Goal: Task Accomplishment & Management: Manage account settings

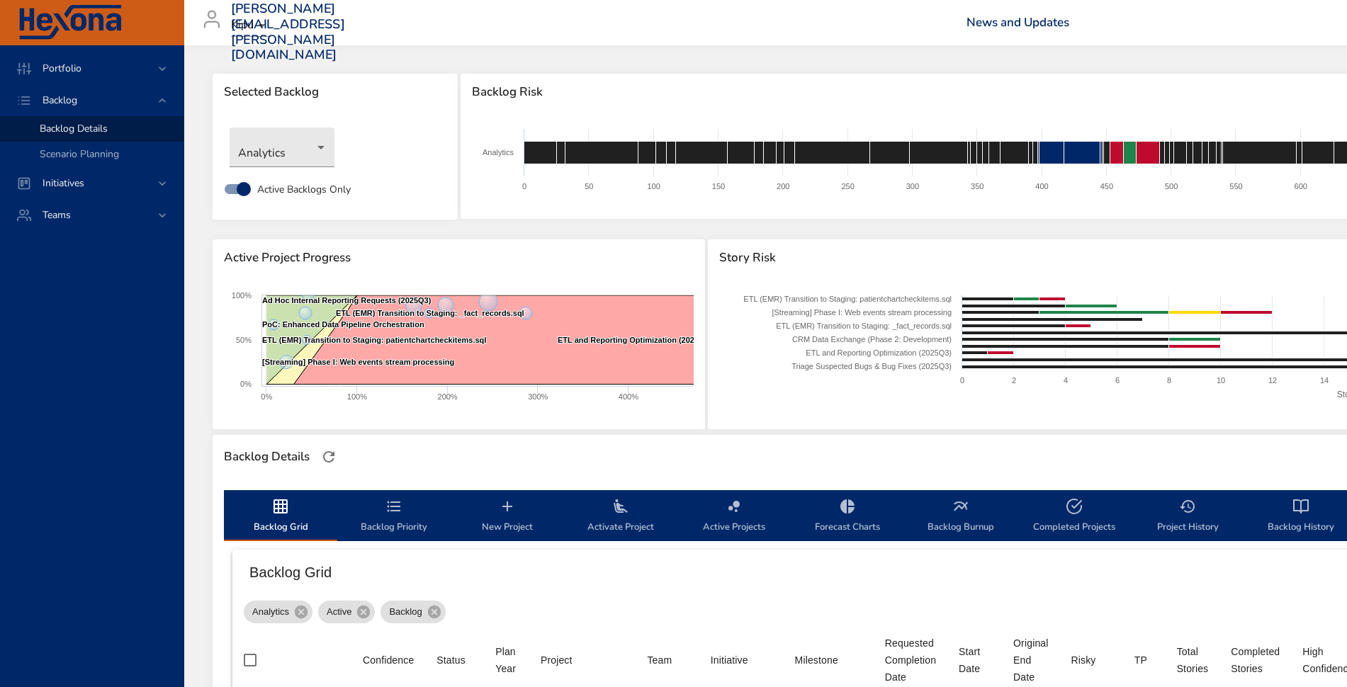
scroll to position [235, 0]
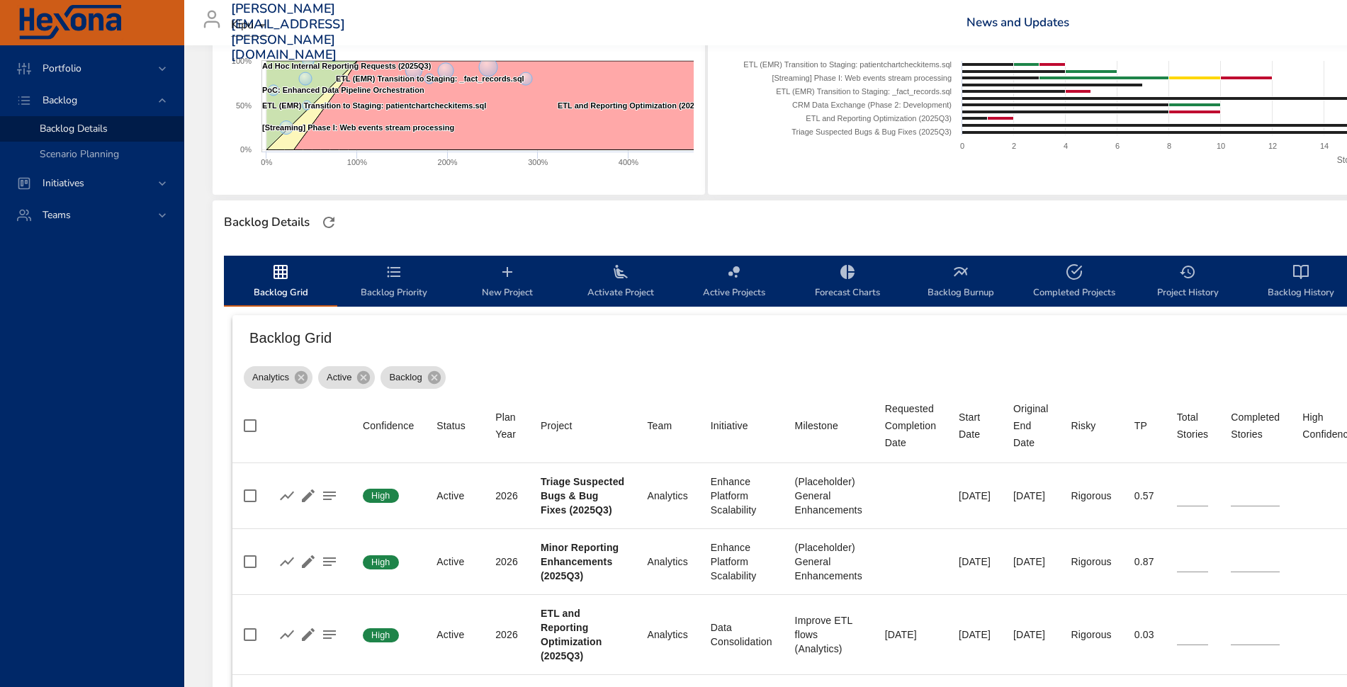
click at [508, 269] on icon "backlog-tab" at bounding box center [507, 272] width 10 height 10
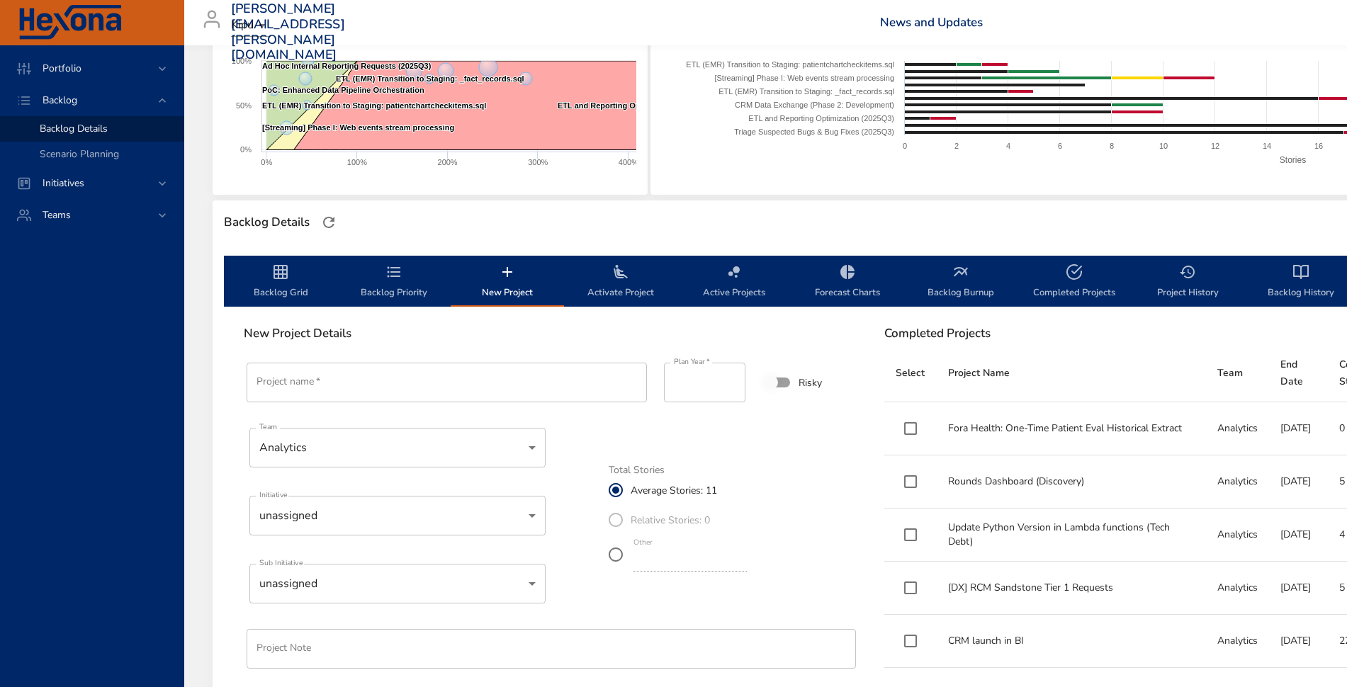
click at [449, 372] on input "Project name   *" at bounding box center [447, 383] width 400 height 40
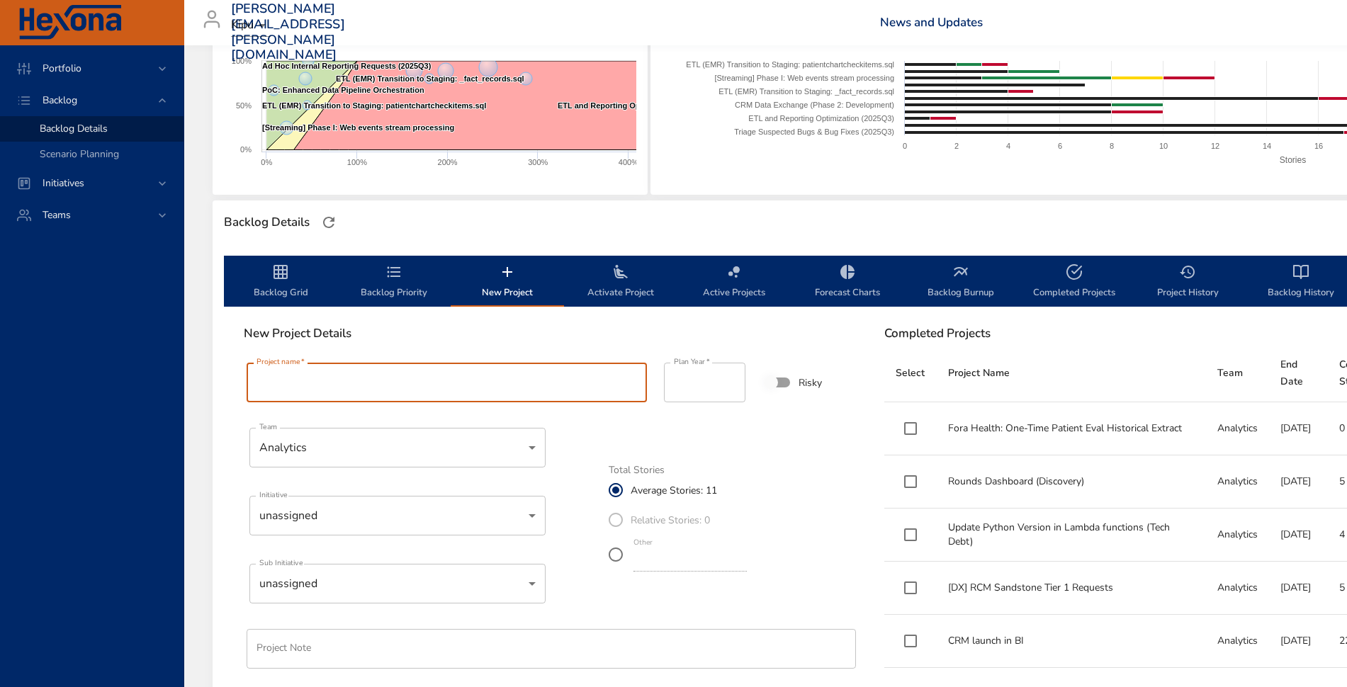
type input "*"
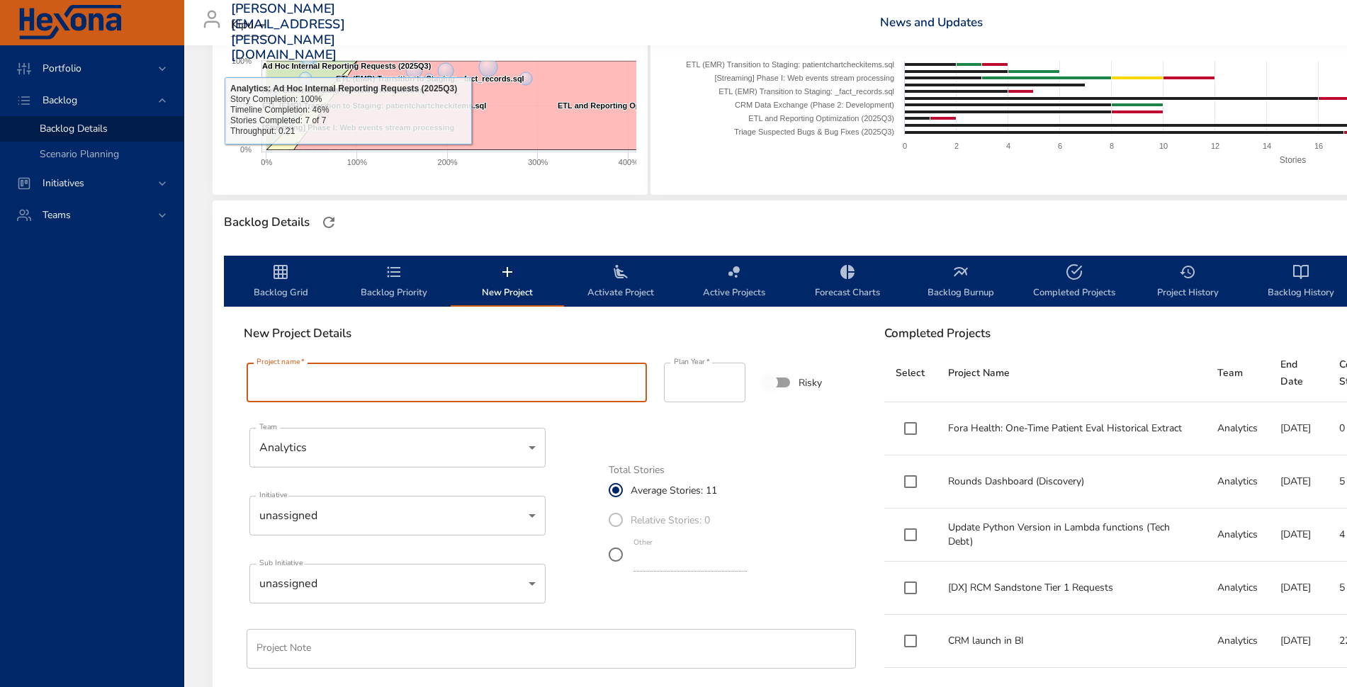
paste input "**********"
type input "**********"
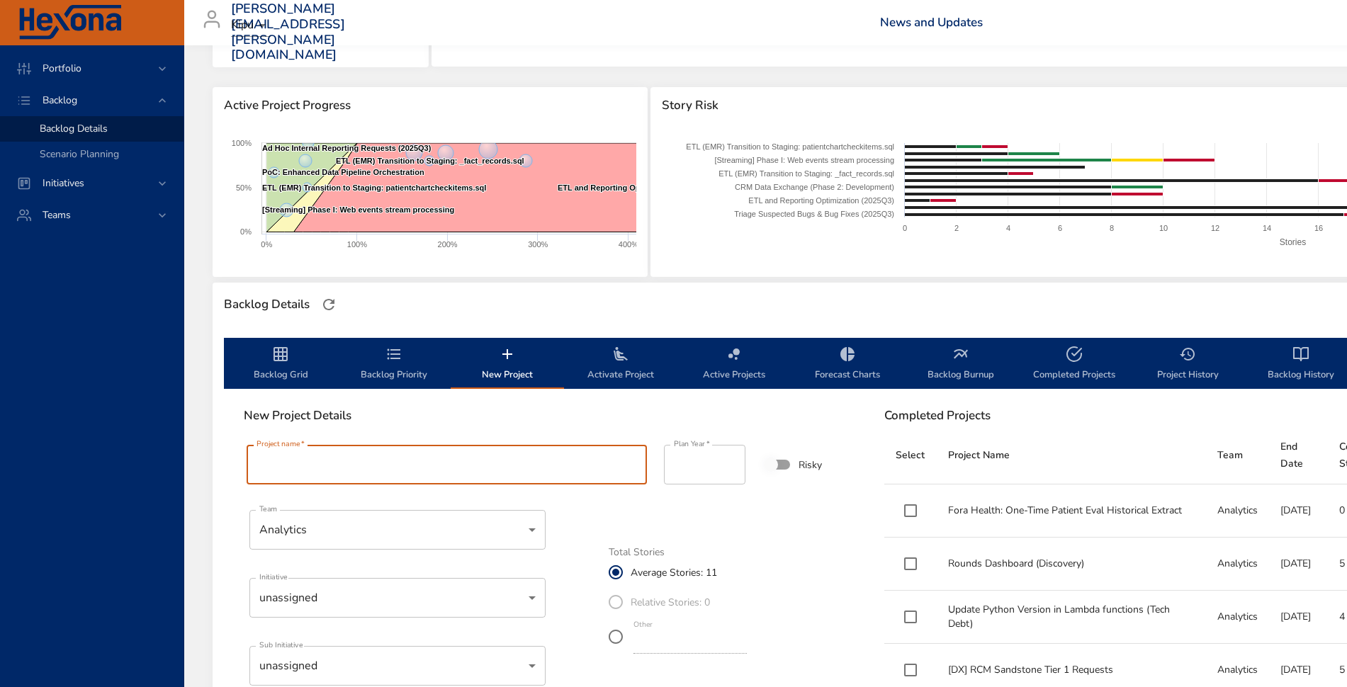
scroll to position [0, 0]
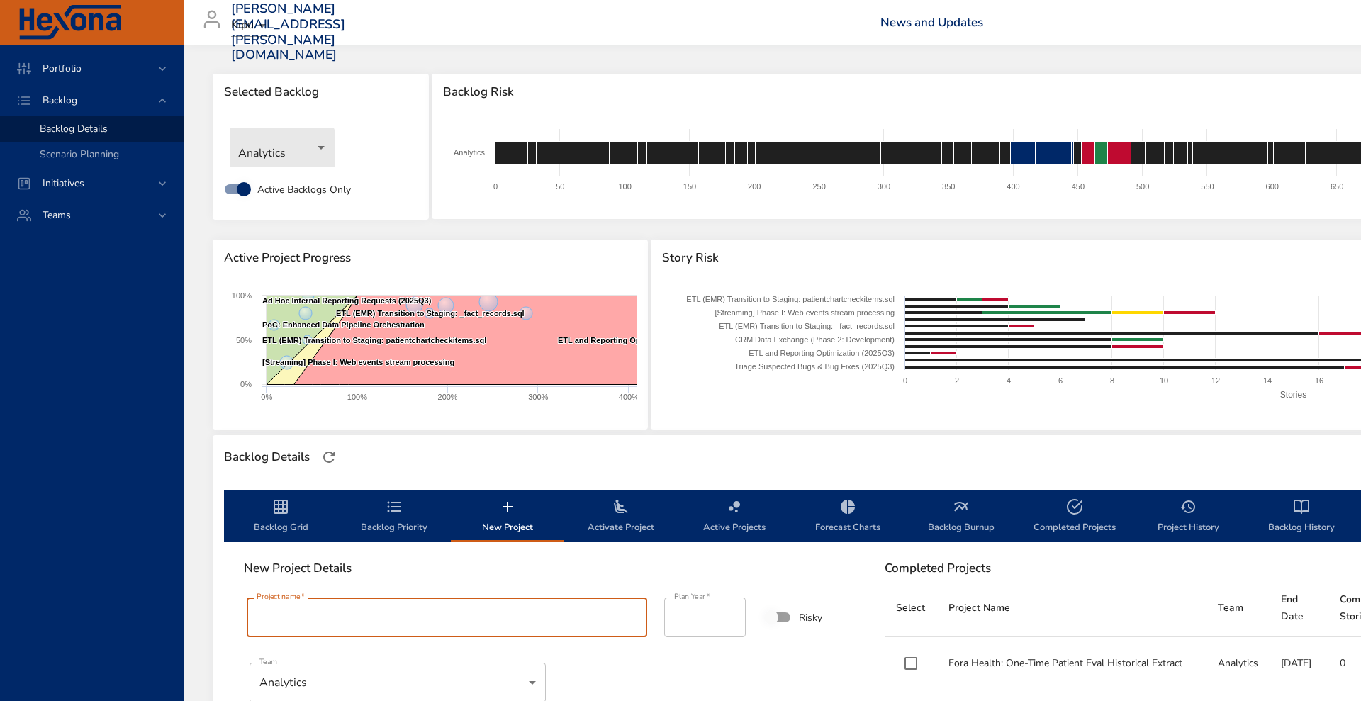
click at [288, 138] on body "Portfolio Backlog Backlog Details Scenario Planning Initiatives Teams [PERSON_N…" at bounding box center [680, 350] width 1361 height 701
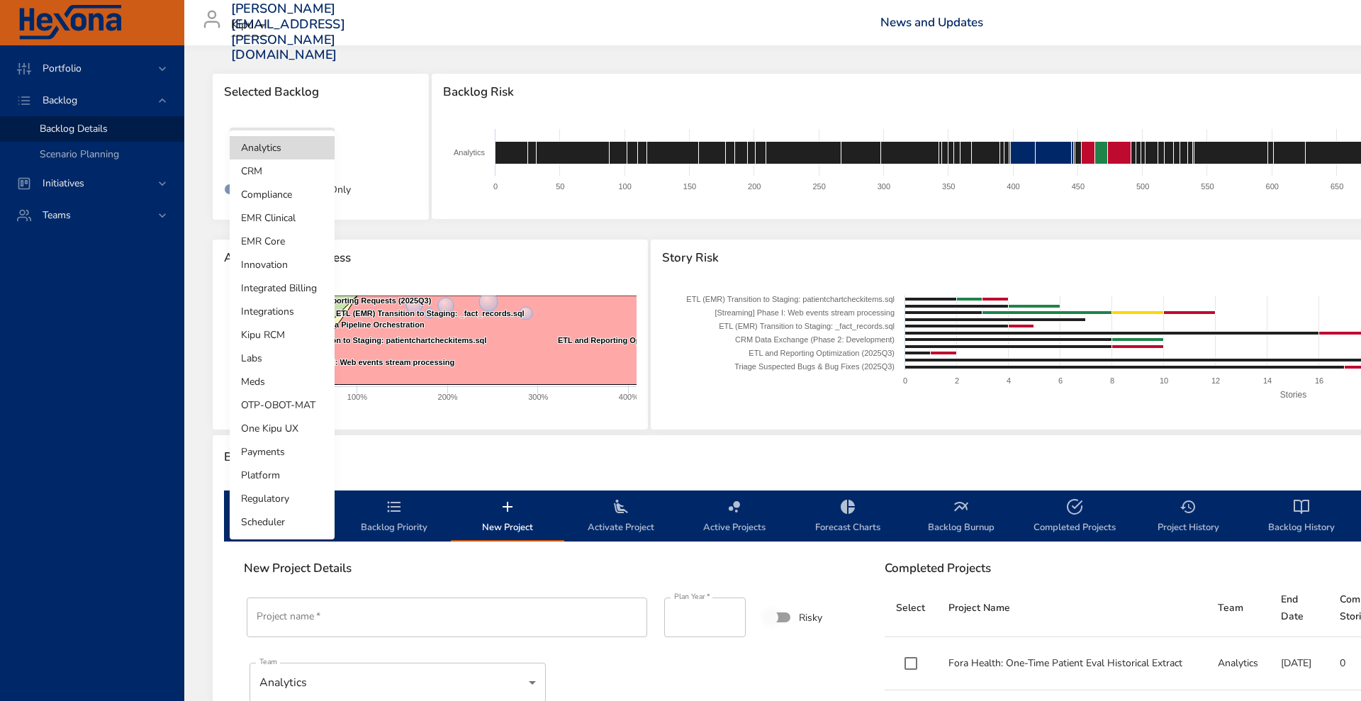
click at [281, 293] on li "Integrated Billing" at bounding box center [282, 287] width 105 height 23
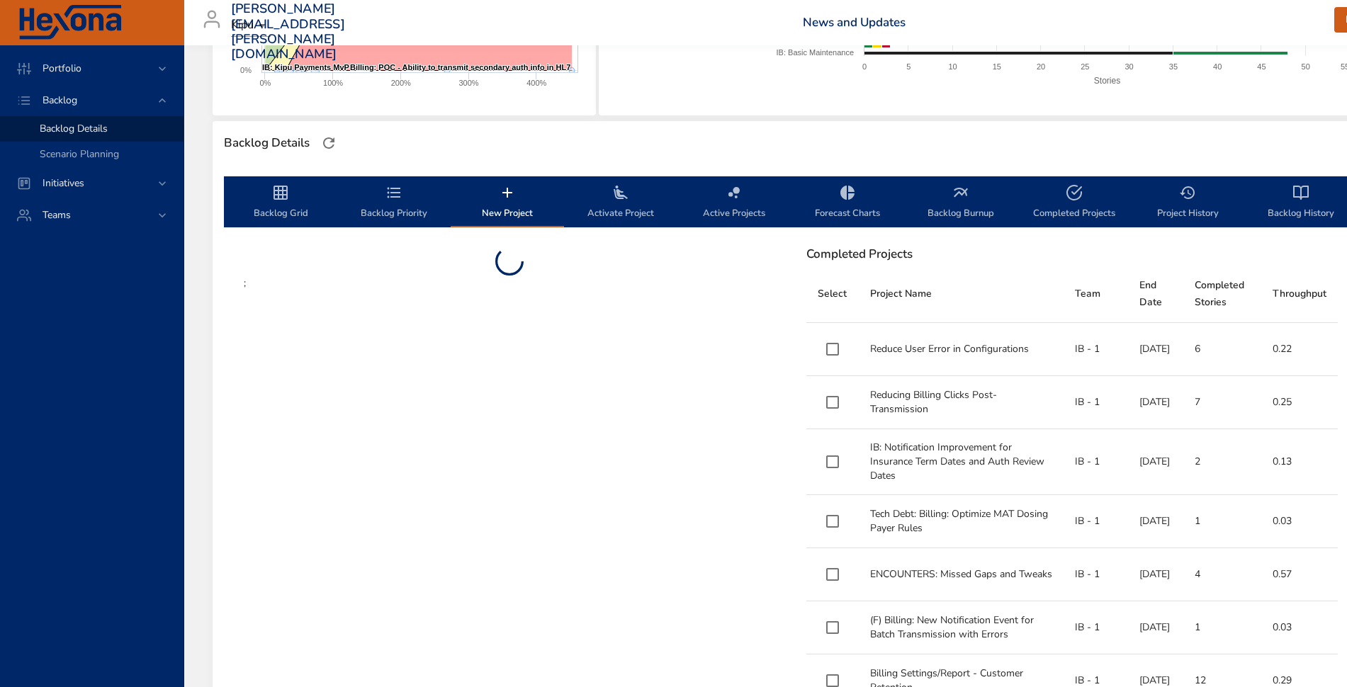
scroll to position [336, 0]
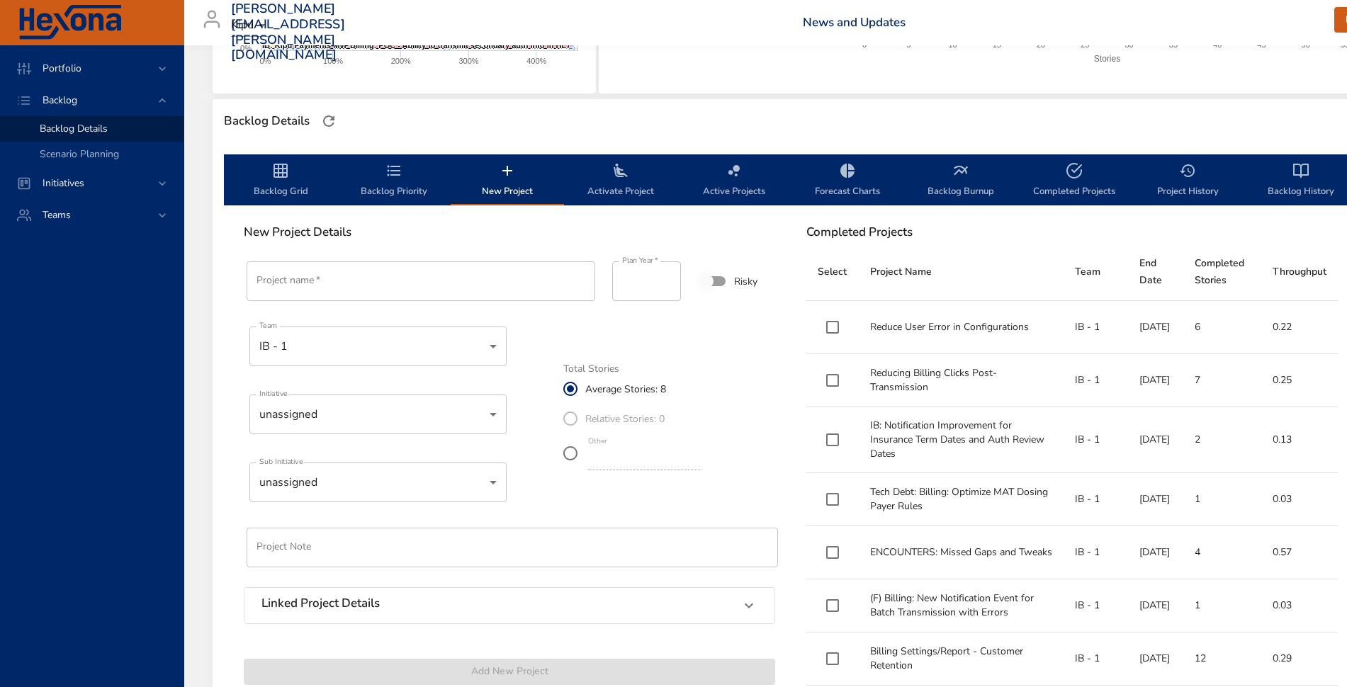
click at [381, 294] on input "Project name   *" at bounding box center [421, 281] width 349 height 40
paste input "**********"
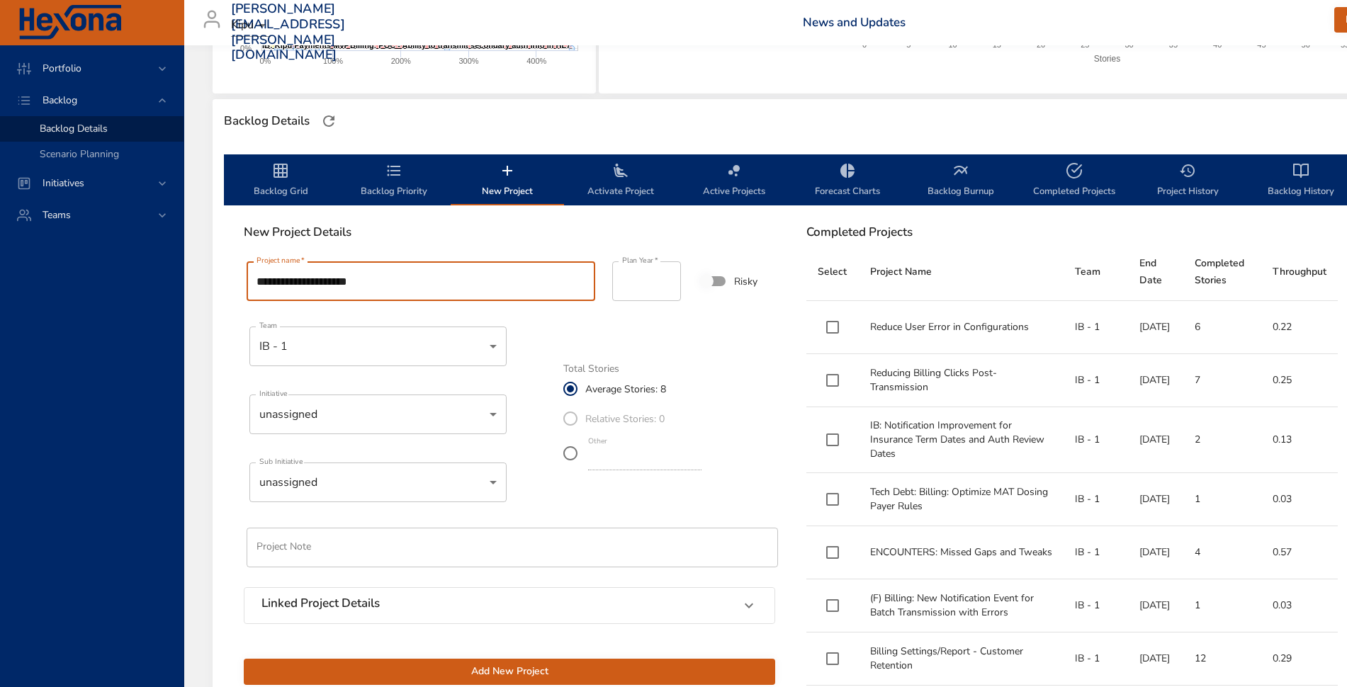
type input "**********"
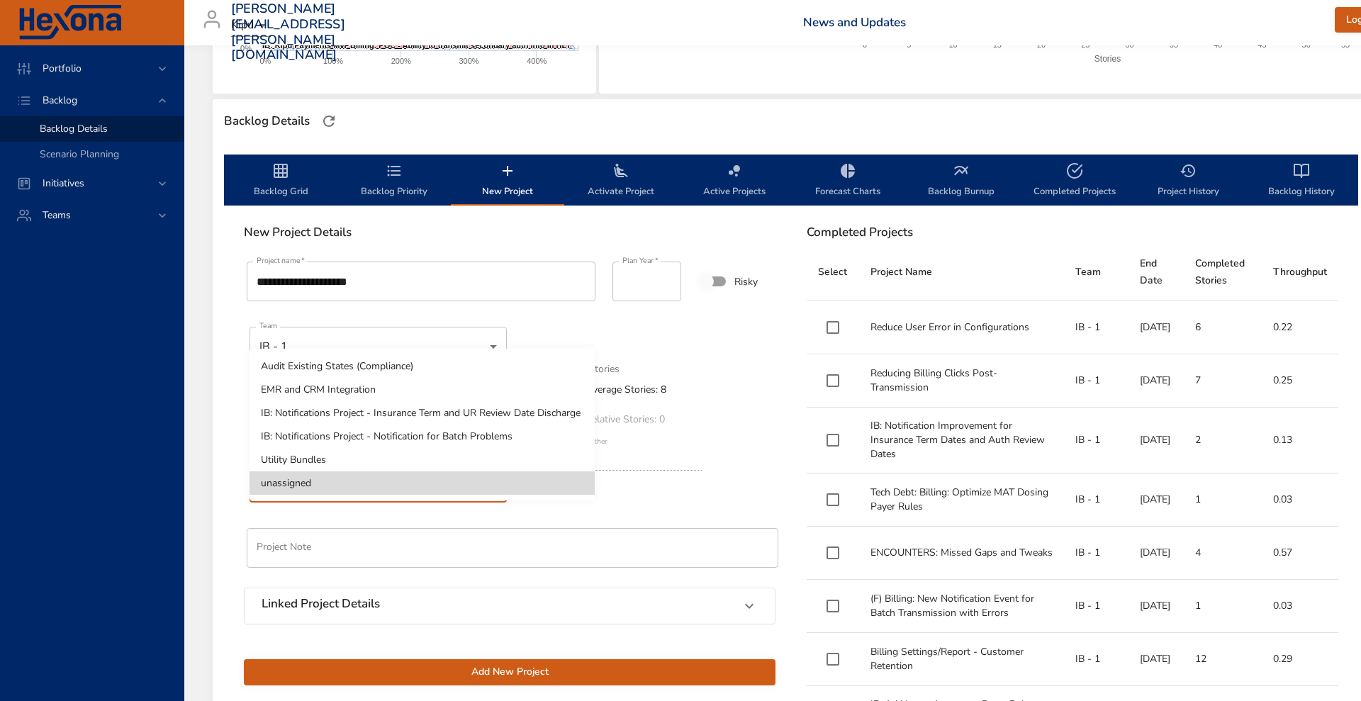
click at [399, 365] on body "Portfolio Backlog Backlog Details Scenario Planning Initiatives Teams [PERSON_N…" at bounding box center [680, 14] width 1361 height 701
click at [394, 465] on li "Utility Bundles" at bounding box center [421, 459] width 345 height 23
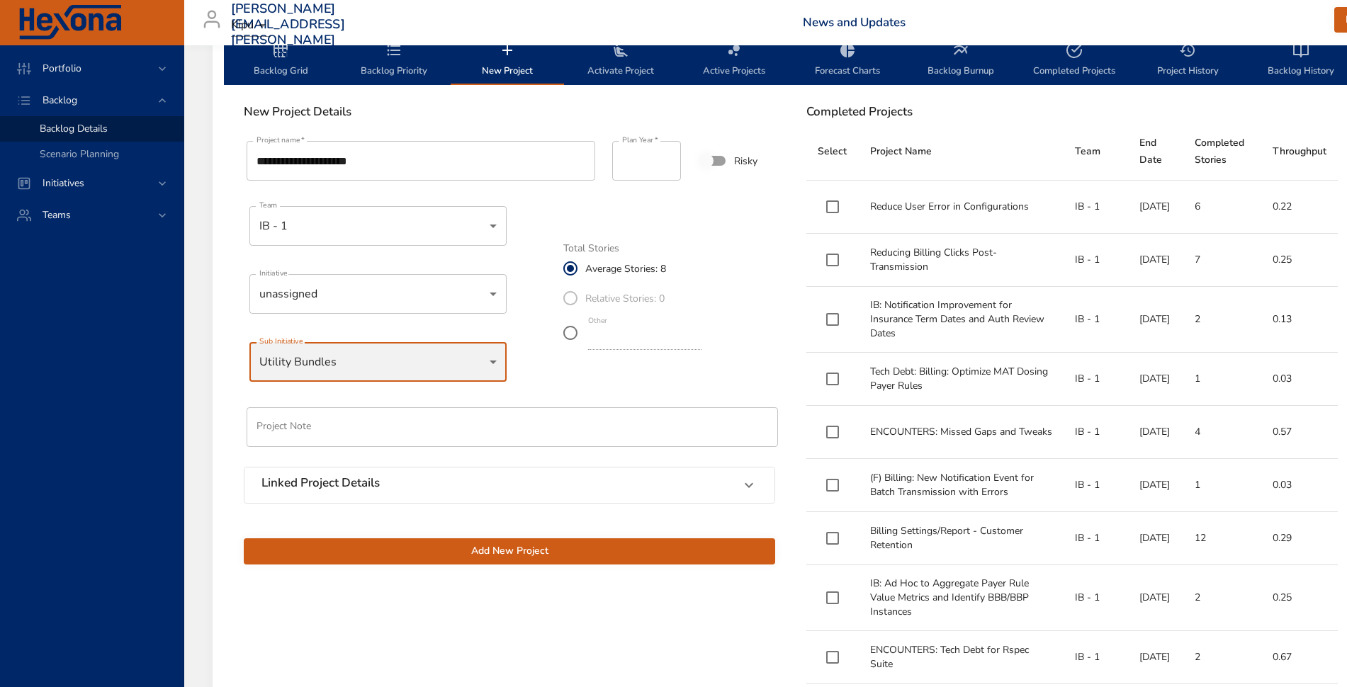
scroll to position [457, 0]
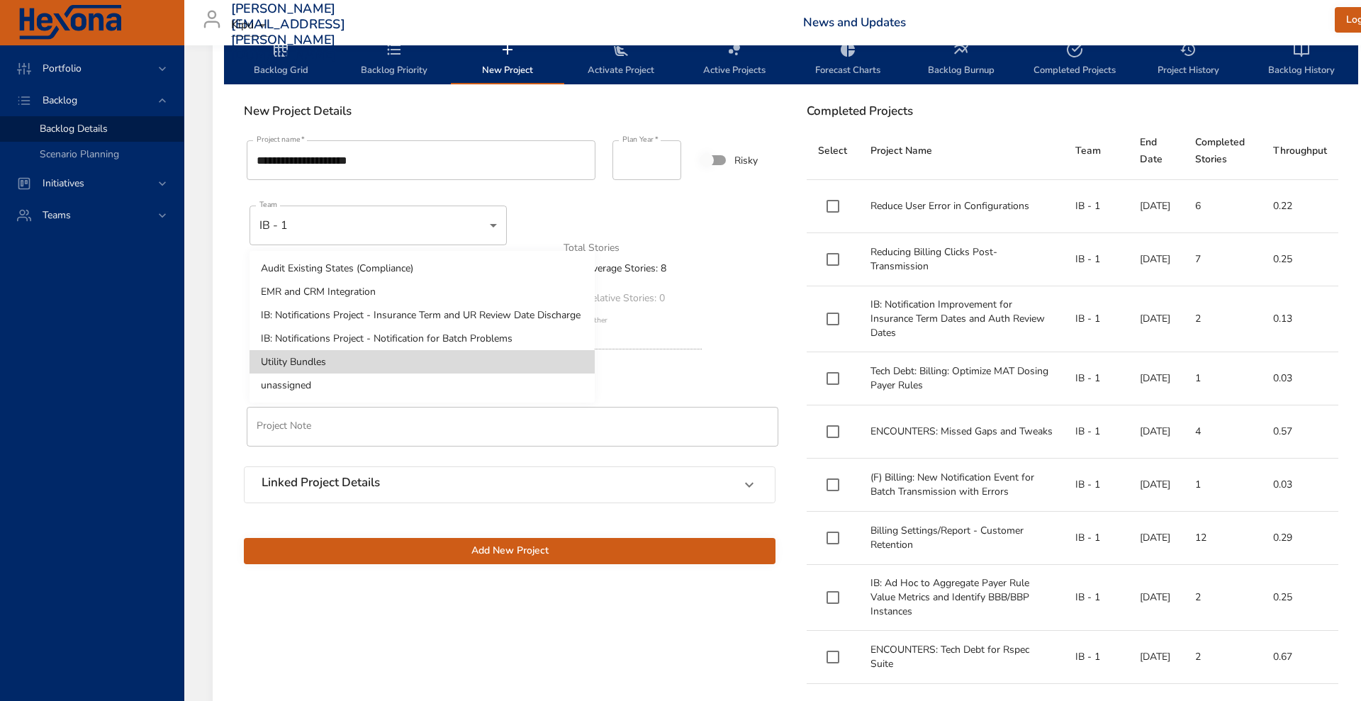
click at [298, 427] on div at bounding box center [680, 350] width 1361 height 701
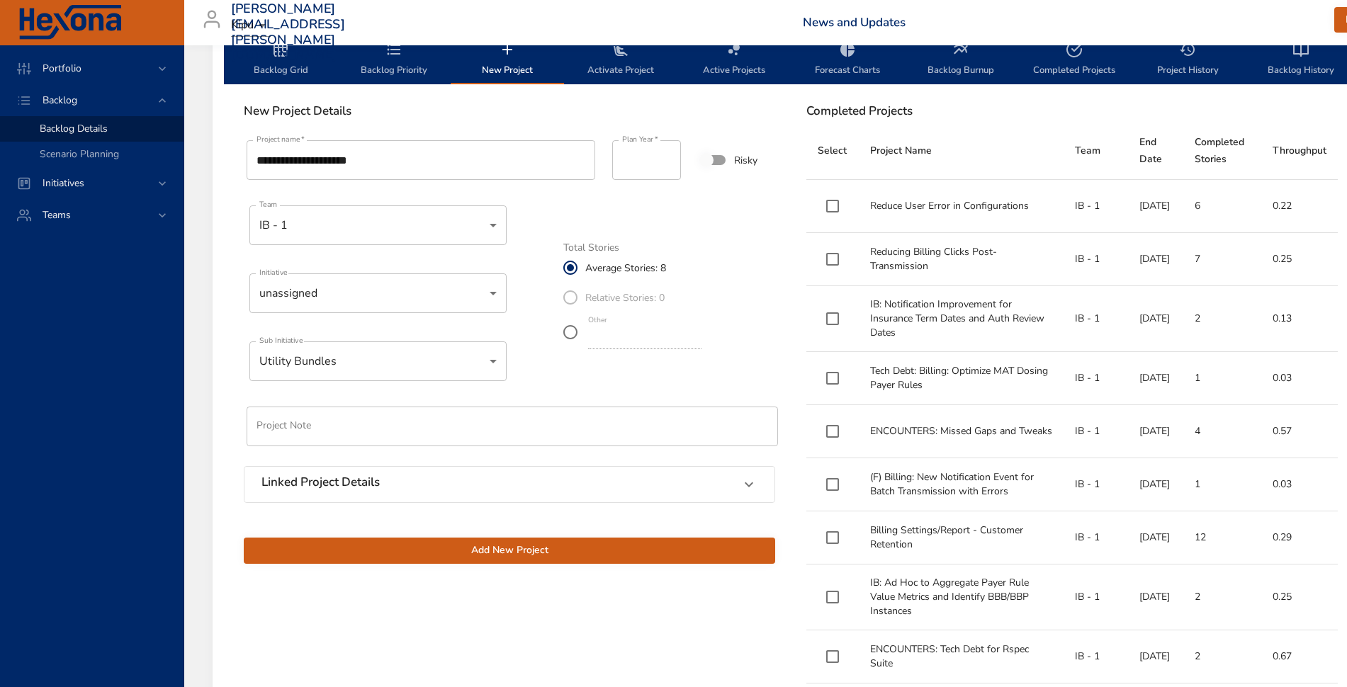
click at [304, 463] on div "Linked Project Details Vendor Not Linked Linked Project ID's   * ​" at bounding box center [509, 486] width 548 height 57
click at [304, 470] on div "Linked Project Details" at bounding box center [509, 484] width 530 height 35
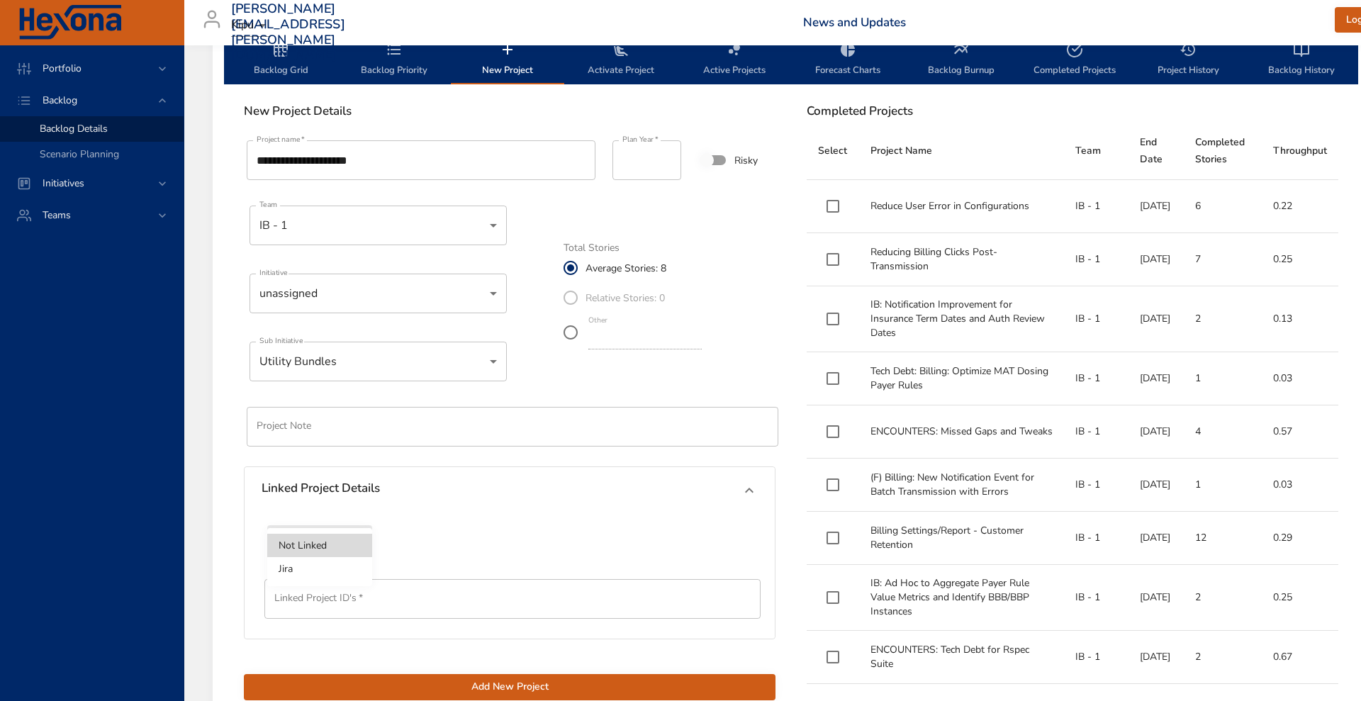
click at [308, 560] on li "Jira" at bounding box center [319, 568] width 105 height 23
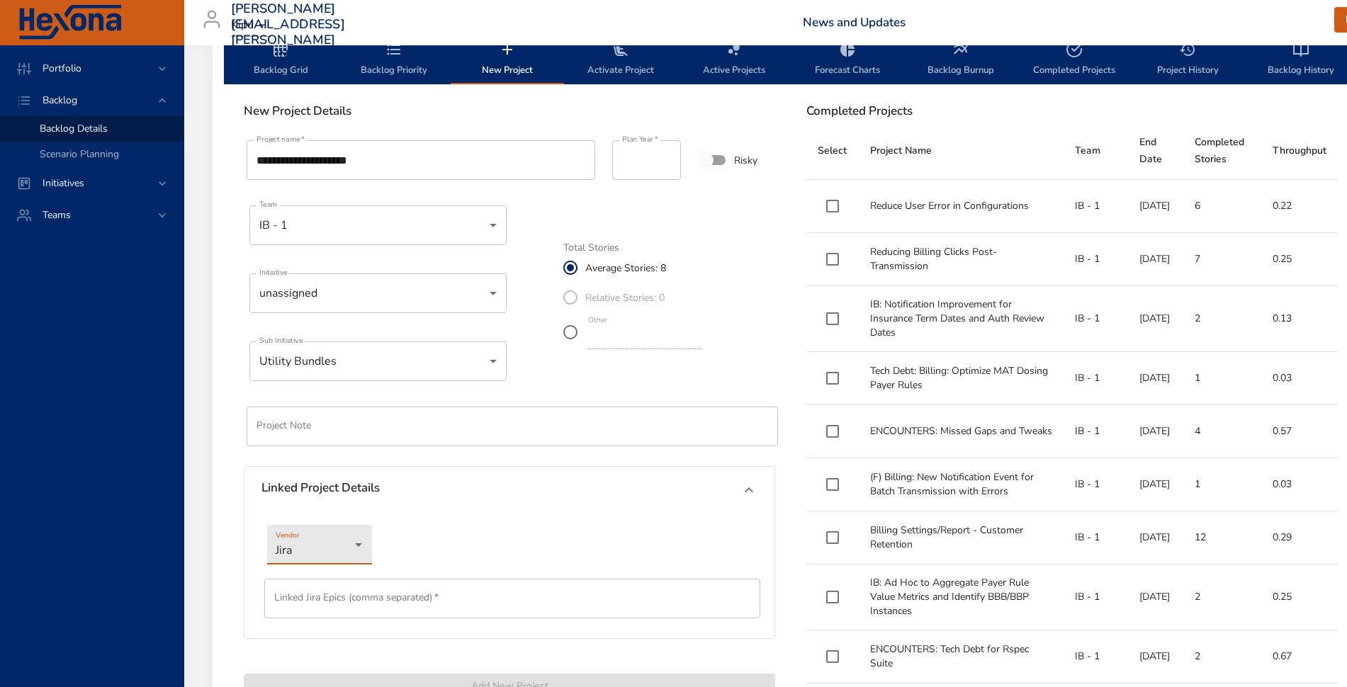
click at [317, 560] on input "text" at bounding box center [512, 599] width 496 height 40
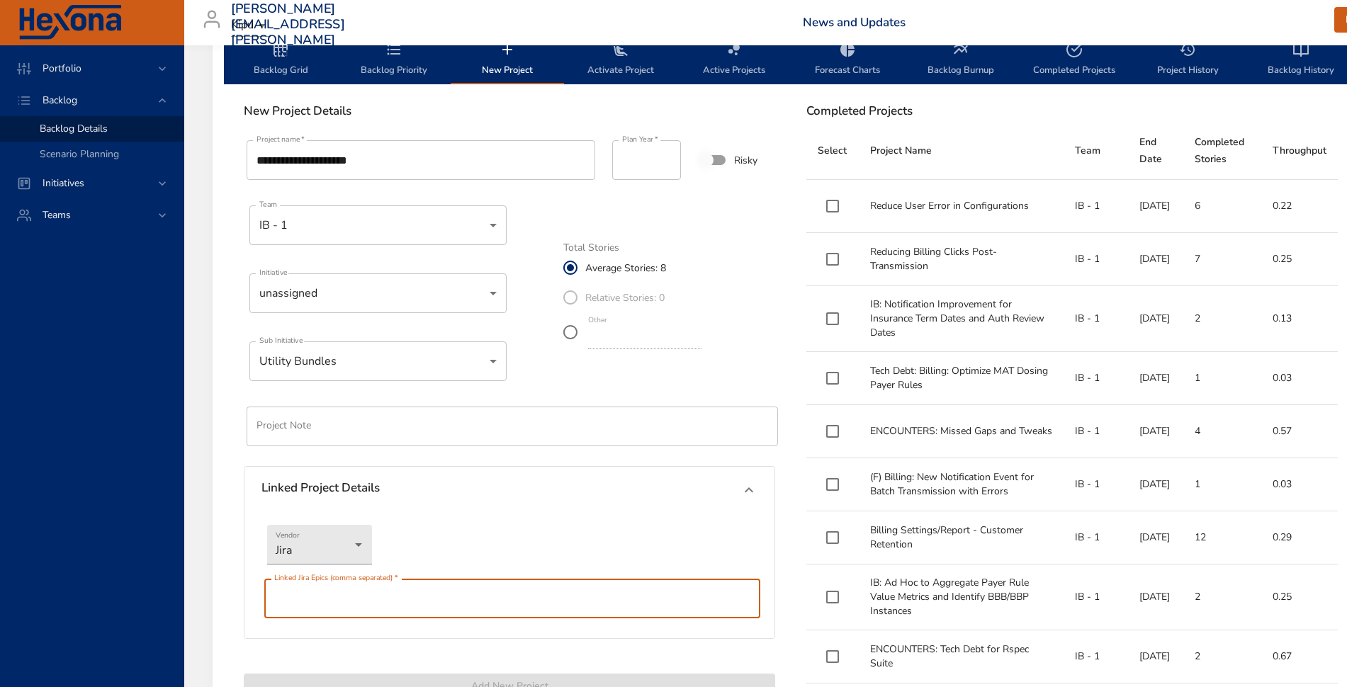
paste input "**********"
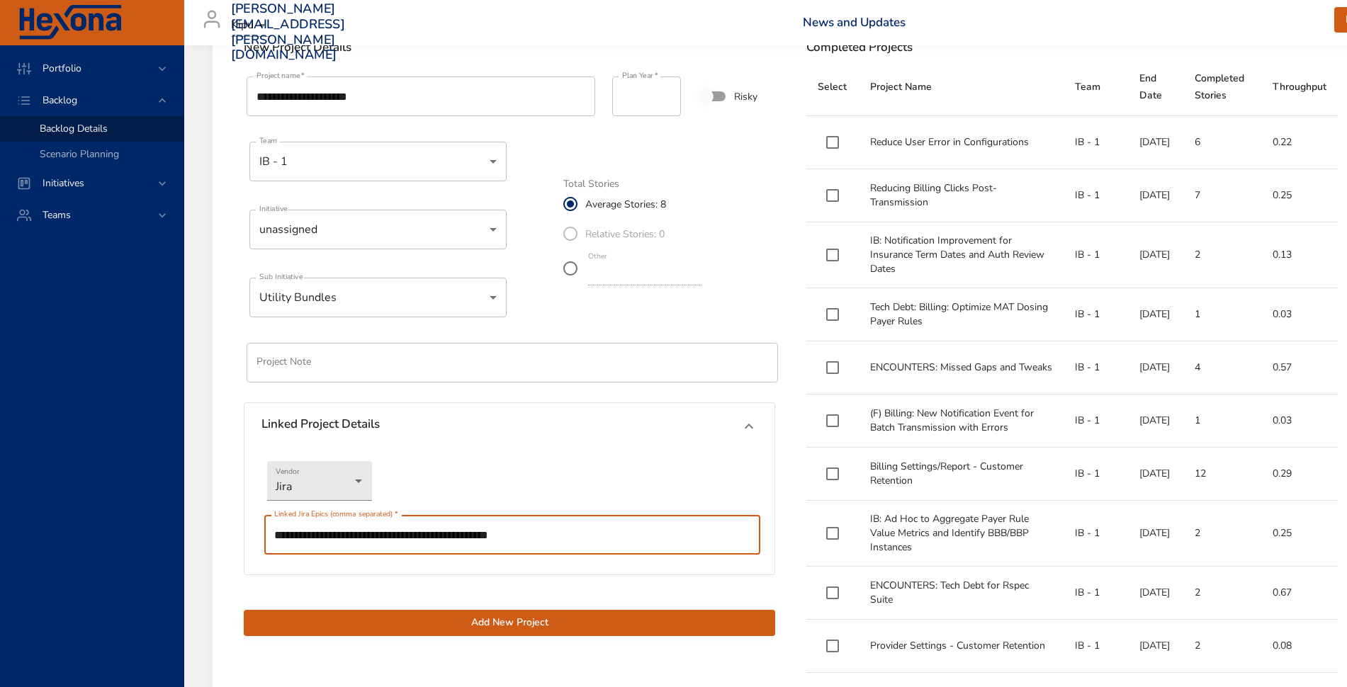
scroll to position [522, 0]
type input "**********"
click at [349, 560] on span "Add New Project" at bounding box center [509, 623] width 509 height 18
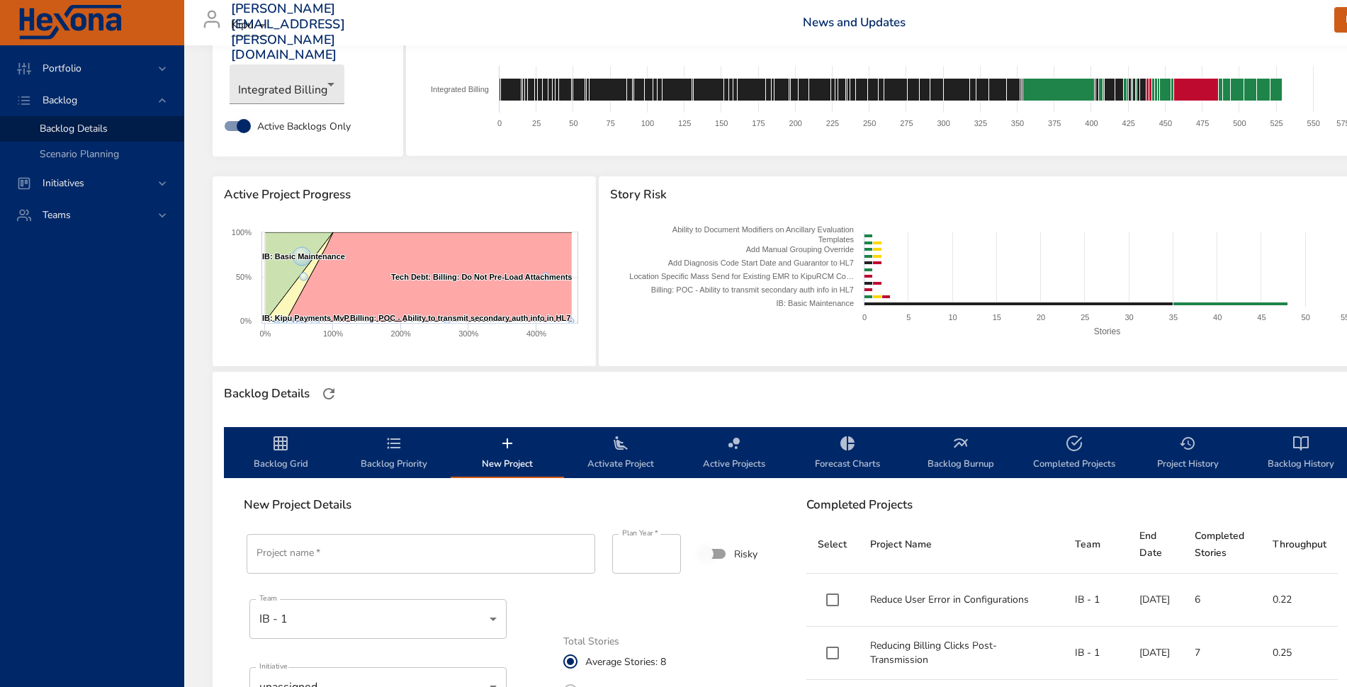
scroll to position [20, 0]
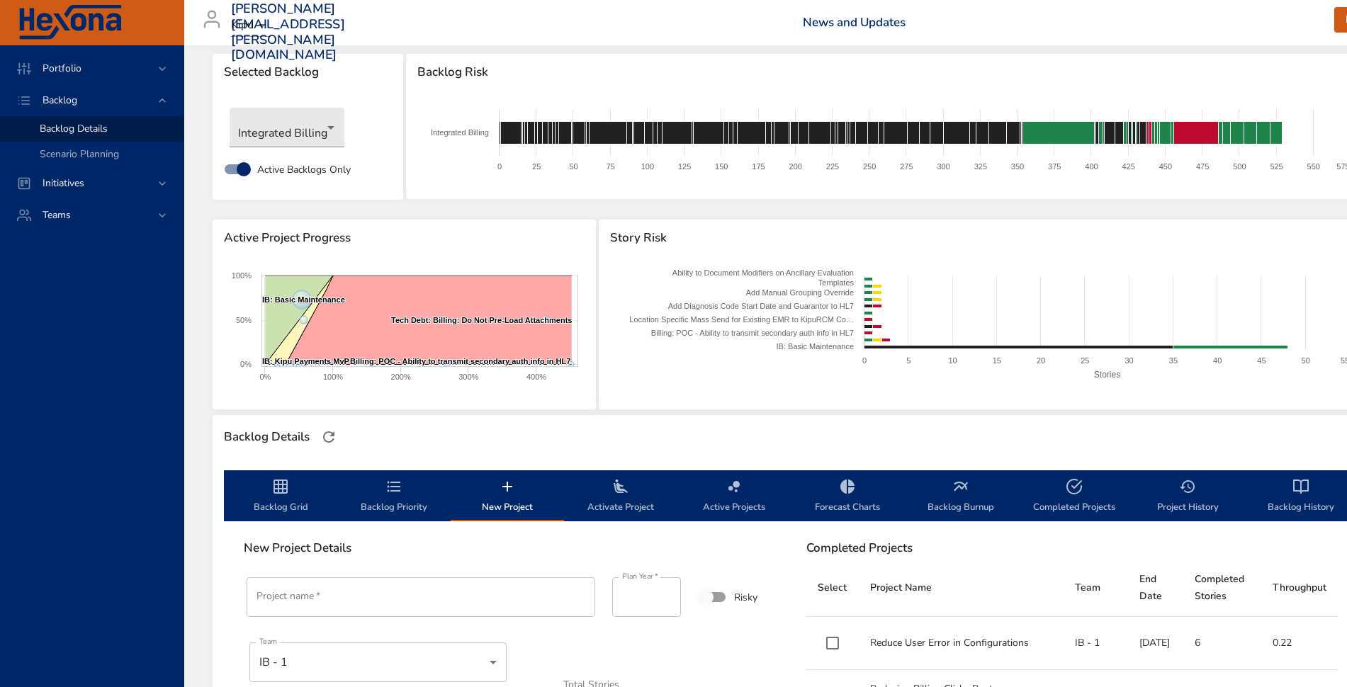
click at [373, 502] on span "Backlog Priority" at bounding box center [394, 497] width 96 height 38
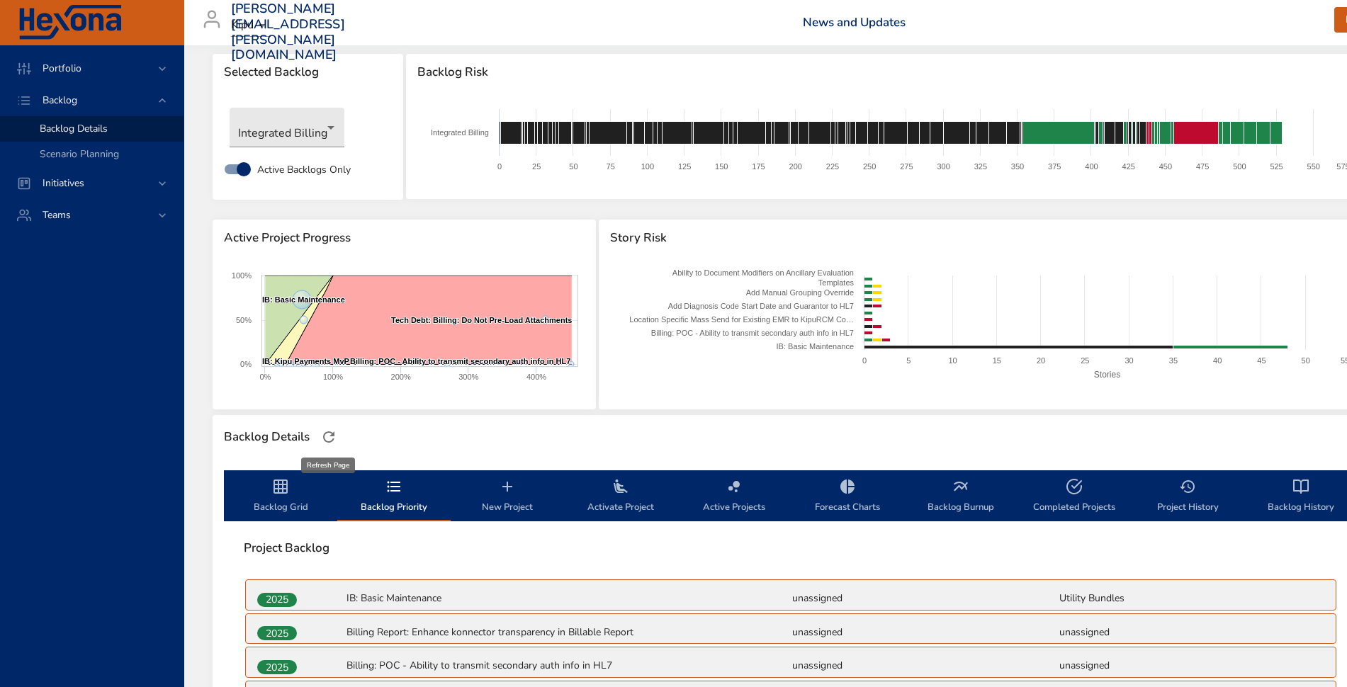
click at [329, 432] on icon "button" at bounding box center [328, 437] width 11 height 11
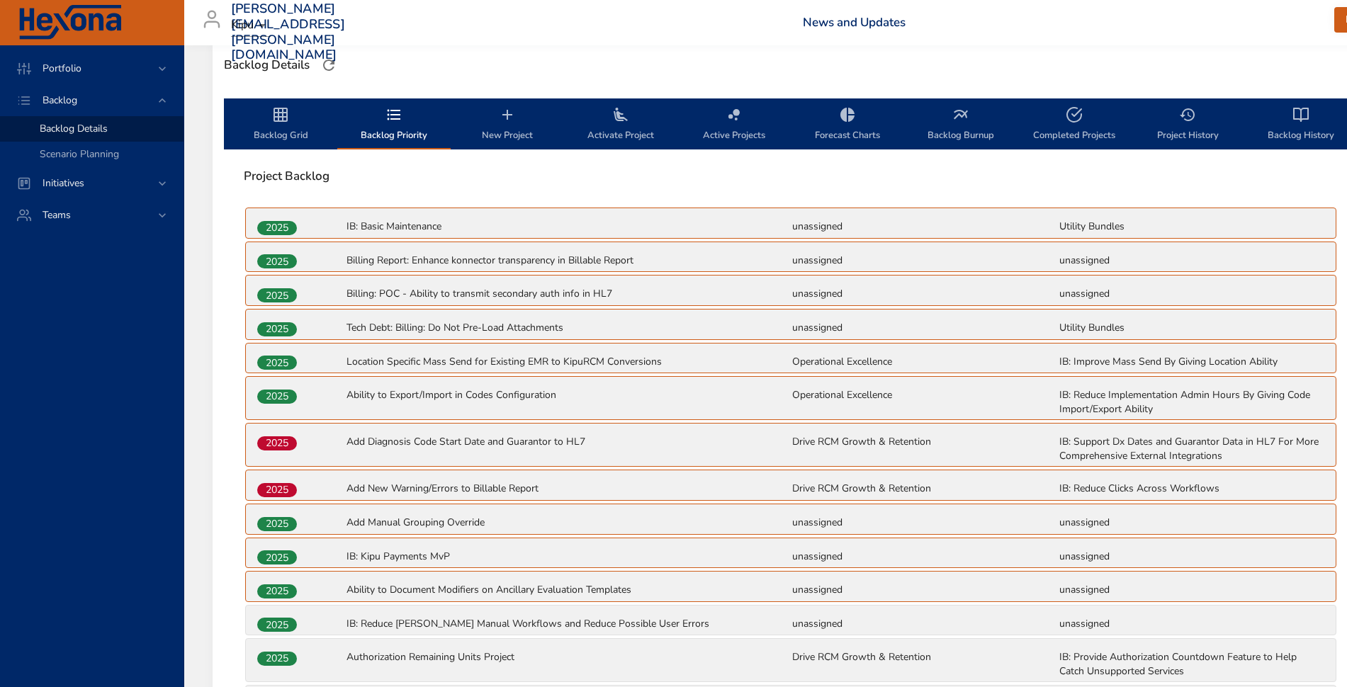
scroll to position [373, 0]
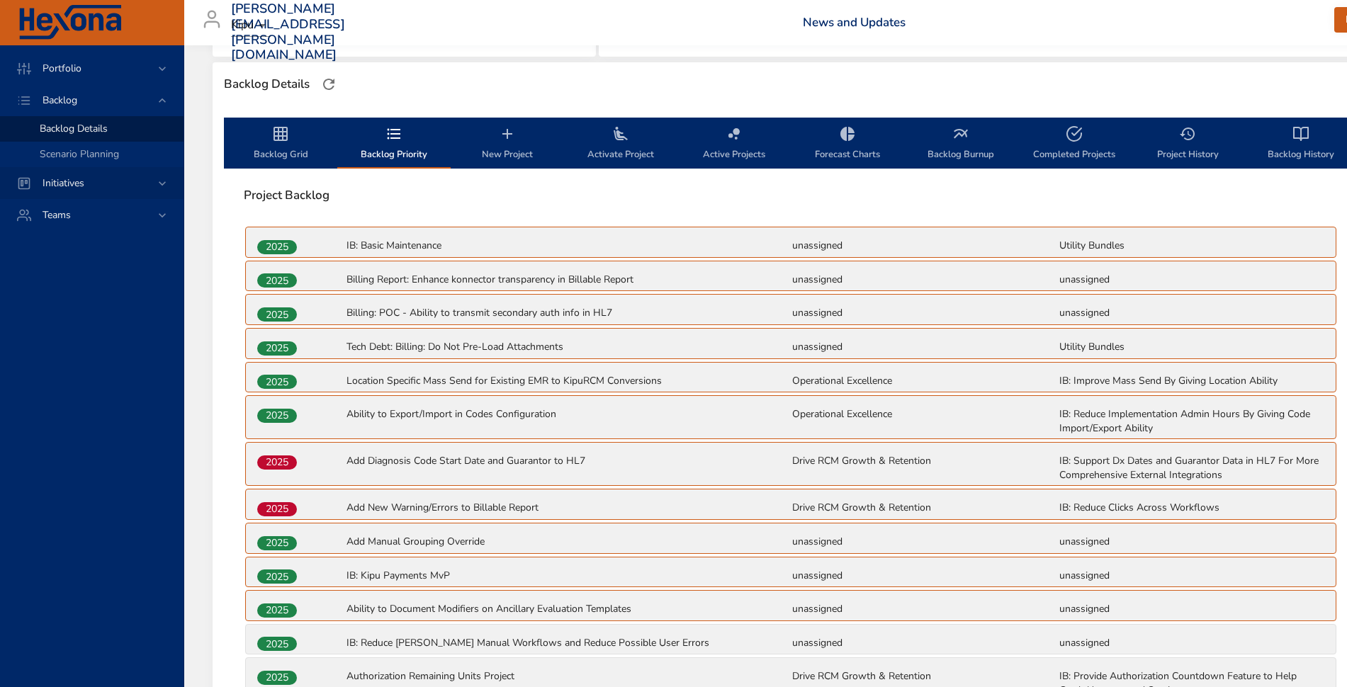
click at [100, 184] on div "Initiatives" at bounding box center [93, 183] width 124 height 15
click at [86, 181] on span "Milestone Details" at bounding box center [78, 185] width 77 height 13
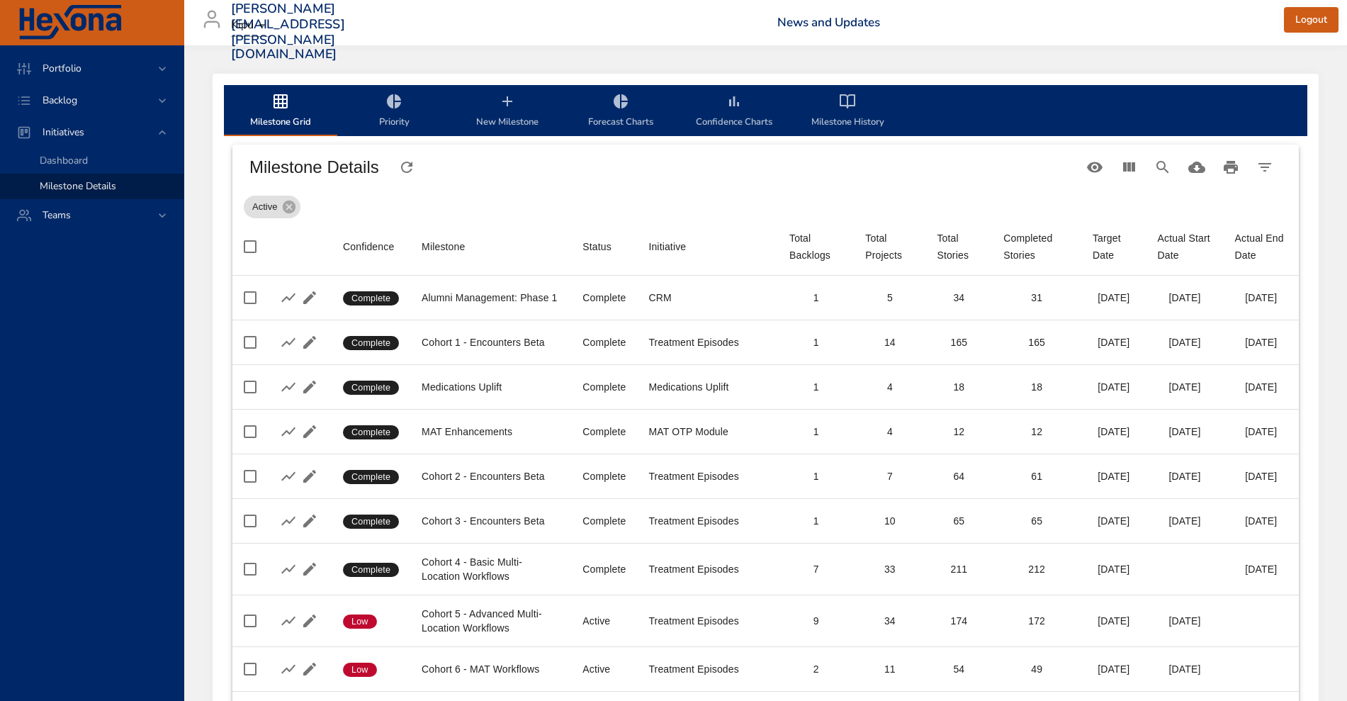
scroll to position [409, 0]
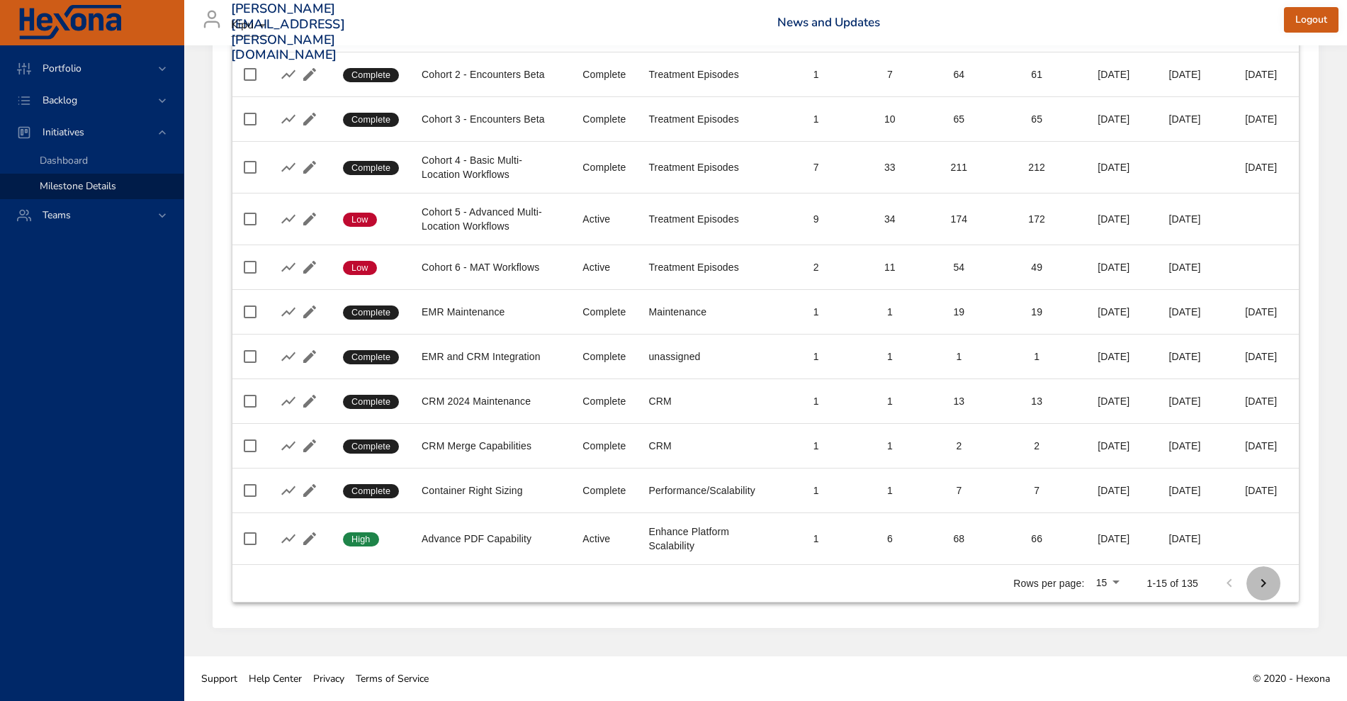
click at [1088, 560] on icon "Next Page" at bounding box center [1263, 583] width 5 height 9
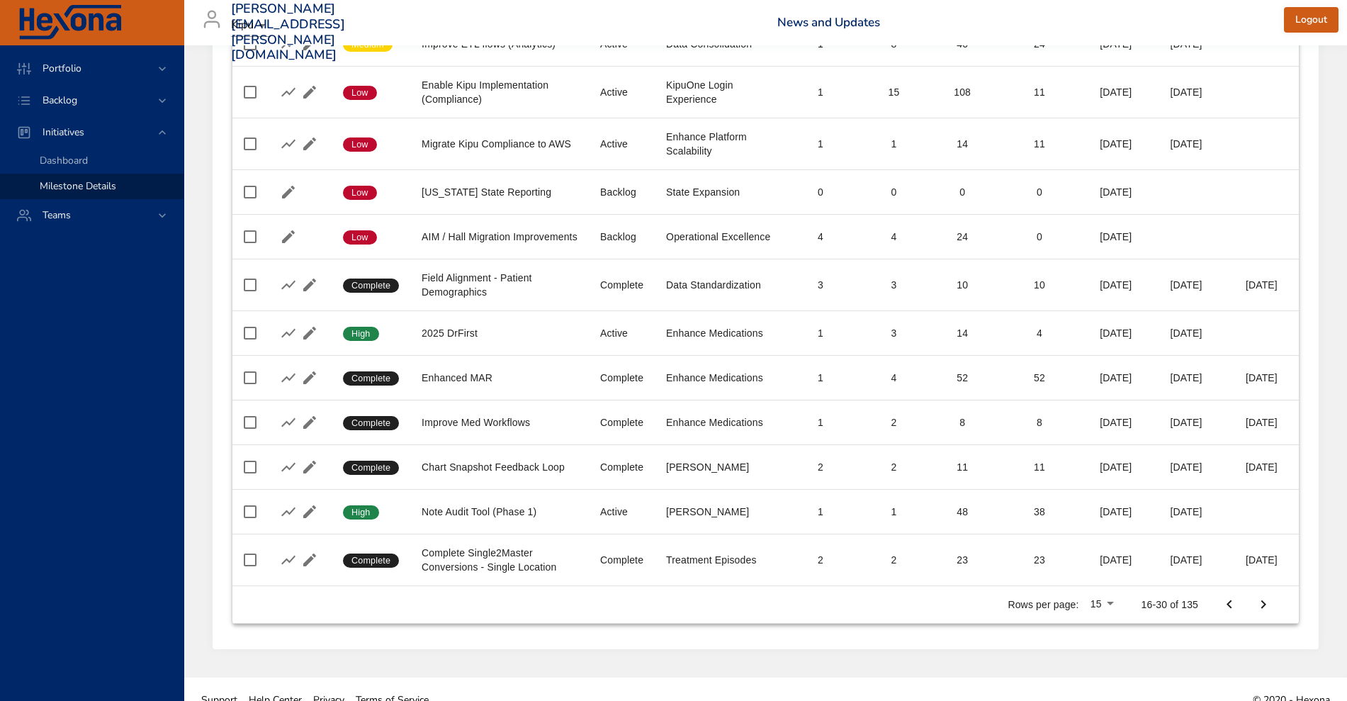
click at [1088, 560] on button "Next Page" at bounding box center [1263, 604] width 34 height 34
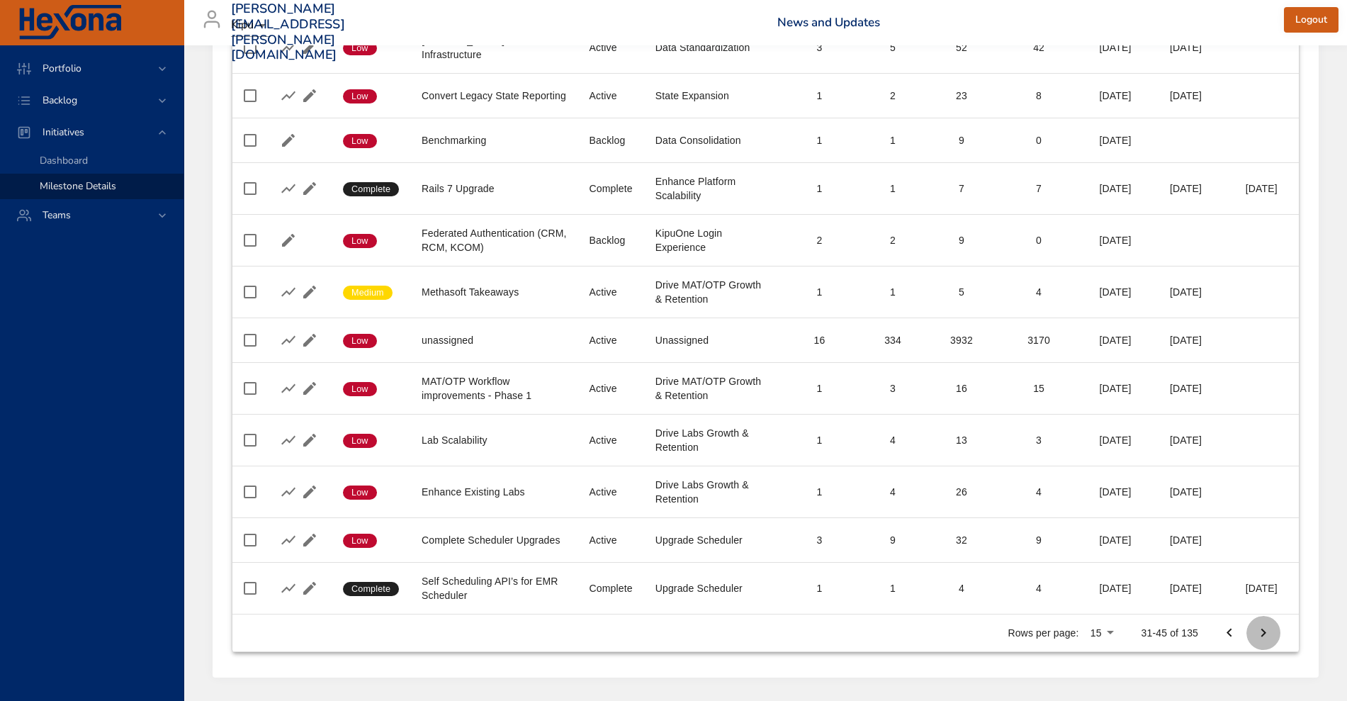
click at [1088, 560] on icon "Next Page" at bounding box center [1263, 632] width 17 height 17
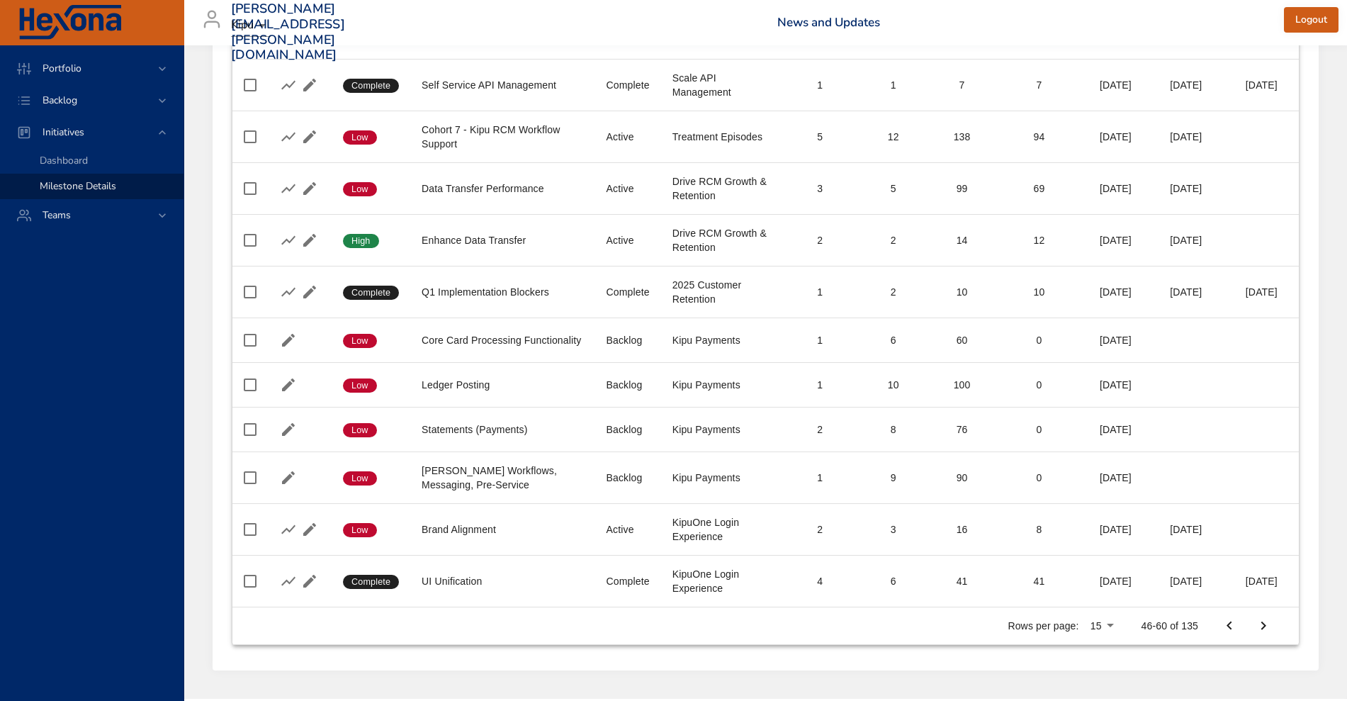
click at [1088, 560] on button "Next Page" at bounding box center [1263, 626] width 34 height 34
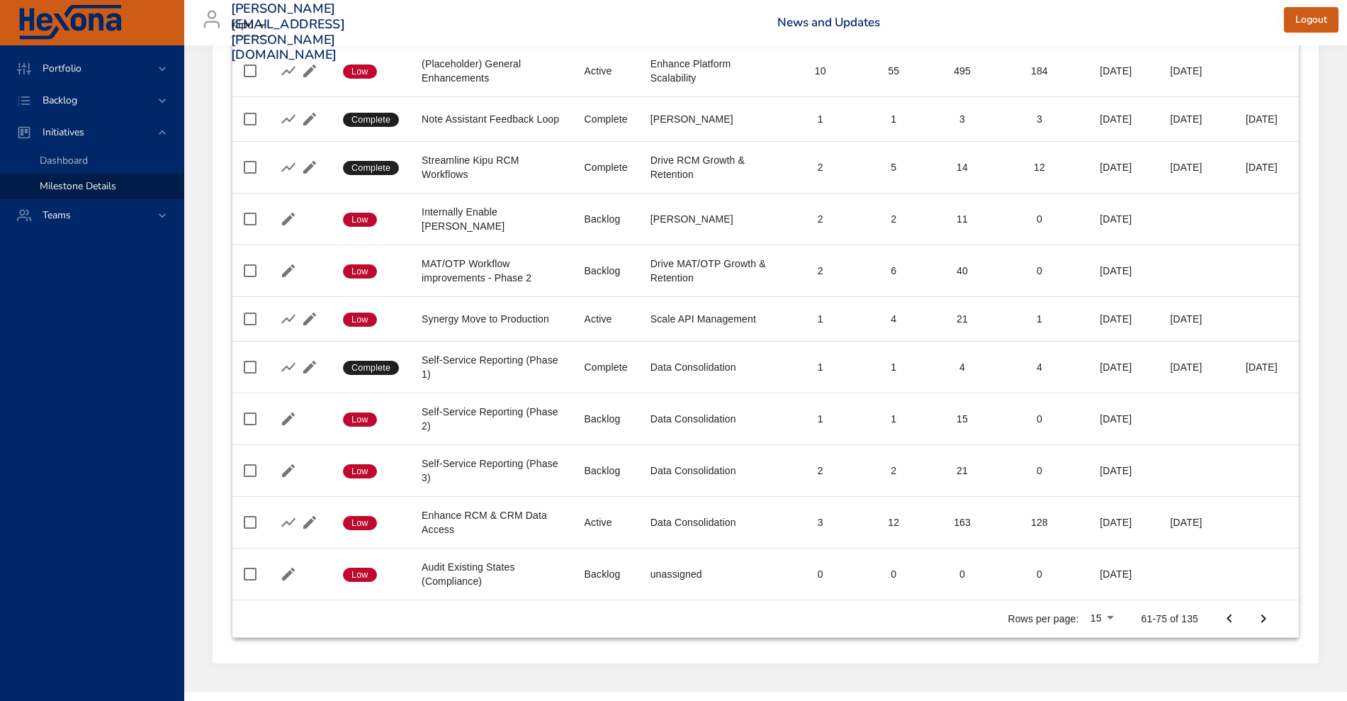
click at [1088, 560] on icon "Next Page" at bounding box center [1263, 618] width 17 height 17
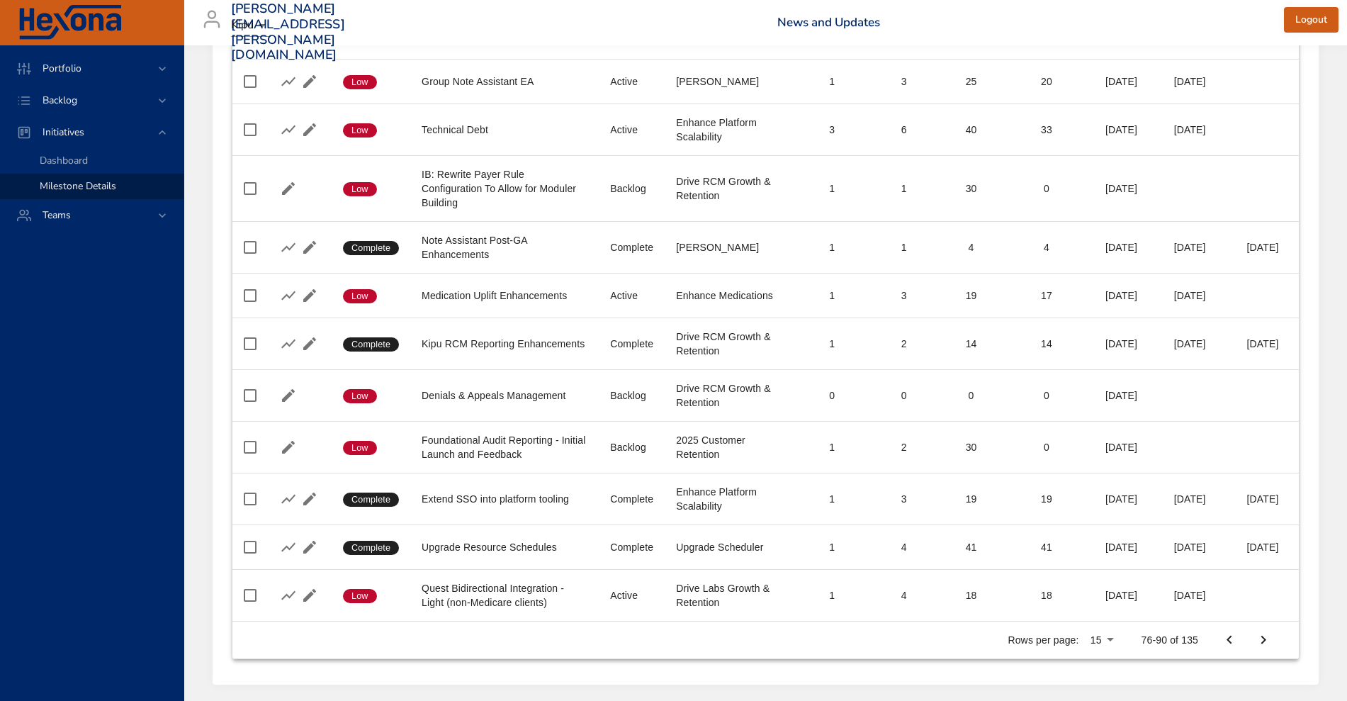
click at [1088, 560] on icon "Next Page" at bounding box center [1263, 639] width 17 height 17
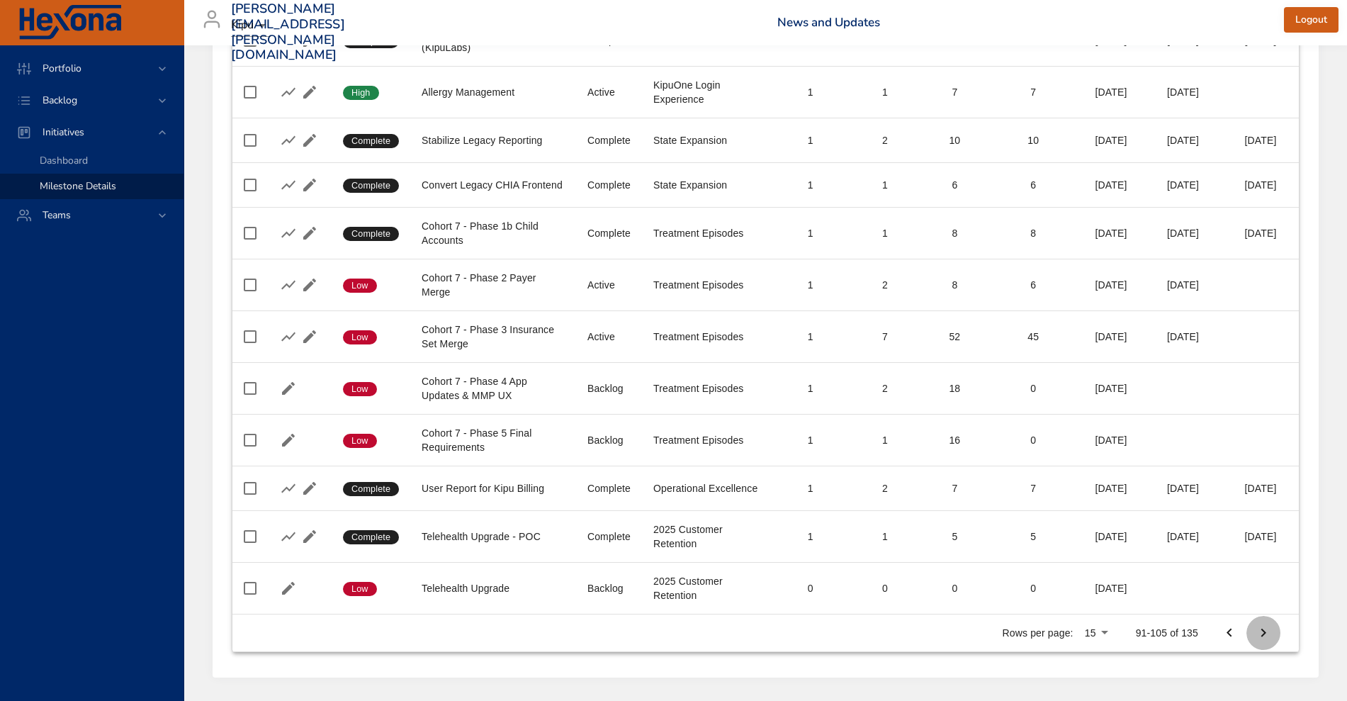
click at [1088, 560] on icon "Next Page" at bounding box center [1263, 632] width 17 height 17
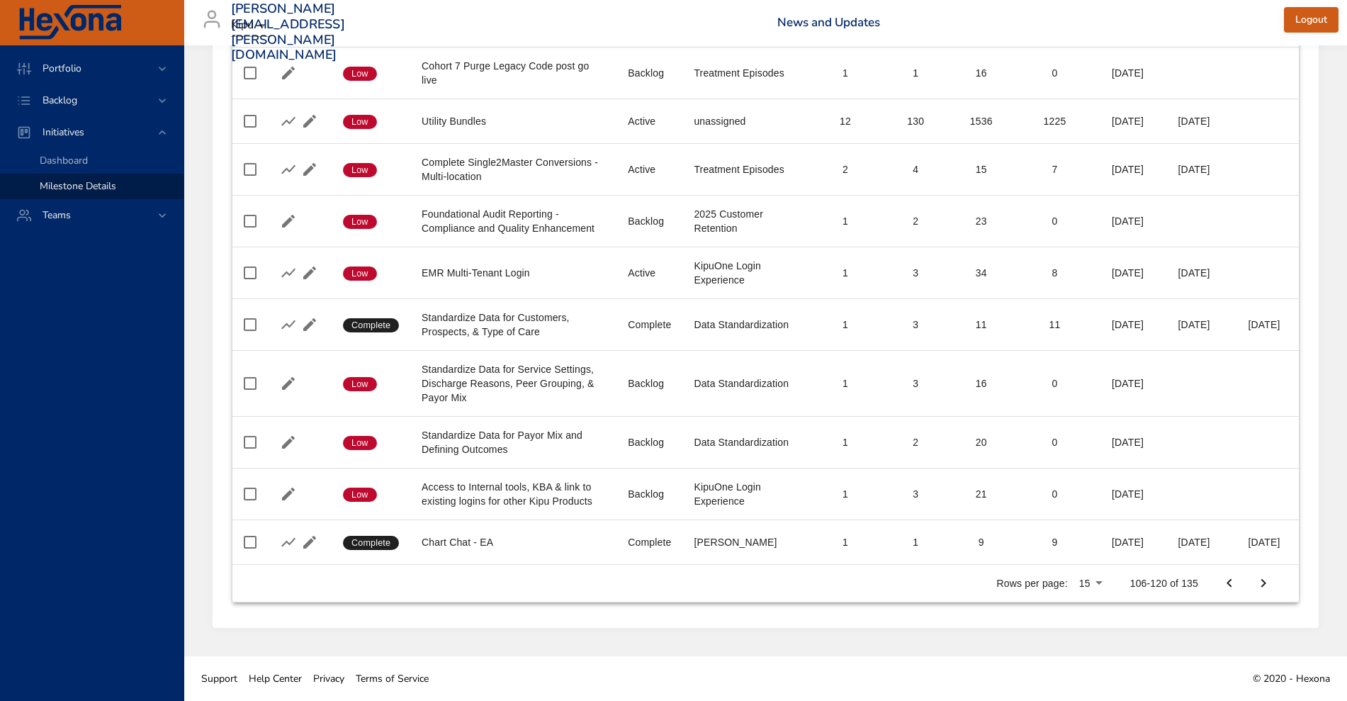
scroll to position [529, 0]
click at [1088, 560] on icon "Next Page" at bounding box center [1263, 583] width 17 height 17
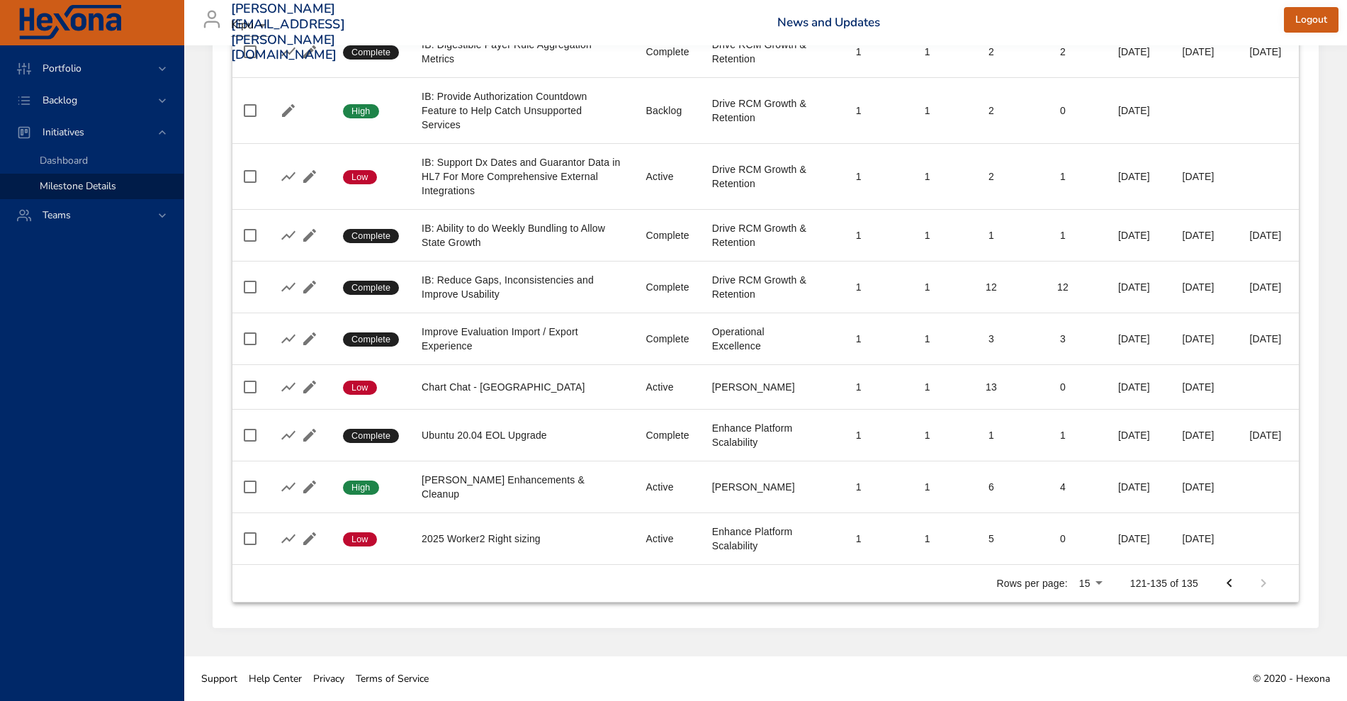
click at [1088, 560] on icon "Previous Page" at bounding box center [1229, 583] width 17 height 17
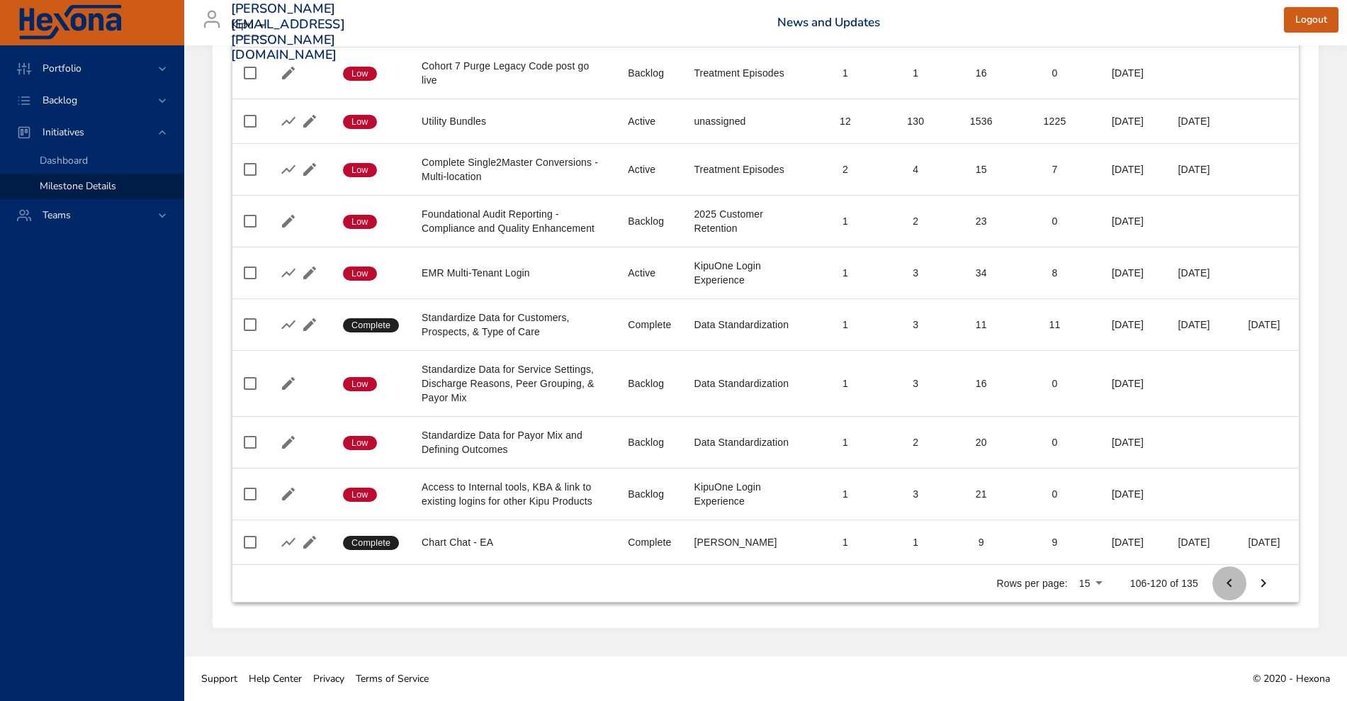
click at [1088, 560] on icon "Previous Page" at bounding box center [1229, 583] width 17 height 17
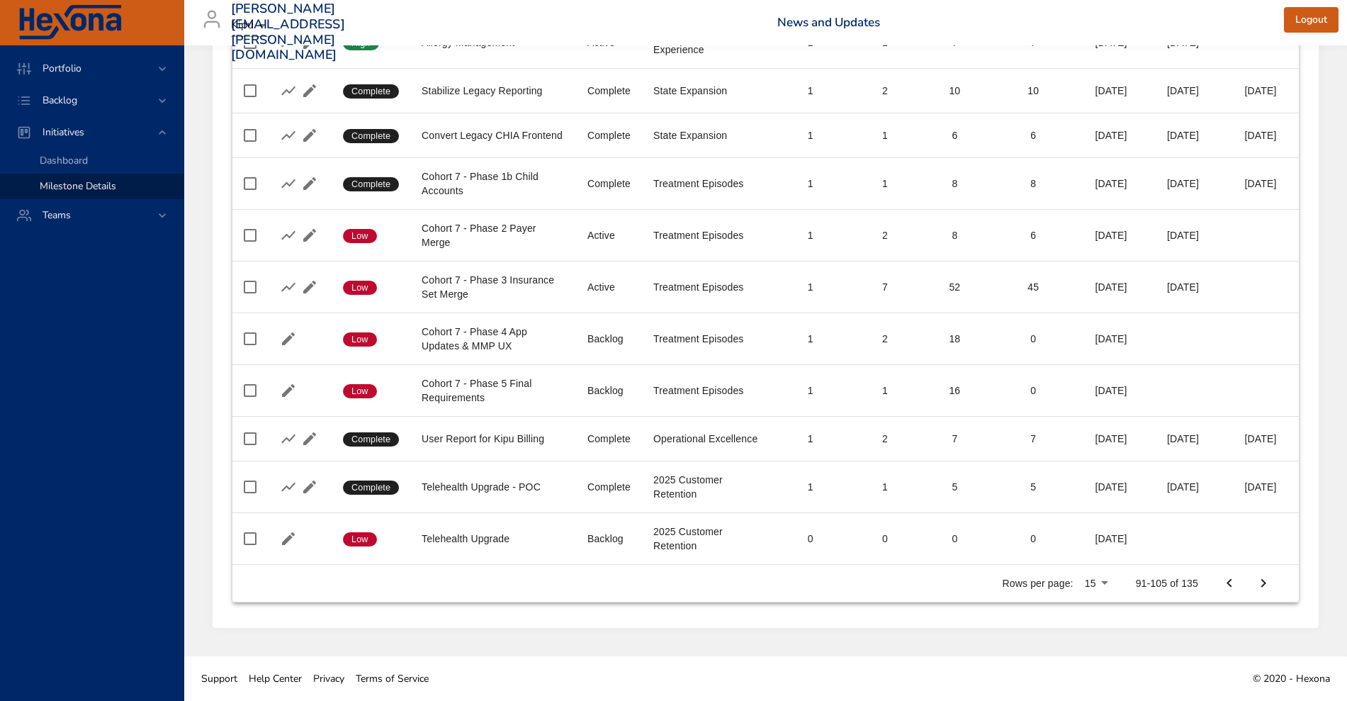
click at [1088, 560] on icon "Previous Page" at bounding box center [1229, 583] width 17 height 17
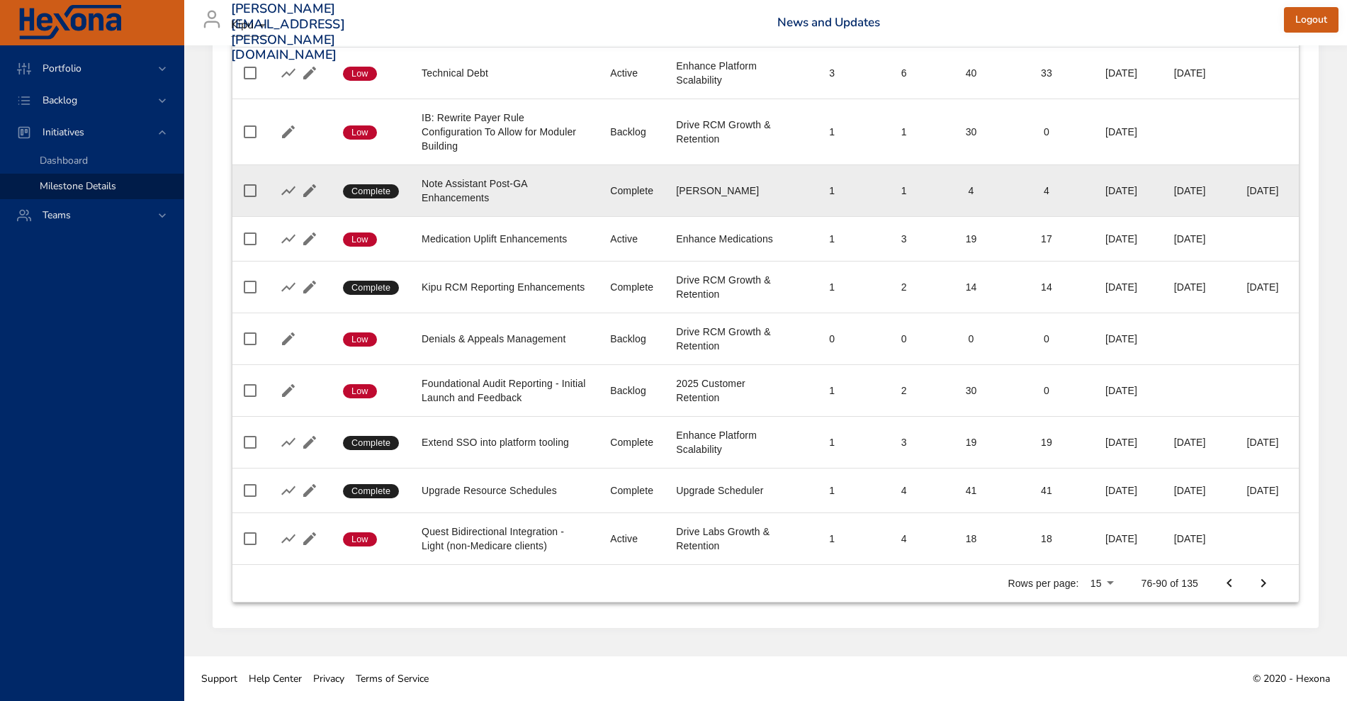
scroll to position [0, 0]
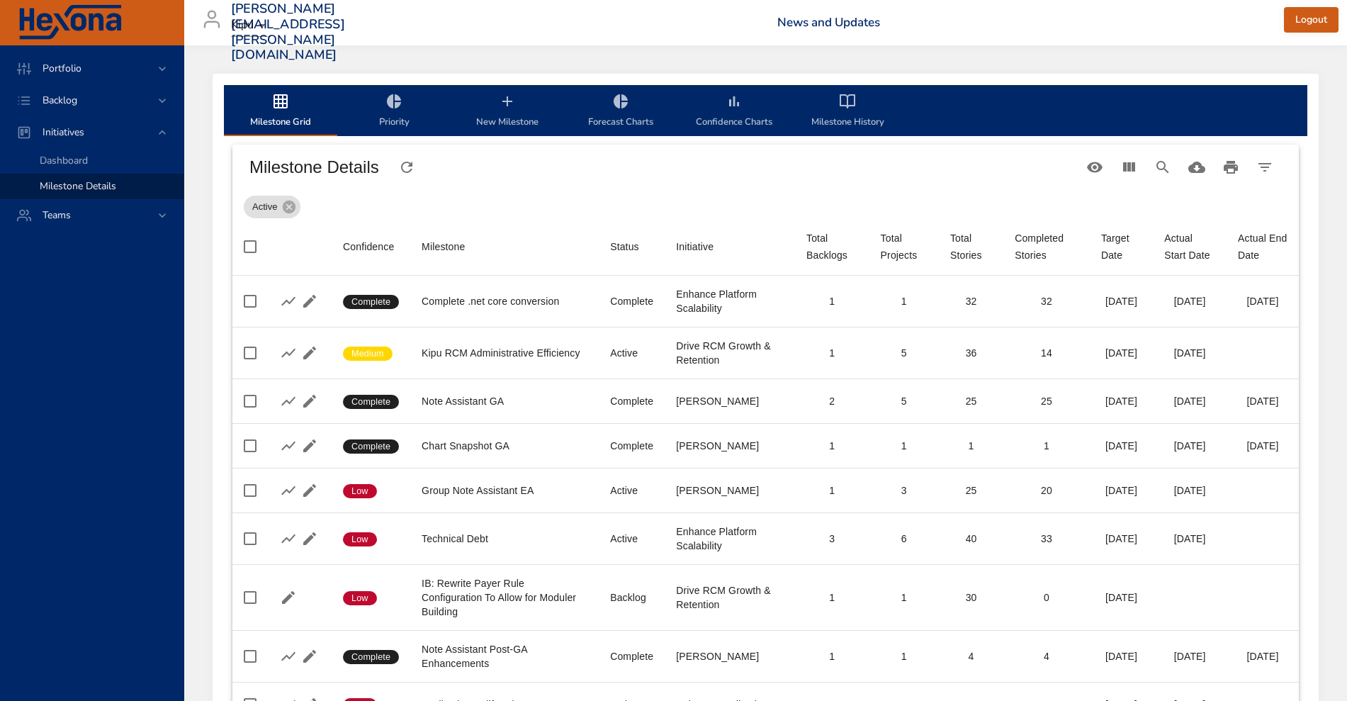
click at [454, 249] on div "Milestone" at bounding box center [443, 246] width 43 height 17
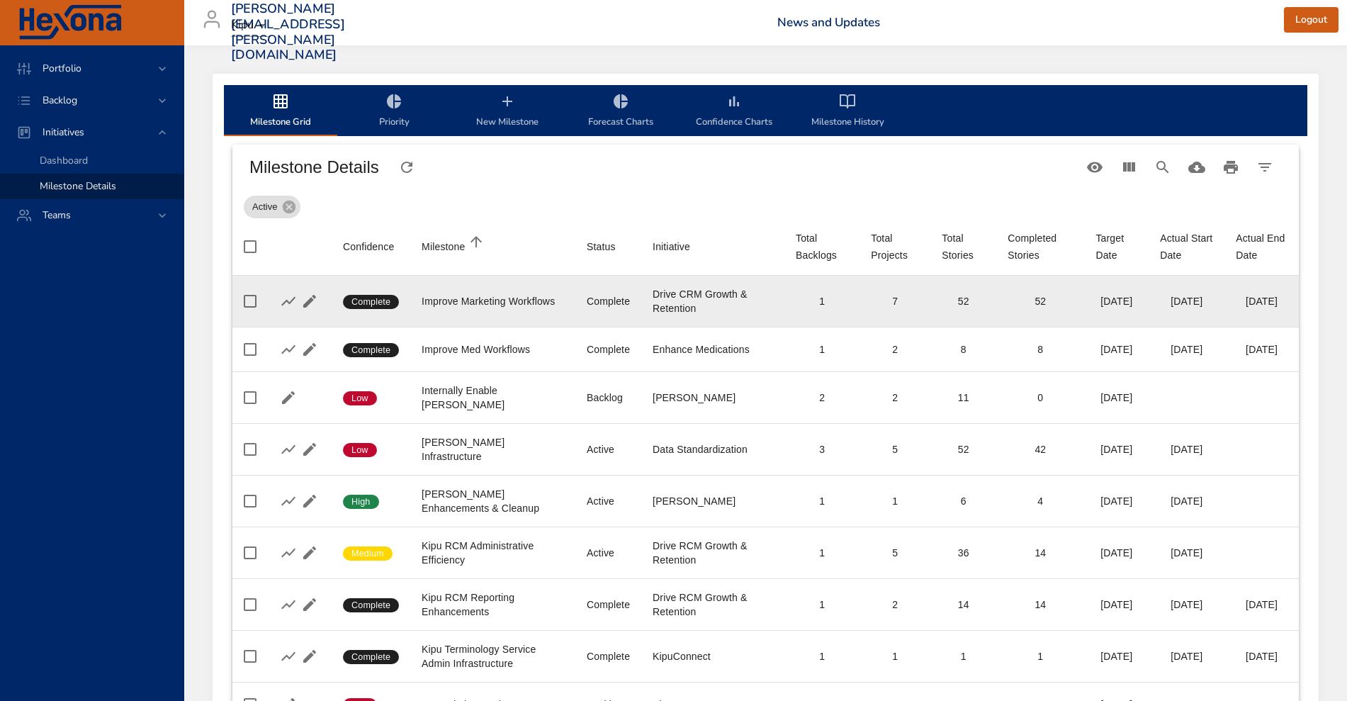
scroll to position [437, 0]
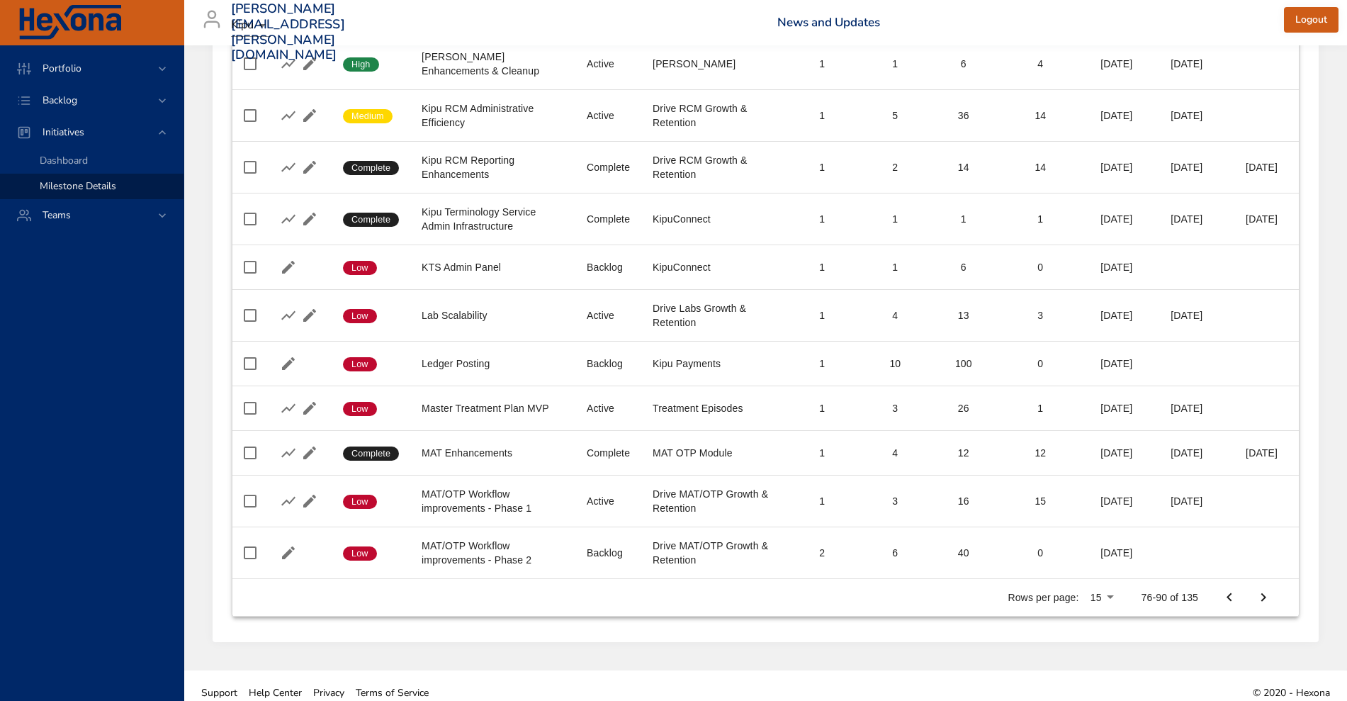
click at [1088, 560] on button "Previous Page" at bounding box center [1229, 597] width 34 height 34
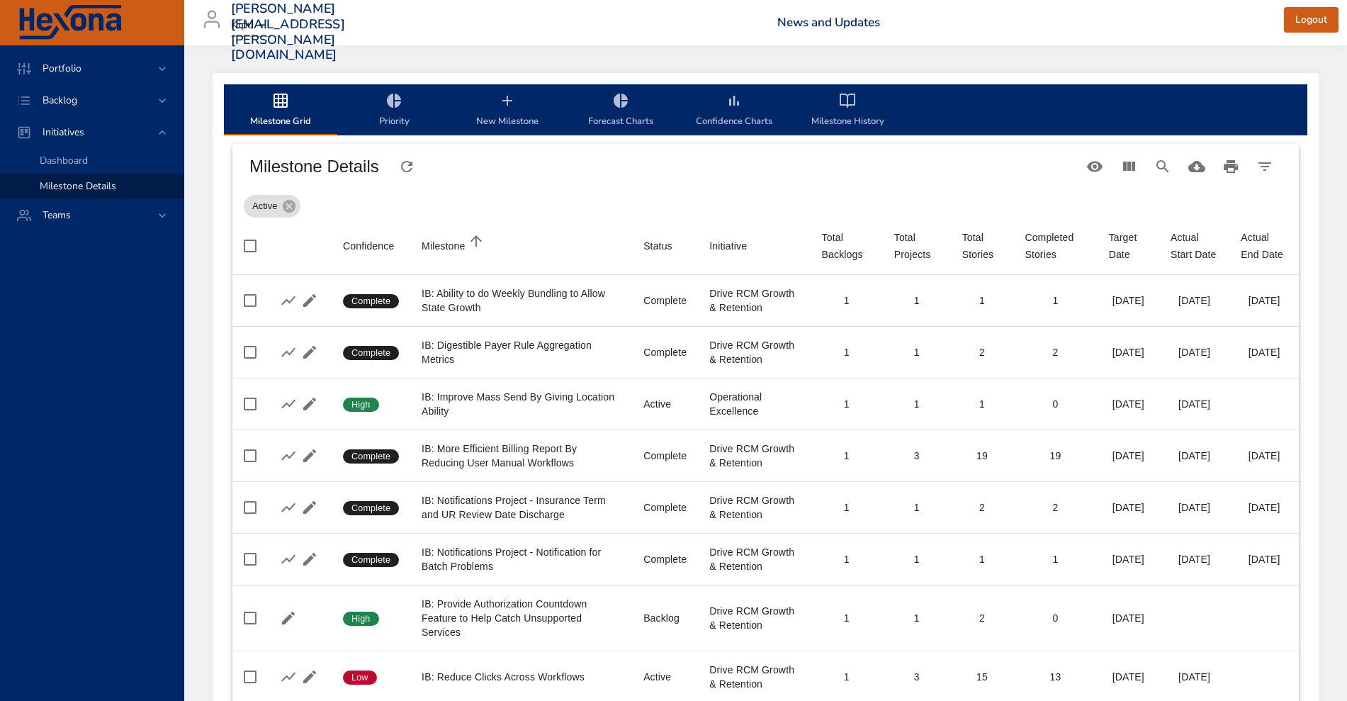
scroll to position [2, 0]
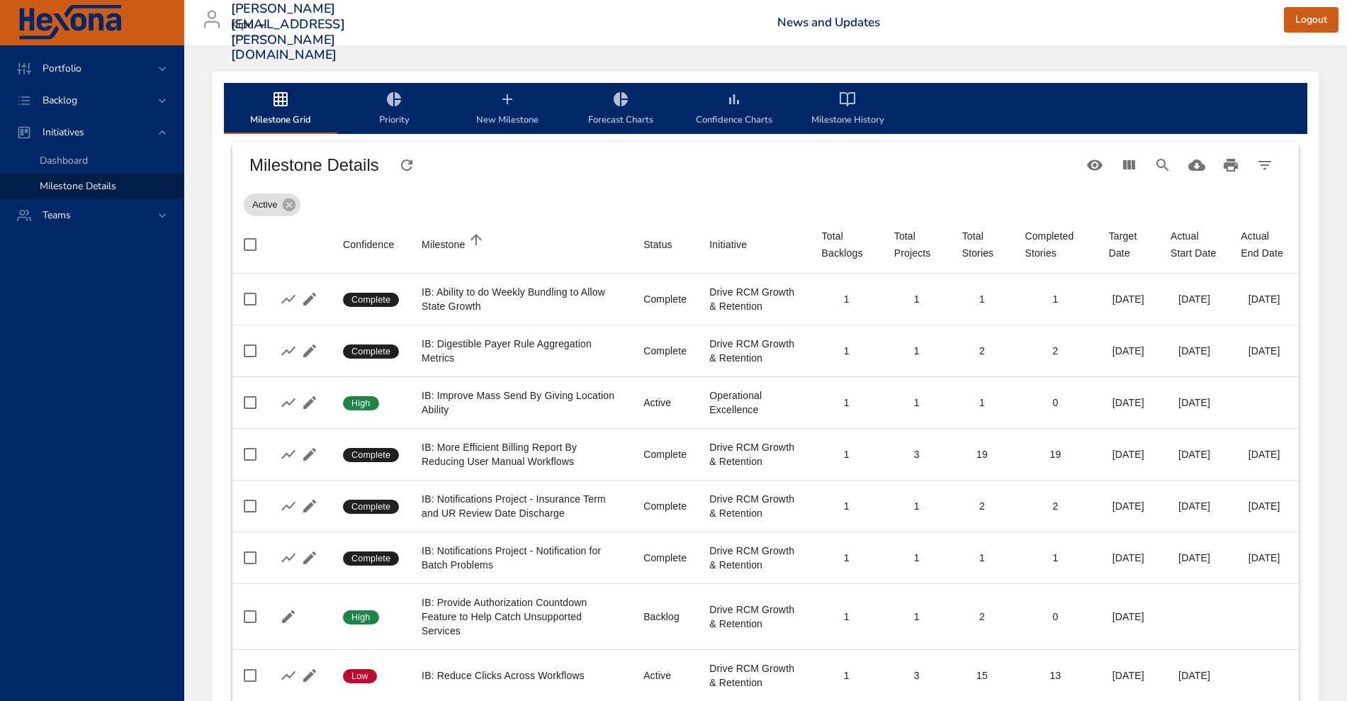
click at [512, 111] on span "New Milestone" at bounding box center [507, 110] width 96 height 38
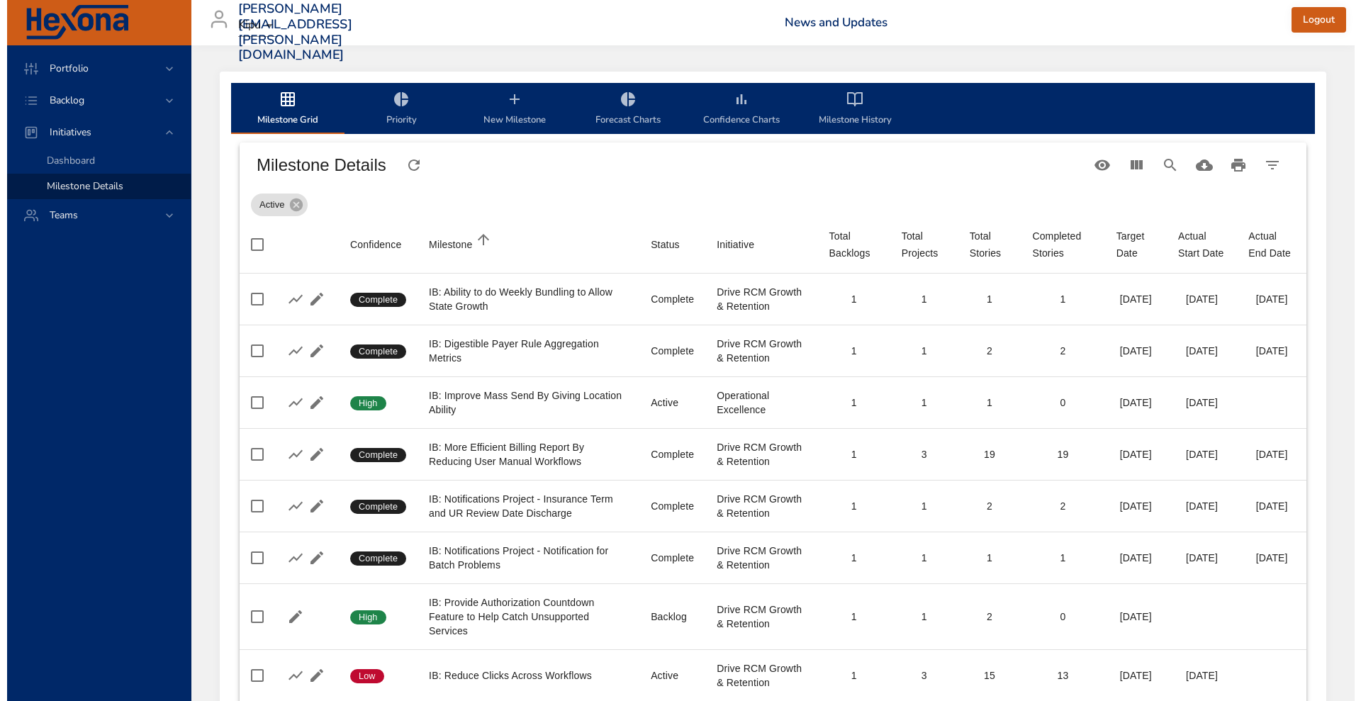
scroll to position [0, 0]
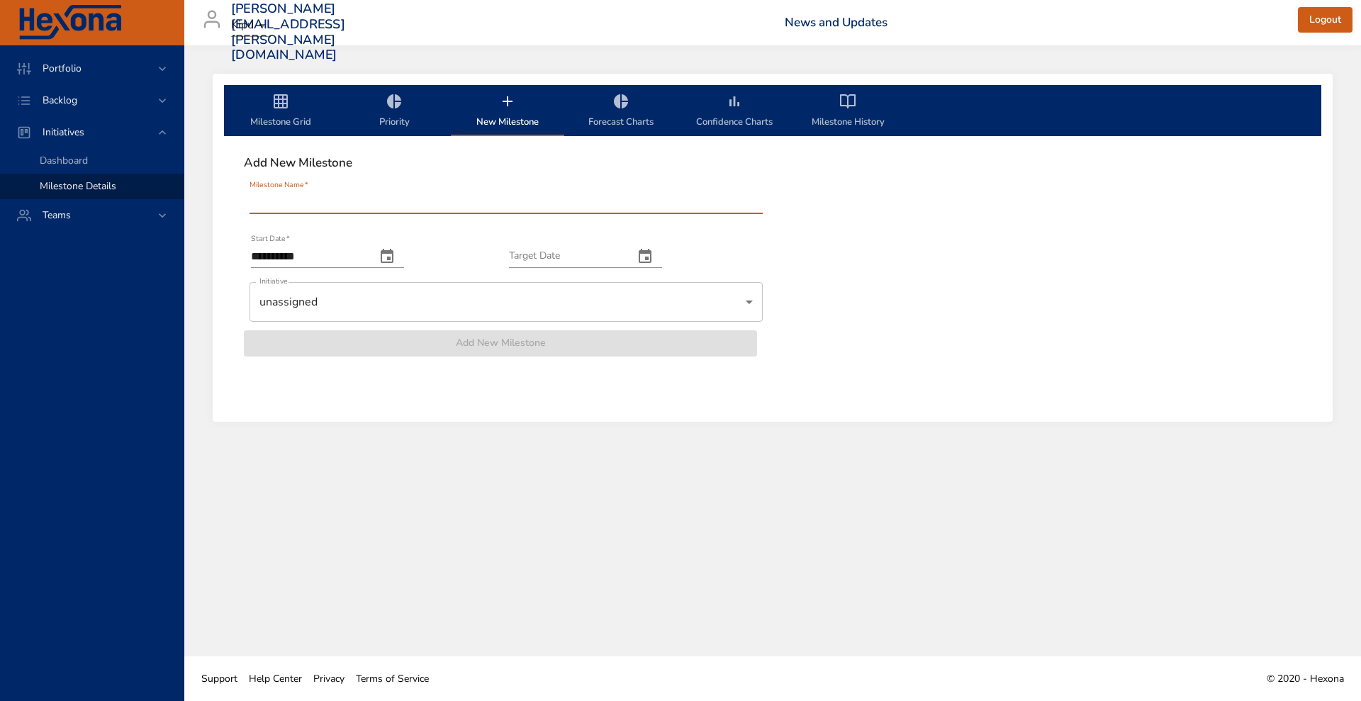
type input "**********"
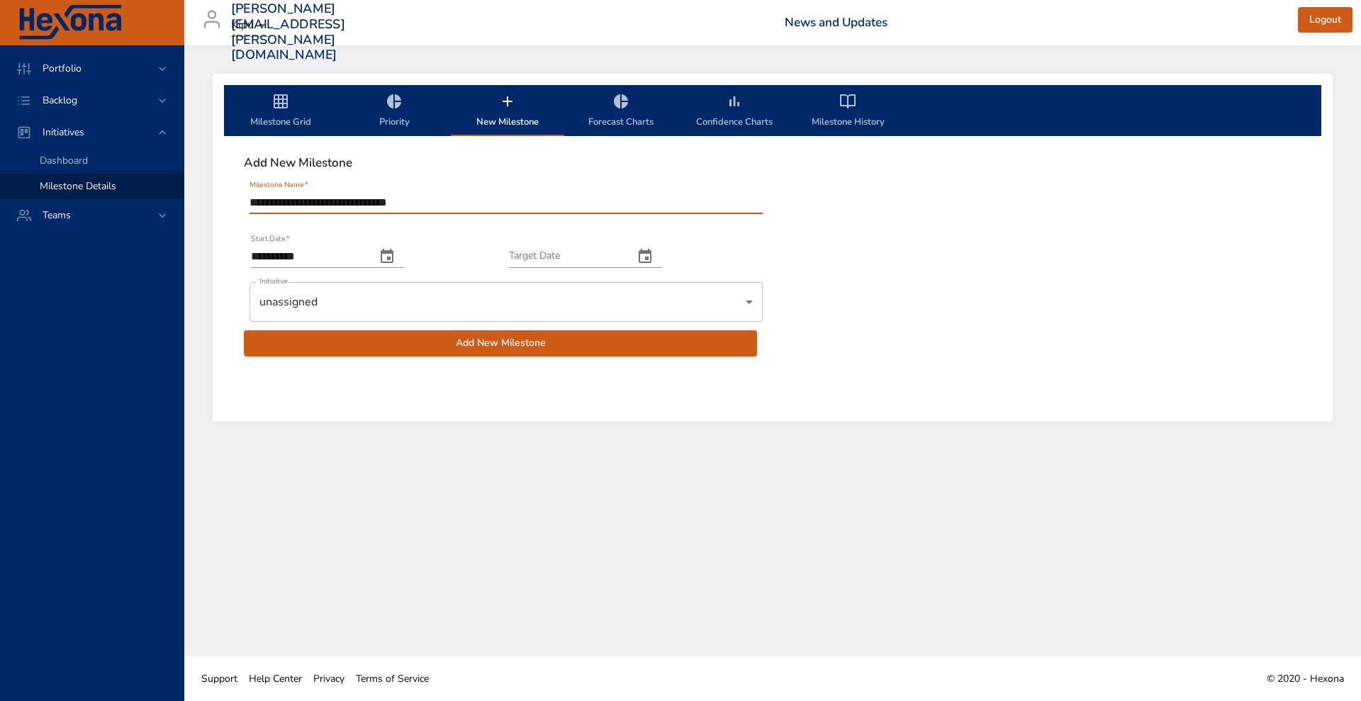
type input "**********"
click at [393, 251] on icon "change date" at bounding box center [387, 256] width 13 height 14
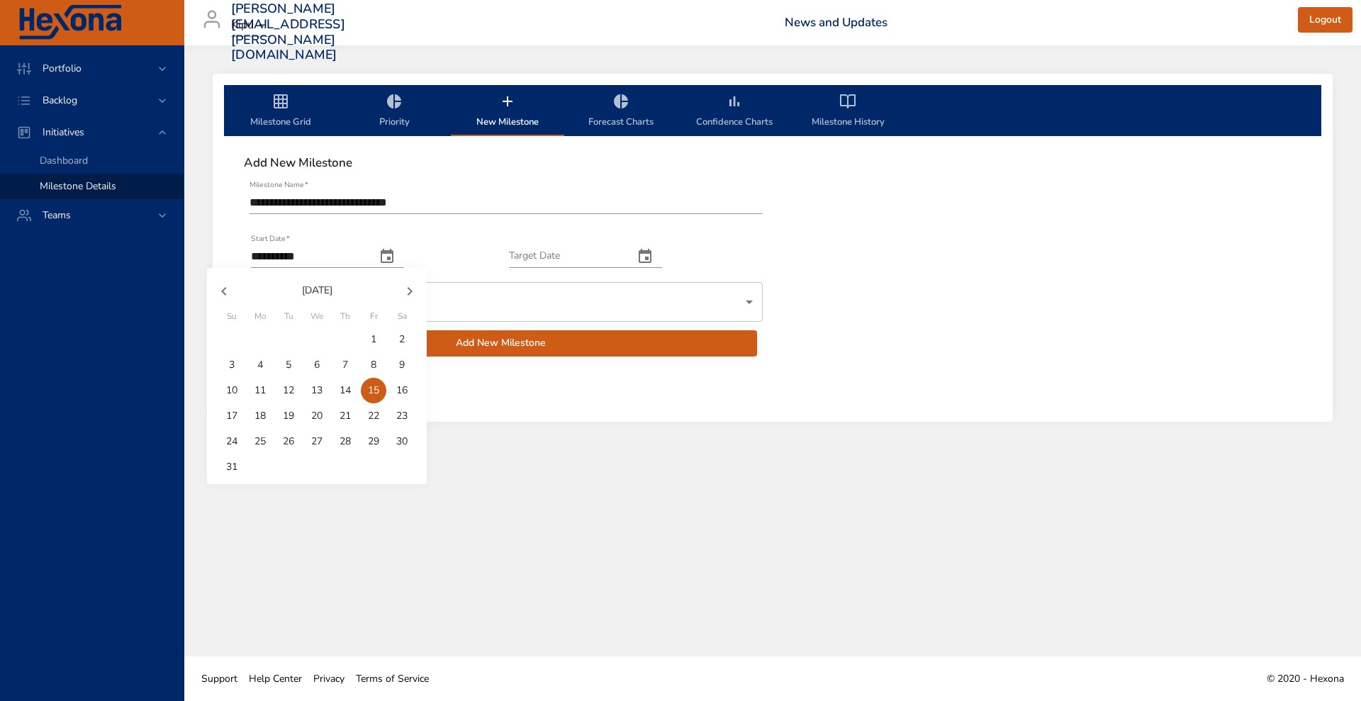
click at [372, 336] on p "1" at bounding box center [374, 339] width 6 height 14
type input "**********"
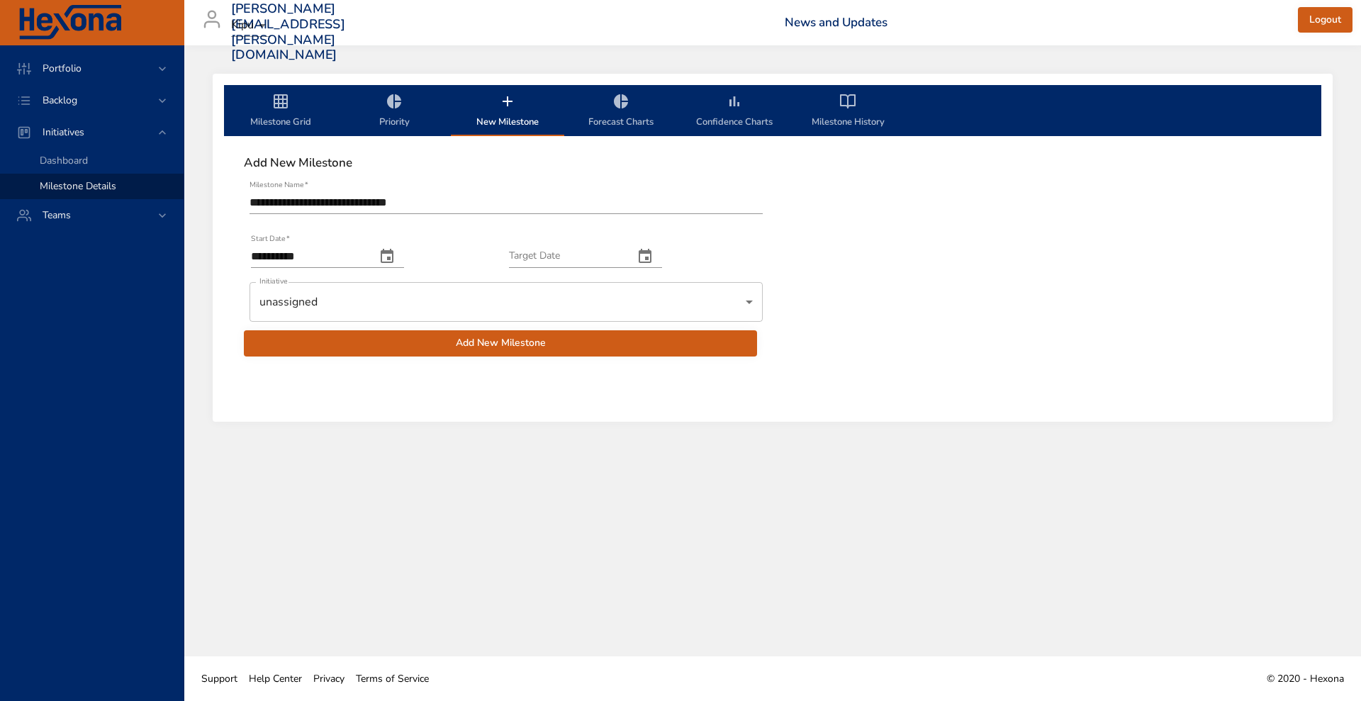
click at [653, 250] on icon "change date" at bounding box center [644, 256] width 17 height 17
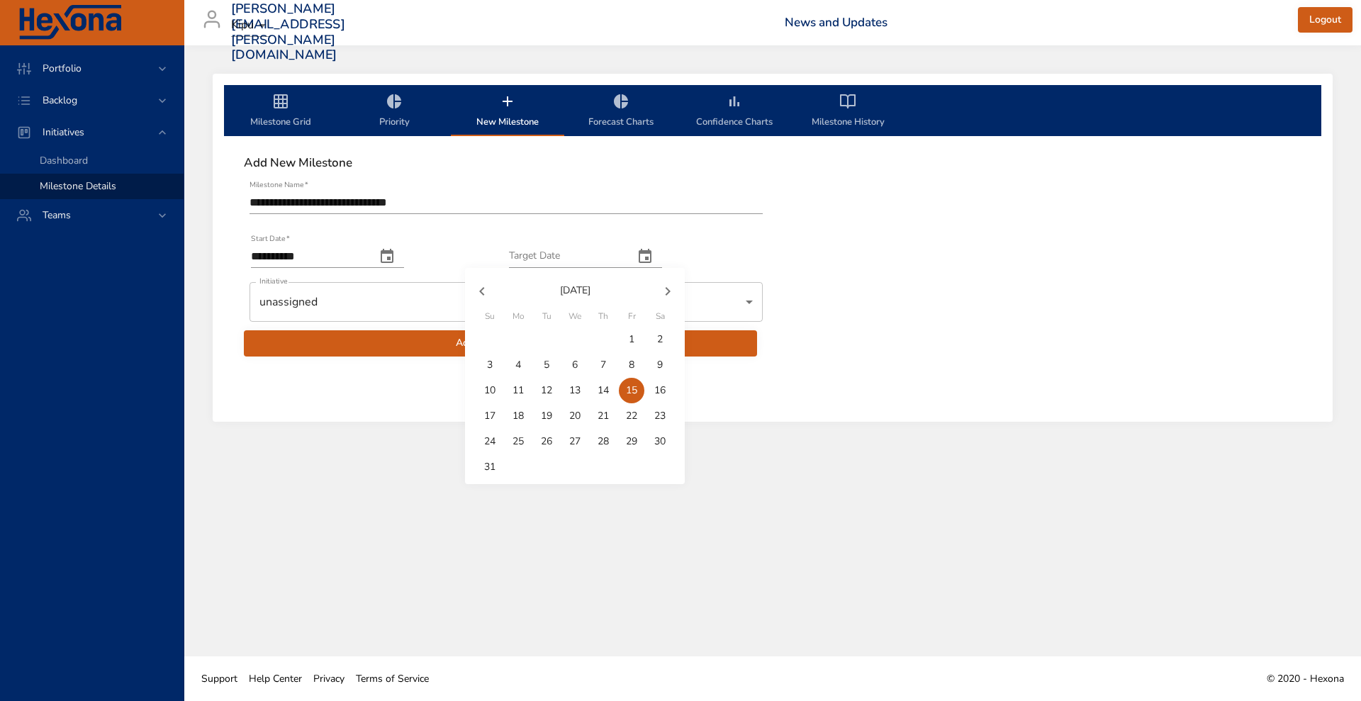
click at [668, 298] on icon "button" at bounding box center [667, 291] width 17 height 17
click at [483, 298] on icon "button" at bounding box center [481, 291] width 17 height 17
click at [545, 441] on p "30" at bounding box center [546, 441] width 11 height 14
type input "**********"
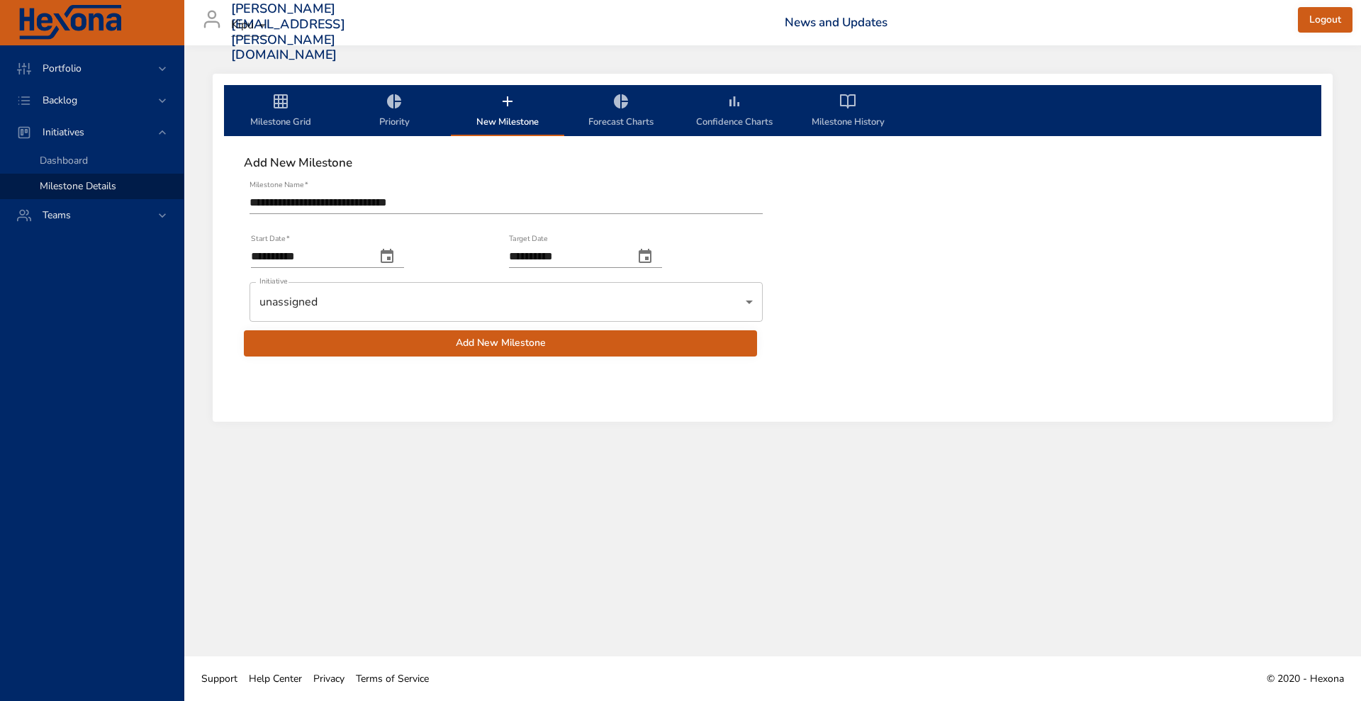
click at [451, 303] on body "**********" at bounding box center [680, 350] width 1361 height 701
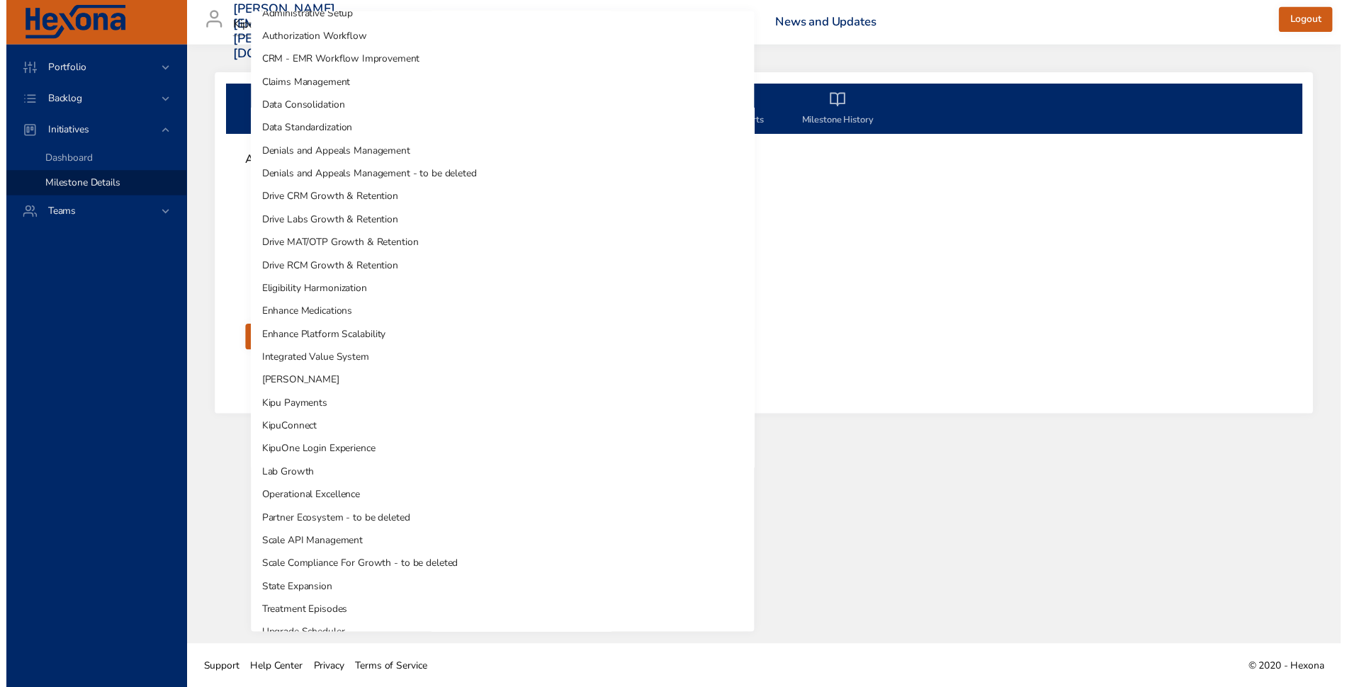
scroll to position [127, 0]
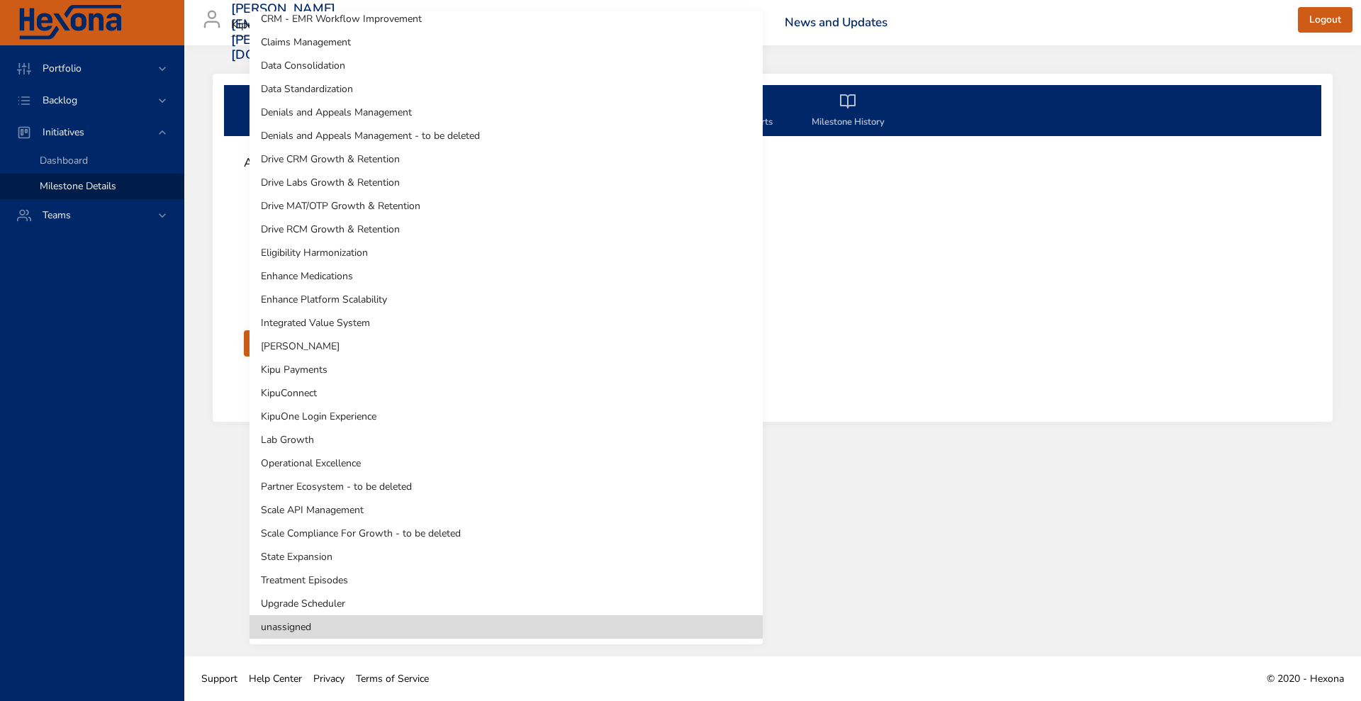
click at [434, 231] on li "Drive RCM Growth & Retention" at bounding box center [505, 229] width 513 height 23
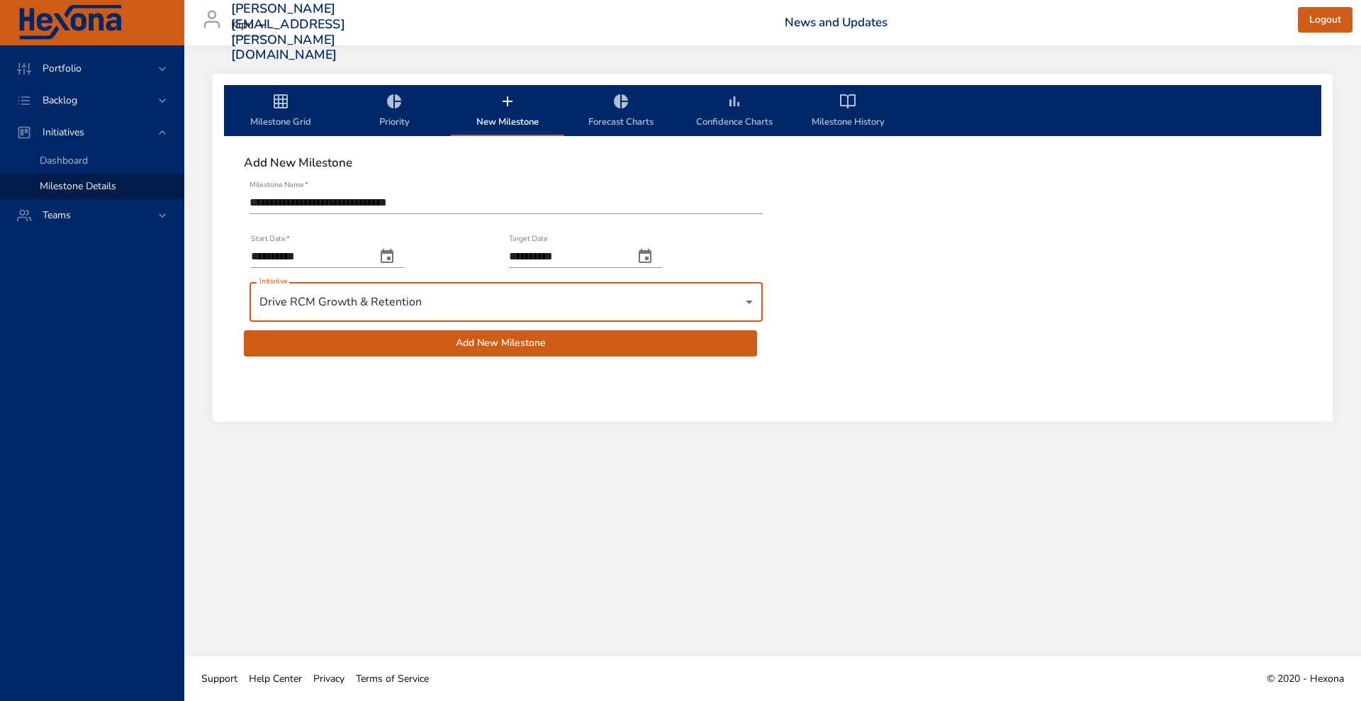
click at [463, 352] on button "Add New Milestone" at bounding box center [500, 343] width 513 height 26
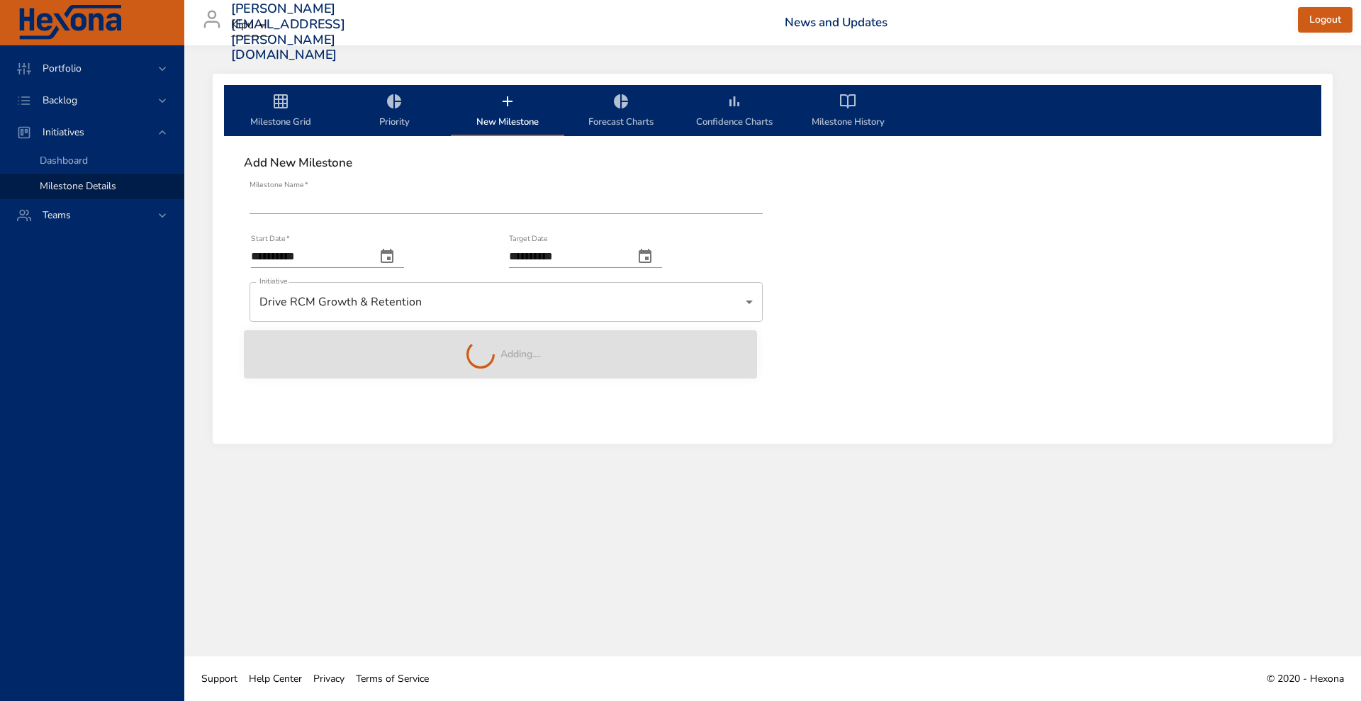
type input "**********"
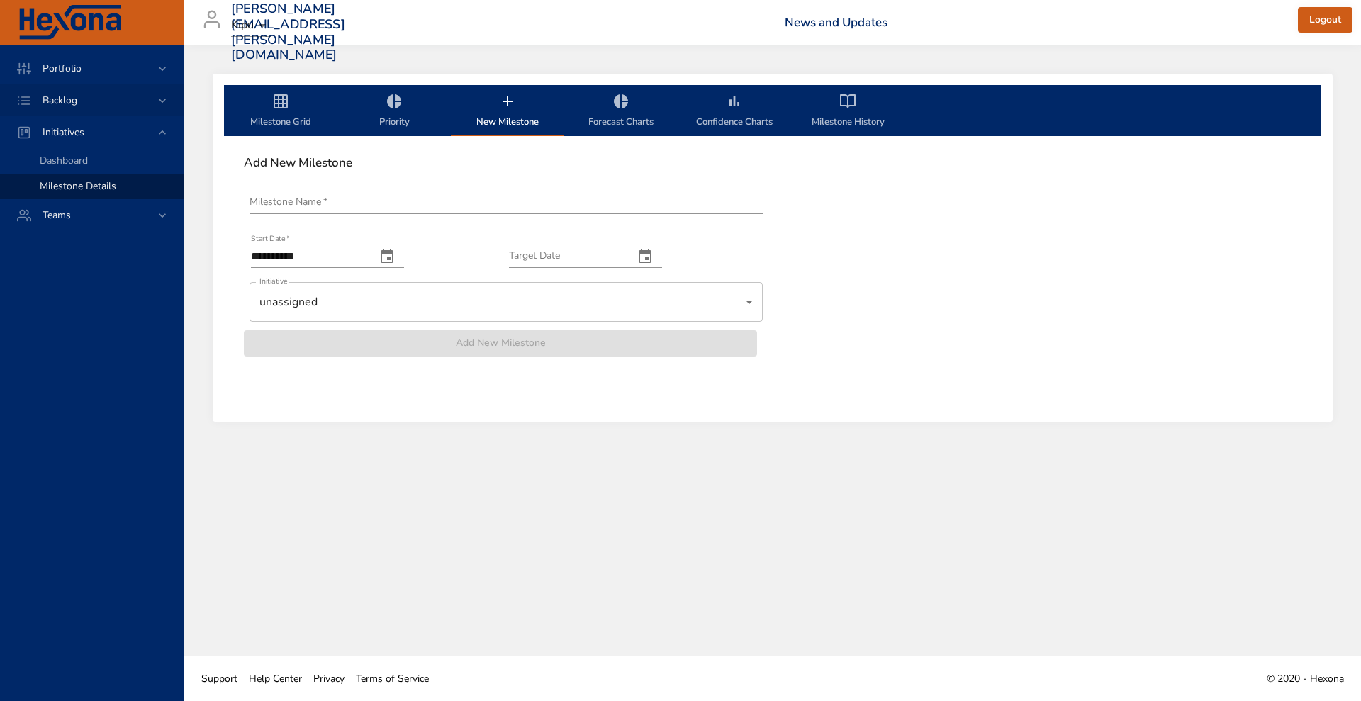
click at [84, 98] on span "Backlog" at bounding box center [59, 100] width 57 height 13
click at [84, 117] on link "Backlog Details" at bounding box center [92, 129] width 184 height 26
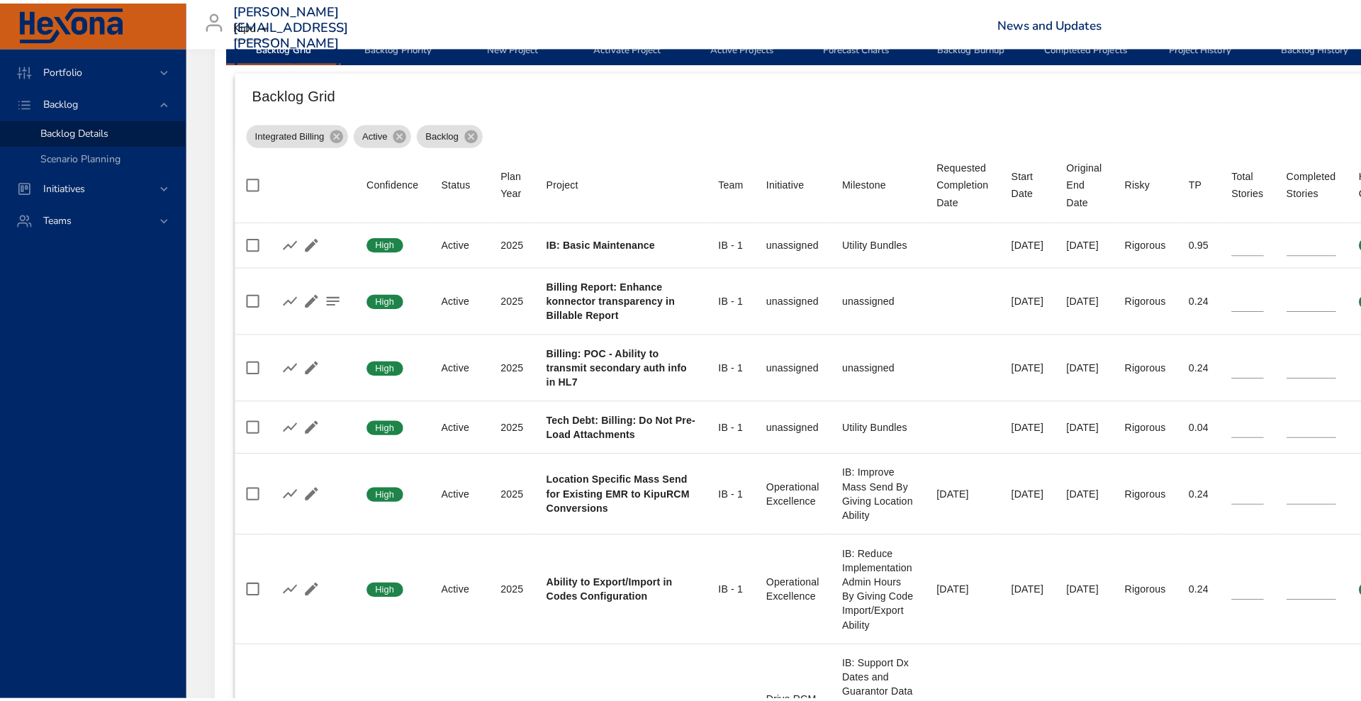
scroll to position [484, 0]
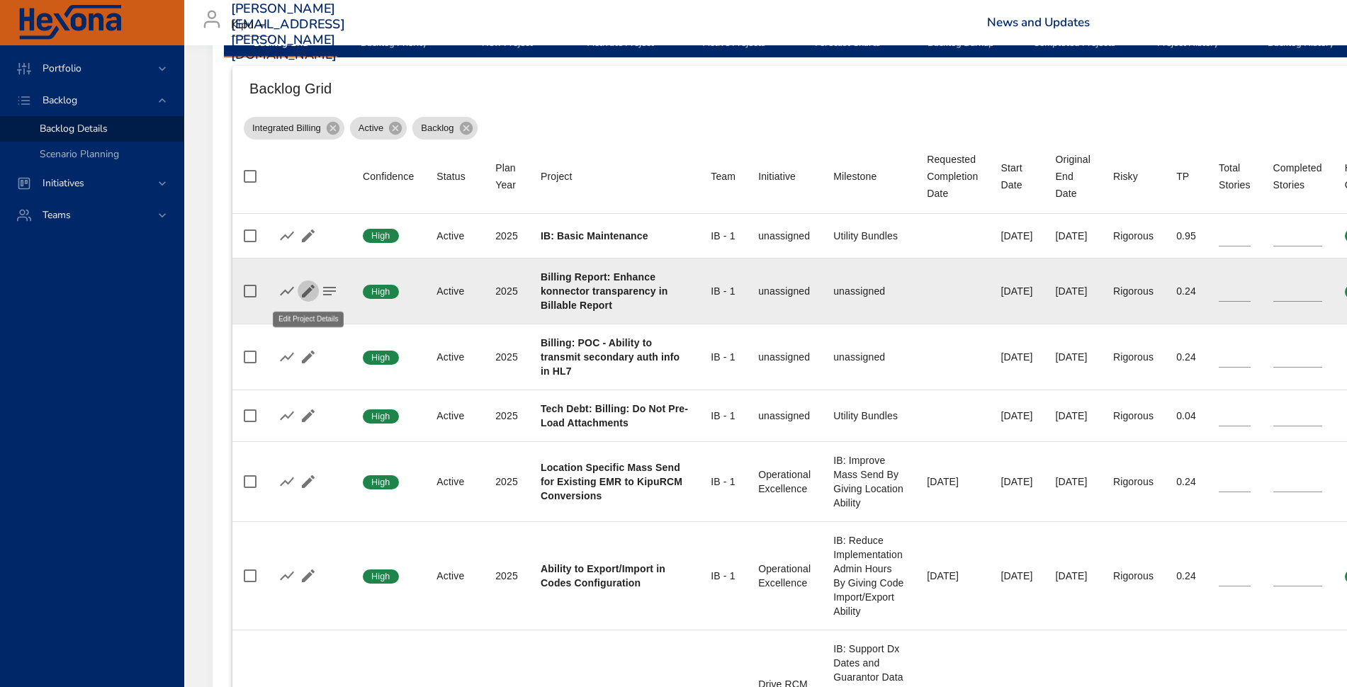
click at [310, 291] on icon "button" at bounding box center [308, 291] width 17 height 17
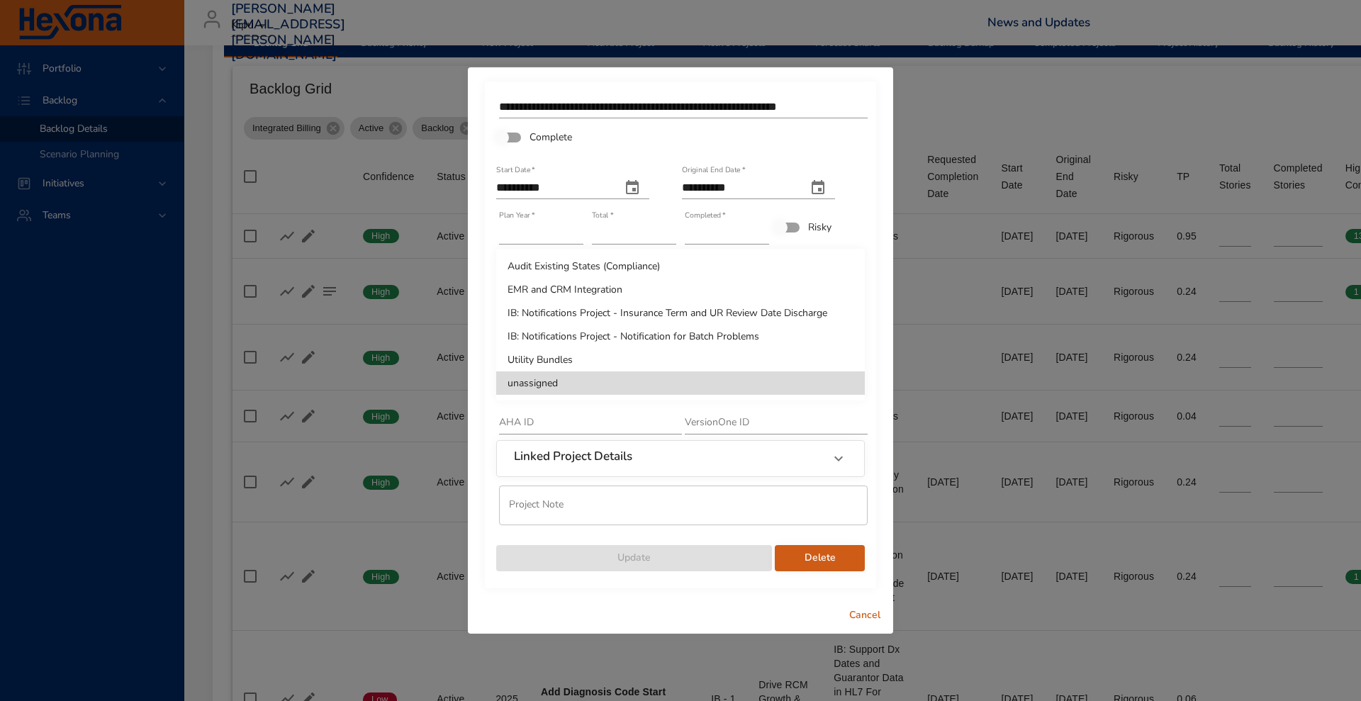
click at [585, 383] on li "unassigned" at bounding box center [680, 382] width 368 height 23
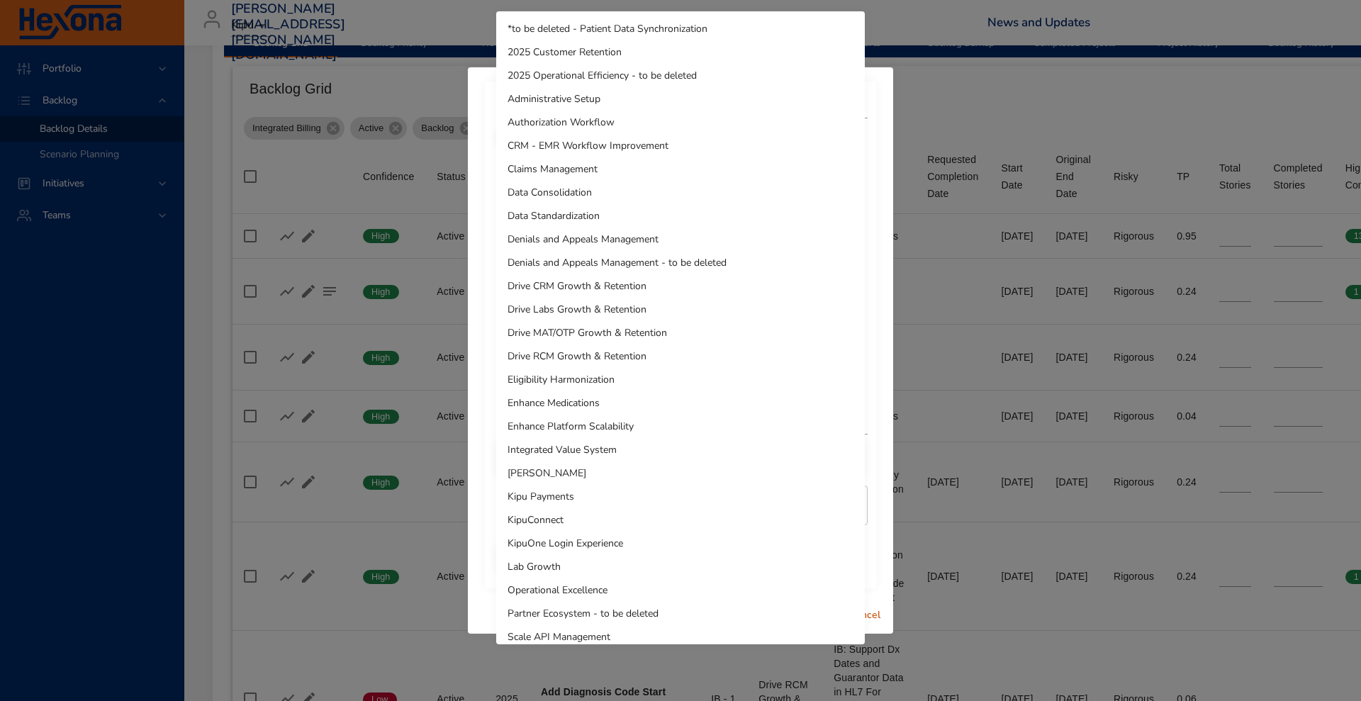
scroll to position [127, 0]
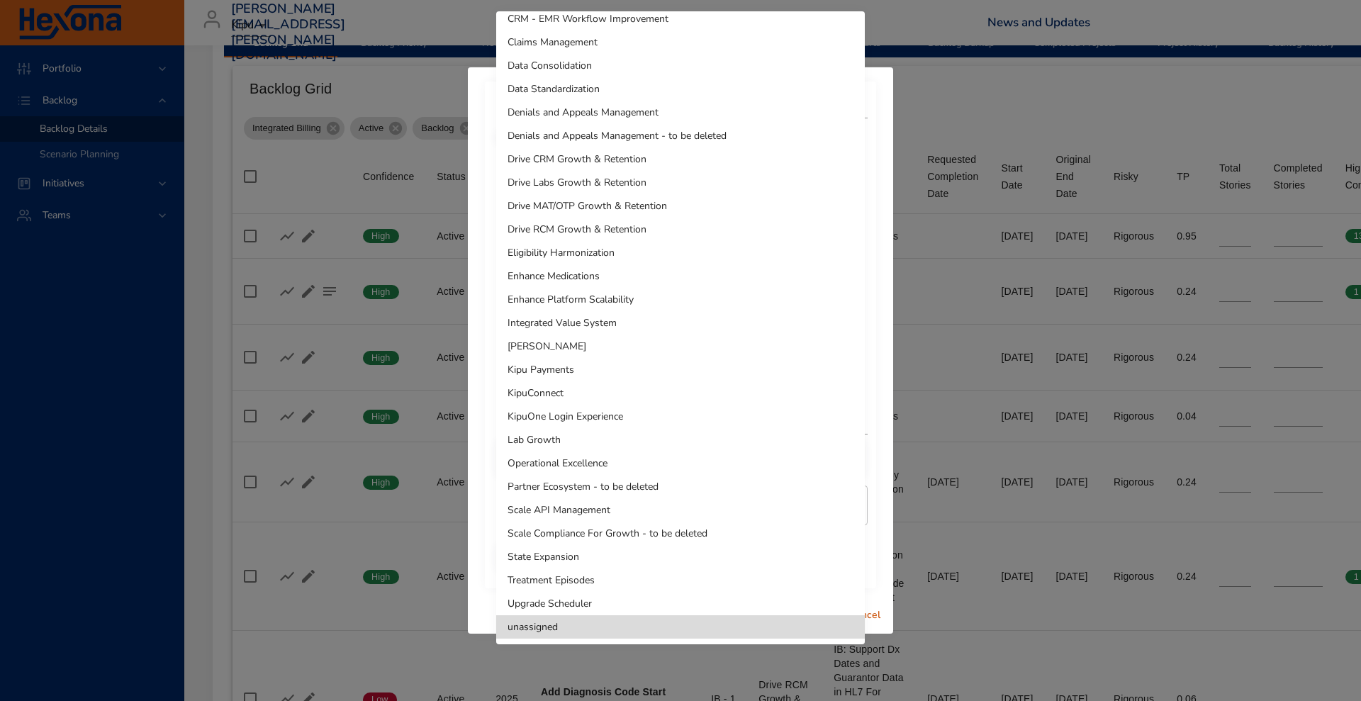
click at [629, 220] on li "Drive RCM Growth & Retention" at bounding box center [680, 229] width 368 height 23
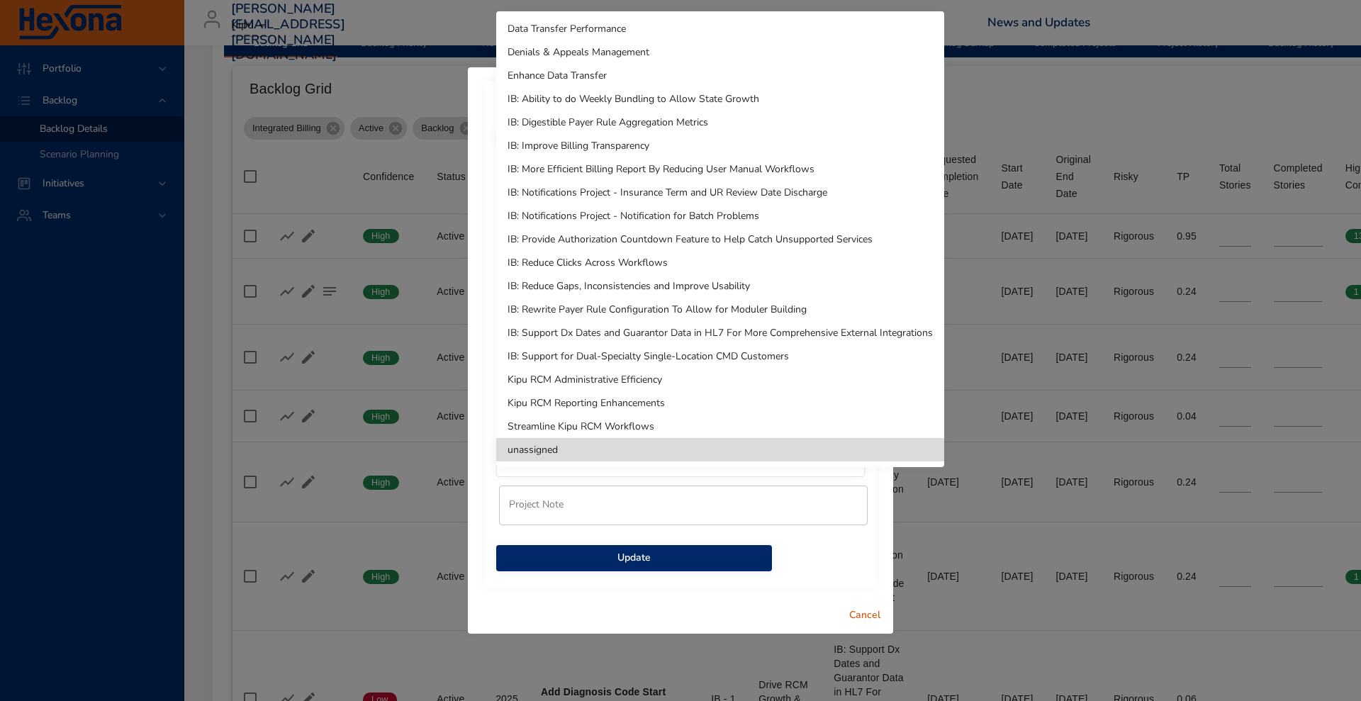
click at [631, 143] on li "IB: Improve Billing Transparency" at bounding box center [720, 145] width 448 height 23
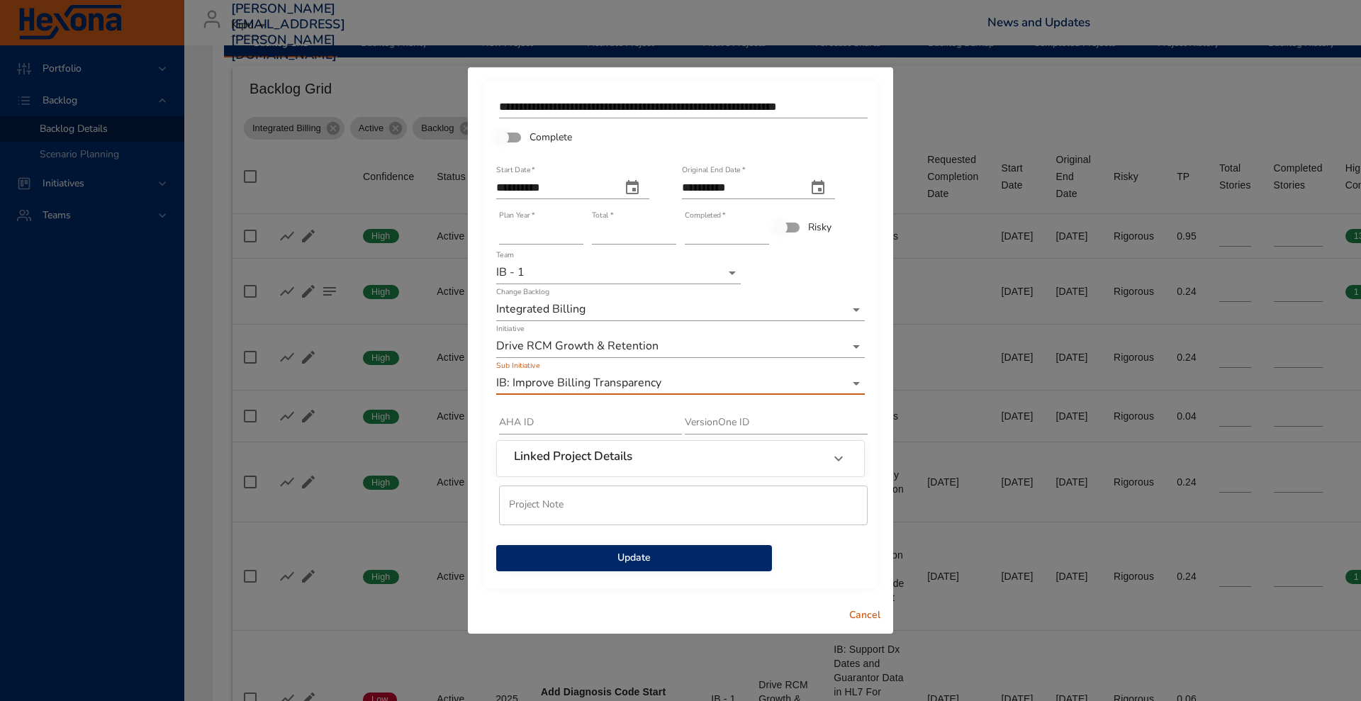
click at [641, 549] on span "Update" at bounding box center [633, 558] width 253 height 18
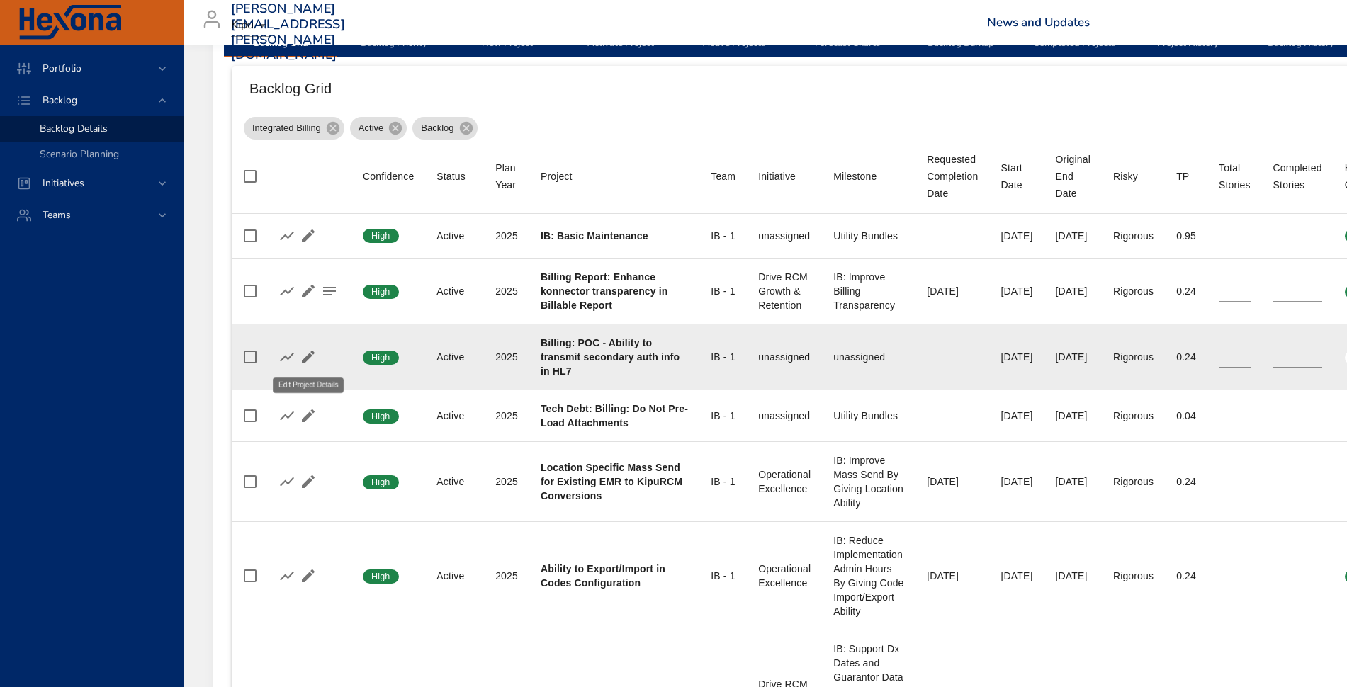
click at [306, 361] on icon "button" at bounding box center [308, 357] width 17 height 17
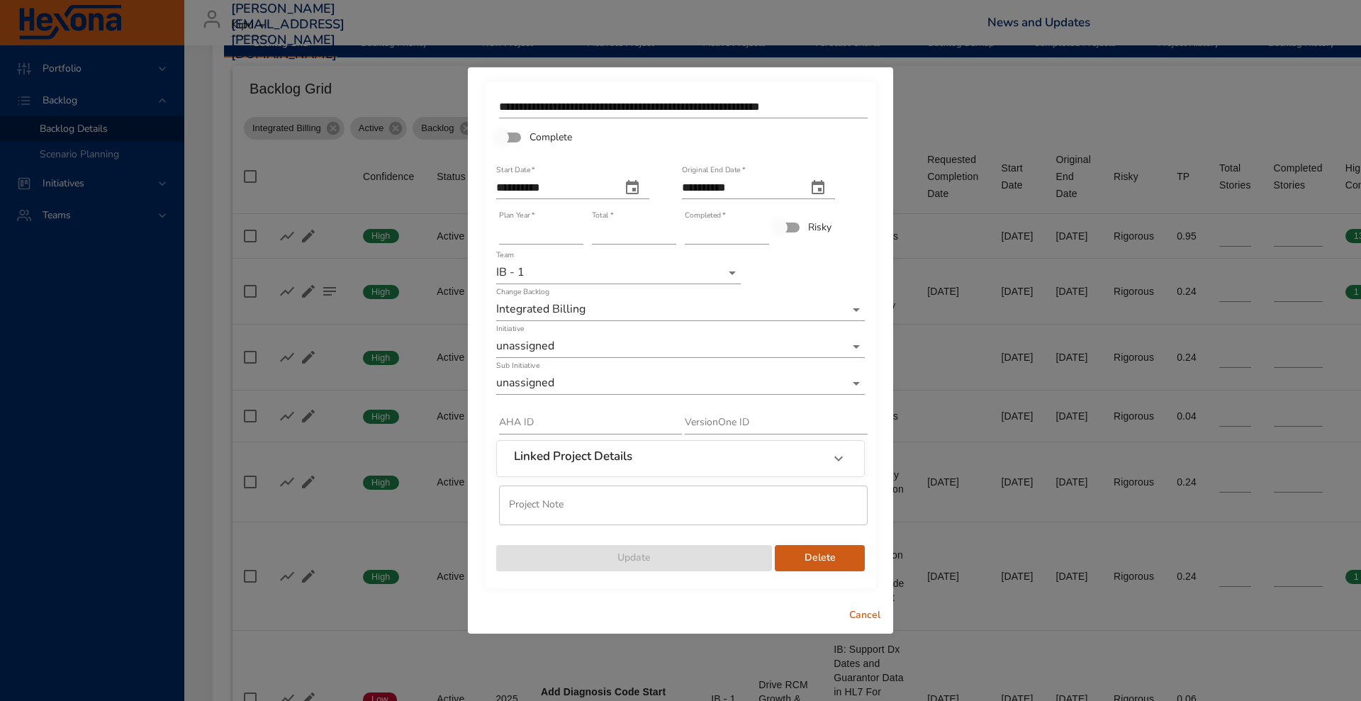
click at [582, 358] on div "Initiative unassigned" at bounding box center [680, 340] width 371 height 37
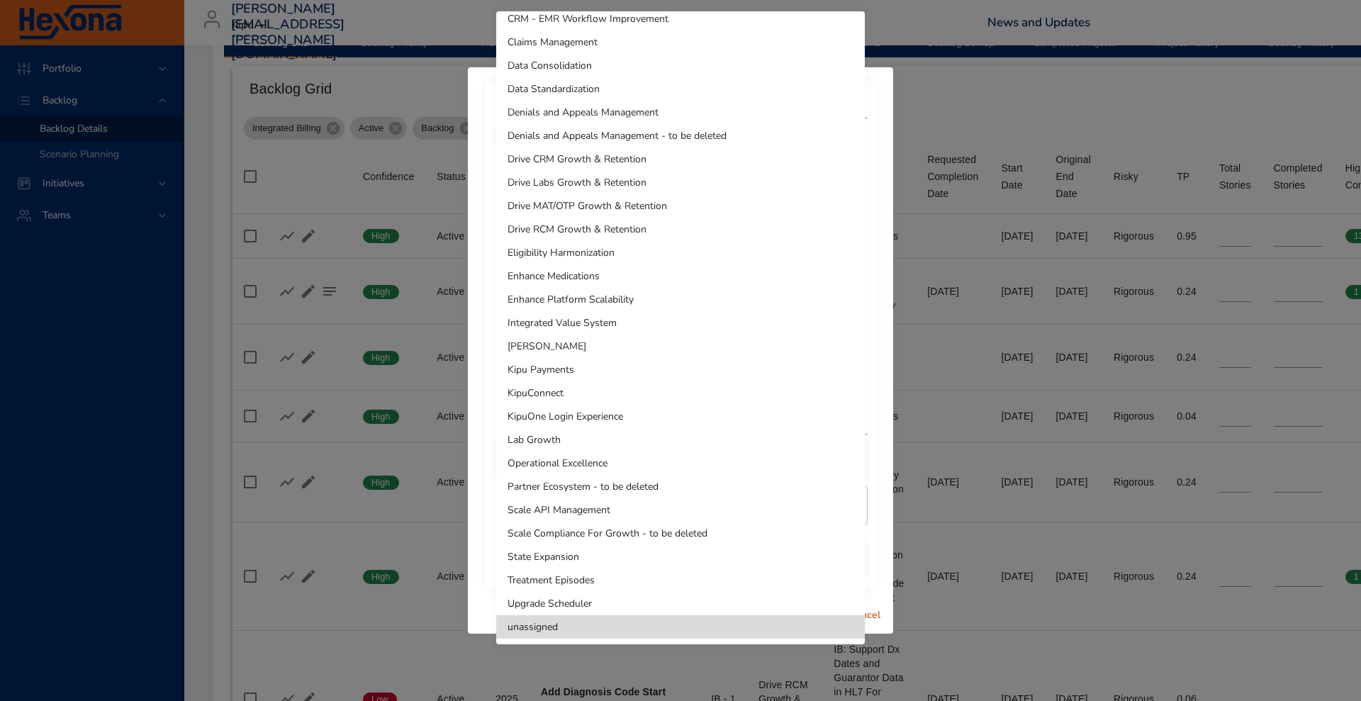
click at [578, 233] on li "Drive RCM Growth & Retention" at bounding box center [680, 229] width 368 height 23
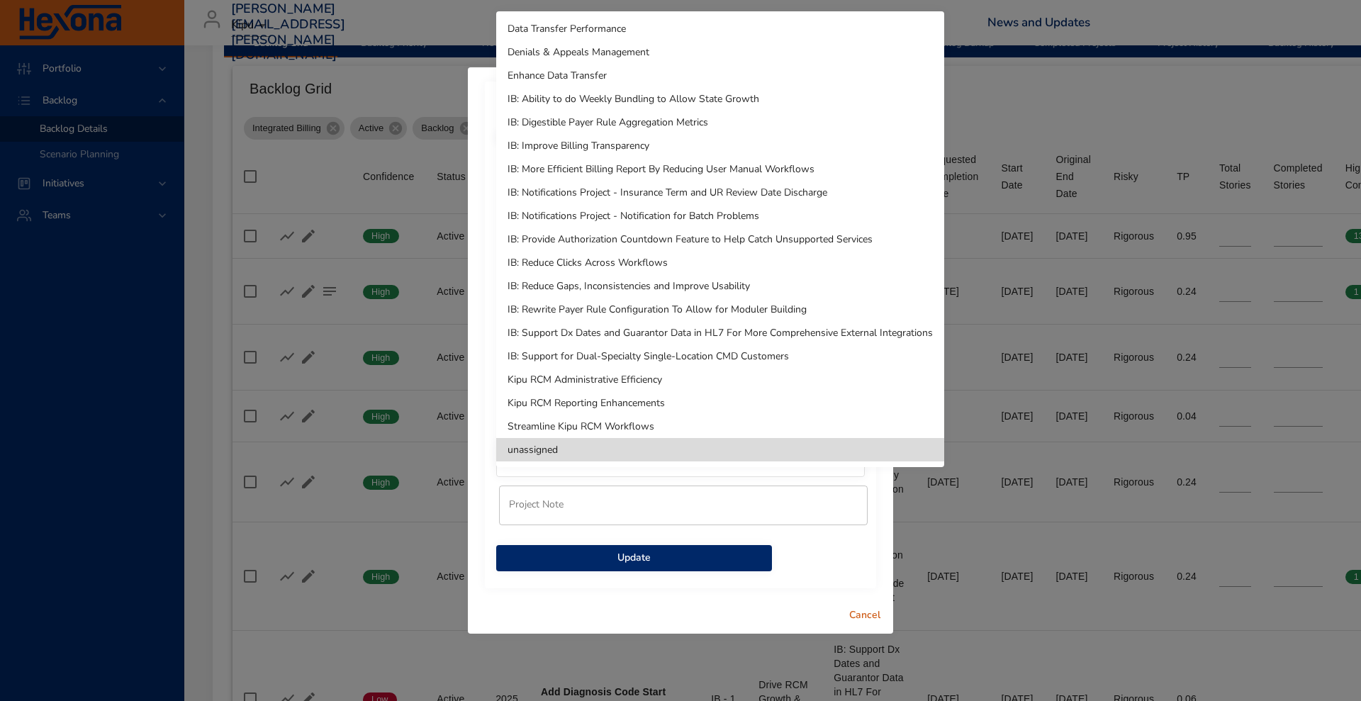
click at [605, 152] on li "IB: Improve Billing Transparency" at bounding box center [720, 145] width 448 height 23
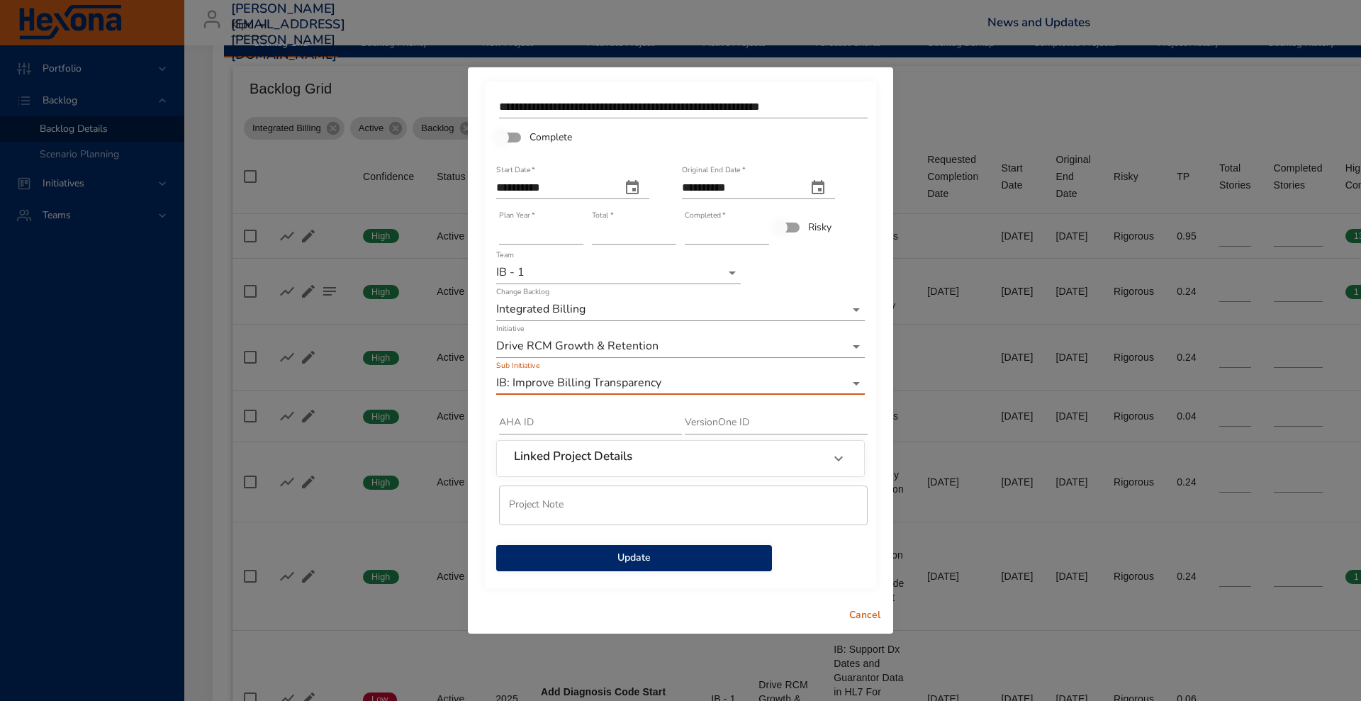
click at [628, 560] on span "Update" at bounding box center [633, 558] width 253 height 18
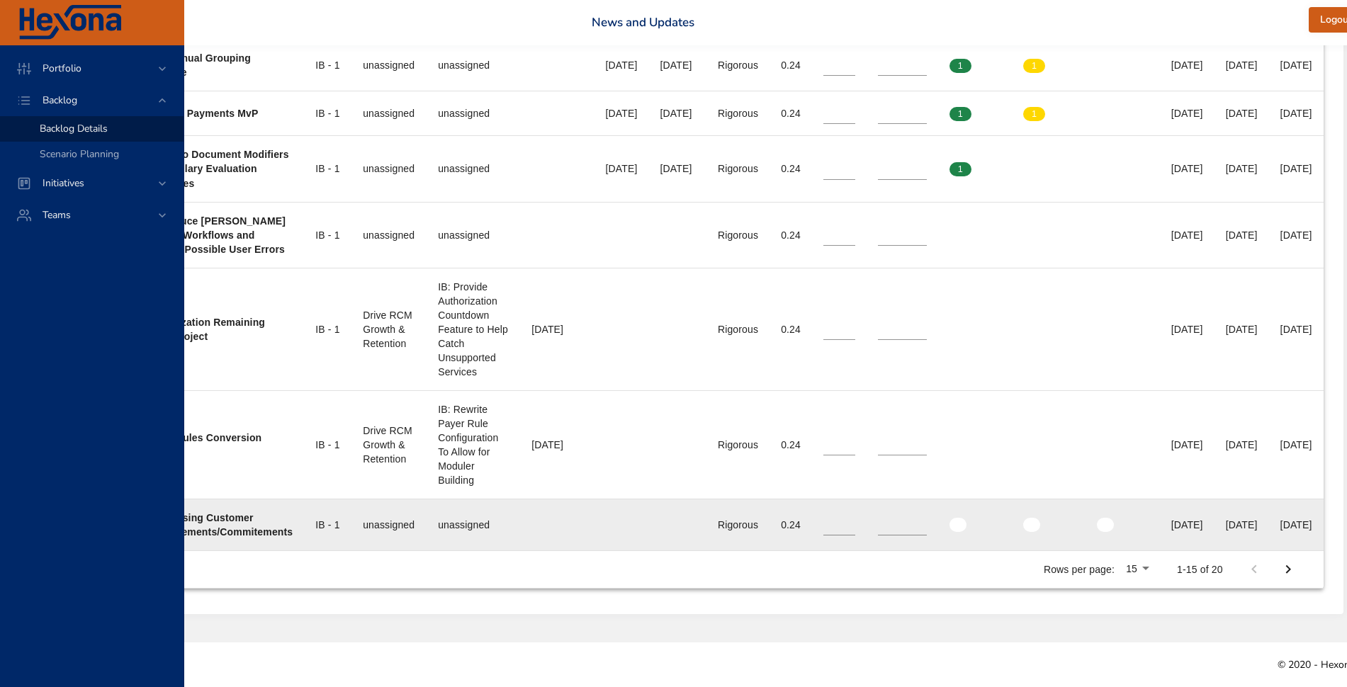
scroll to position [1278, 511]
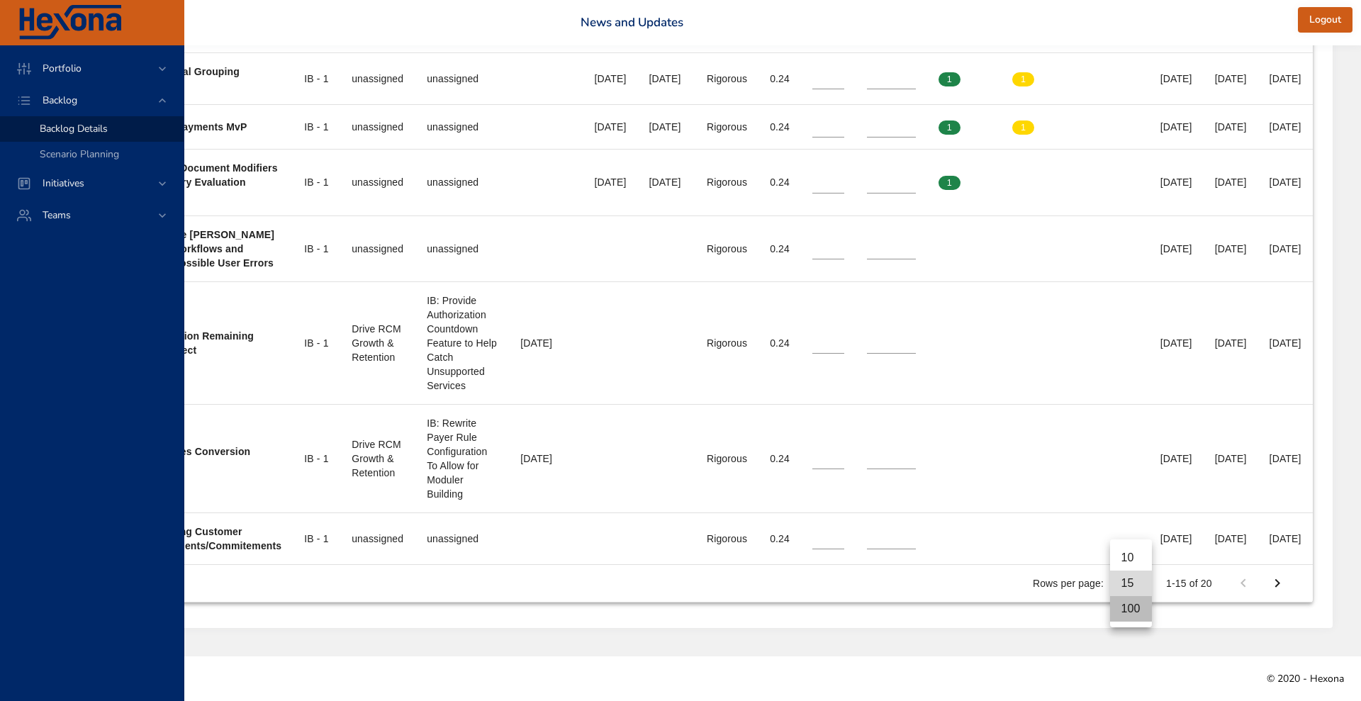
click at [1088, 560] on li "100" at bounding box center [1131, 609] width 42 height 26
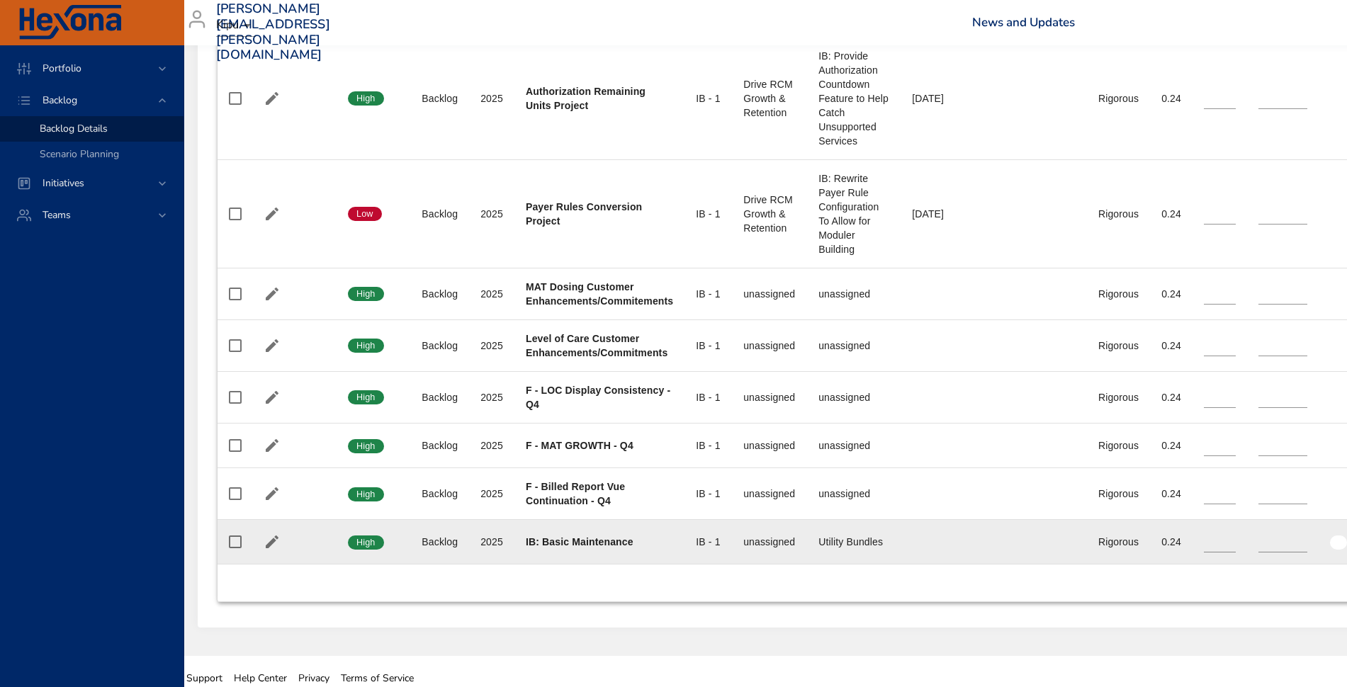
scroll to position [1509, 9]
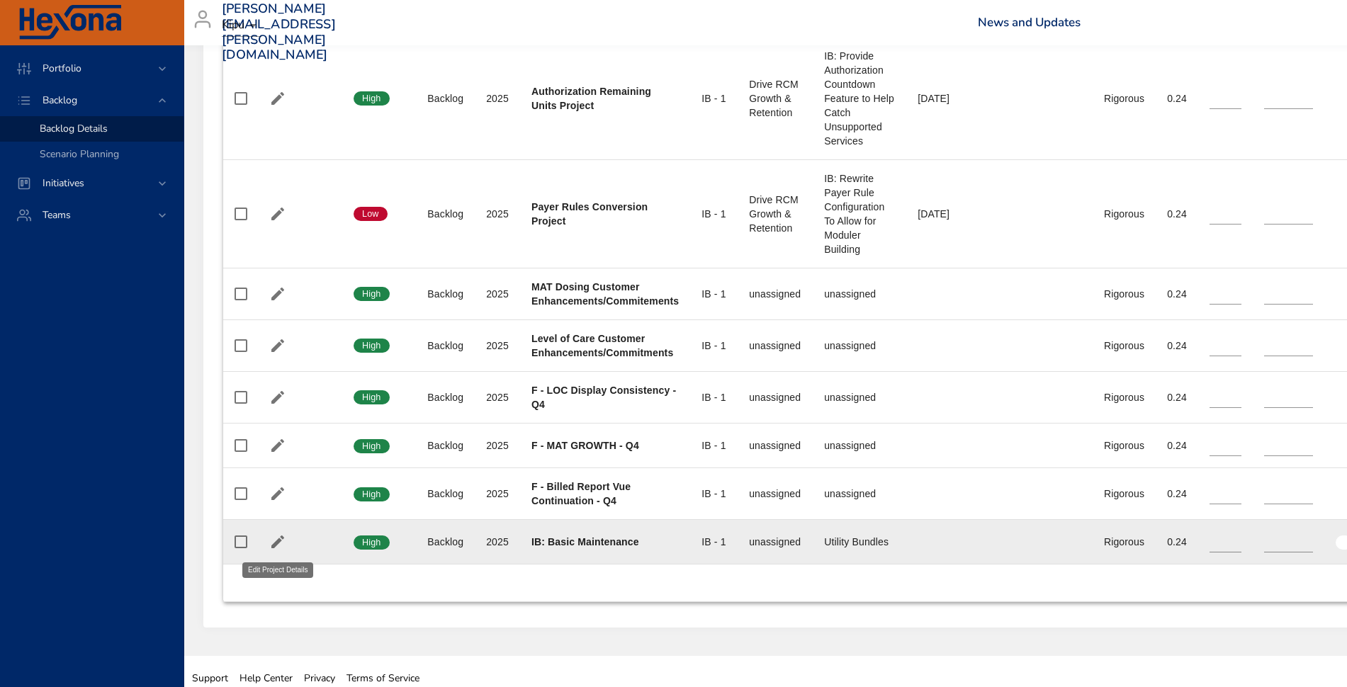
click at [280, 546] on icon "button" at bounding box center [277, 542] width 17 height 17
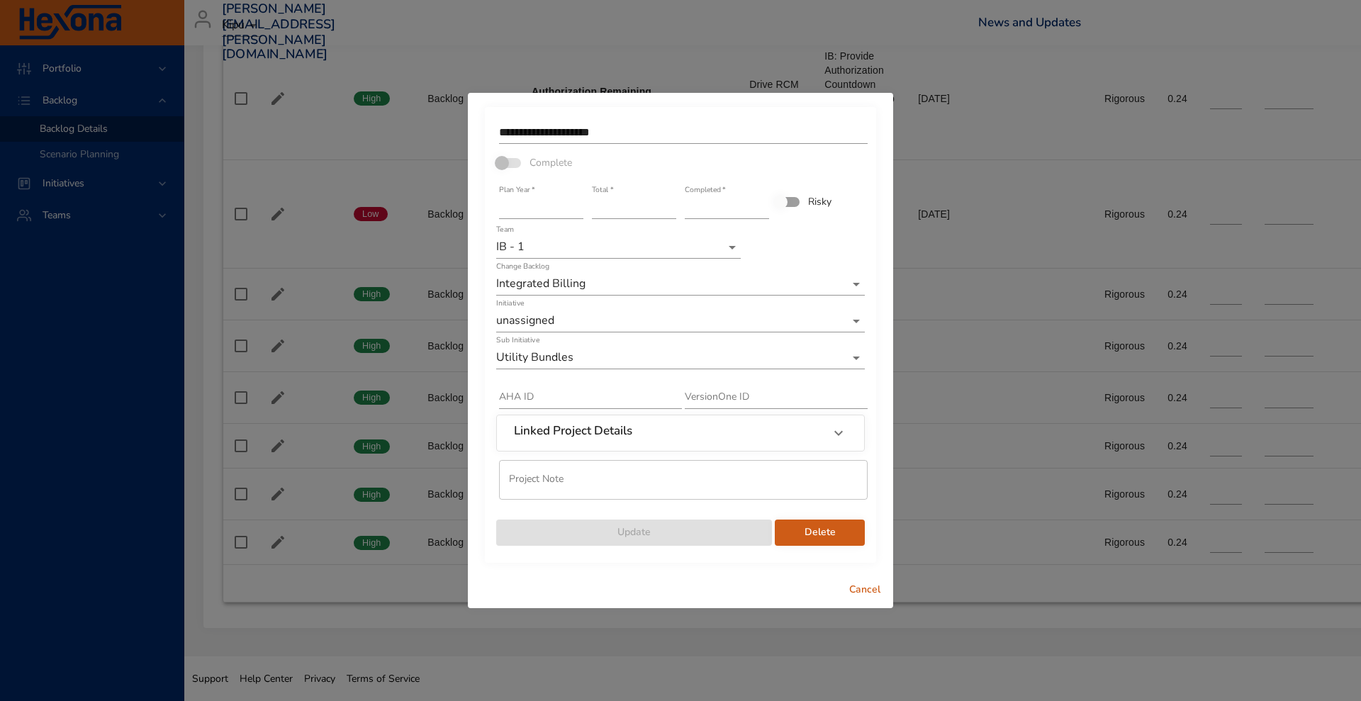
click at [835, 560] on div "Cancel" at bounding box center [680, 590] width 425 height 38
click at [858, 560] on span "Cancel" at bounding box center [865, 590] width 34 height 18
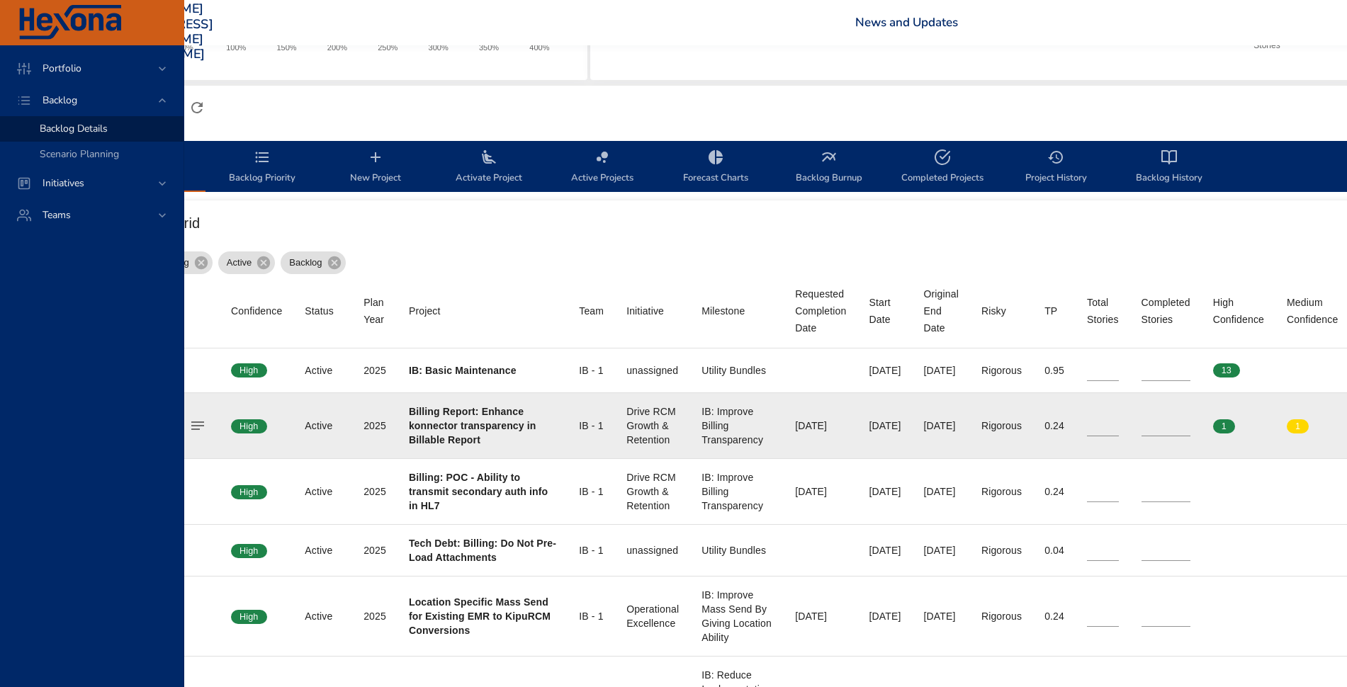
scroll to position [321, 0]
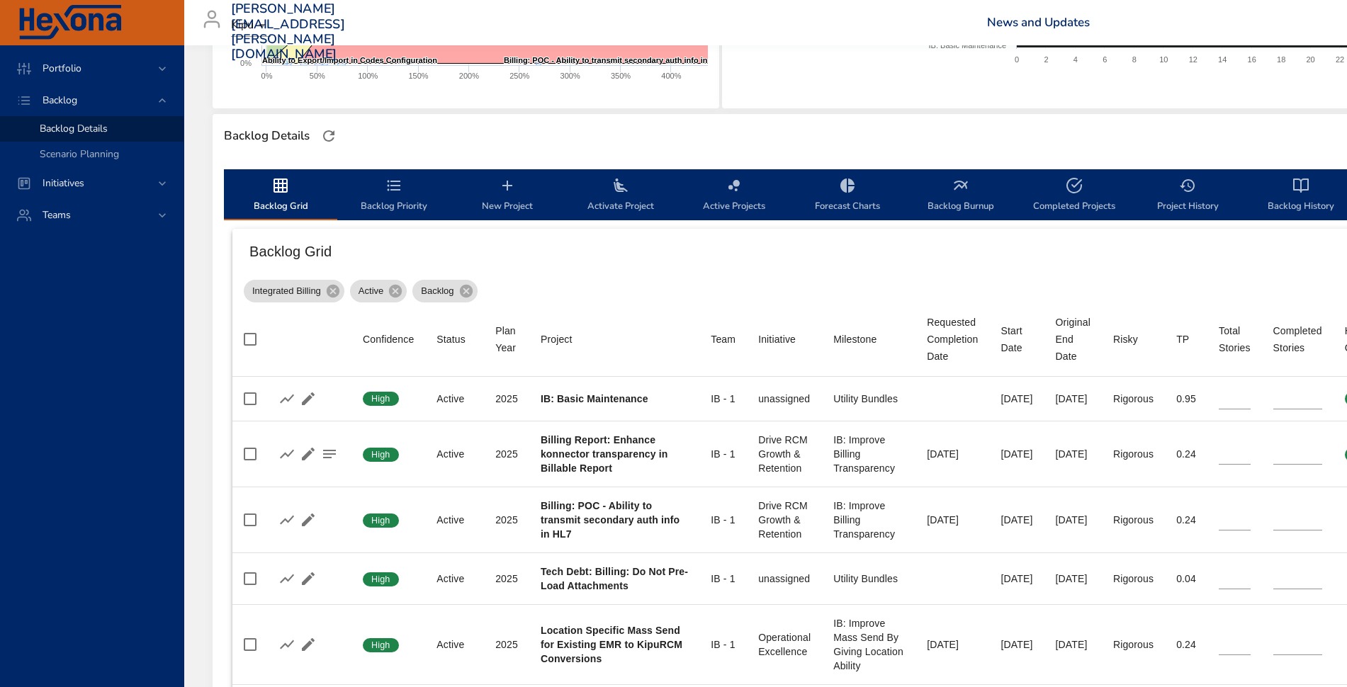
click at [383, 186] on span "Backlog Priority" at bounding box center [394, 196] width 96 height 38
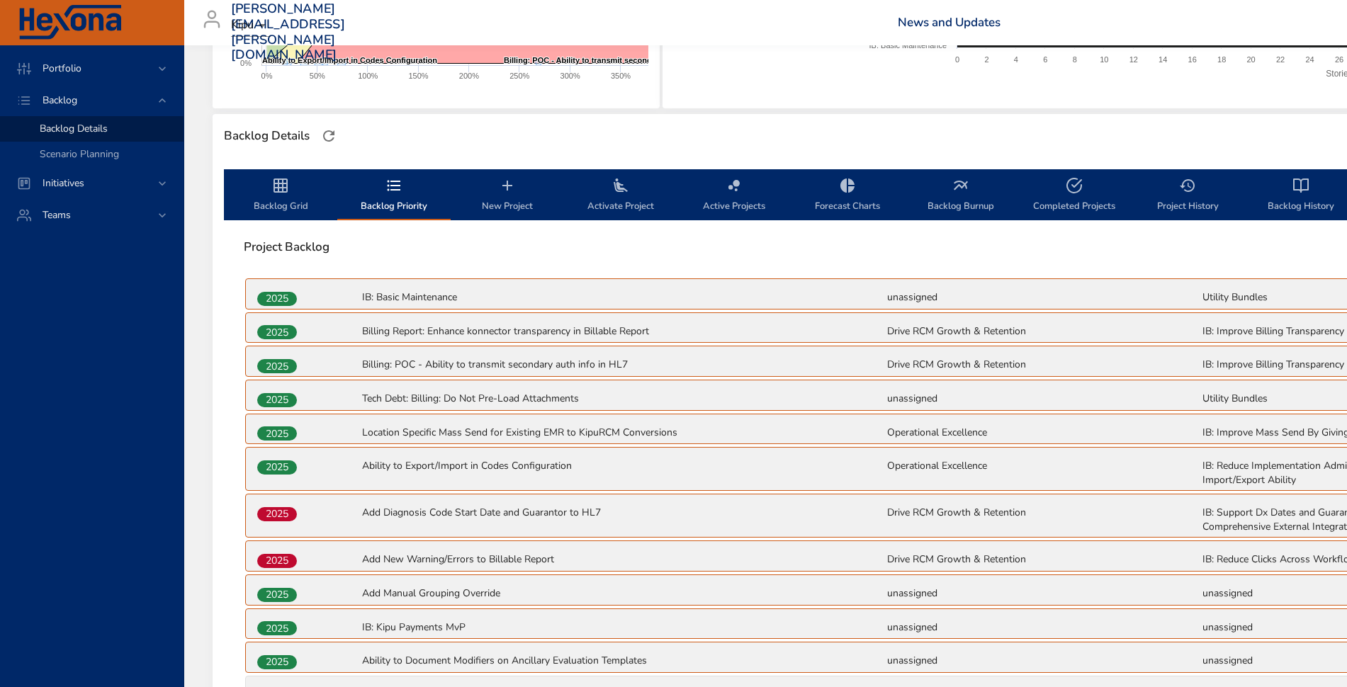
scroll to position [760, 0]
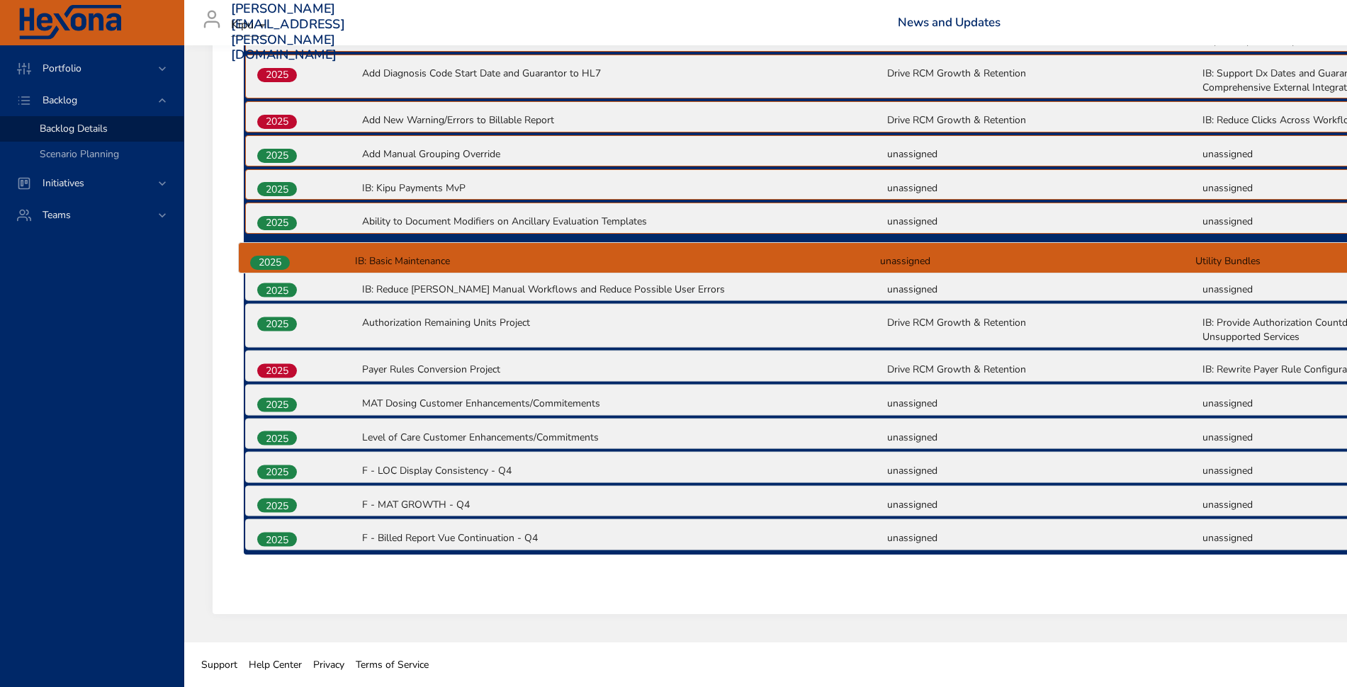
drag, startPoint x: 284, startPoint y: 539, endPoint x: 276, endPoint y: 252, distance: 287.1
click at [276, 252] on div "2025 IB: Basic Maintenance unassigned Utility Bundles 2025 Billing Report: Enha…" at bounding box center [886, 196] width 1285 height 716
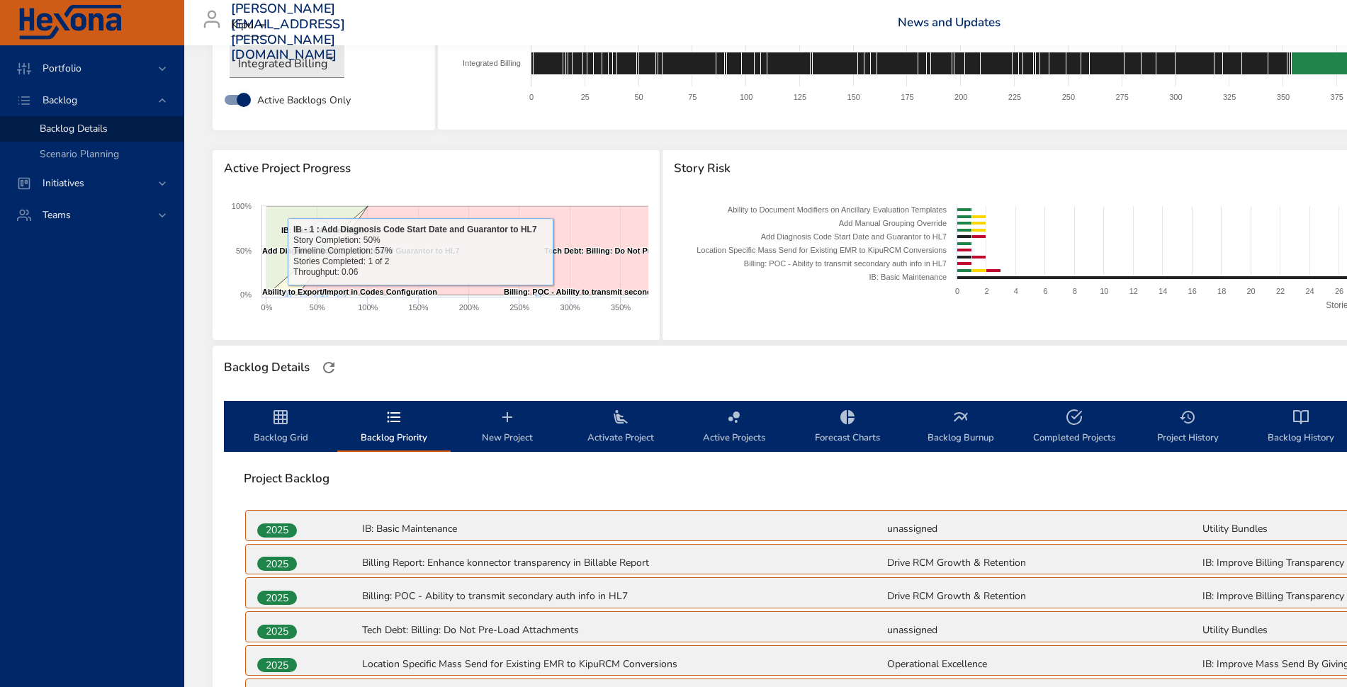
scroll to position [0, 0]
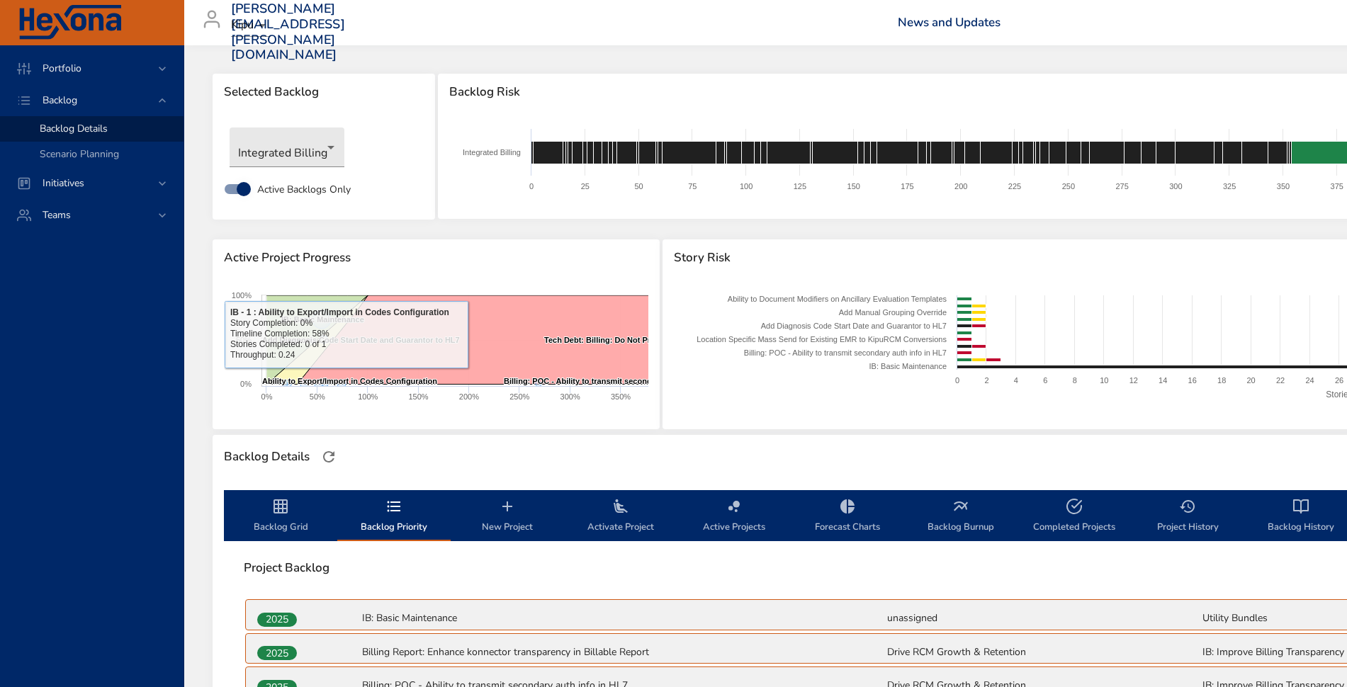
click at [283, 505] on icon "backlog-tab" at bounding box center [281, 507] width 14 height 14
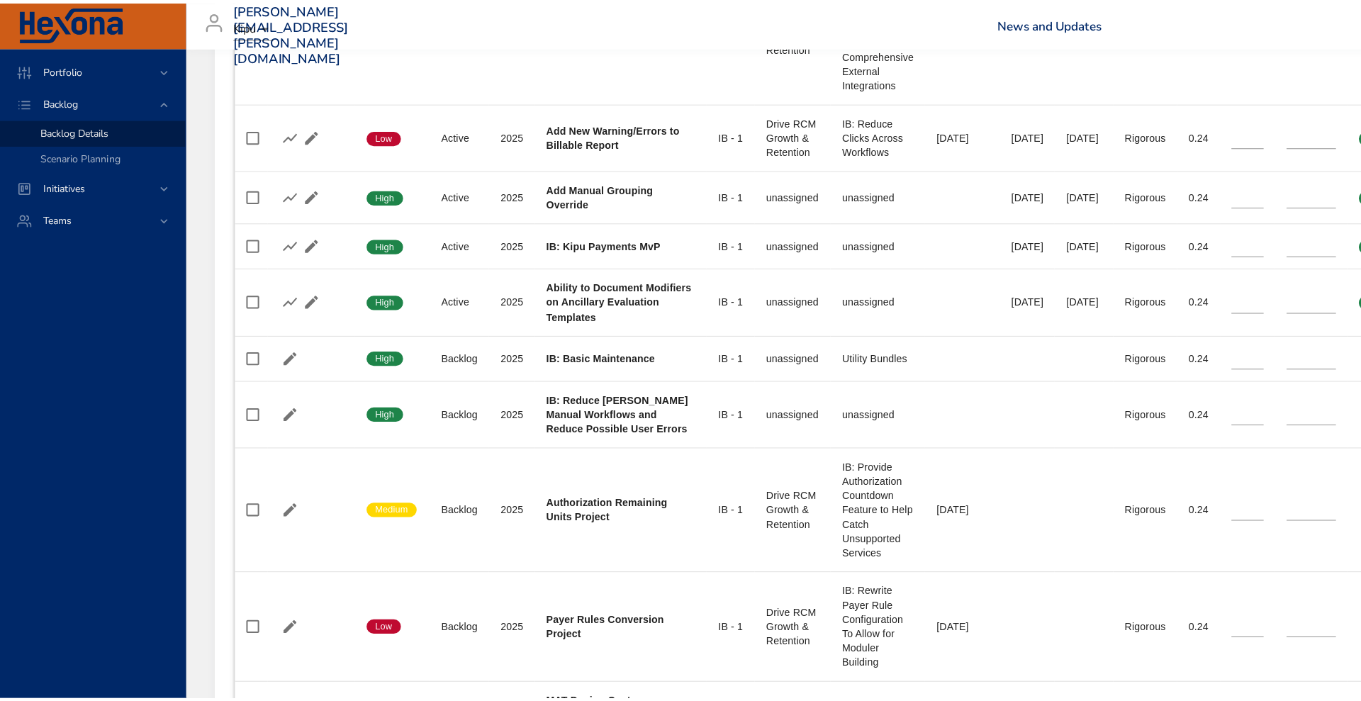
scroll to position [1161, 0]
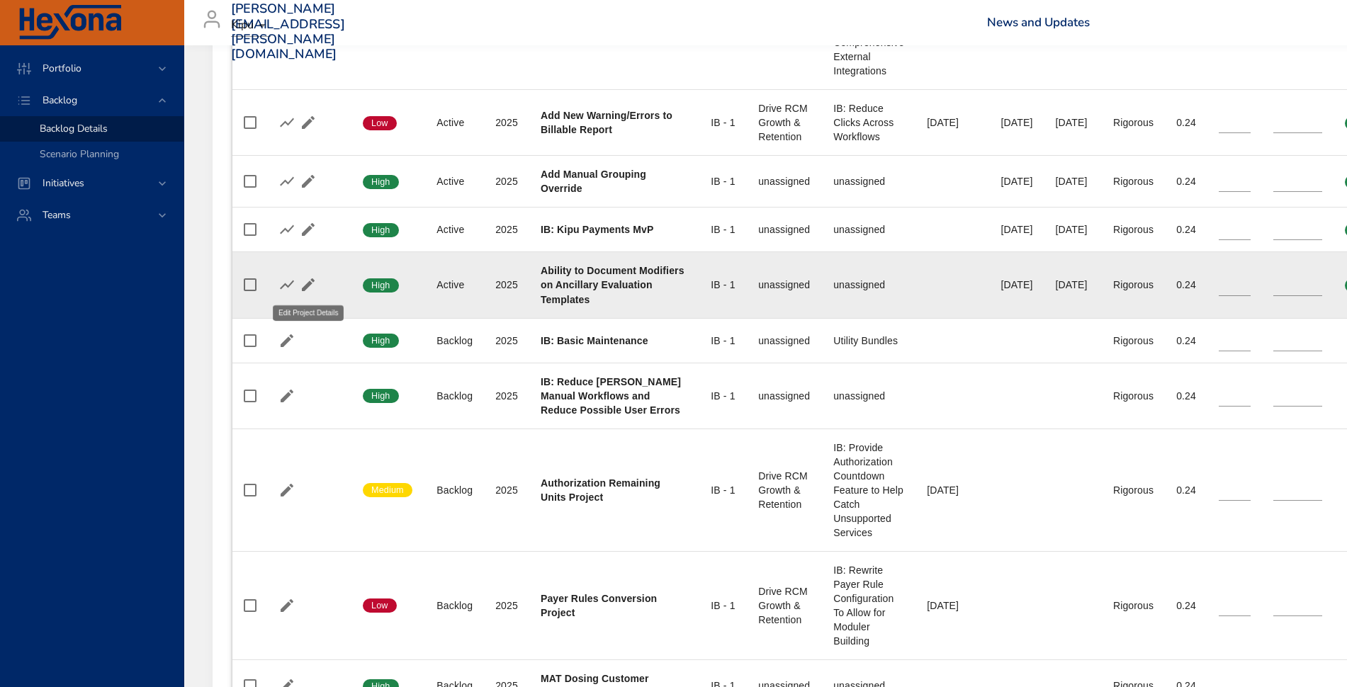
click at [308, 289] on icon "button" at bounding box center [308, 284] width 17 height 17
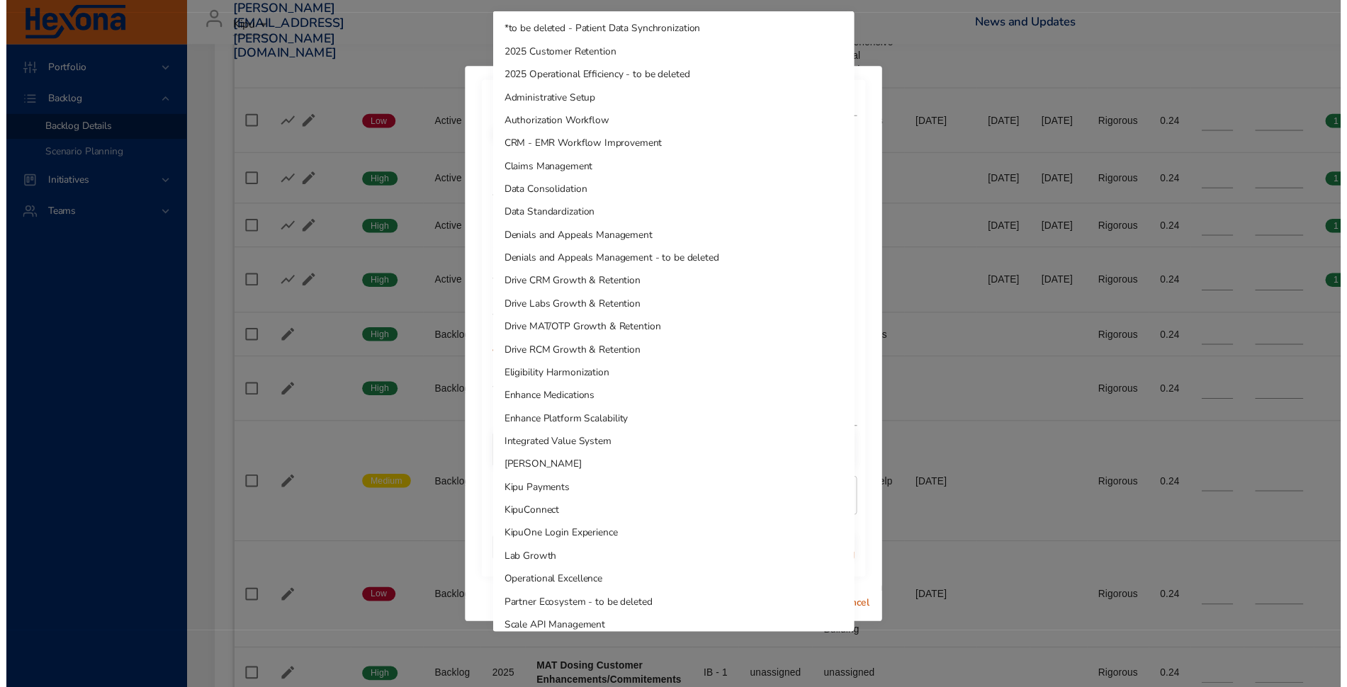
scroll to position [127, 0]
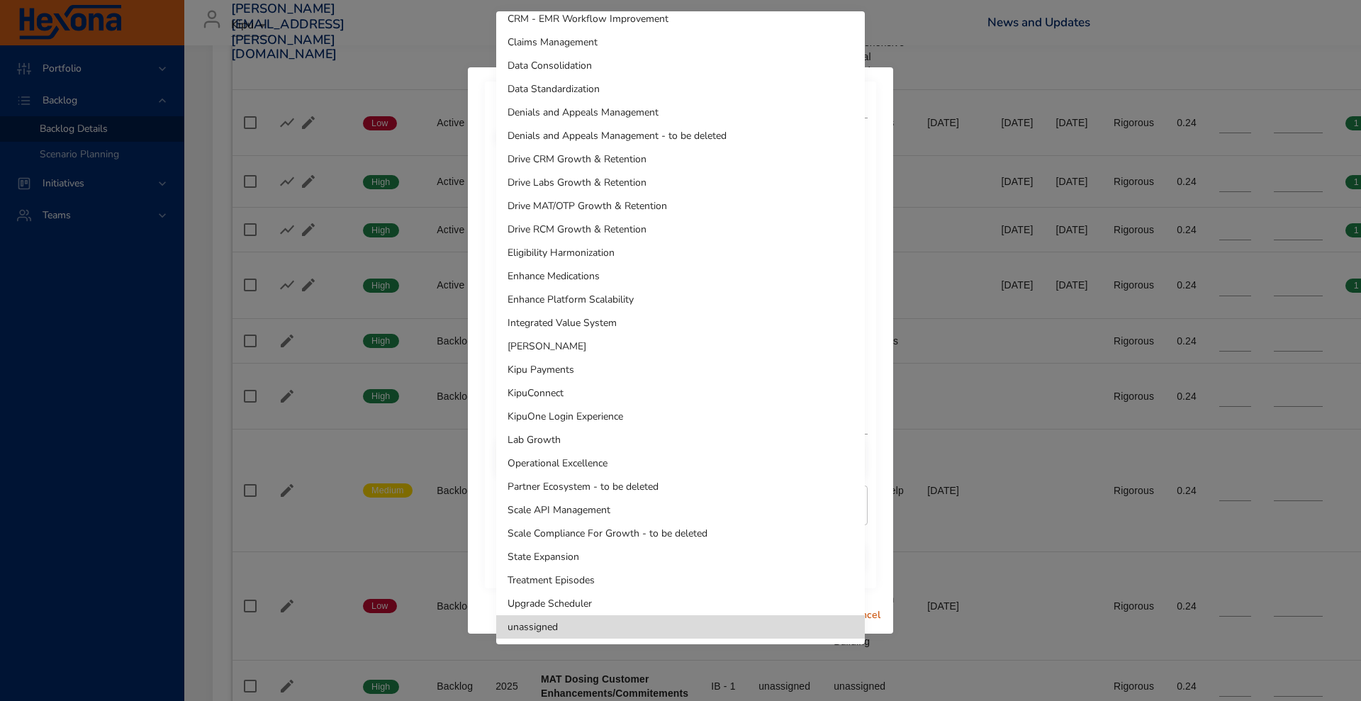
click at [585, 237] on li "Drive RCM Growth & Retention" at bounding box center [680, 229] width 368 height 23
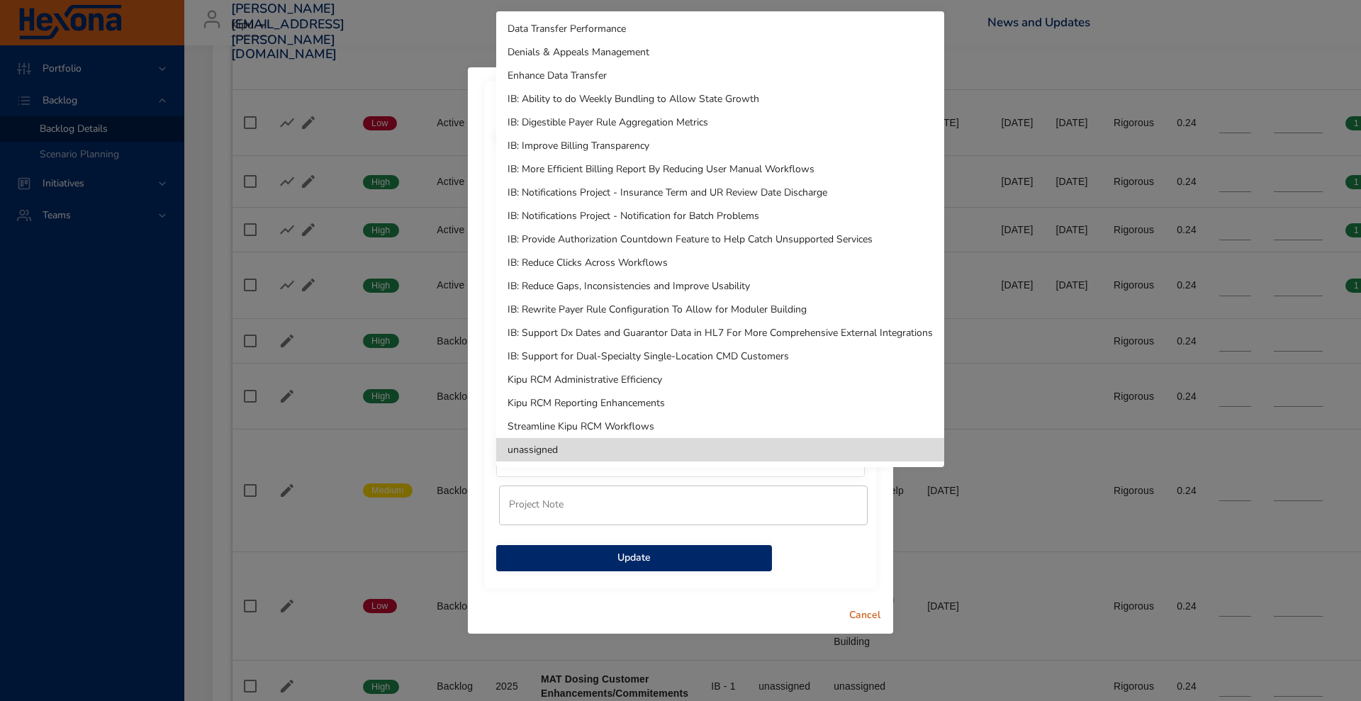
click at [651, 167] on li "IB: More Efficient Billing Report By Reducing User Manual Workflows" at bounding box center [720, 168] width 448 height 23
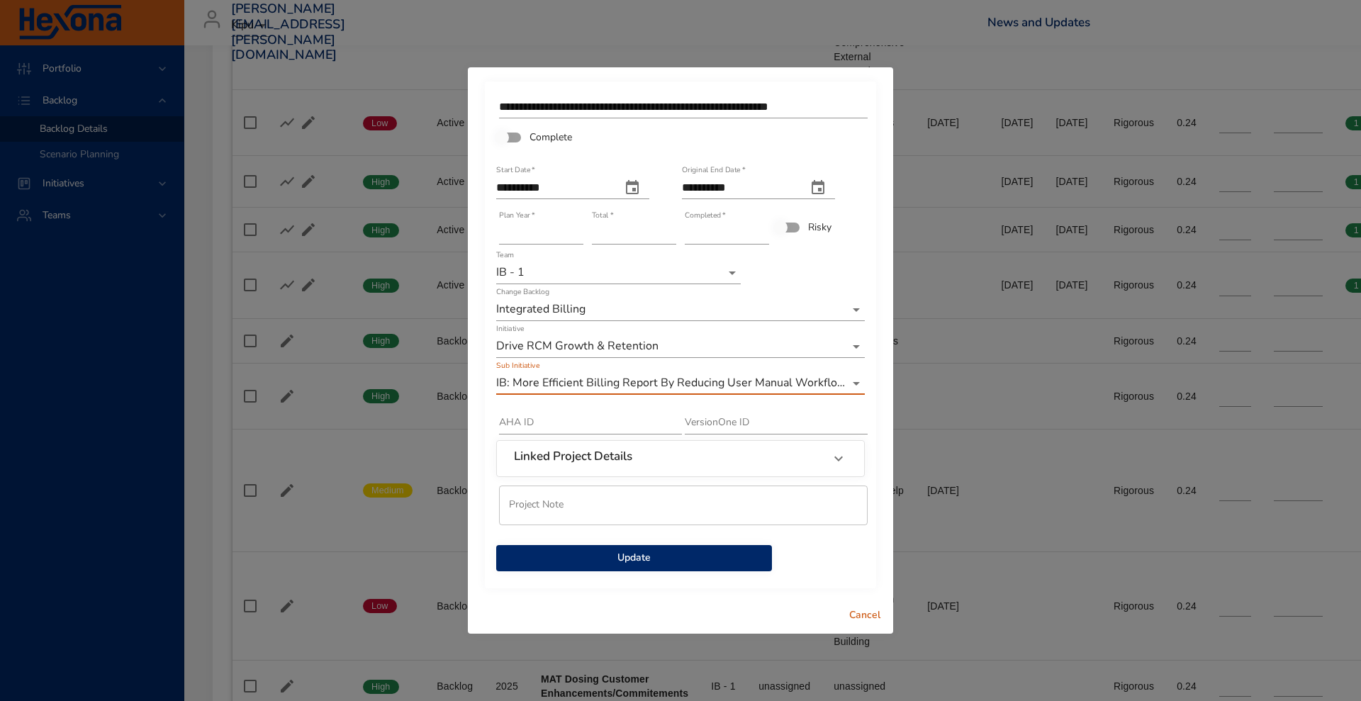
click at [641, 556] on span "Update" at bounding box center [633, 558] width 253 height 18
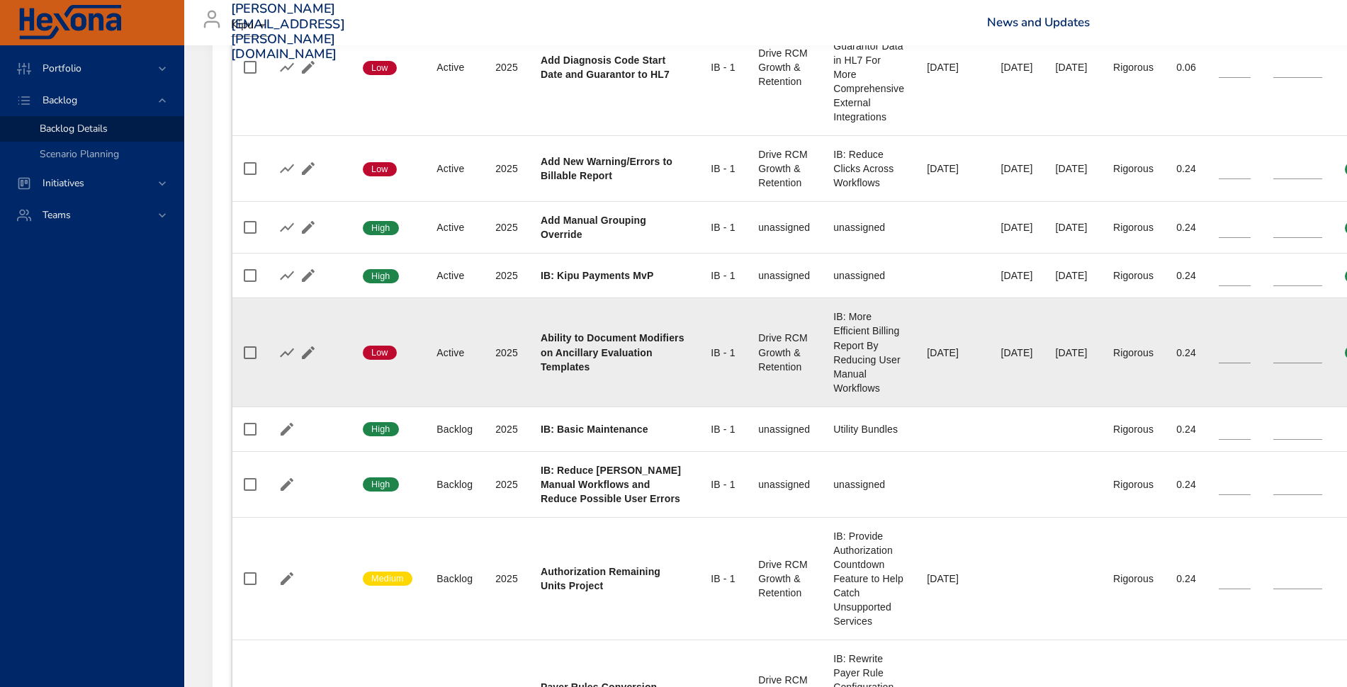
scroll to position [1116, 0]
click at [317, 351] on button "button" at bounding box center [308, 352] width 21 height 21
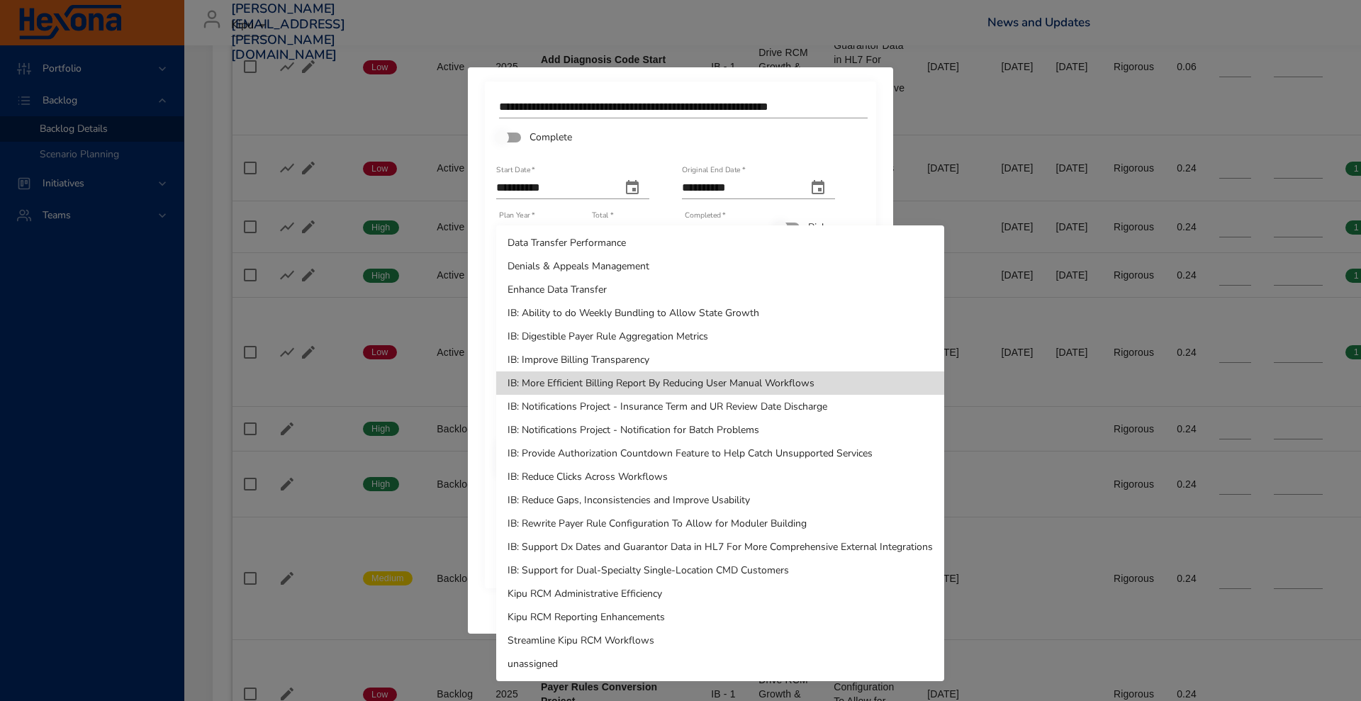
click at [614, 360] on li "IB: Improve Billing Transparency" at bounding box center [720, 359] width 448 height 23
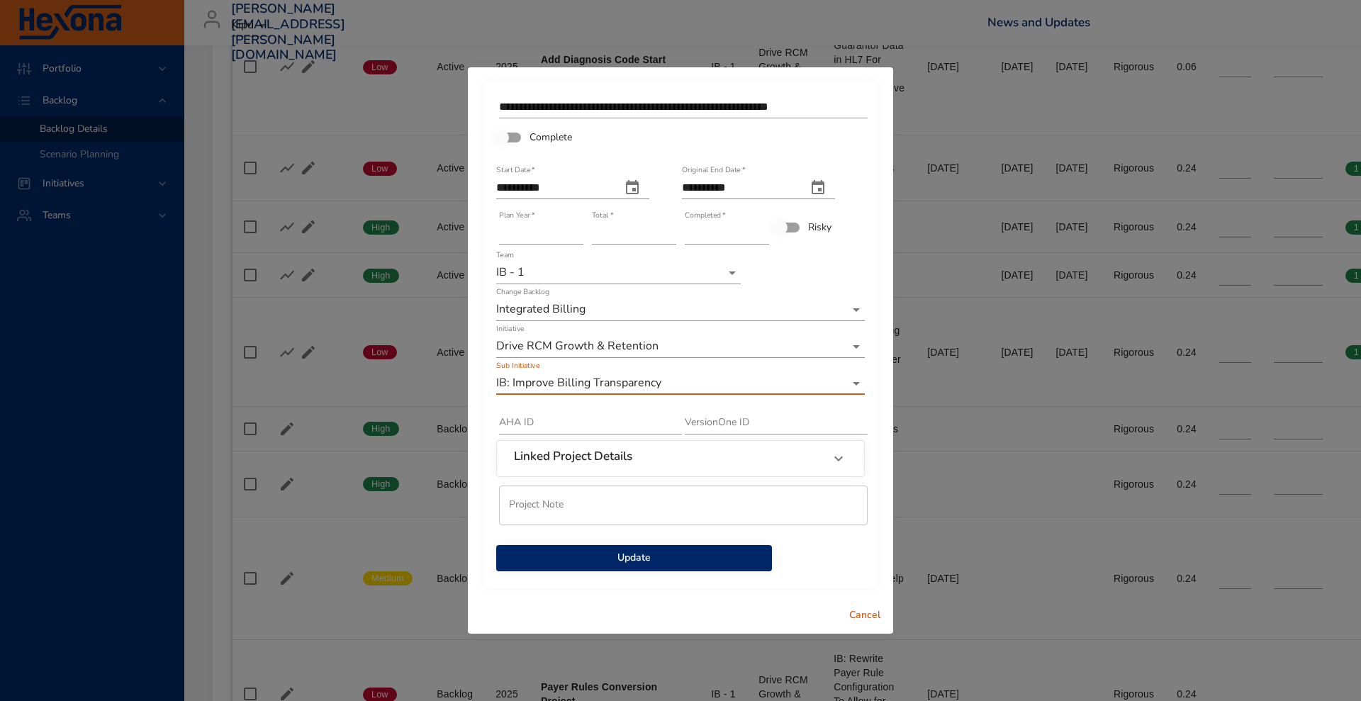
click at [671, 555] on span "Update" at bounding box center [633, 558] width 253 height 18
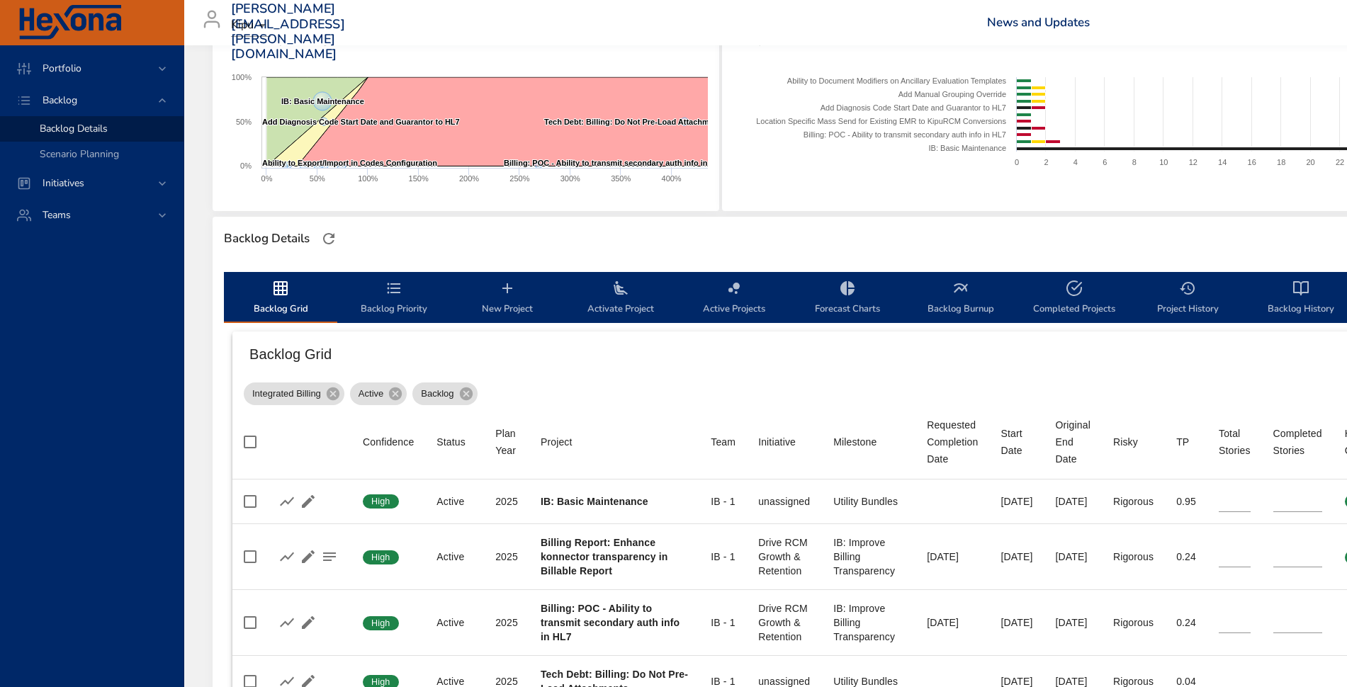
scroll to position [67, 0]
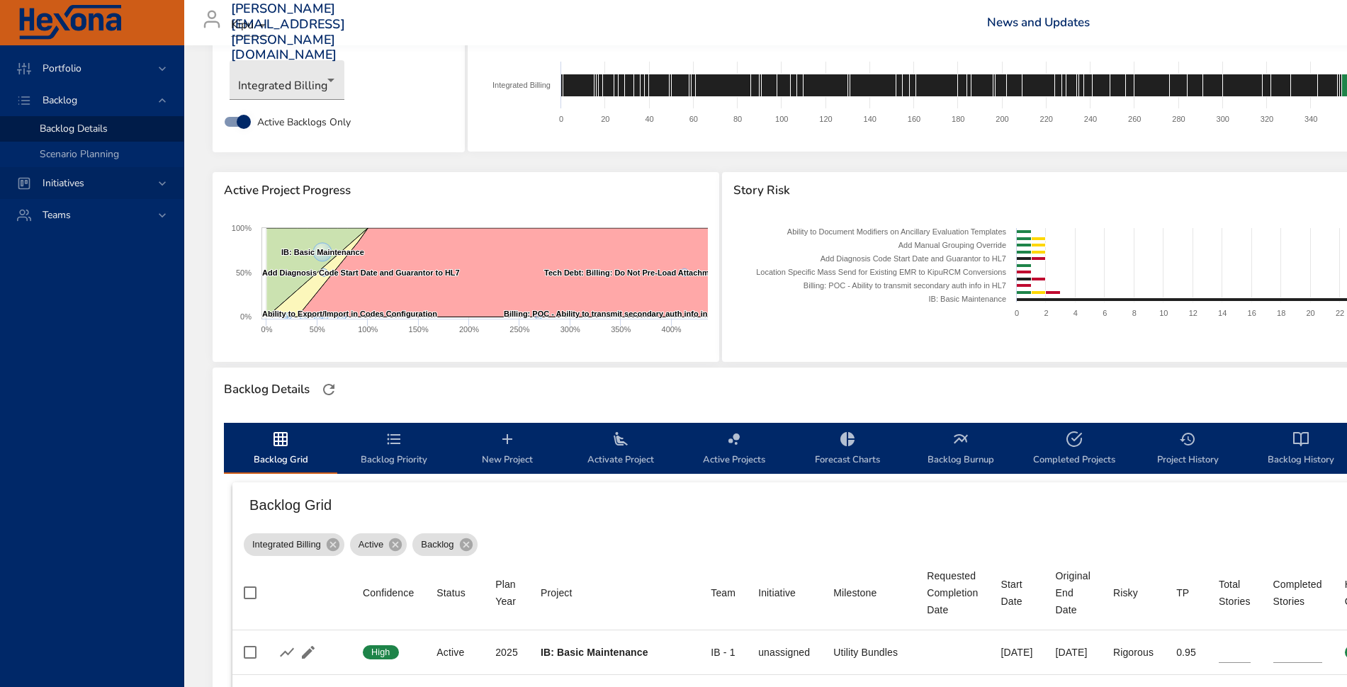
click at [84, 178] on span "Initiatives" at bounding box center [63, 182] width 64 height 13
click at [85, 181] on span "Milestone Details" at bounding box center [78, 185] width 77 height 13
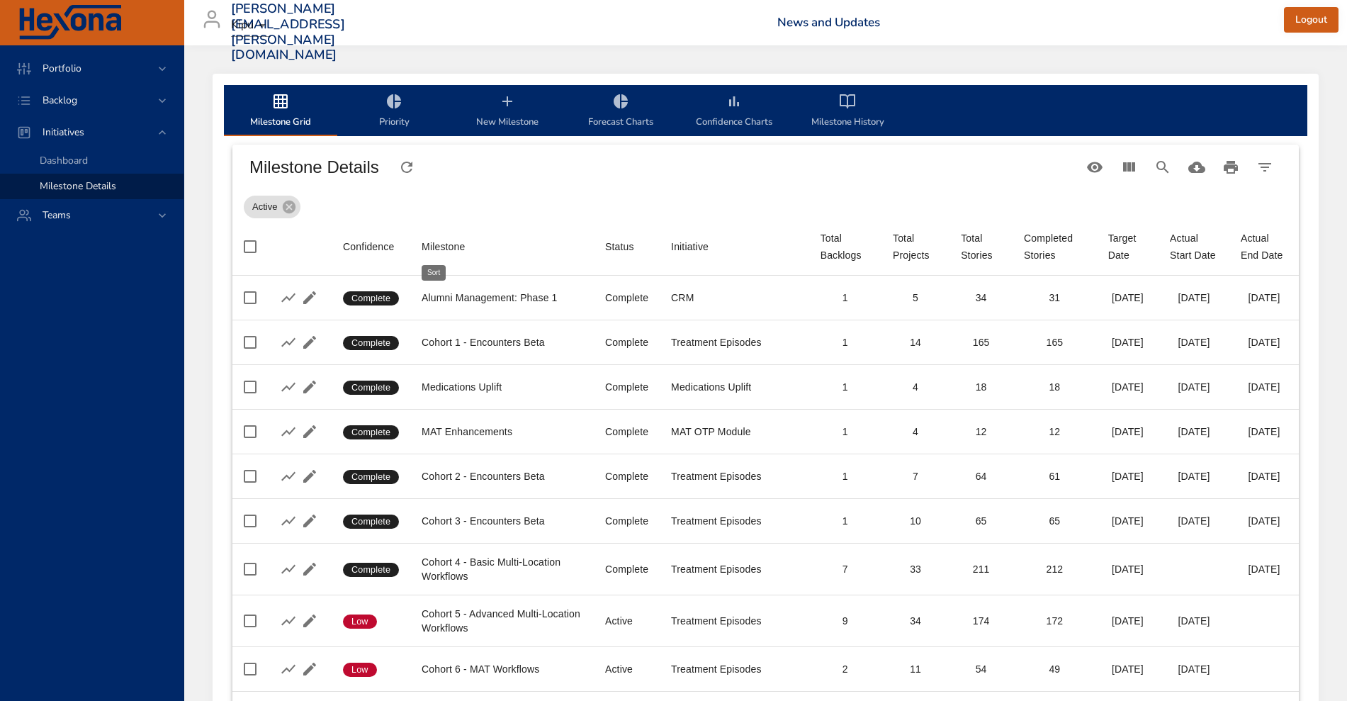
click at [454, 247] on div "Milestone" at bounding box center [443, 246] width 43 height 17
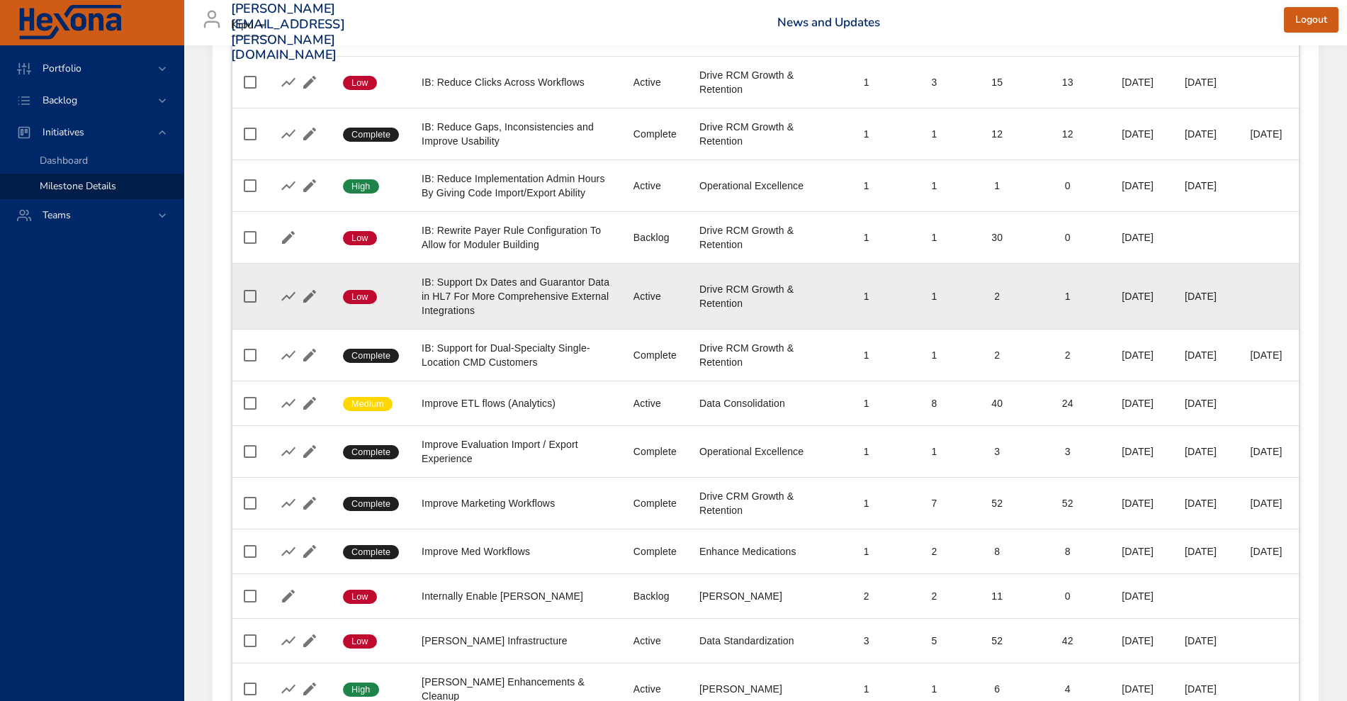
scroll to position [3478, 0]
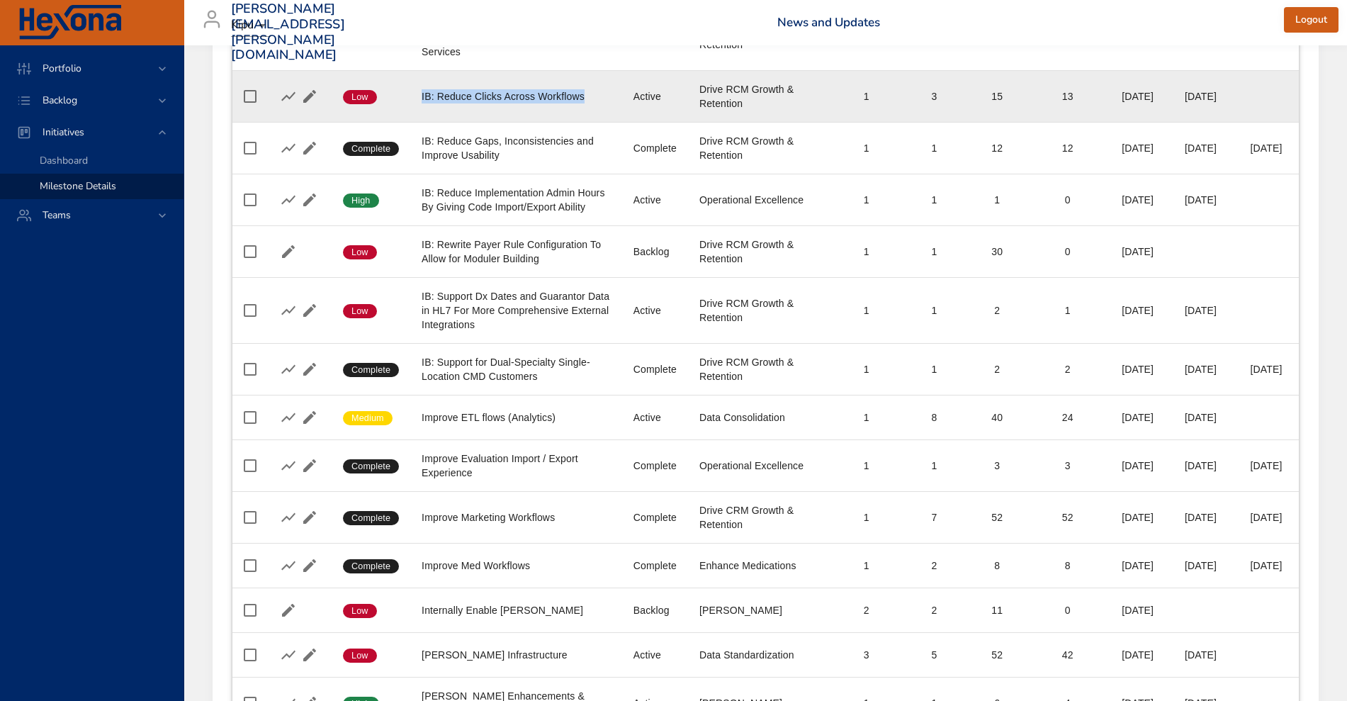
drag, startPoint x: 478, startPoint y: 264, endPoint x: 417, endPoint y: 241, distance: 65.0
click at [417, 122] on td "Milestone IB: Reduce Clicks Across Workflows" at bounding box center [516, 96] width 212 height 52
copy div "IB: Reduce Clicks Across Workflows"
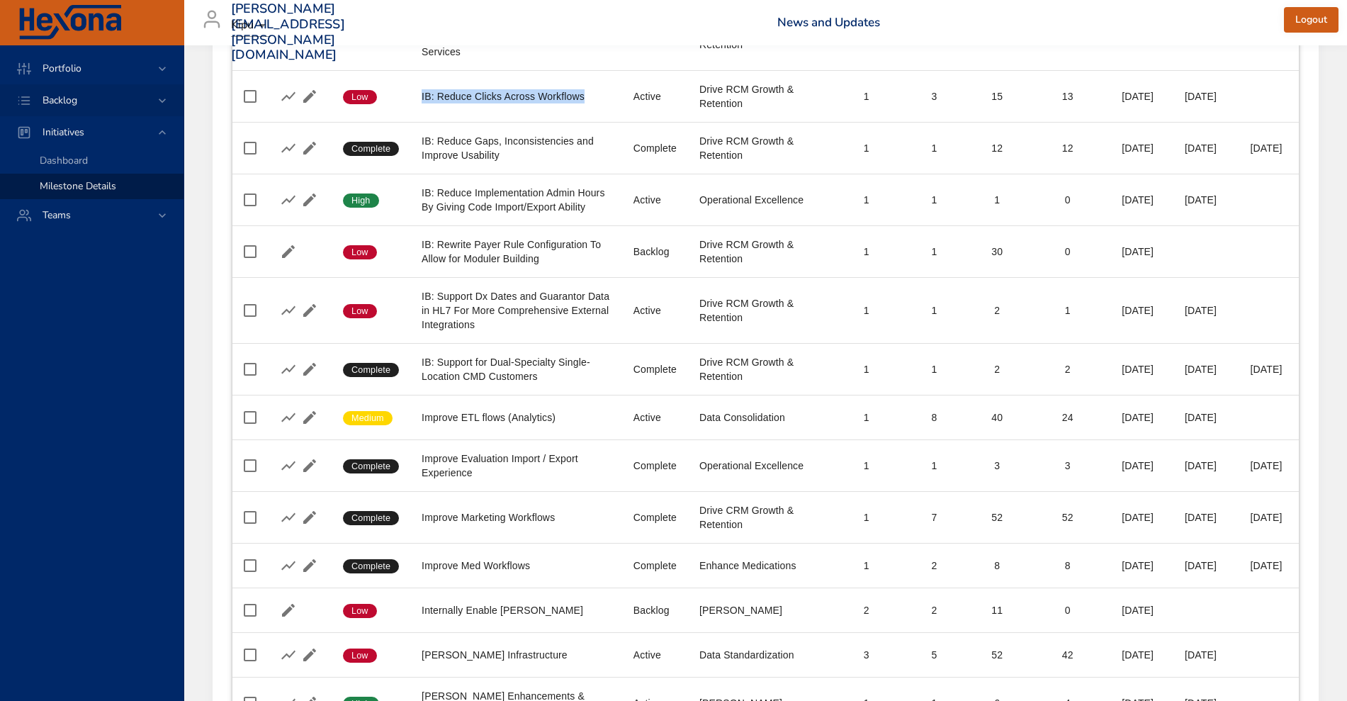
click at [91, 99] on div "Backlog" at bounding box center [93, 100] width 124 height 15
click at [88, 125] on span "Backlog Details" at bounding box center [74, 128] width 68 height 13
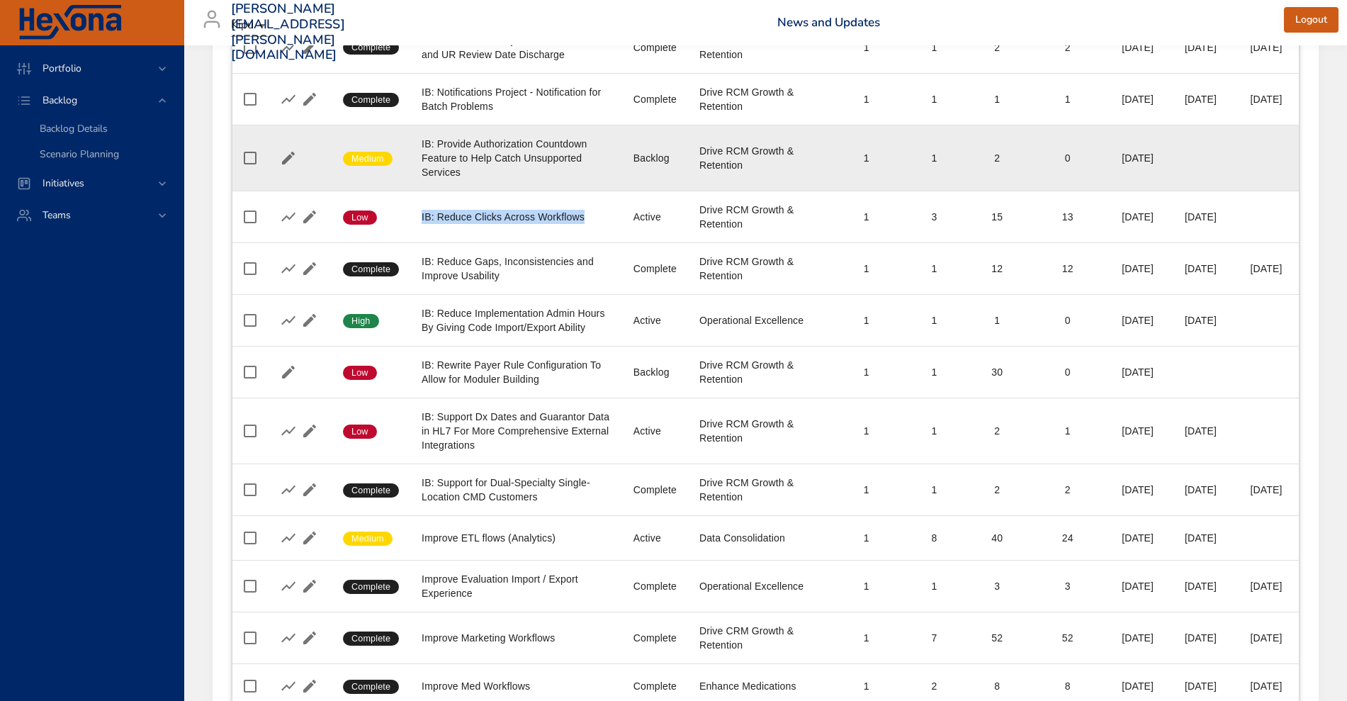
scroll to position [3358, 0]
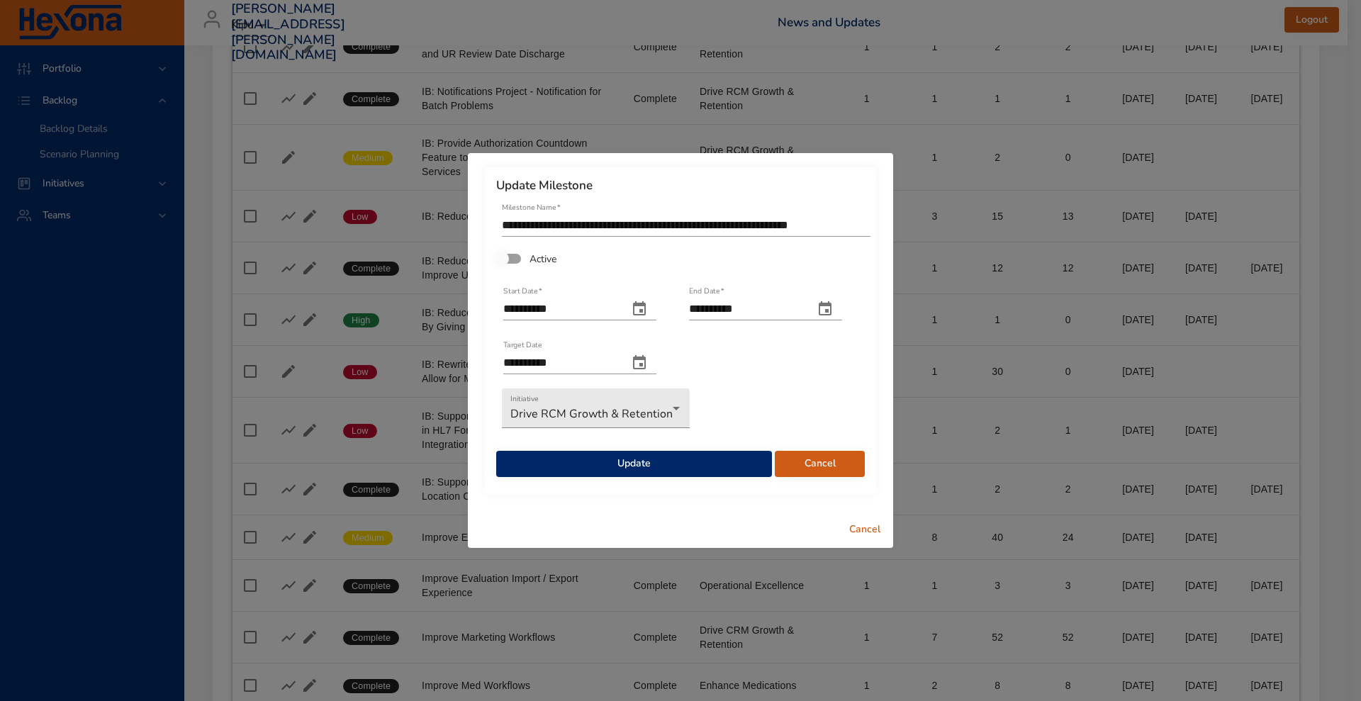
click at [731, 466] on span "Update" at bounding box center [633, 464] width 253 height 18
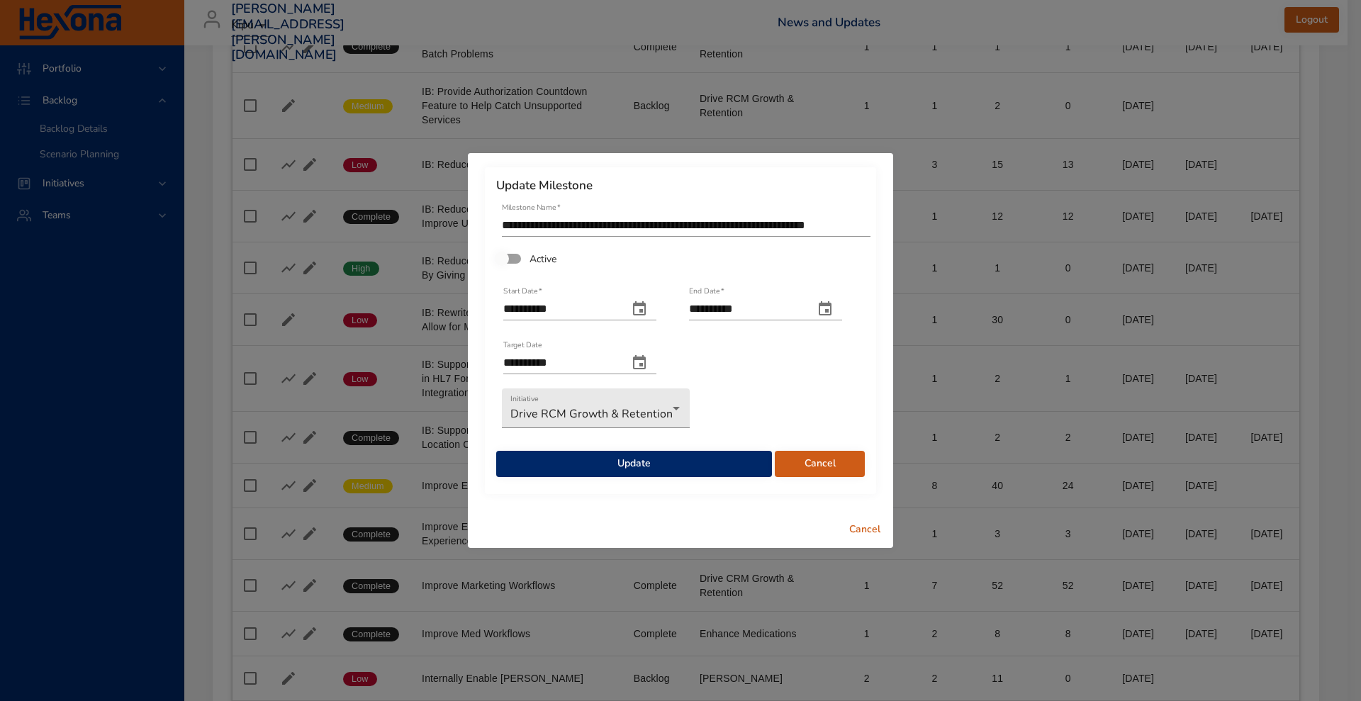
click at [596, 466] on span "Update" at bounding box center [633, 464] width 253 height 18
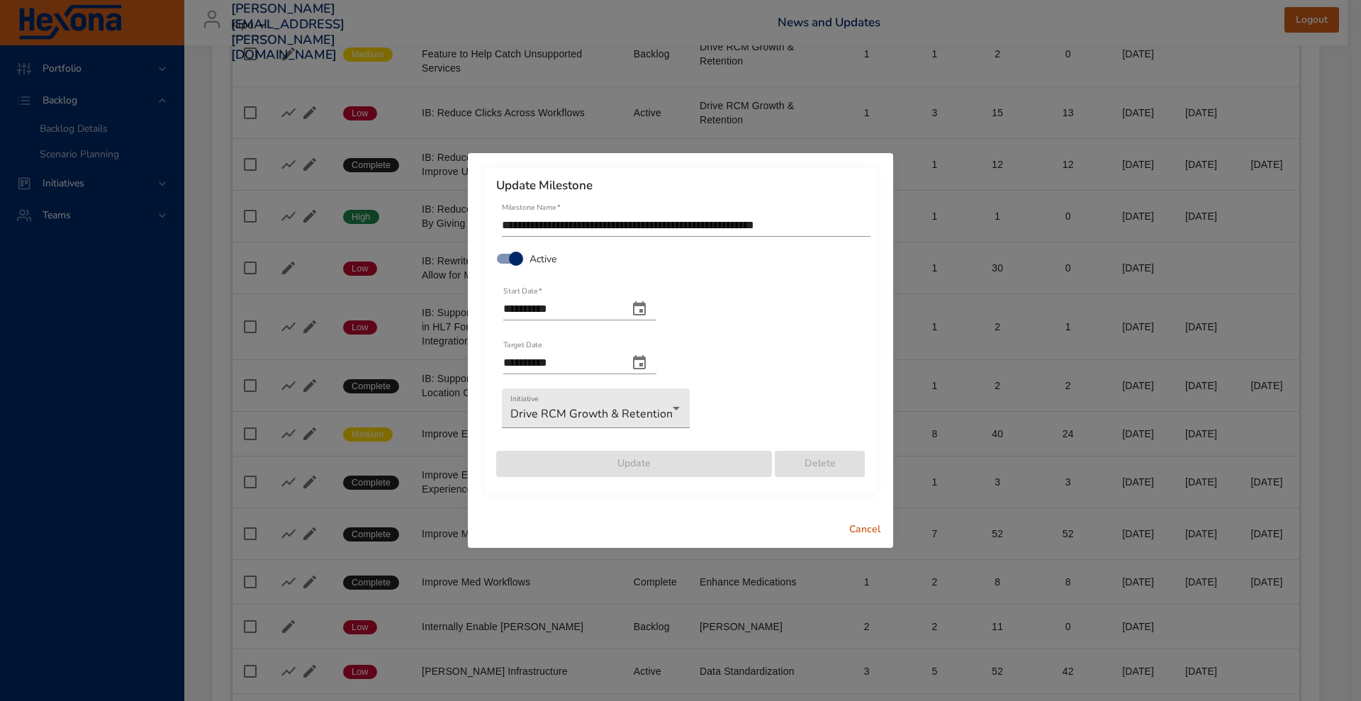
click at [519, 272] on div "Active" at bounding box center [680, 259] width 371 height 30
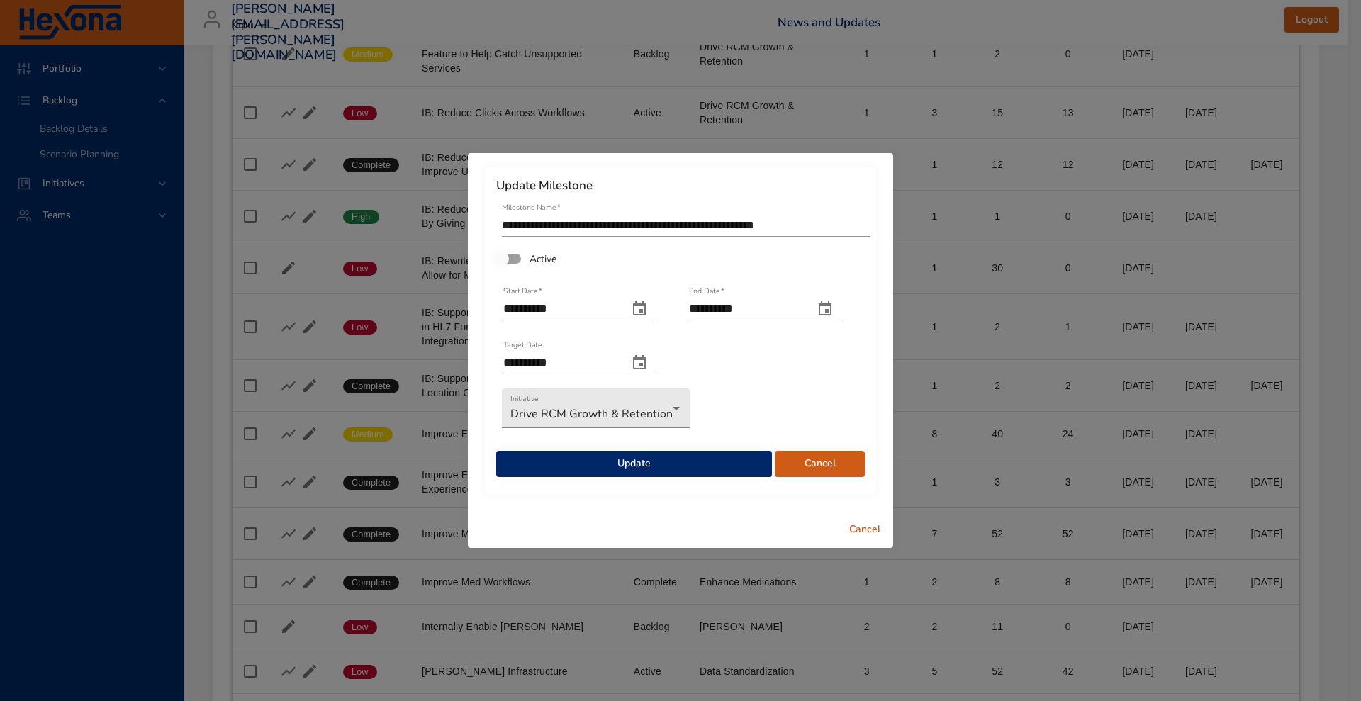
click at [604, 461] on span "Update" at bounding box center [633, 464] width 253 height 18
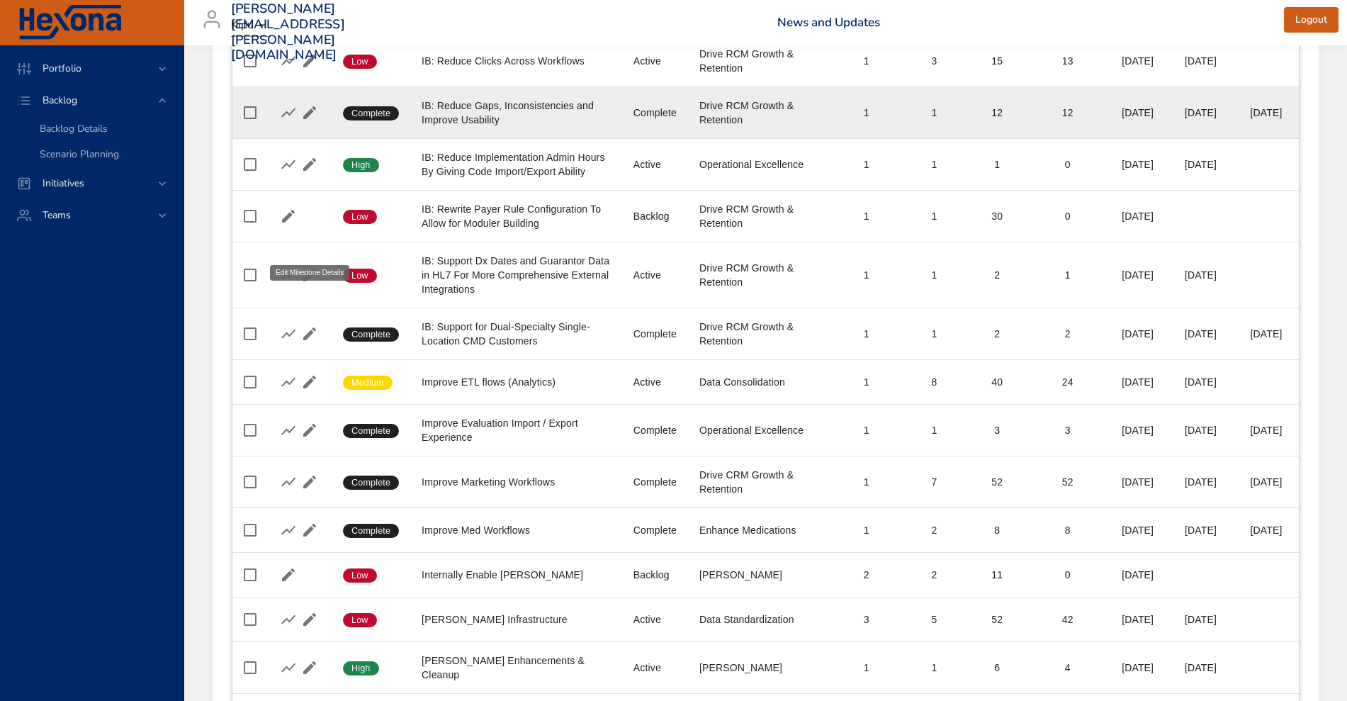
click at [310, 121] on icon "button" at bounding box center [309, 112] width 17 height 17
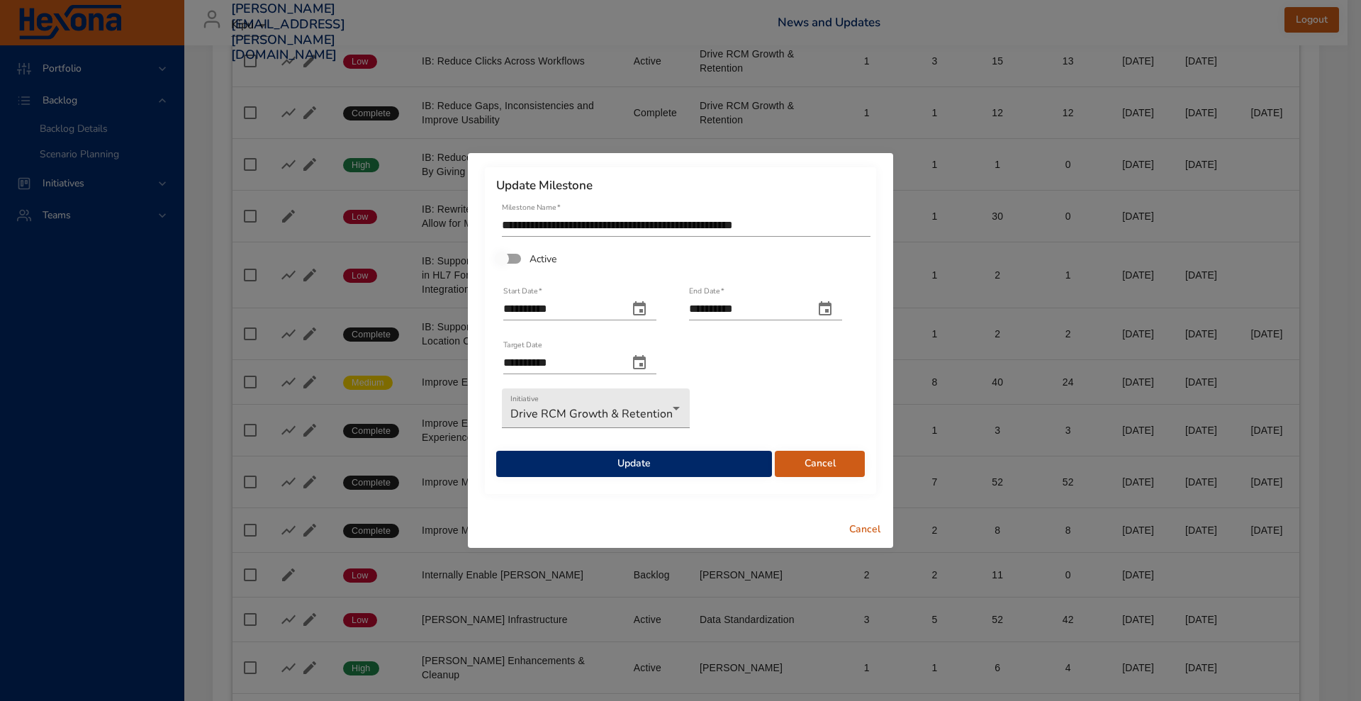
click at [590, 463] on span "Update" at bounding box center [633, 464] width 253 height 18
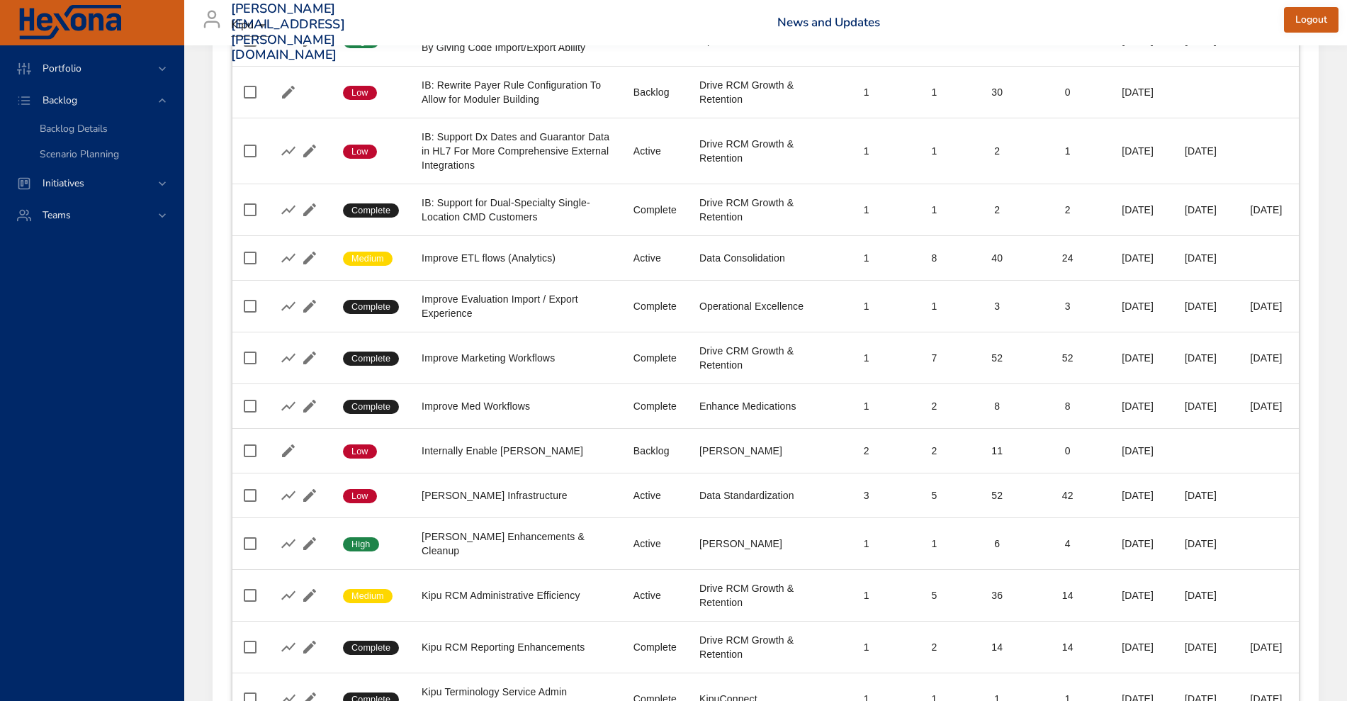
scroll to position [3432, 0]
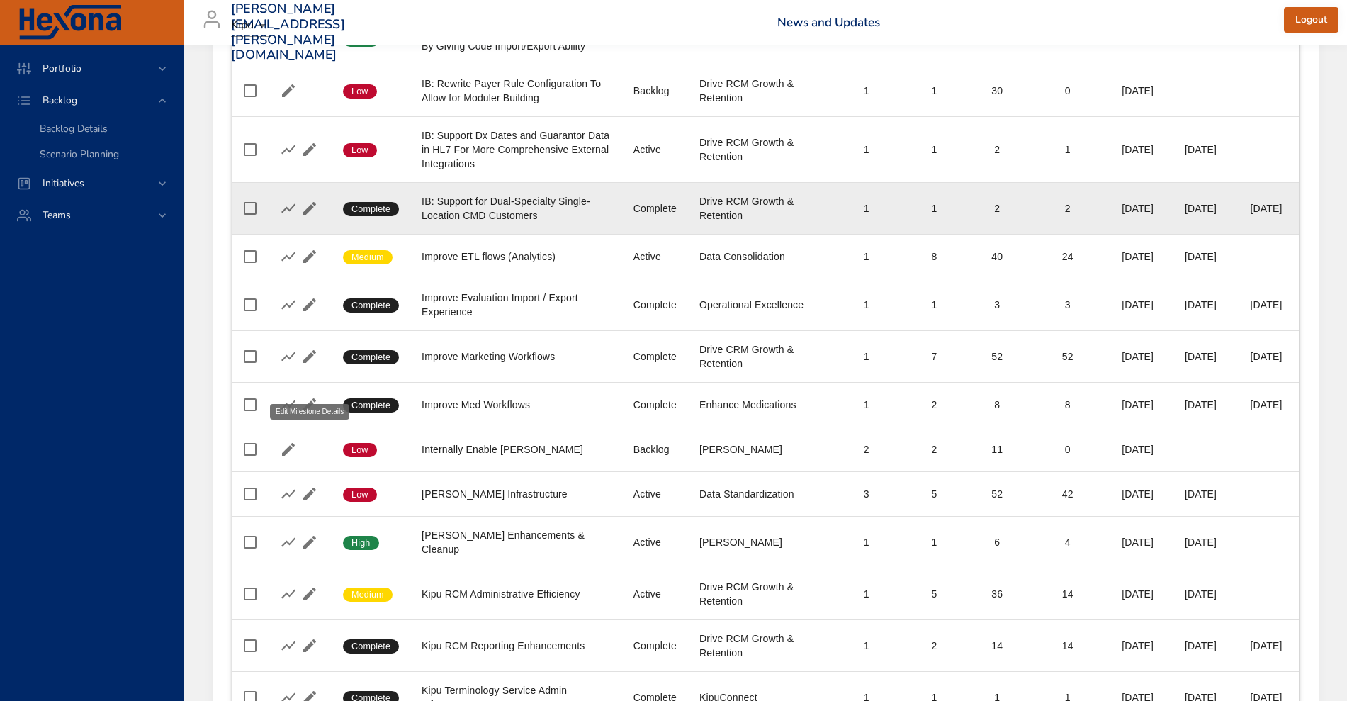
click at [309, 215] on icon "button" at bounding box center [309, 208] width 13 height 13
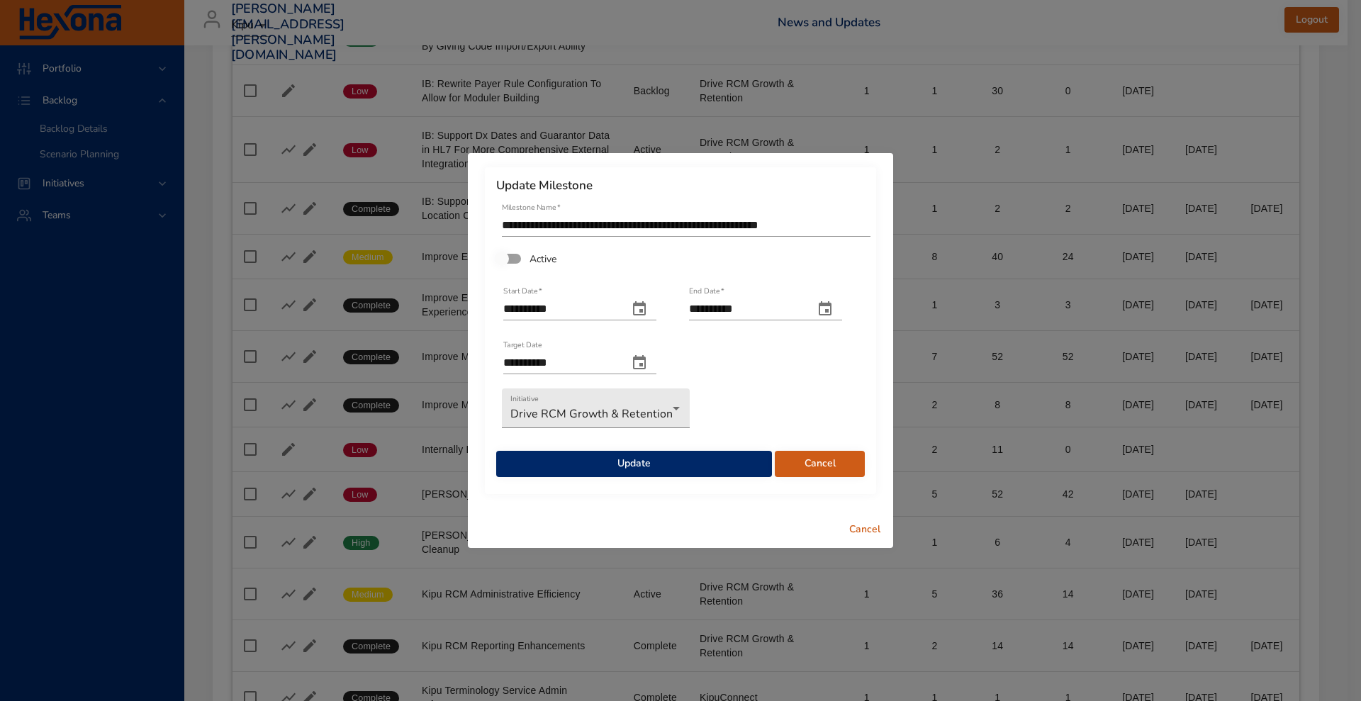
click at [587, 461] on span "Update" at bounding box center [633, 464] width 253 height 18
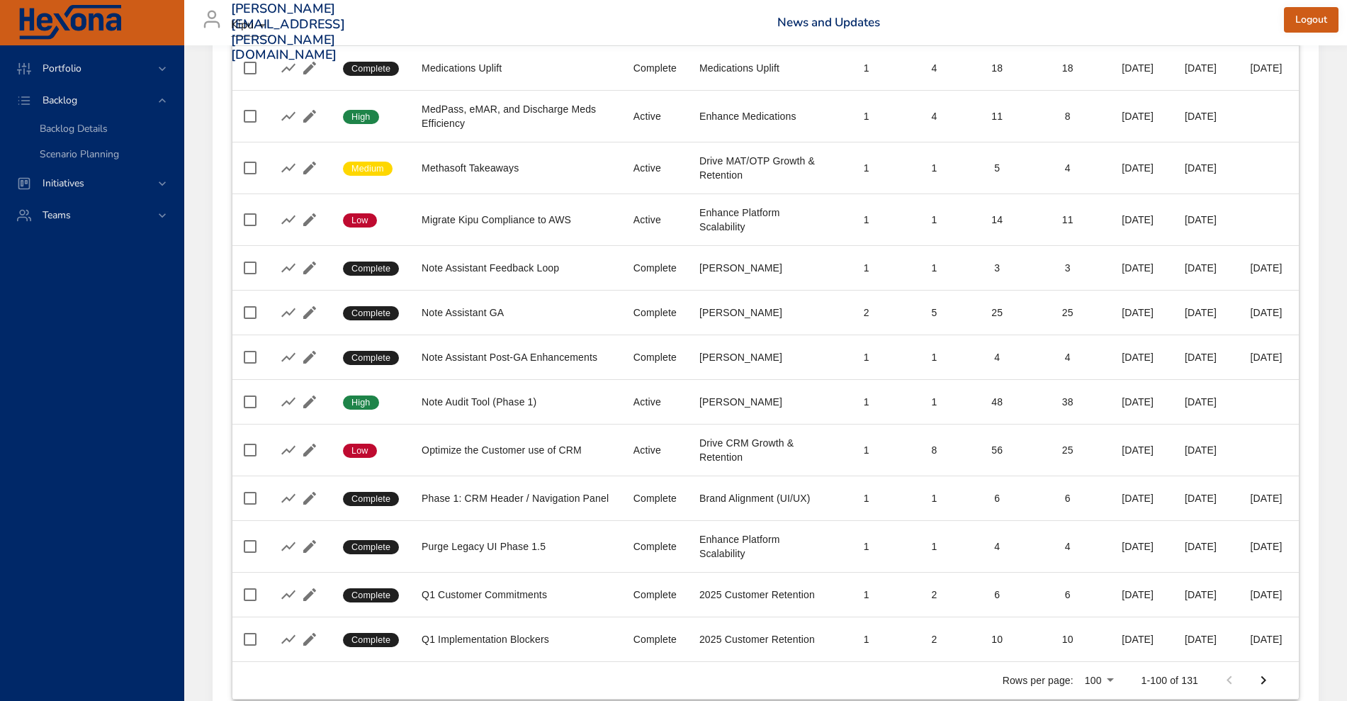
scroll to position [4715, 0]
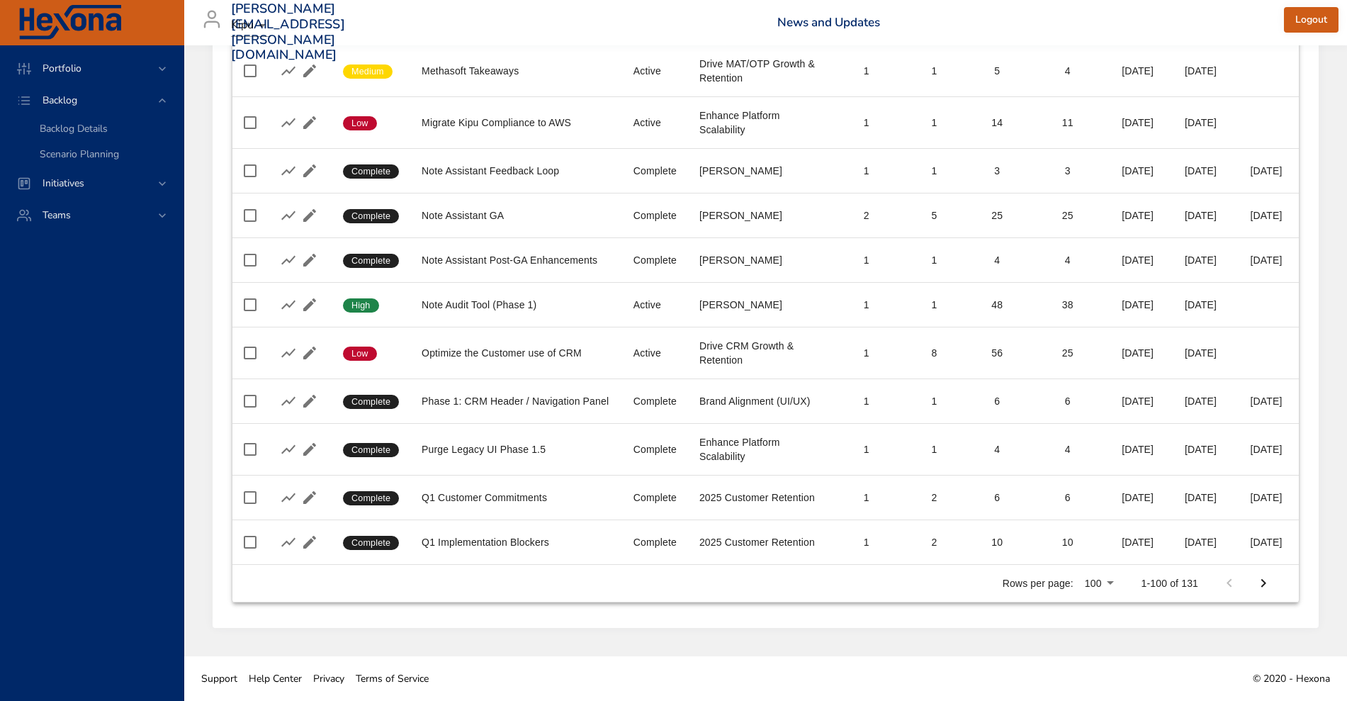
click at [1088, 560] on button "Next Page" at bounding box center [1263, 583] width 34 height 34
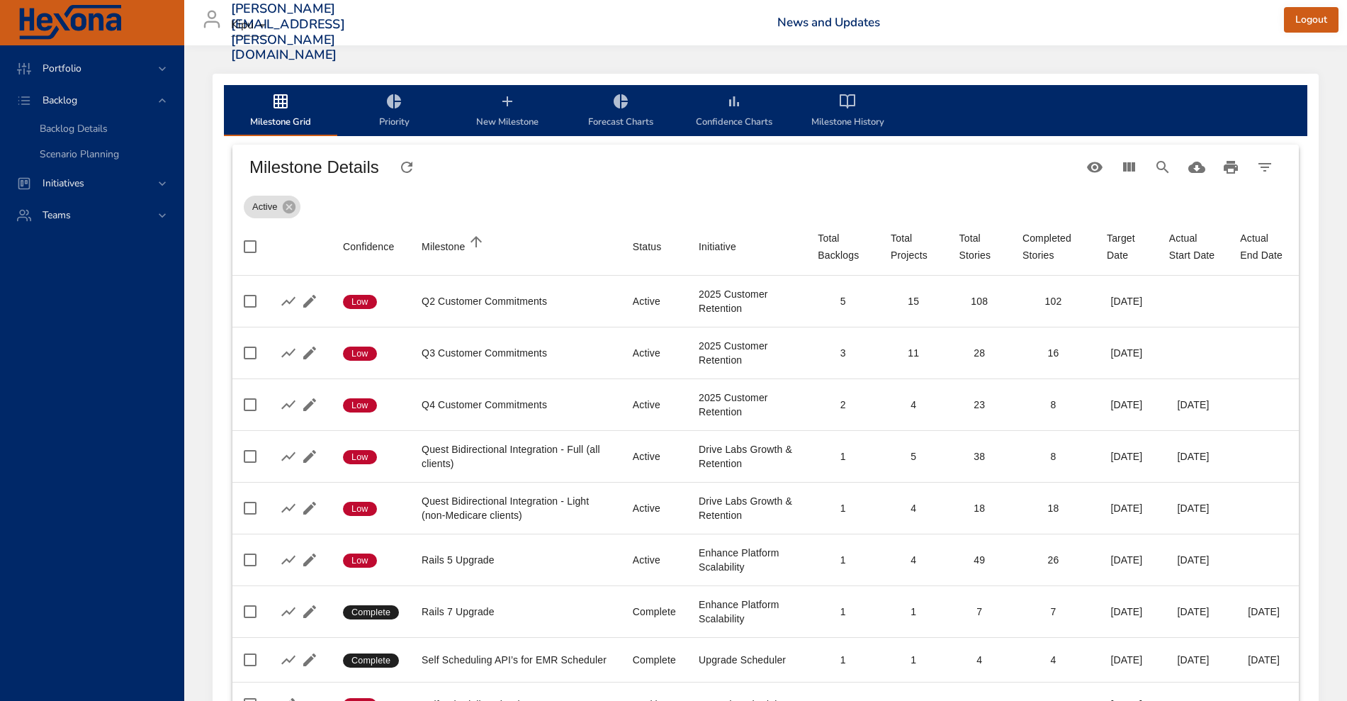
scroll to position [1259, 0]
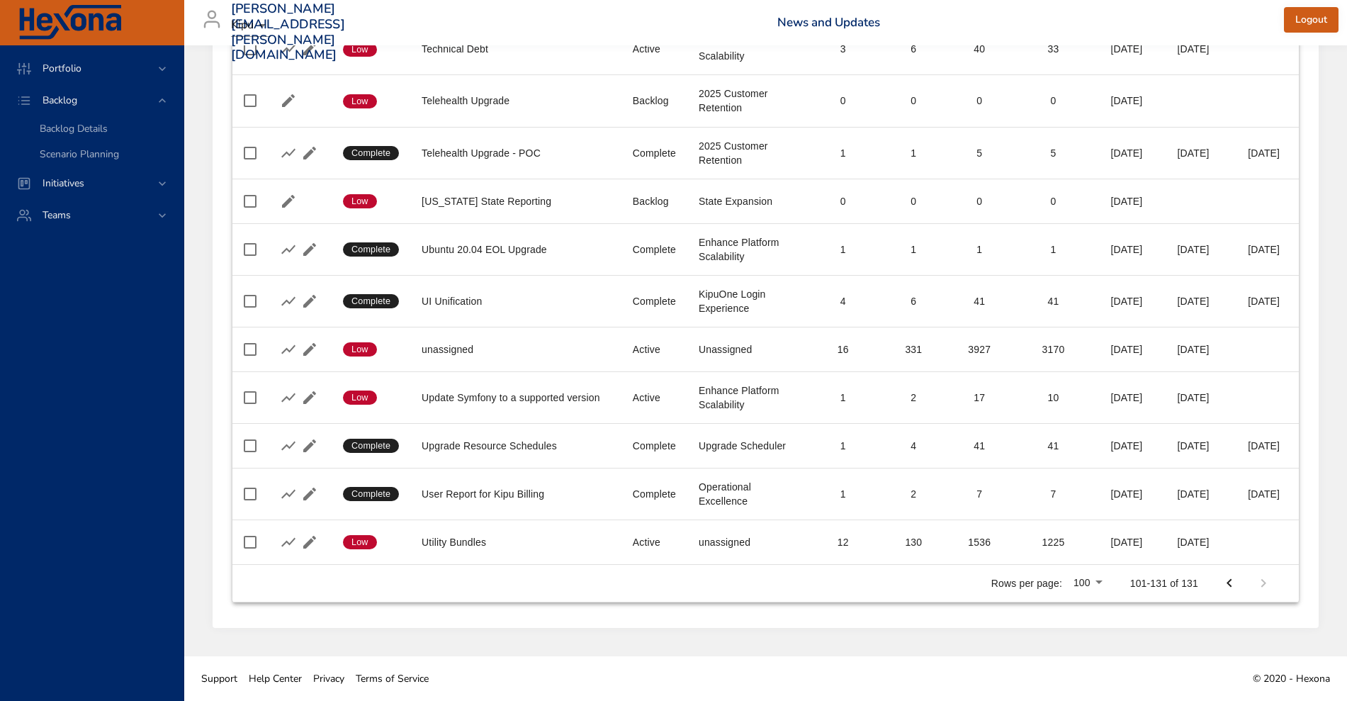
click at [1088, 560] on button "Previous Page" at bounding box center [1229, 583] width 34 height 34
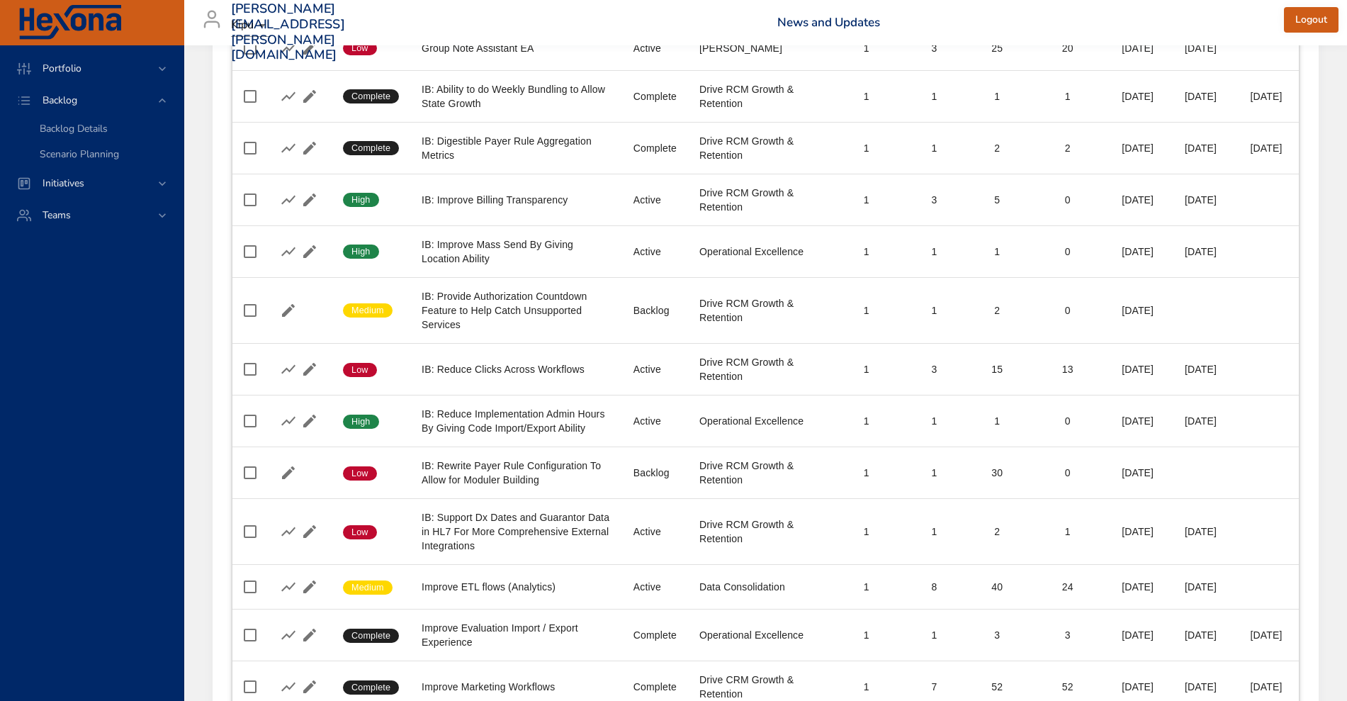
scroll to position [3051, 0]
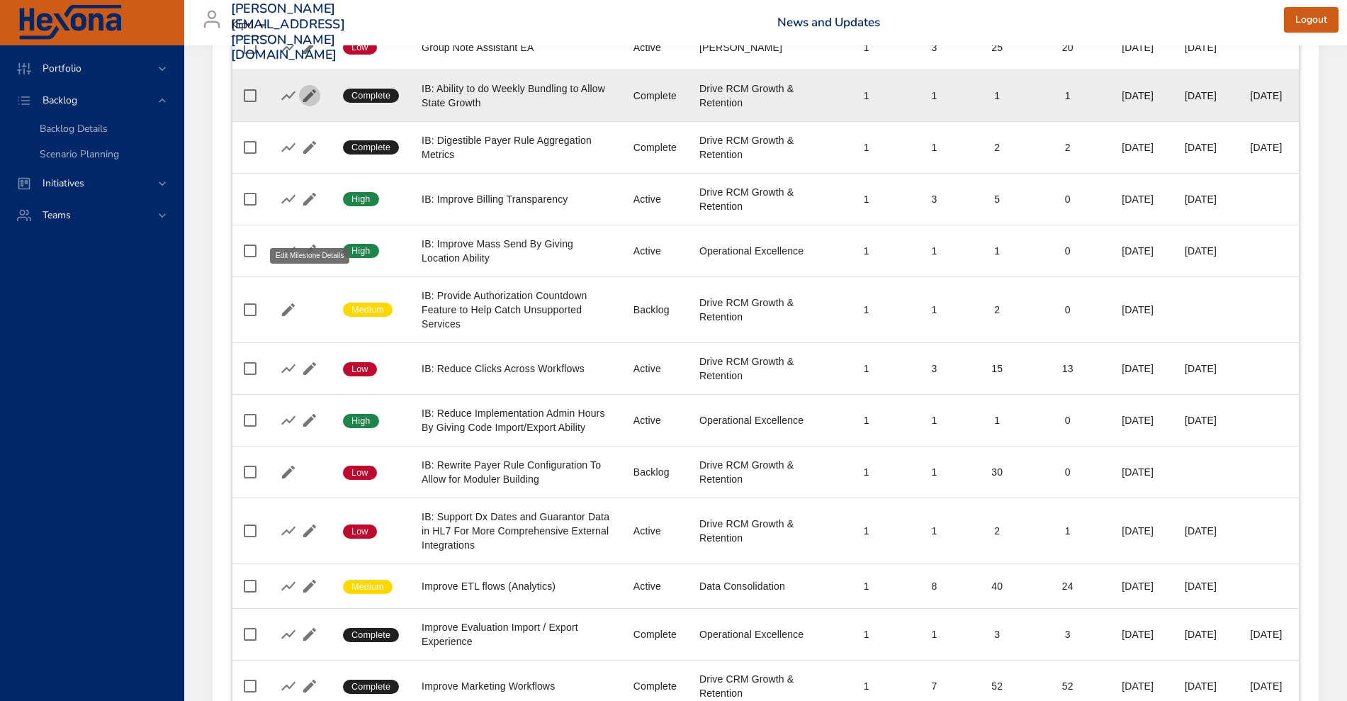
click at [308, 102] on icon "button" at bounding box center [309, 95] width 13 height 13
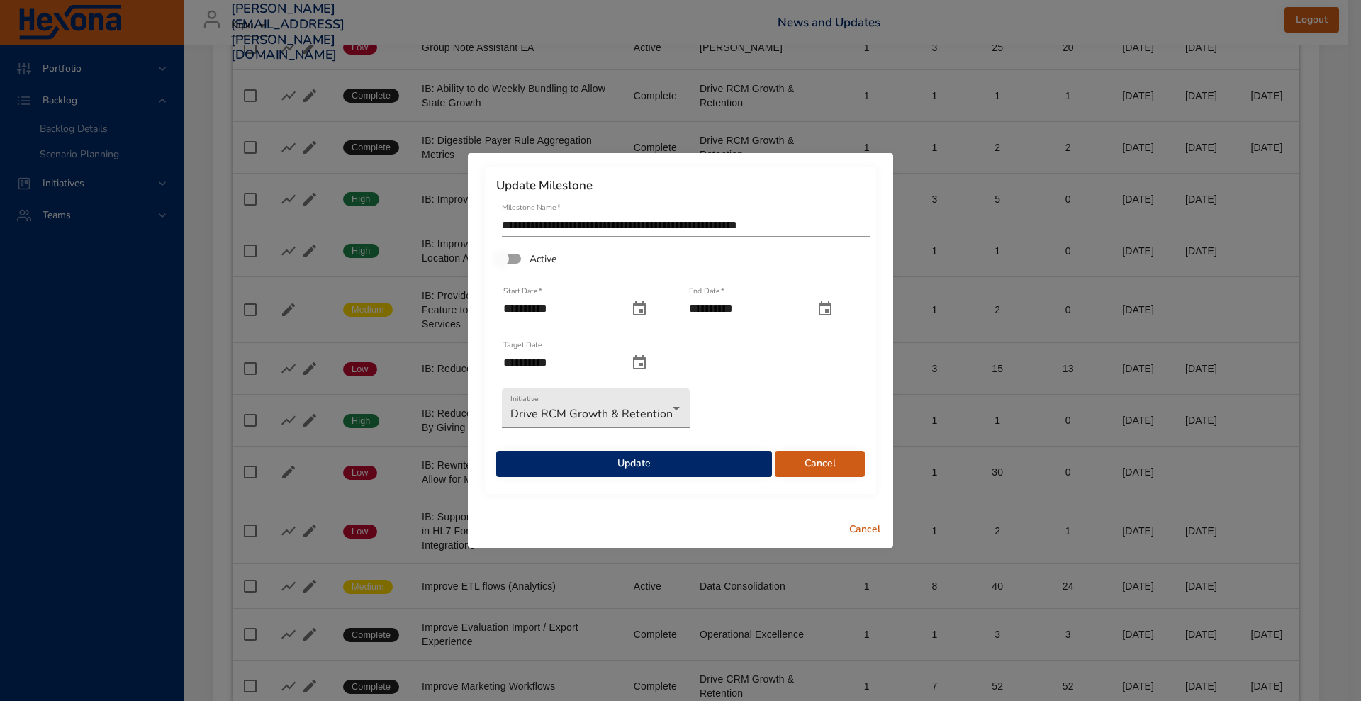
click at [585, 456] on span "Update" at bounding box center [633, 464] width 253 height 18
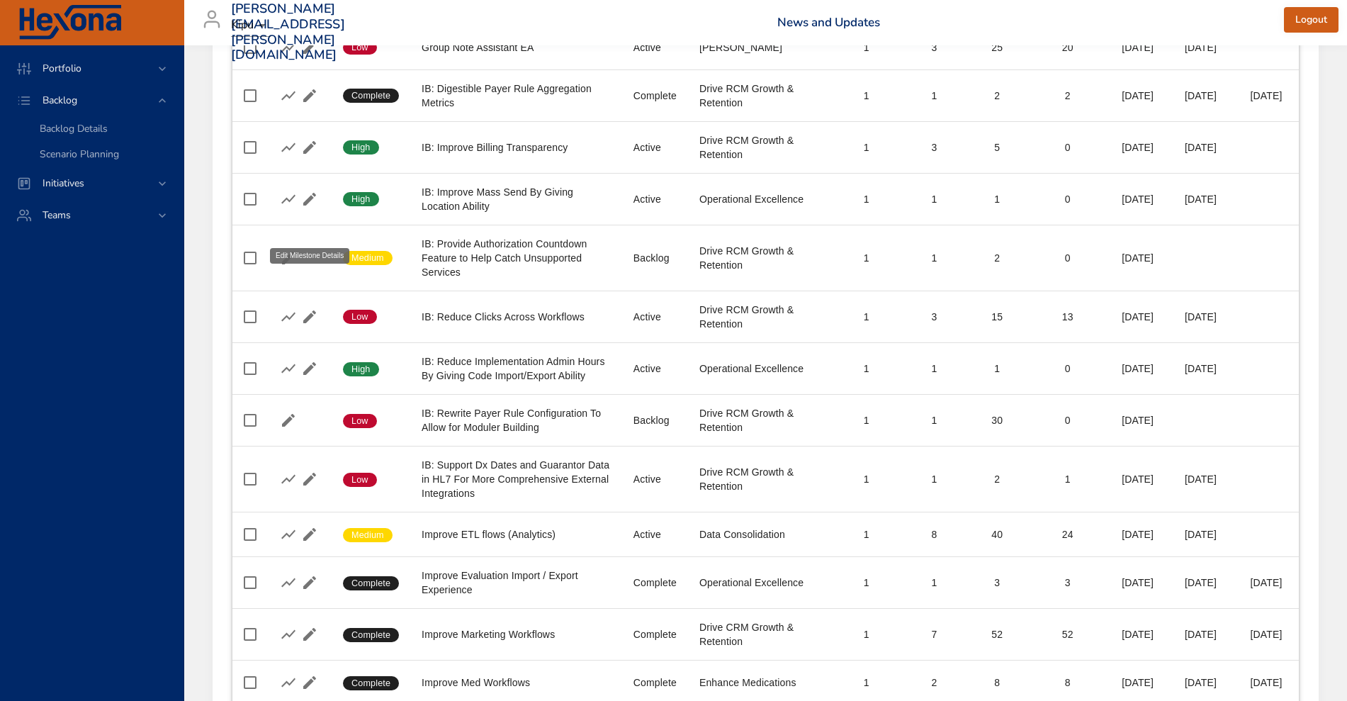
click at [310, 102] on icon "button" at bounding box center [309, 95] width 13 height 13
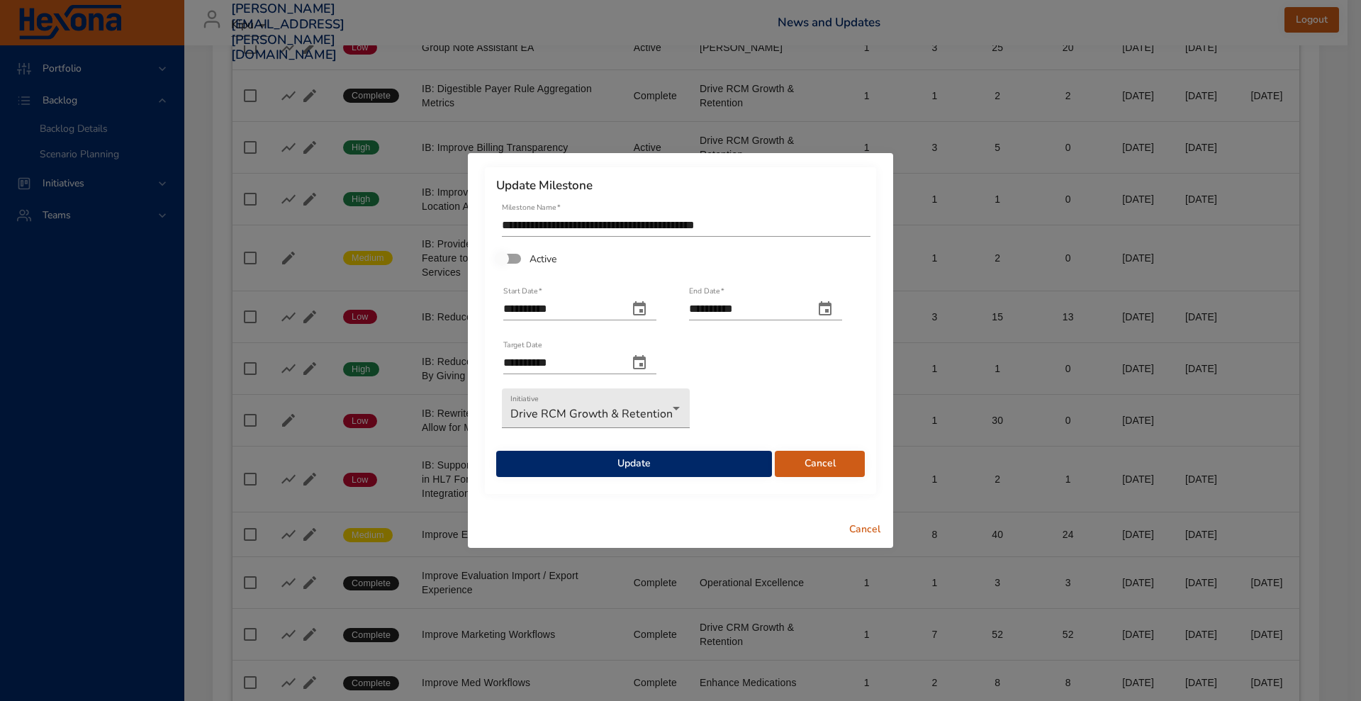
click at [573, 451] on button "Update" at bounding box center [634, 464] width 276 height 26
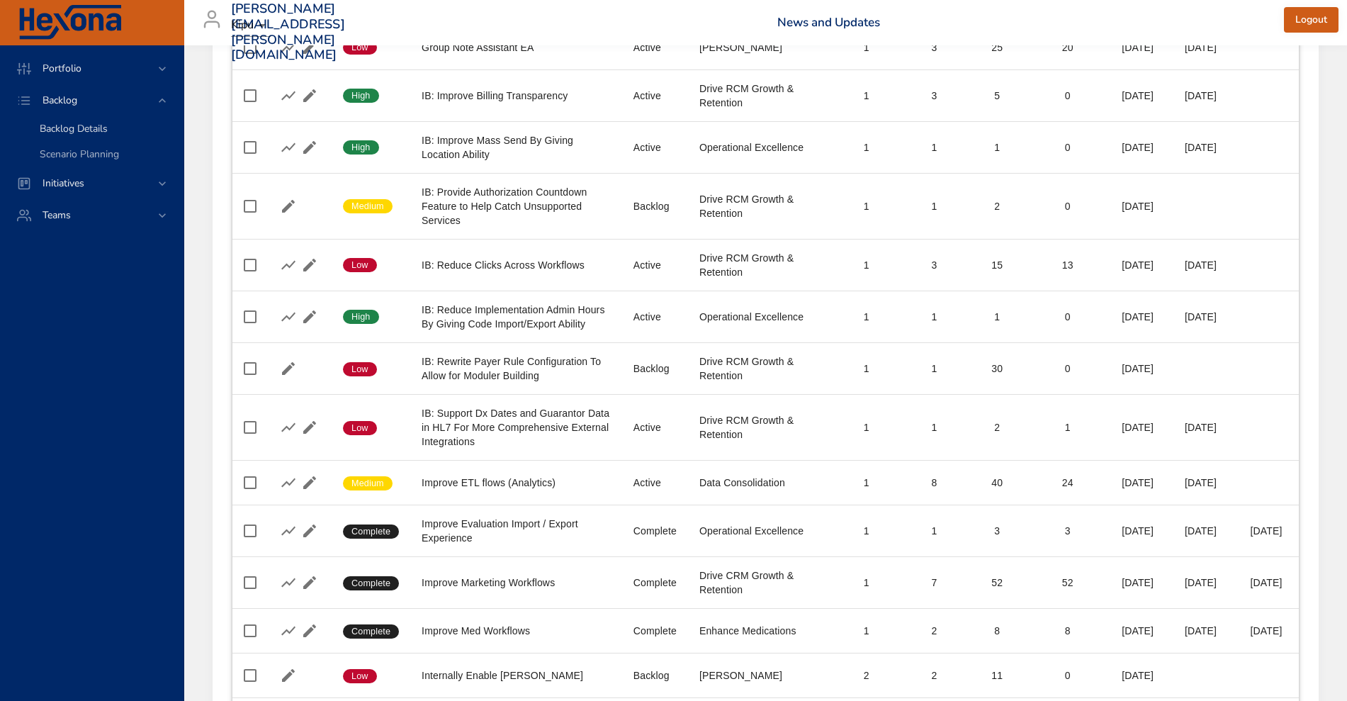
click at [101, 124] on span "Backlog Details" at bounding box center [74, 128] width 68 height 13
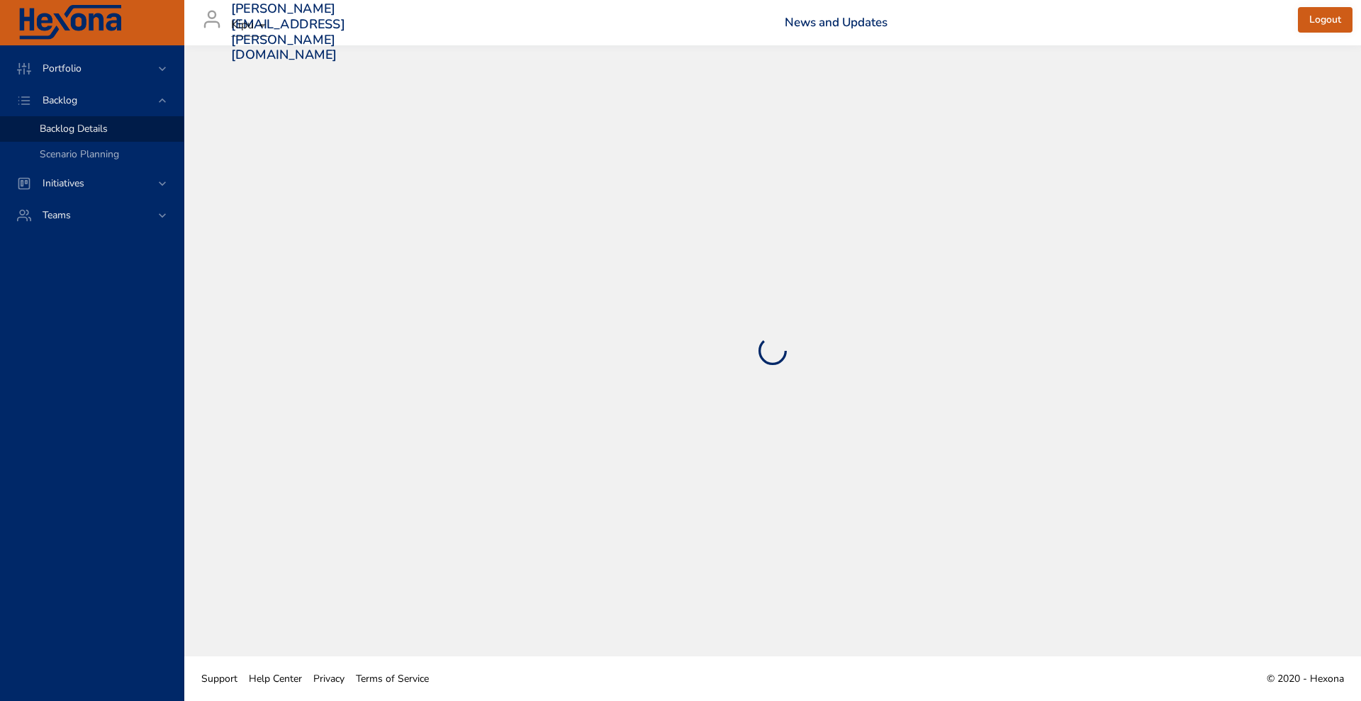
click at [101, 124] on span "Backlog Details" at bounding box center [74, 128] width 68 height 13
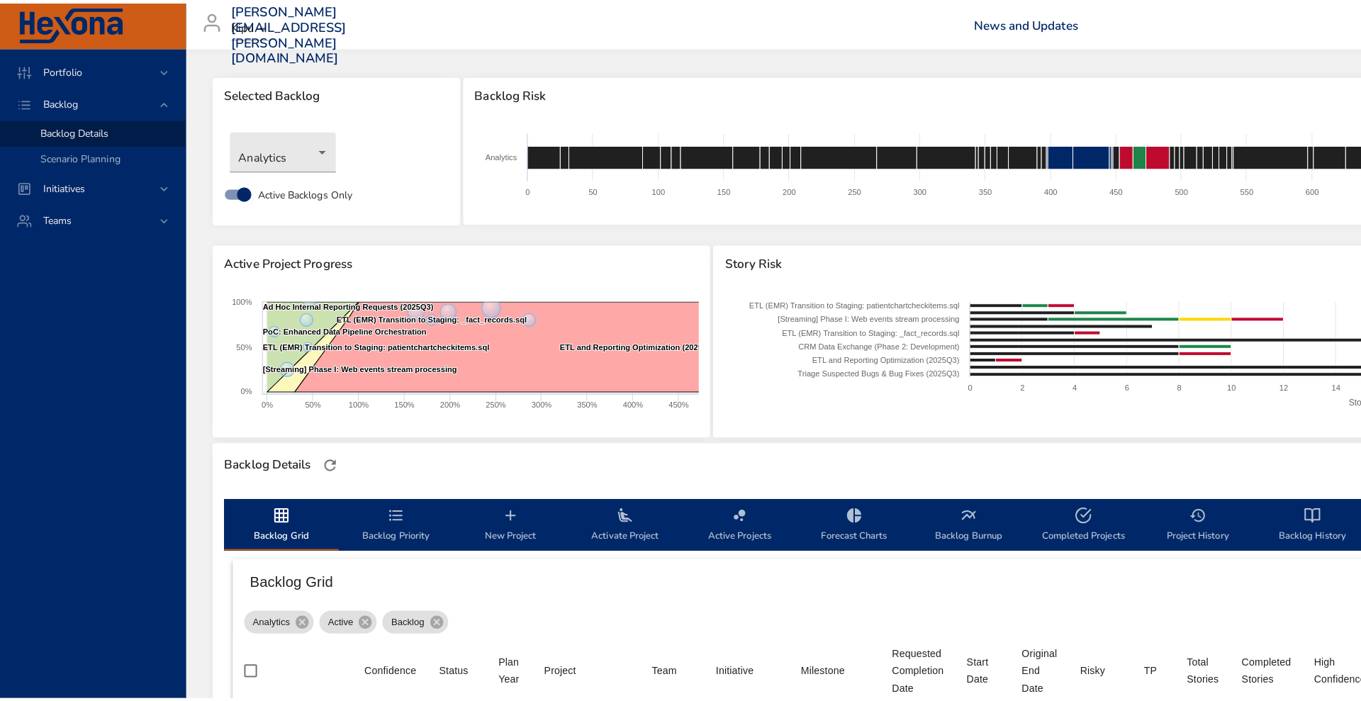
scroll to position [0, 4]
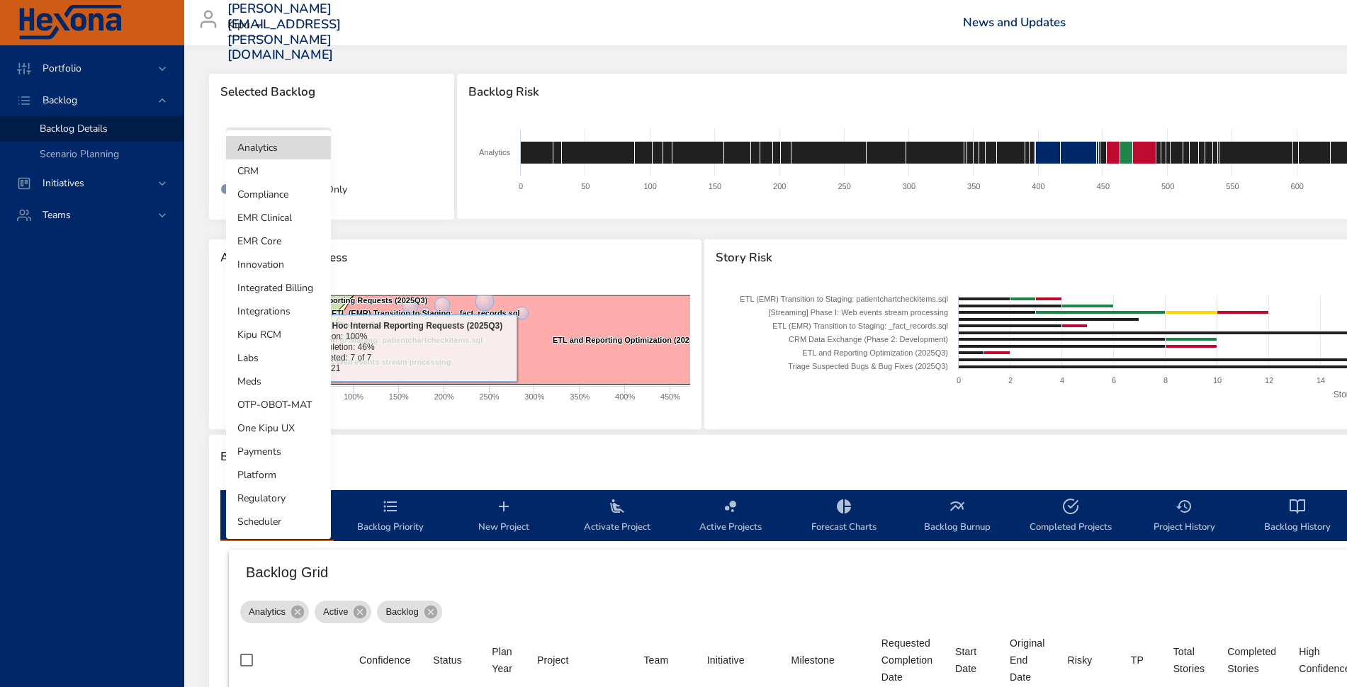
click at [288, 155] on body "Portfolio Backlog Backlog Details Scenario Planning Initiatives Teams [PERSON_N…" at bounding box center [669, 343] width 1347 height 687
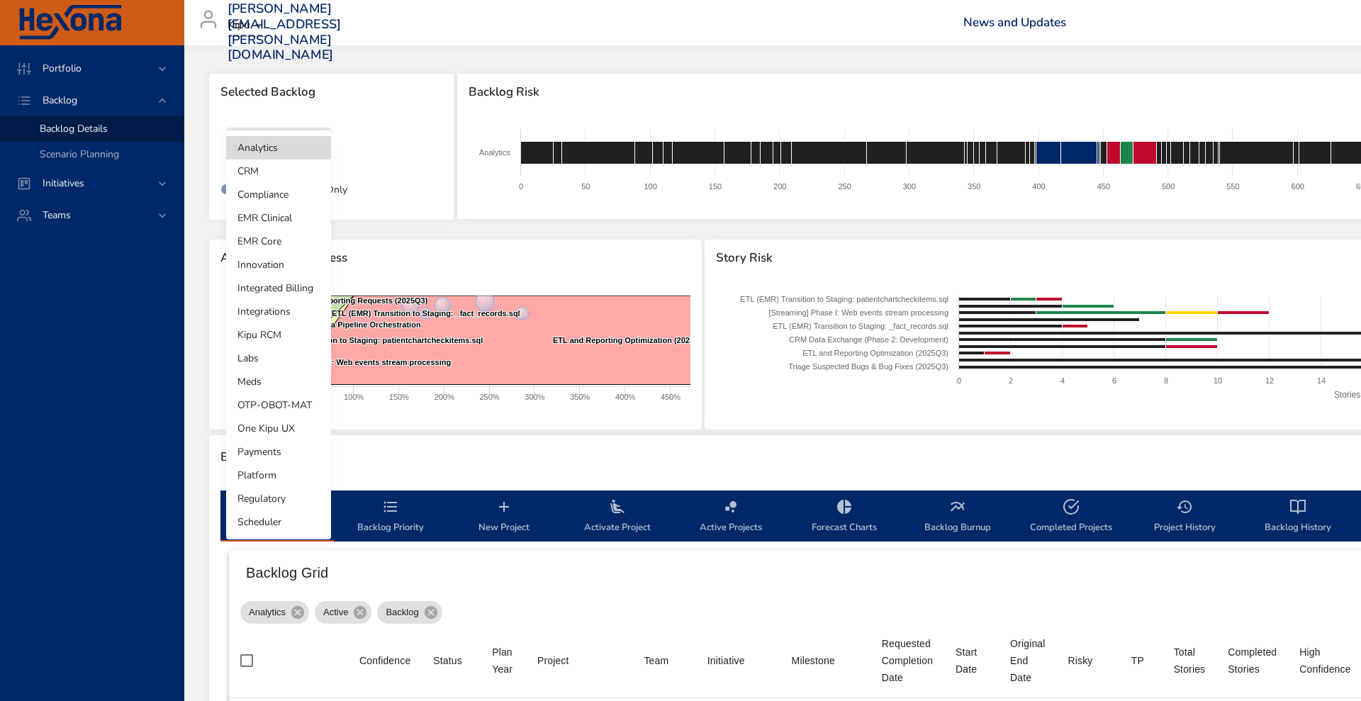
click at [293, 291] on li "Integrated Billing" at bounding box center [278, 287] width 105 height 23
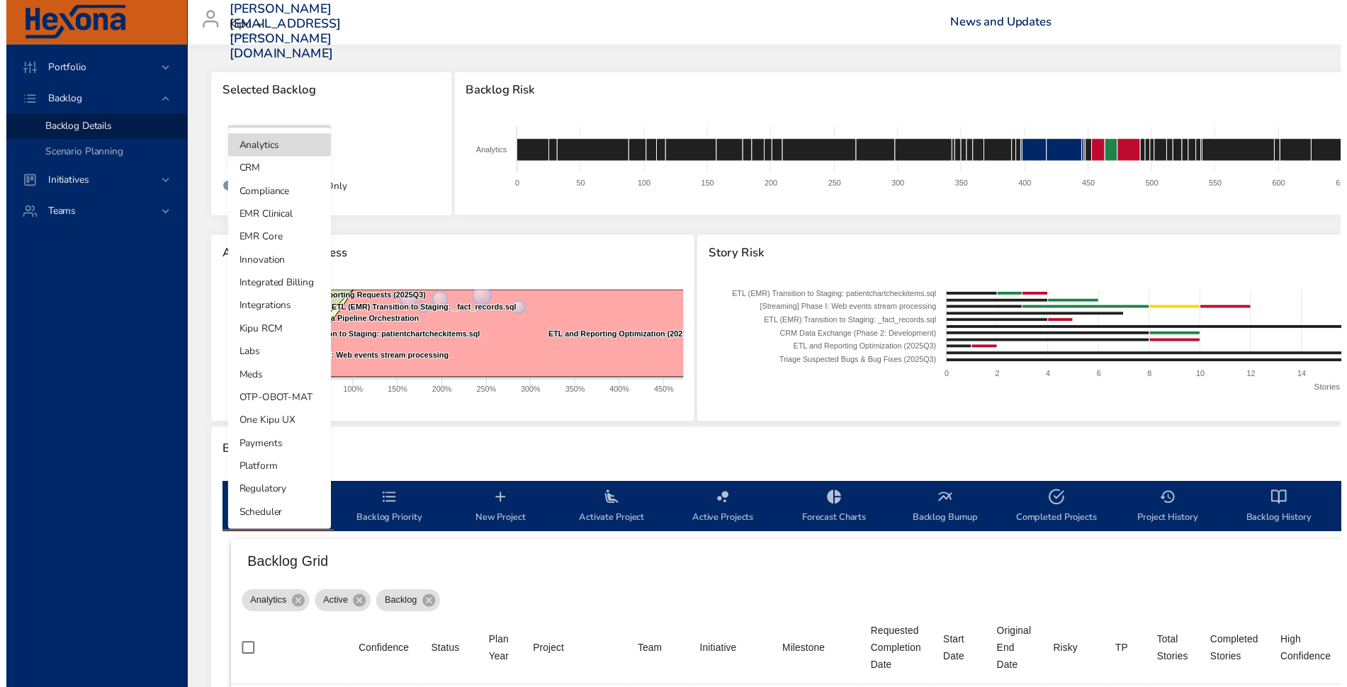
scroll to position [0, 0]
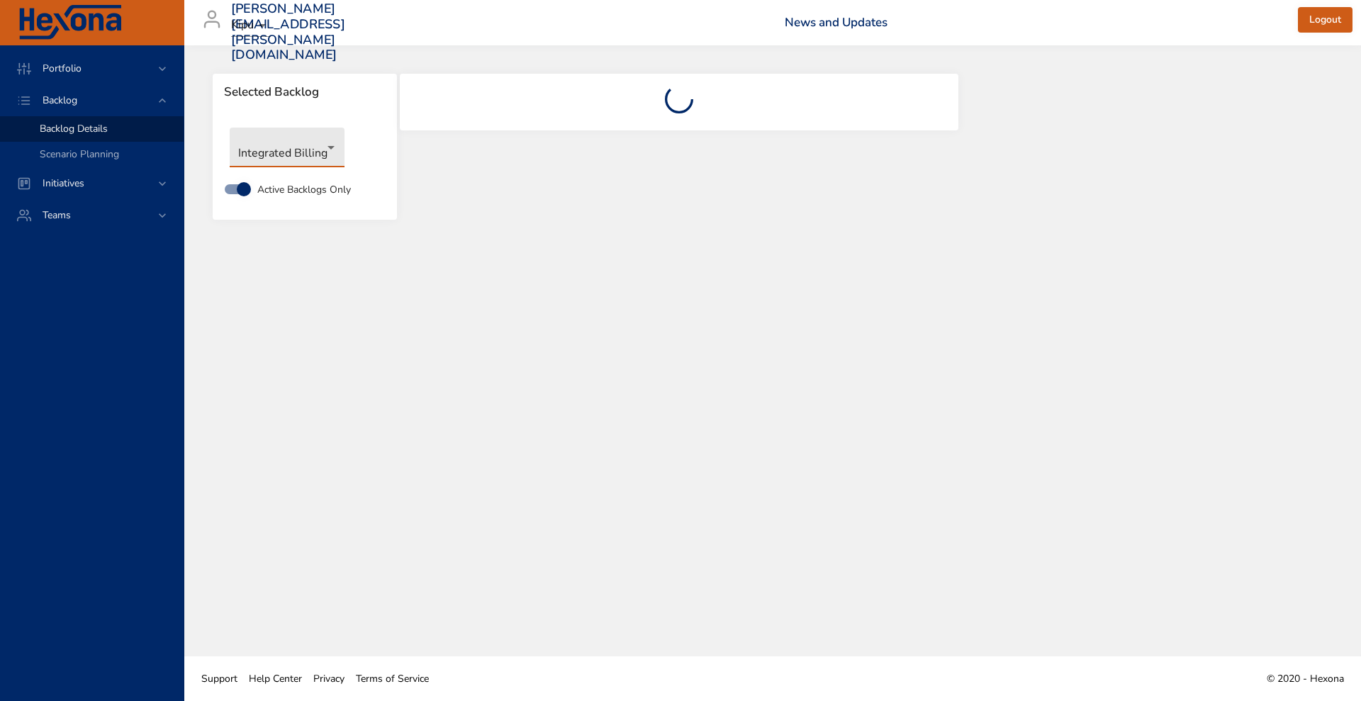
click at [301, 150] on body "Portfolio Backlog Backlog Details Scenario Planning Initiatives Teams jonathan.…" at bounding box center [680, 350] width 1361 height 701
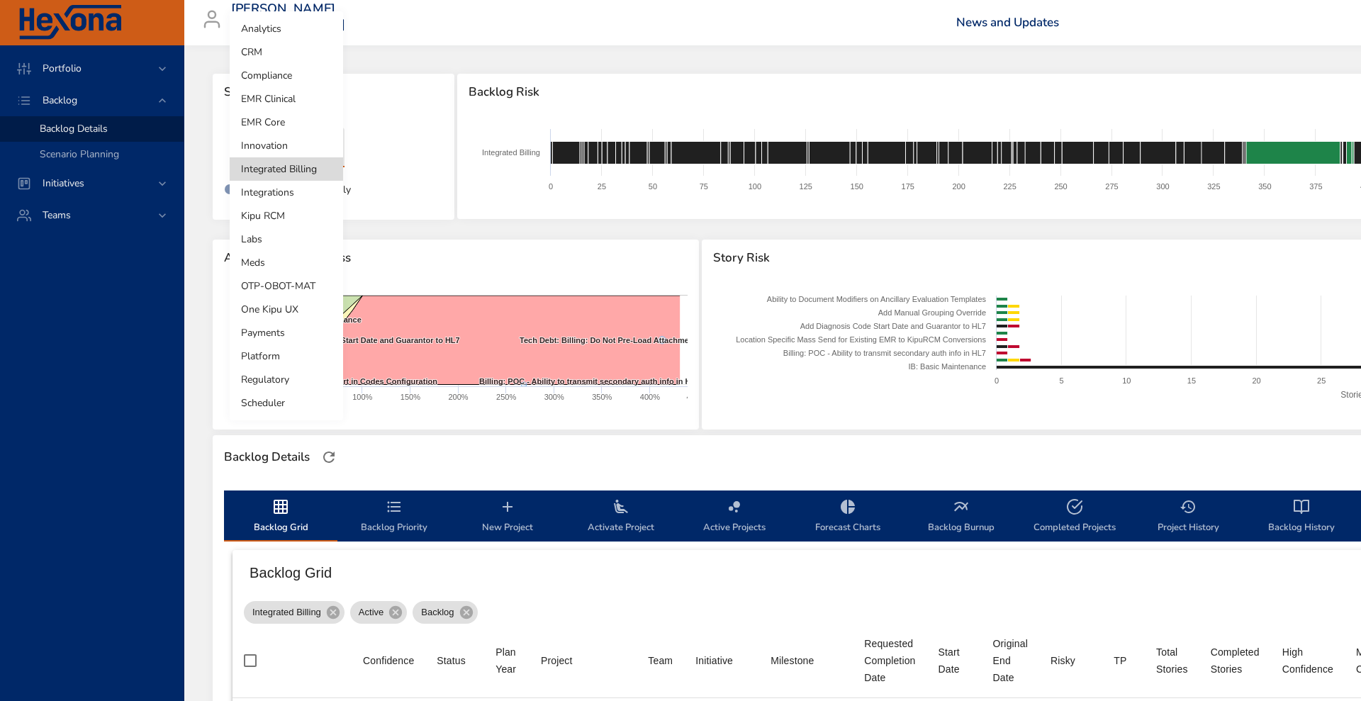
click at [401, 84] on div at bounding box center [680, 350] width 1361 height 701
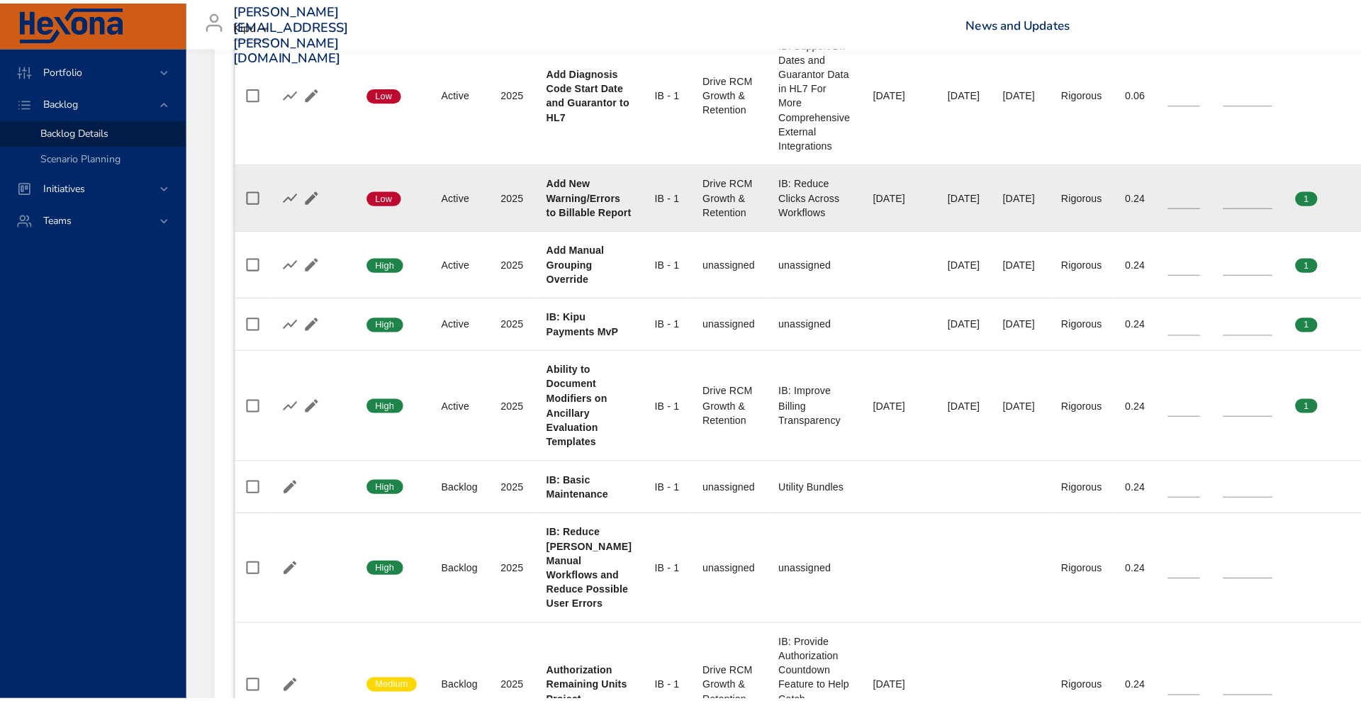
scroll to position [1193, 0]
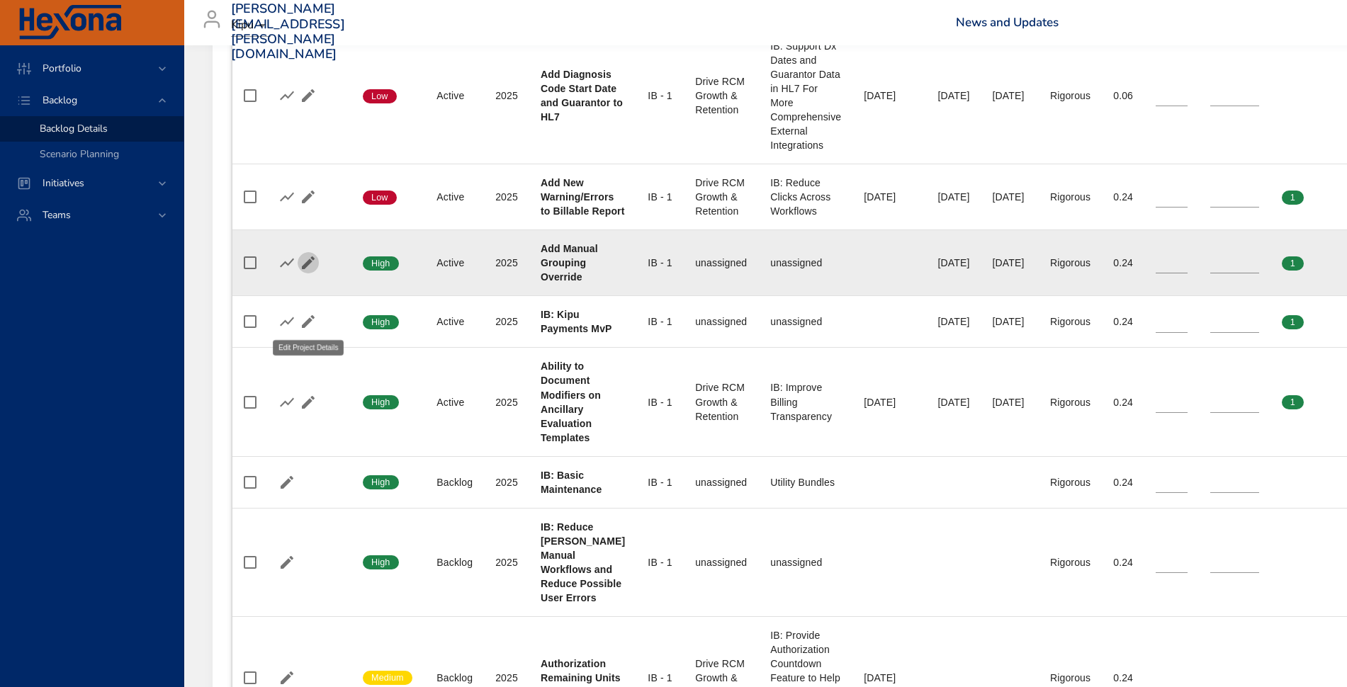
click at [306, 271] on icon "button" at bounding box center [308, 262] width 17 height 17
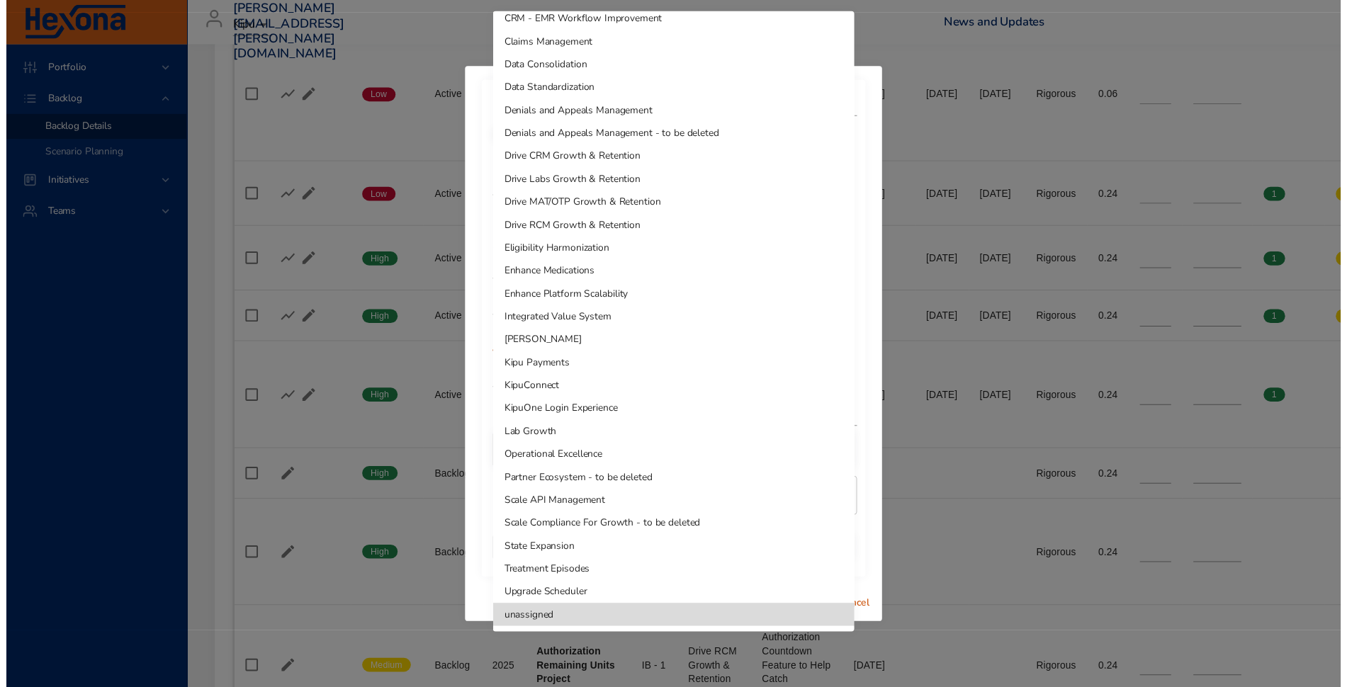
scroll to position [0, 0]
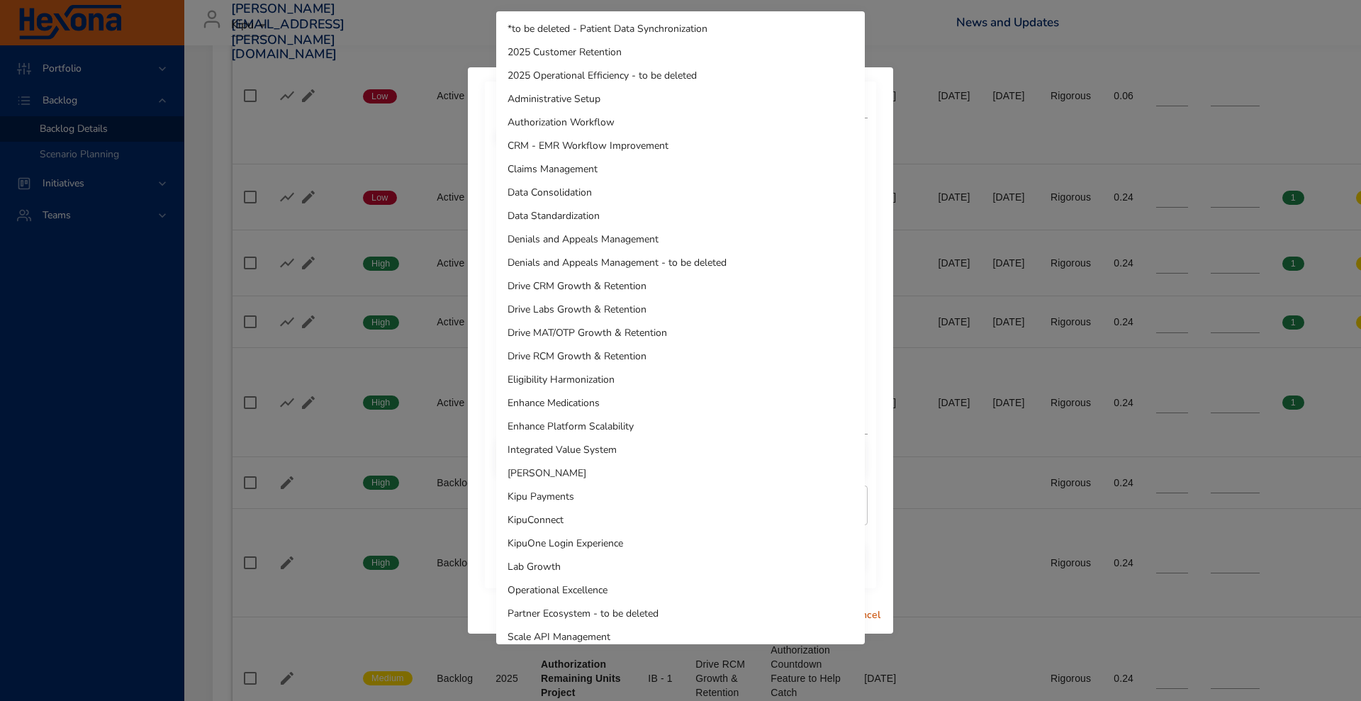
click at [474, 334] on div at bounding box center [680, 350] width 1361 height 701
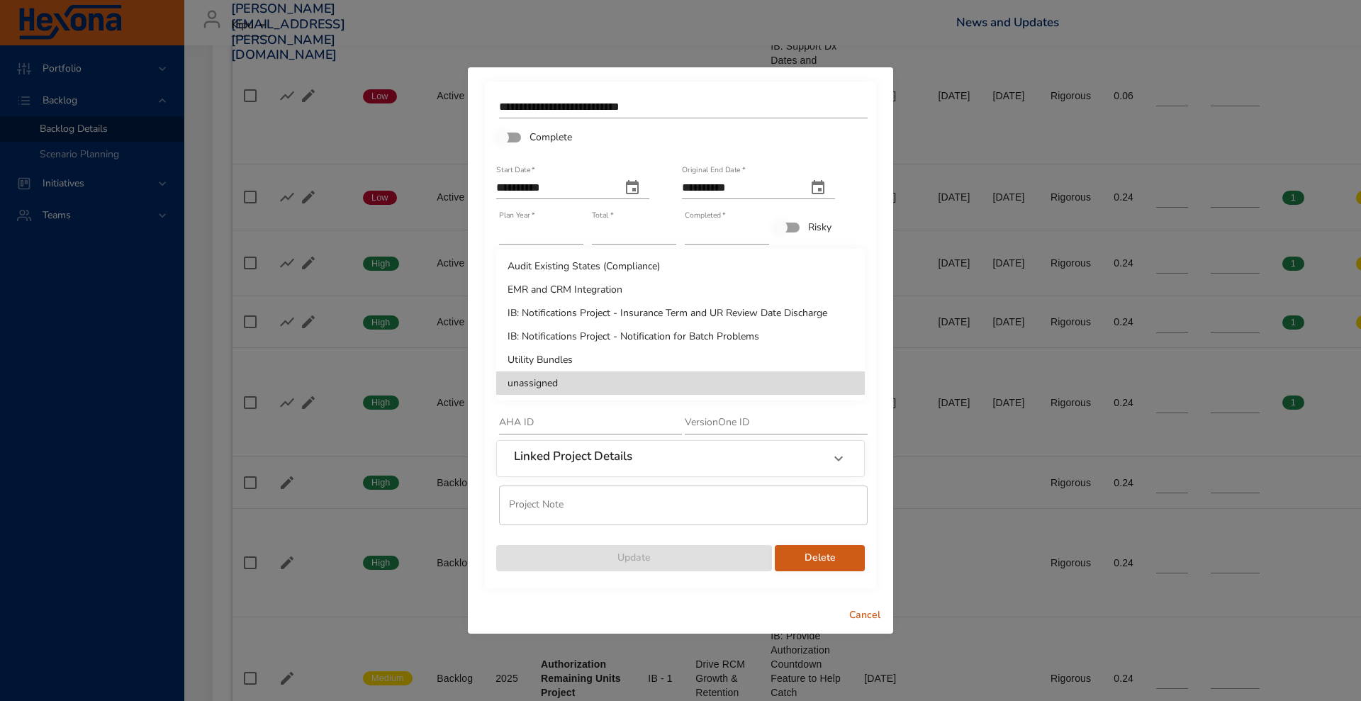
click at [860, 614] on div at bounding box center [680, 350] width 1361 height 701
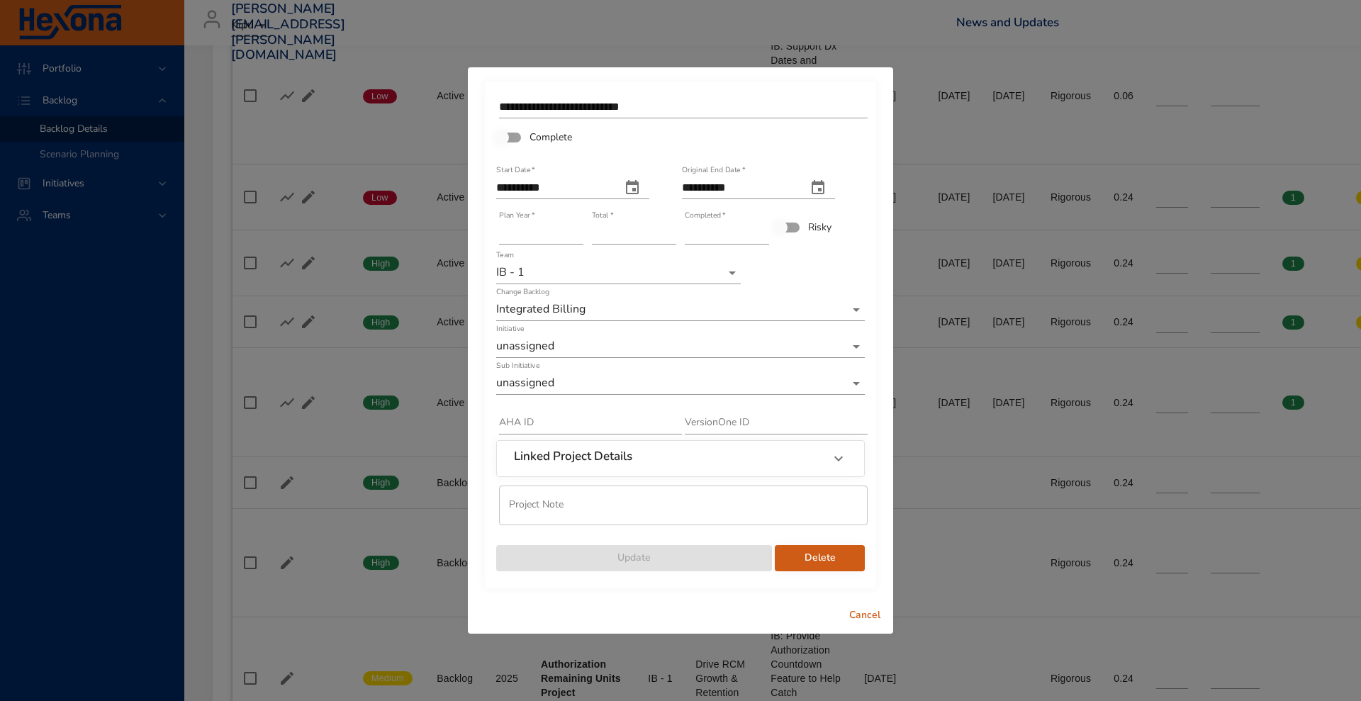
click at [857, 609] on span "Cancel" at bounding box center [865, 616] width 34 height 18
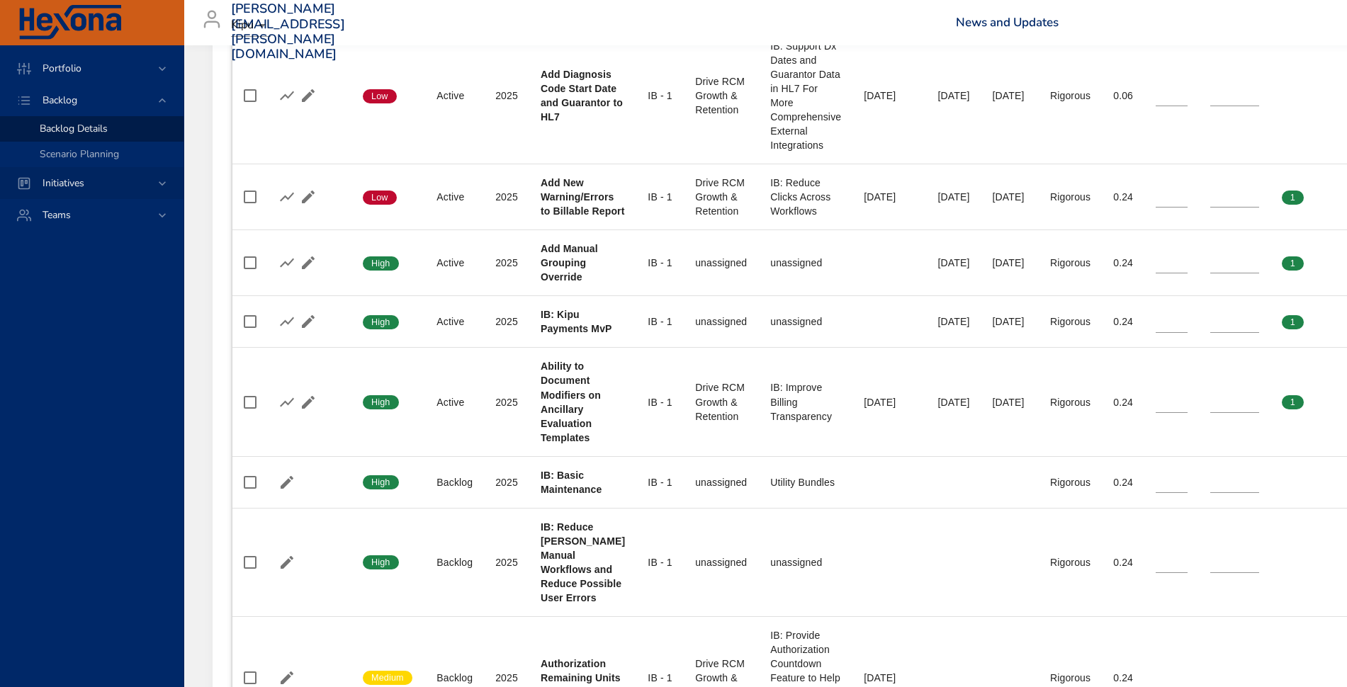
click at [88, 177] on span "Initiatives" at bounding box center [63, 182] width 64 height 13
click at [86, 186] on span "Milestone Details" at bounding box center [78, 185] width 77 height 13
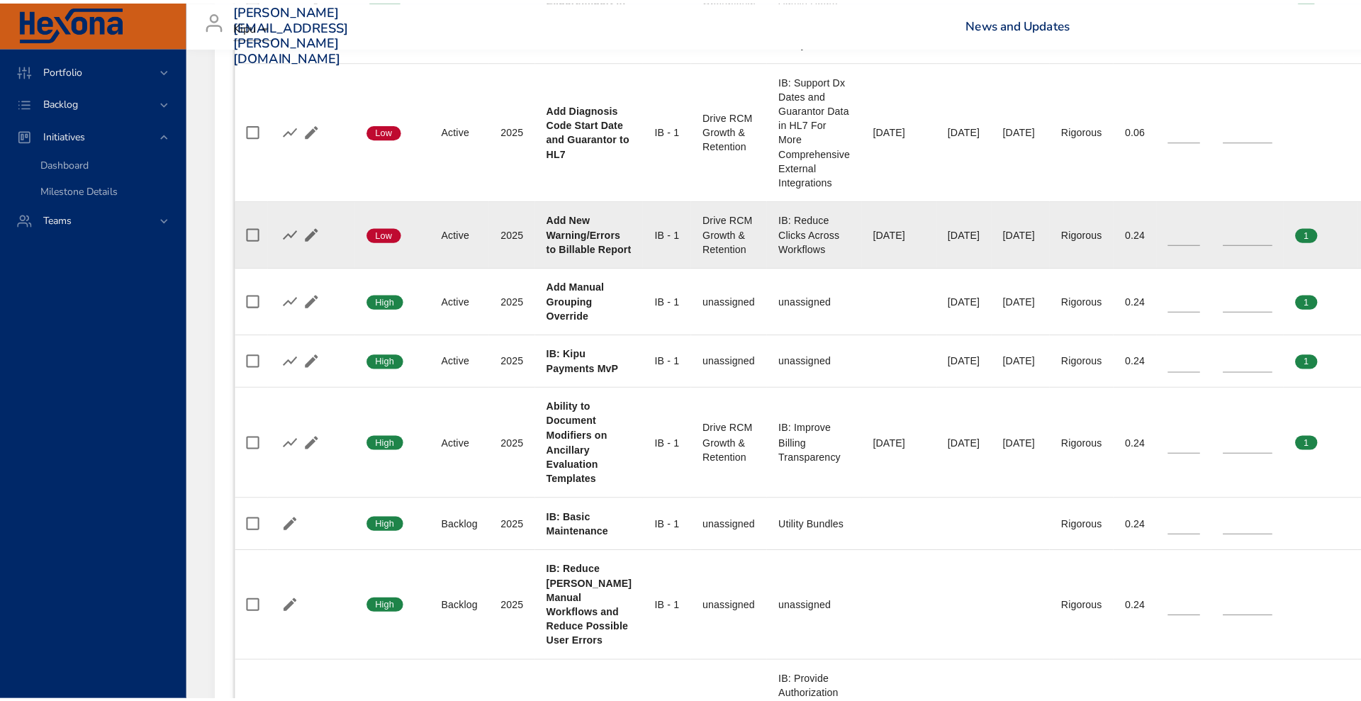
scroll to position [1218, 0]
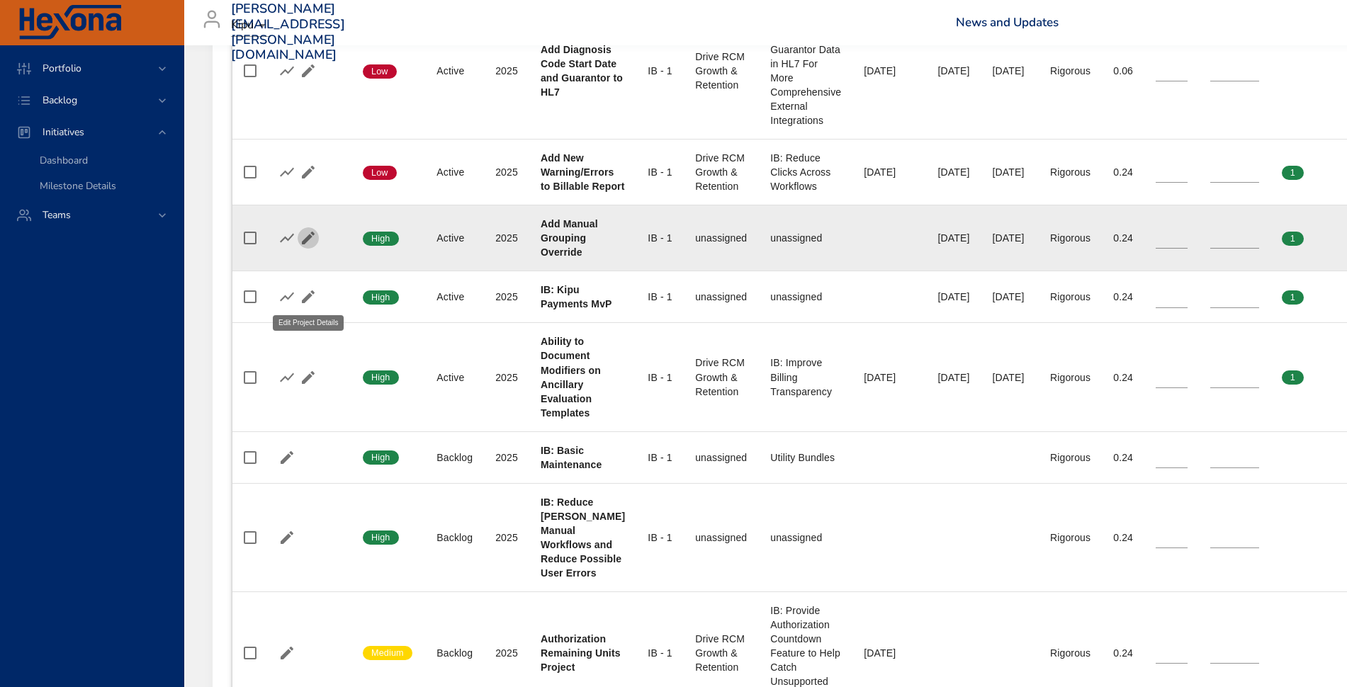
click at [307, 247] on icon "button" at bounding box center [308, 238] width 17 height 17
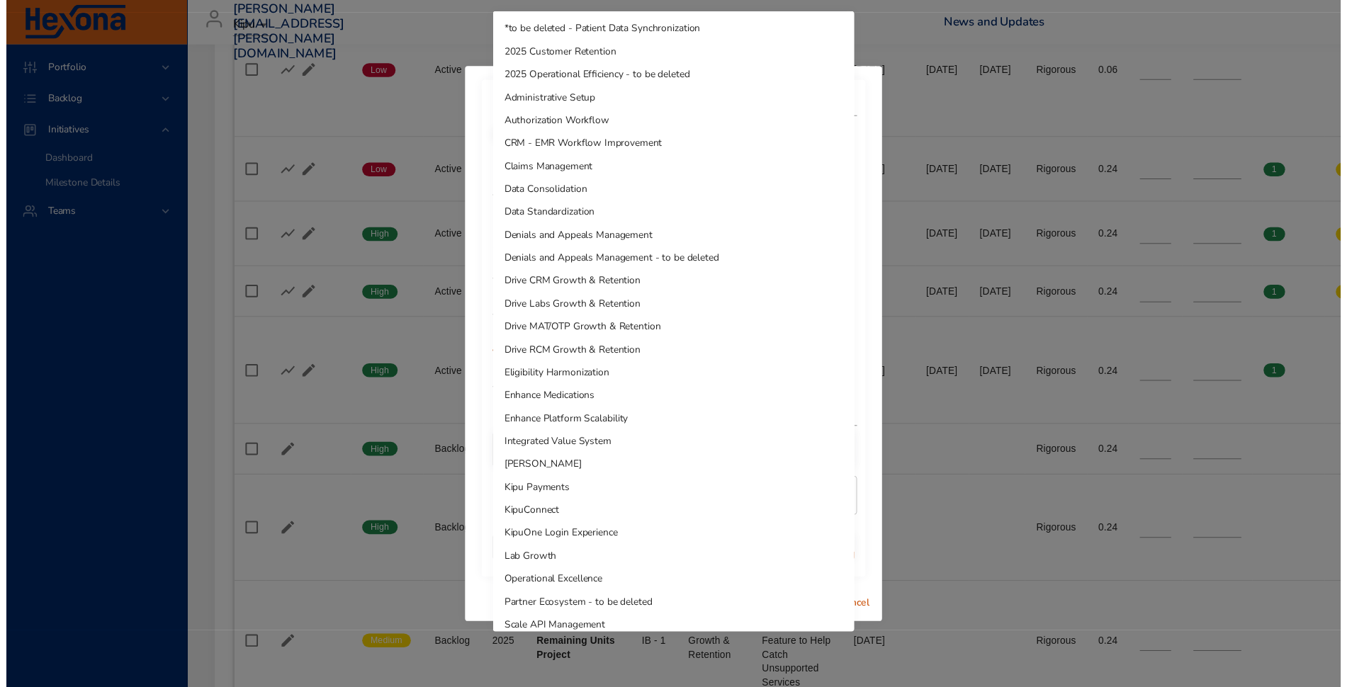
scroll to position [127, 0]
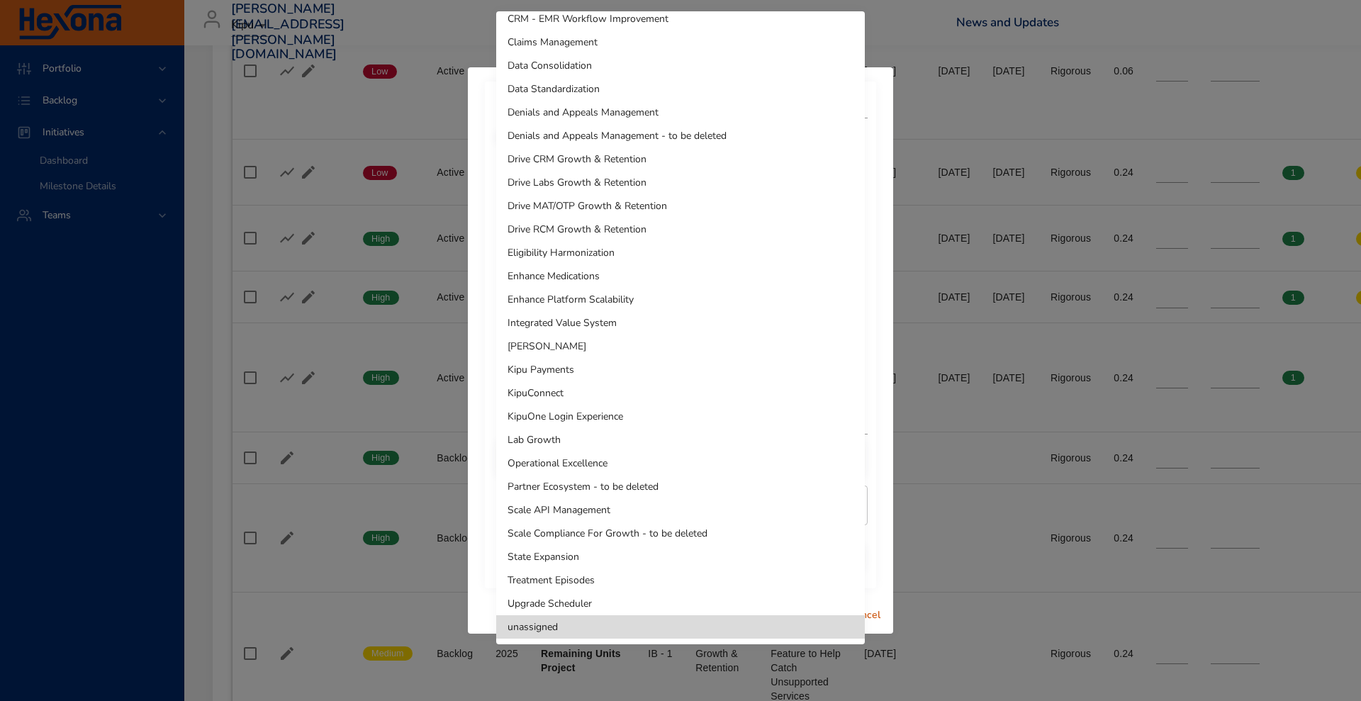
click at [595, 232] on li "Drive RCM Growth & Retention" at bounding box center [680, 229] width 368 height 23
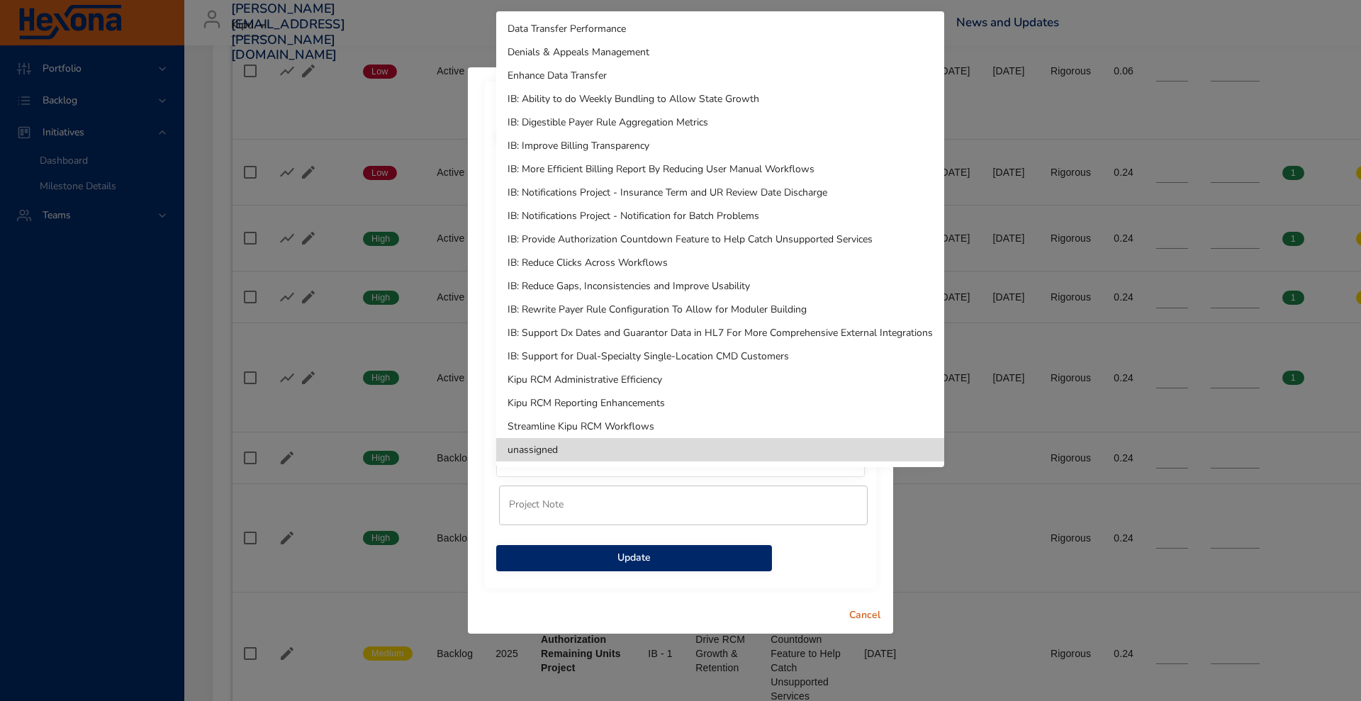
click at [776, 602] on div at bounding box center [680, 350] width 1361 height 701
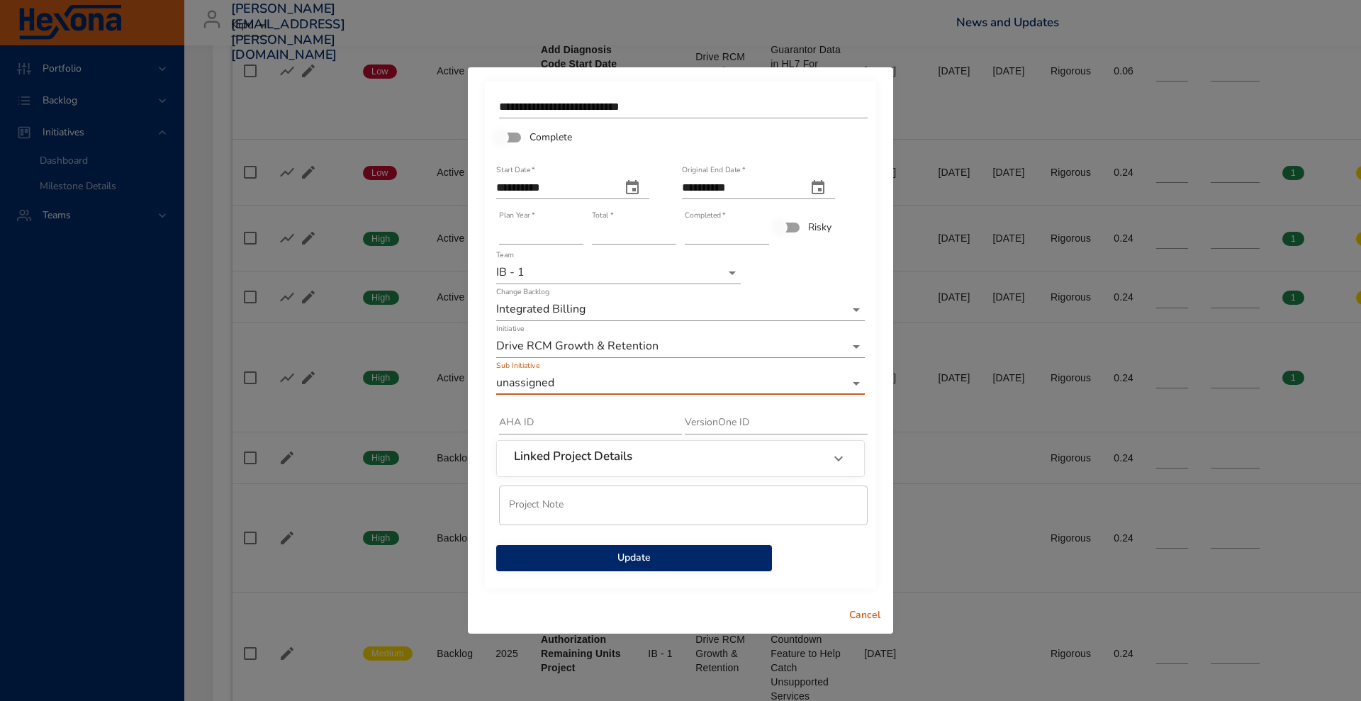
click at [866, 612] on span "Cancel" at bounding box center [865, 616] width 34 height 18
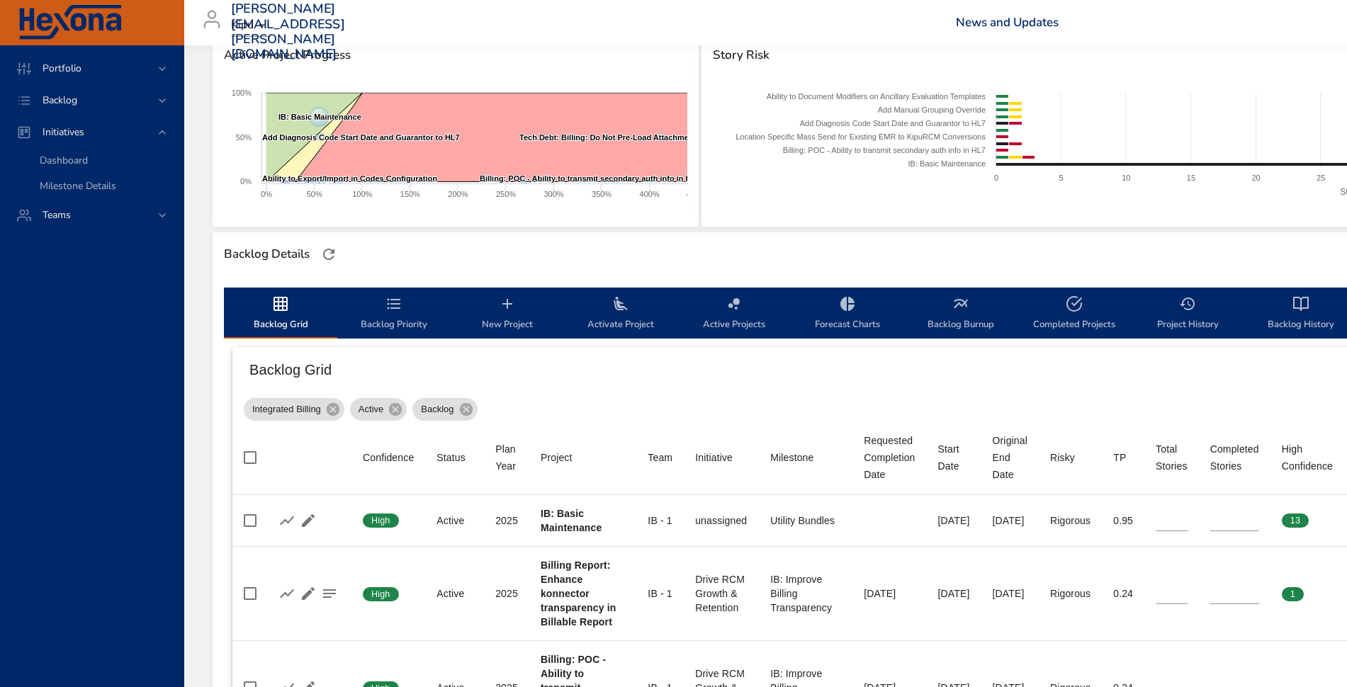
scroll to position [204, 0]
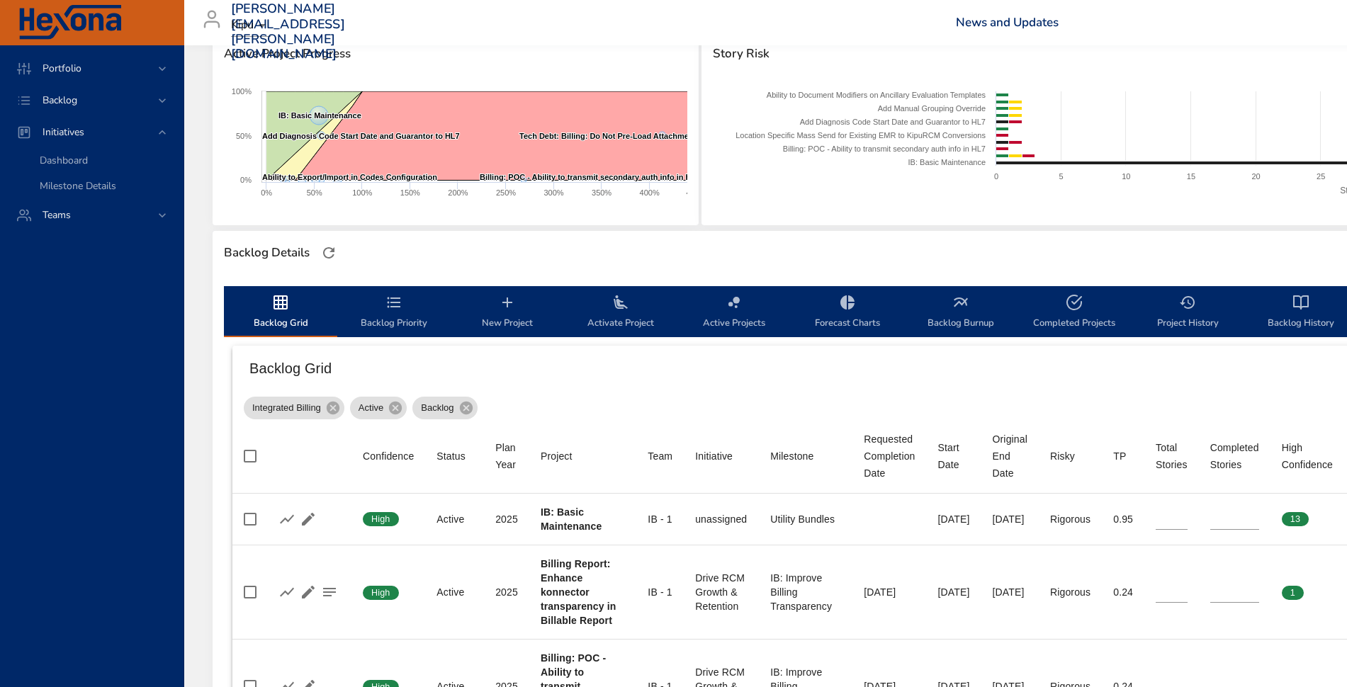
click at [339, 256] on button "button" at bounding box center [328, 252] width 21 height 21
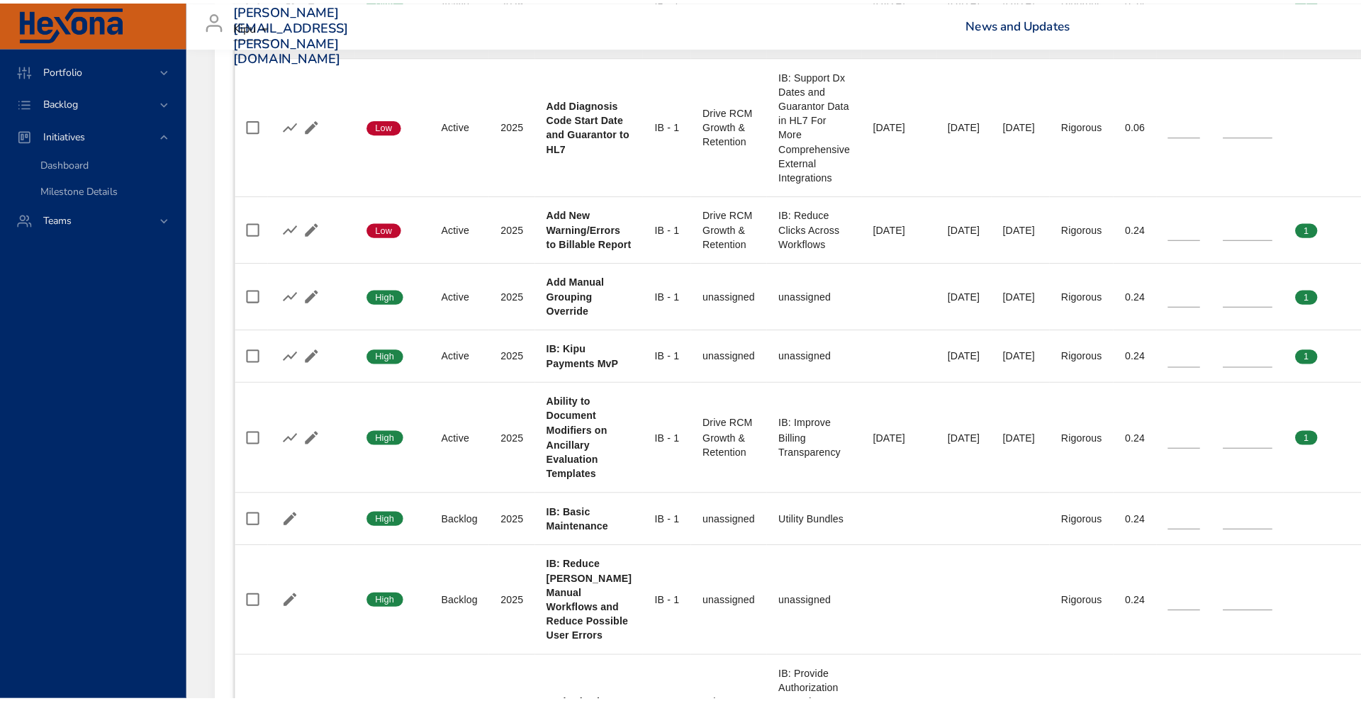
scroll to position [1173, 0]
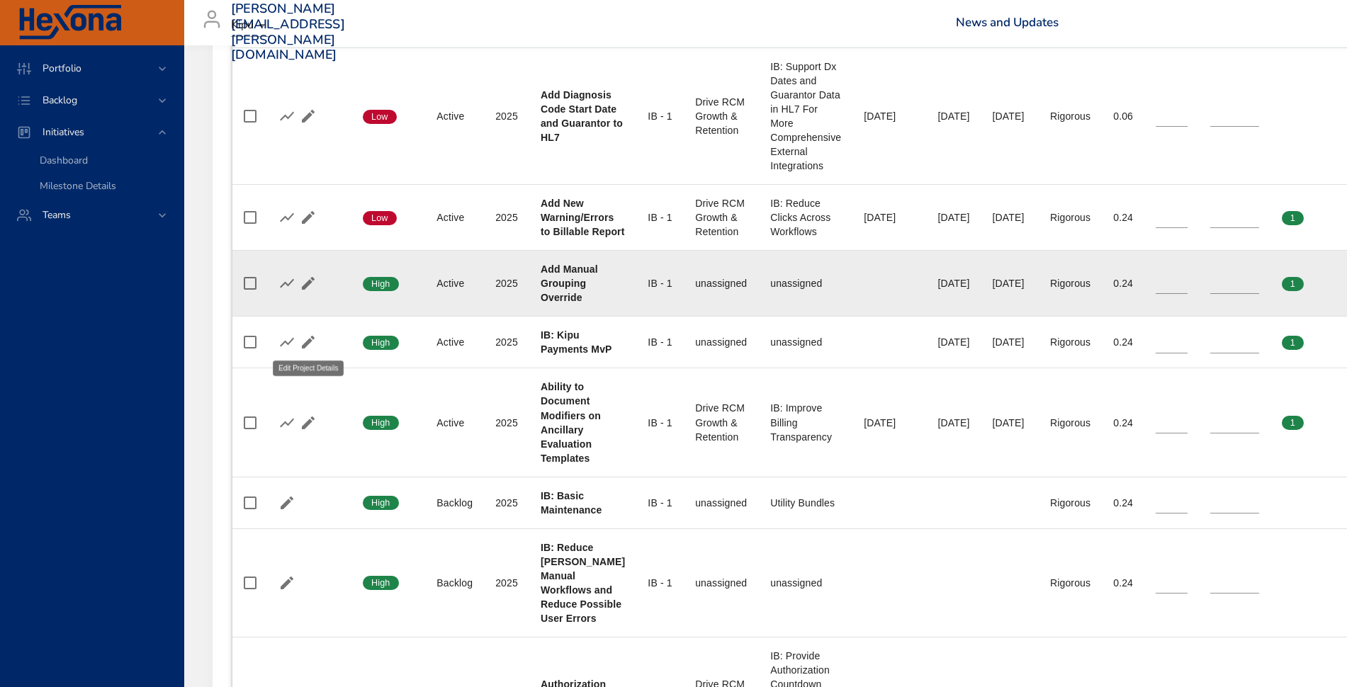
click at [308, 292] on icon "button" at bounding box center [308, 283] width 17 height 17
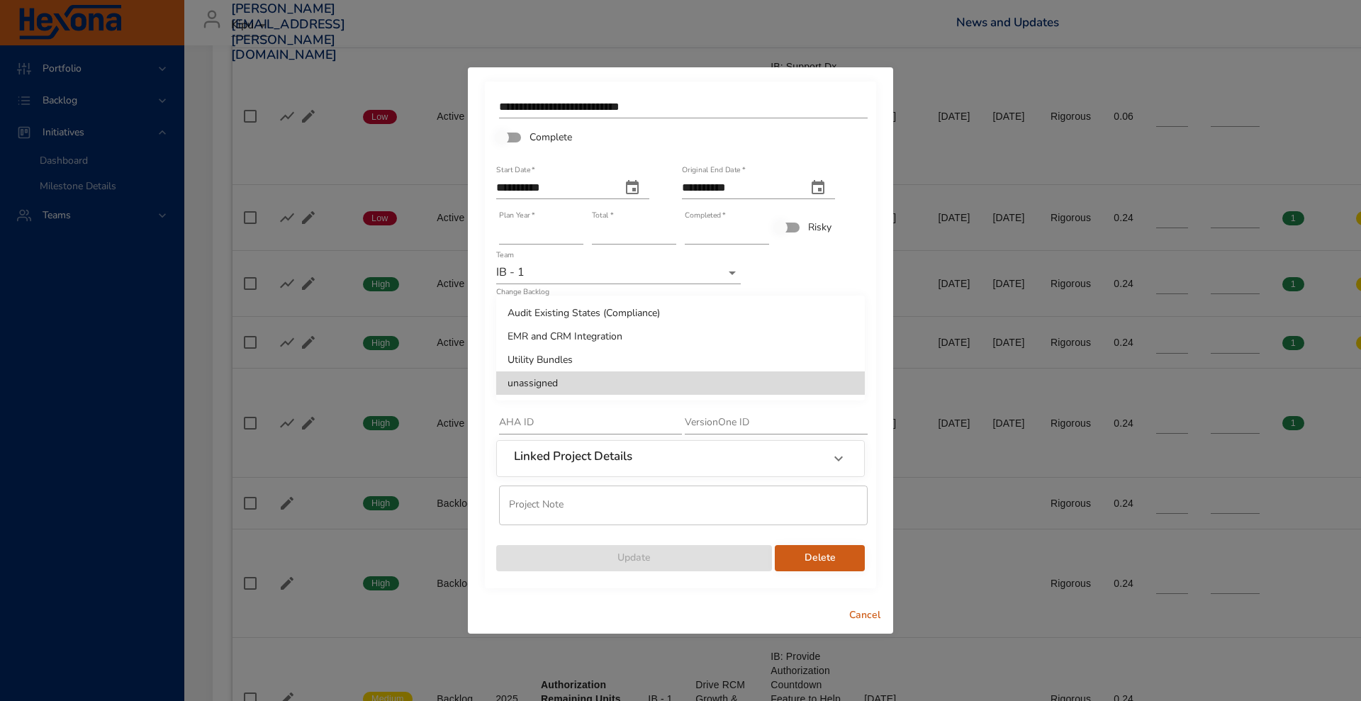
click at [568, 411] on div at bounding box center [680, 350] width 1361 height 701
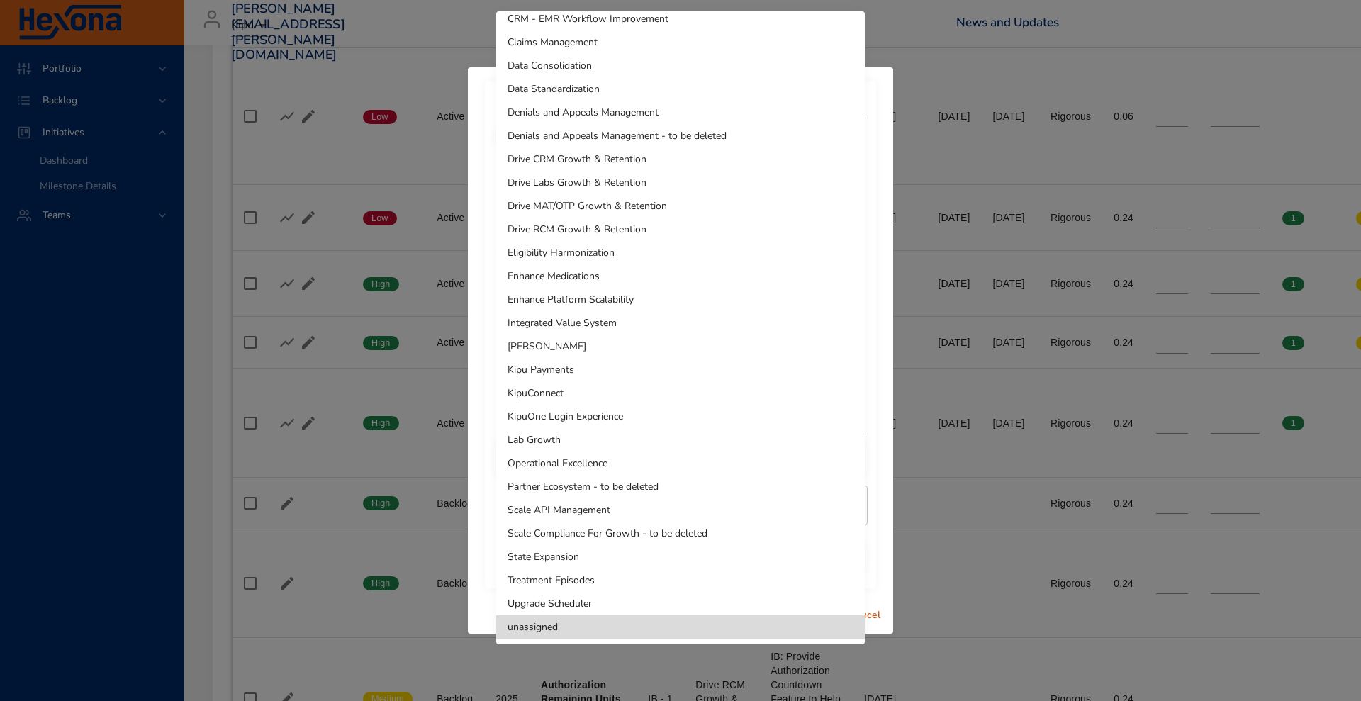
click at [479, 382] on div at bounding box center [680, 350] width 1361 height 701
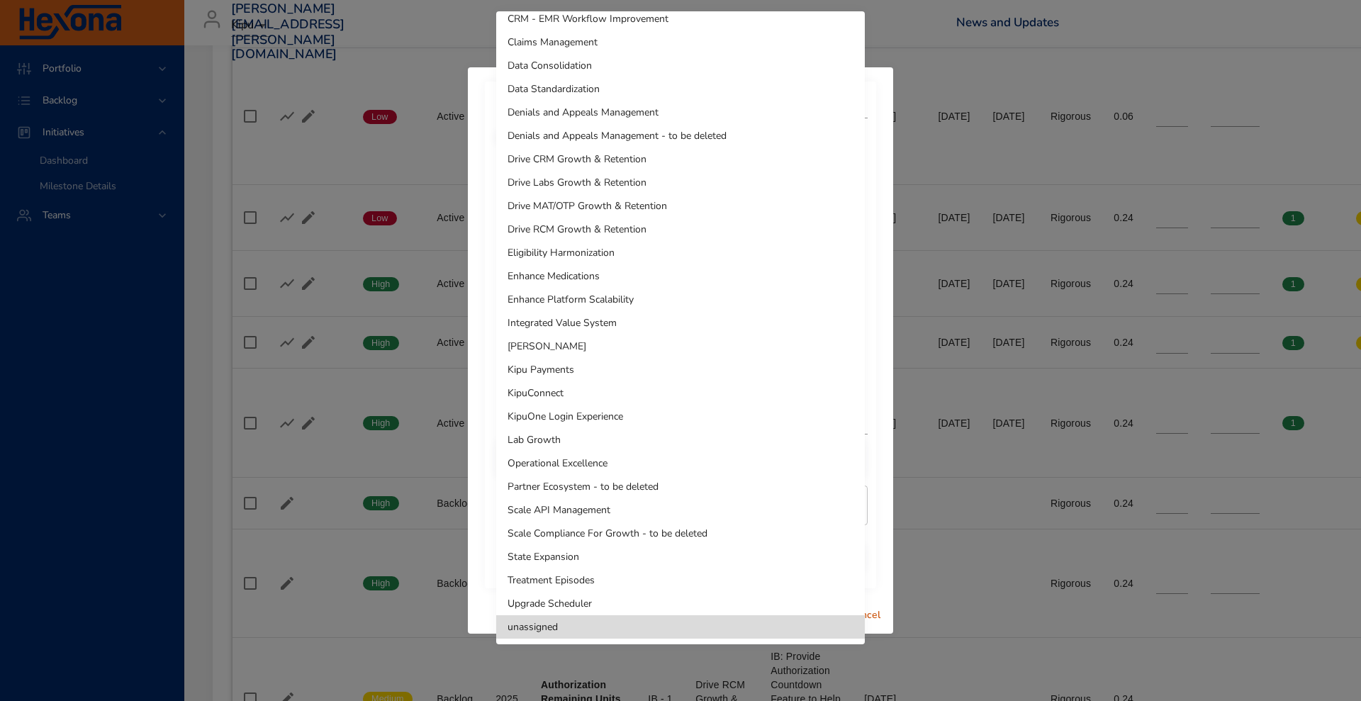
click at [685, 234] on li "Drive RCM Growth & Retention" at bounding box center [680, 229] width 368 height 23
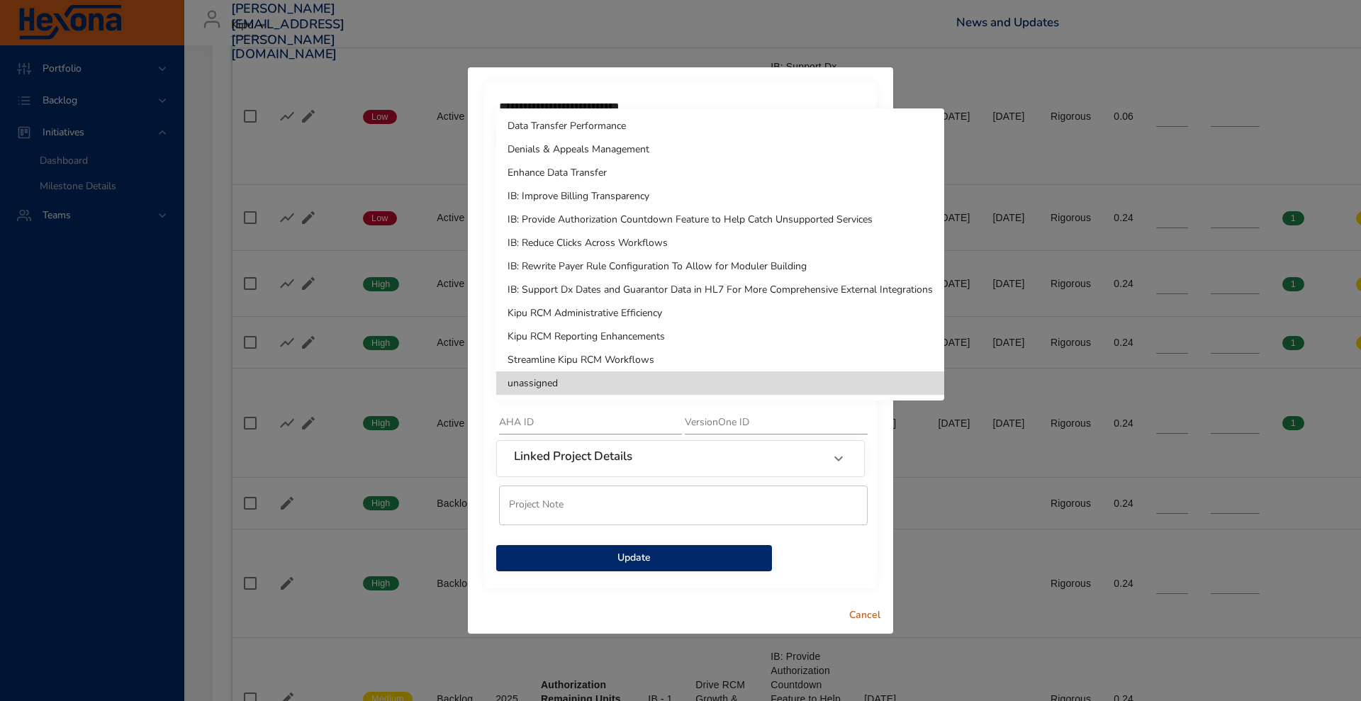
click at [626, 198] on li "IB: Improve Billing Transparency" at bounding box center [720, 195] width 448 height 23
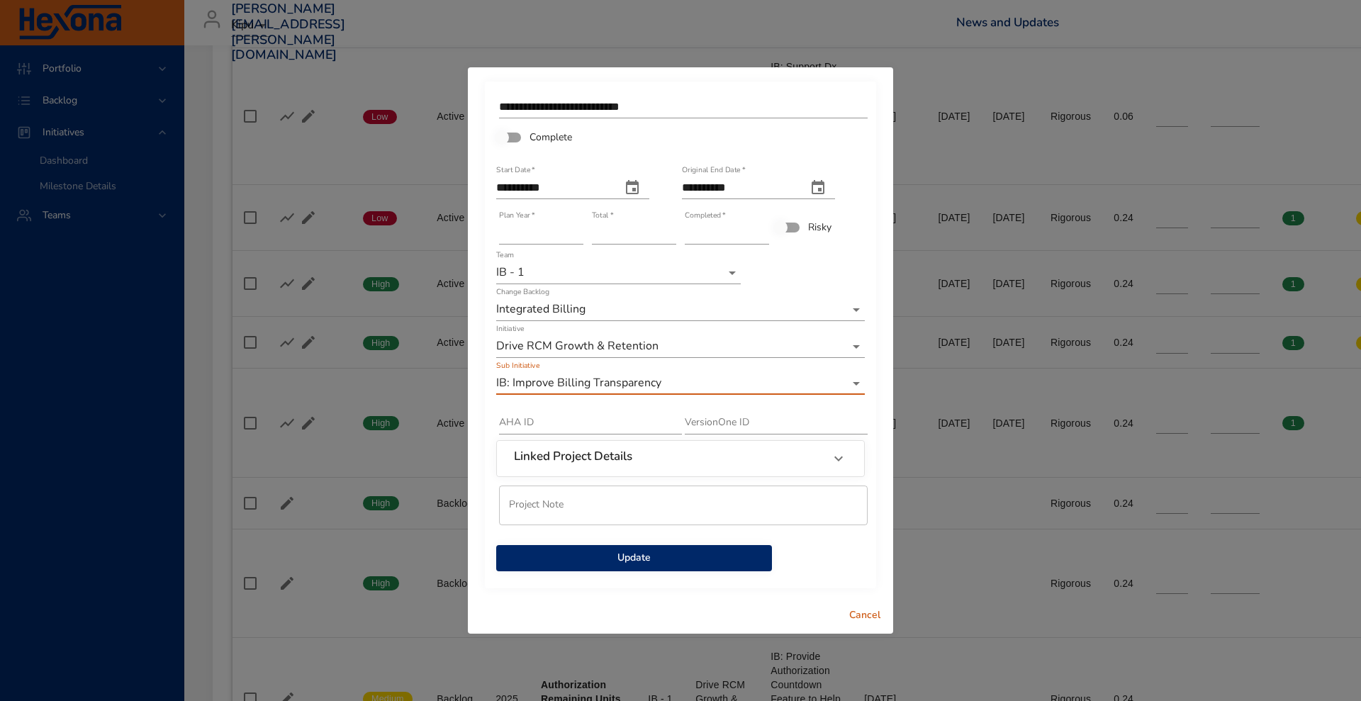
click at [646, 546] on button "Update" at bounding box center [634, 558] width 276 height 26
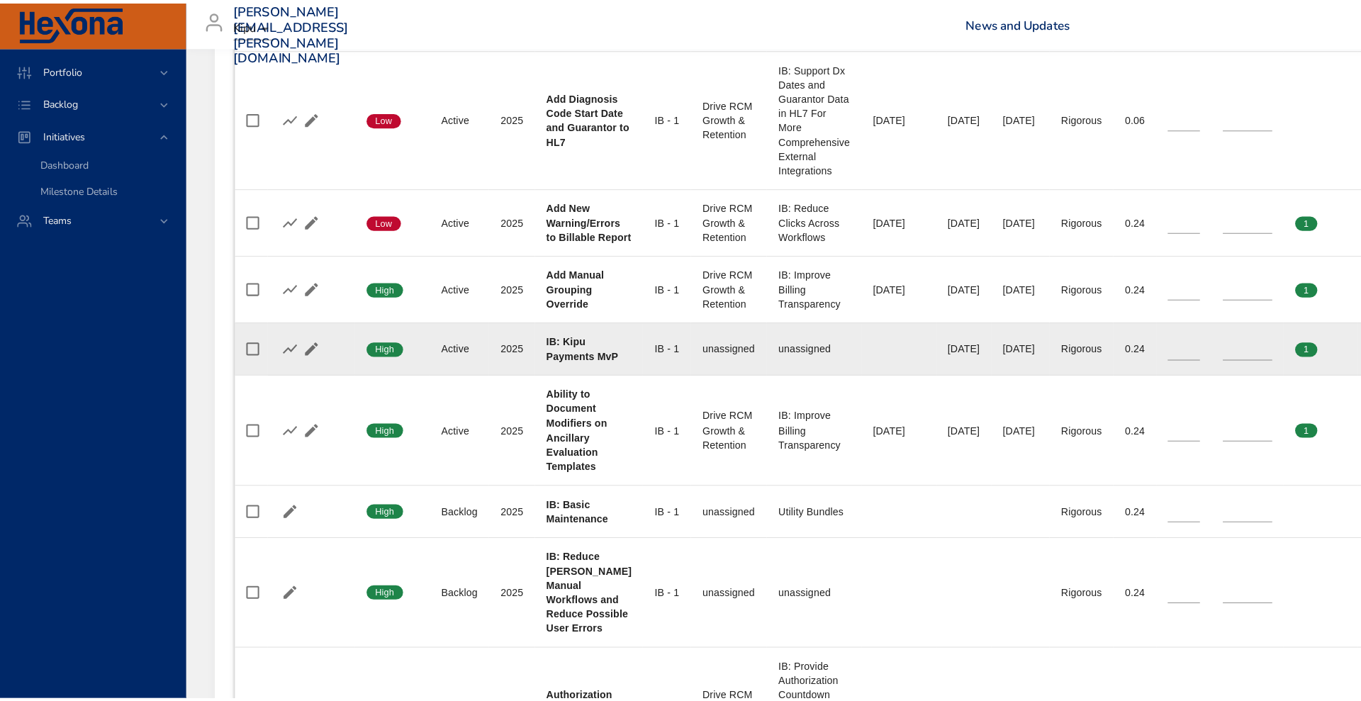
scroll to position [1207, 0]
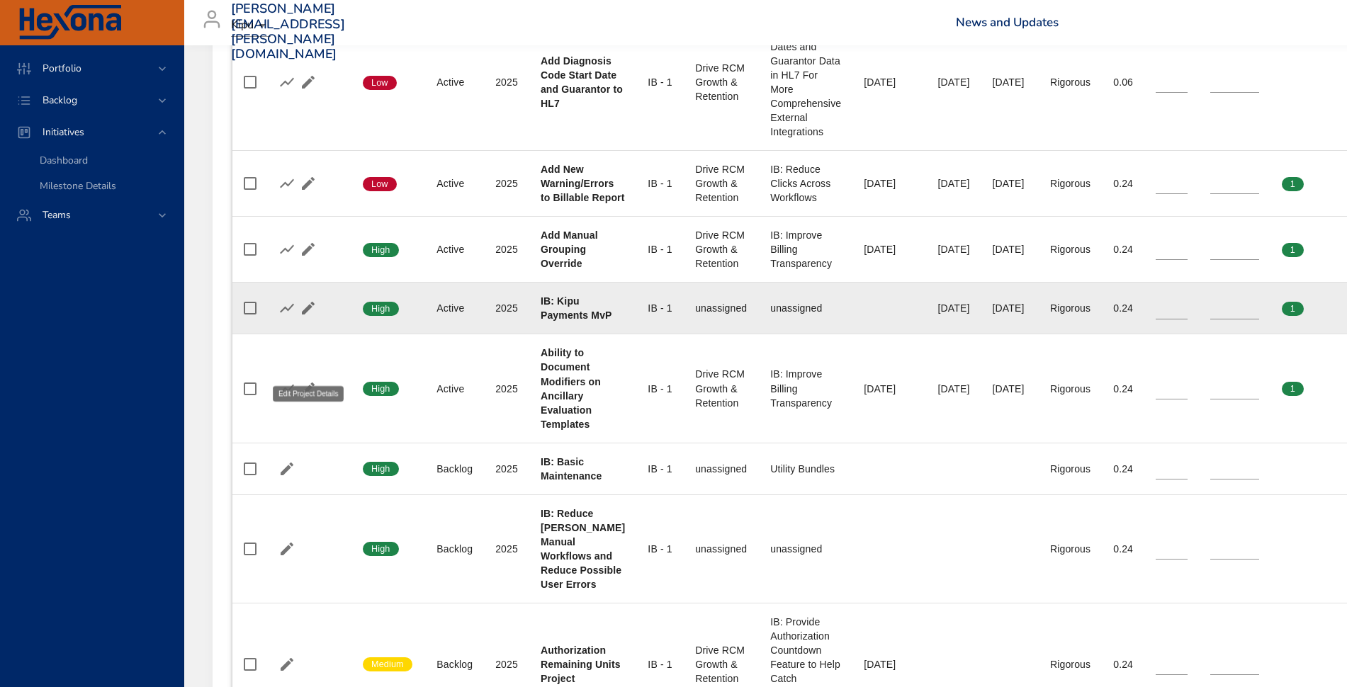
click at [311, 317] on icon "button" at bounding box center [308, 308] width 17 height 17
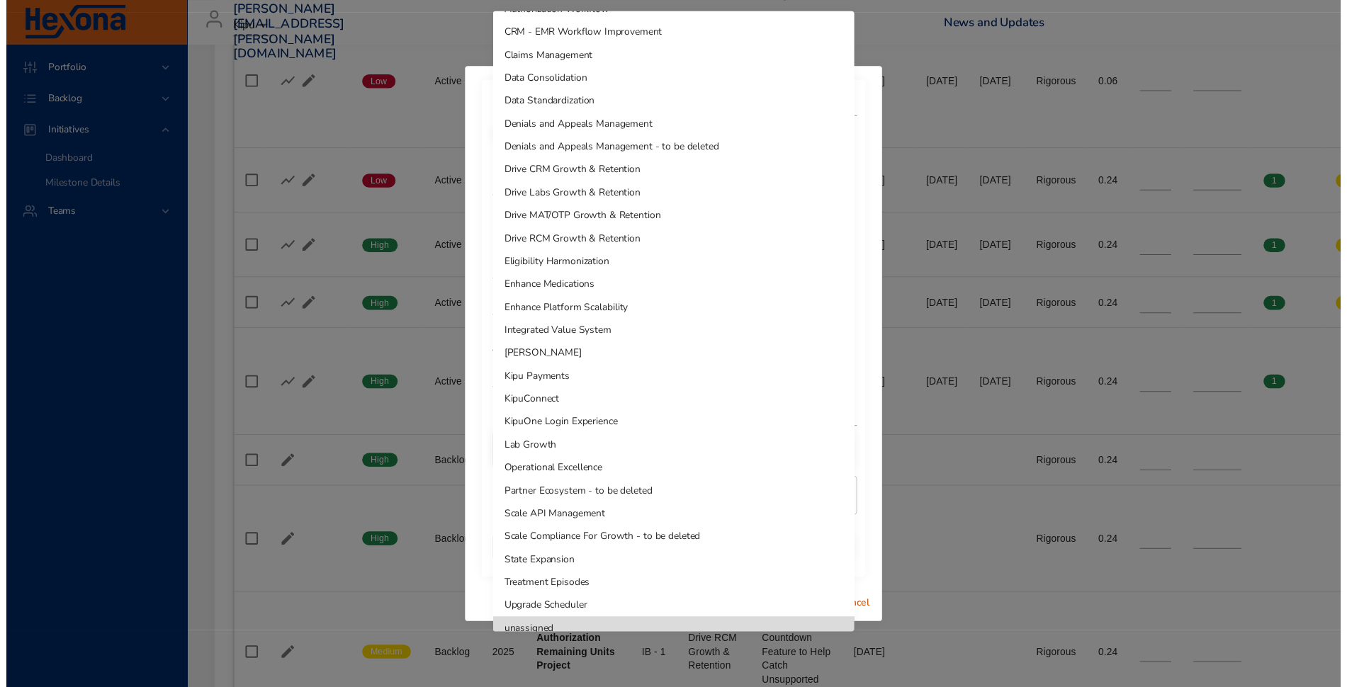
scroll to position [127, 0]
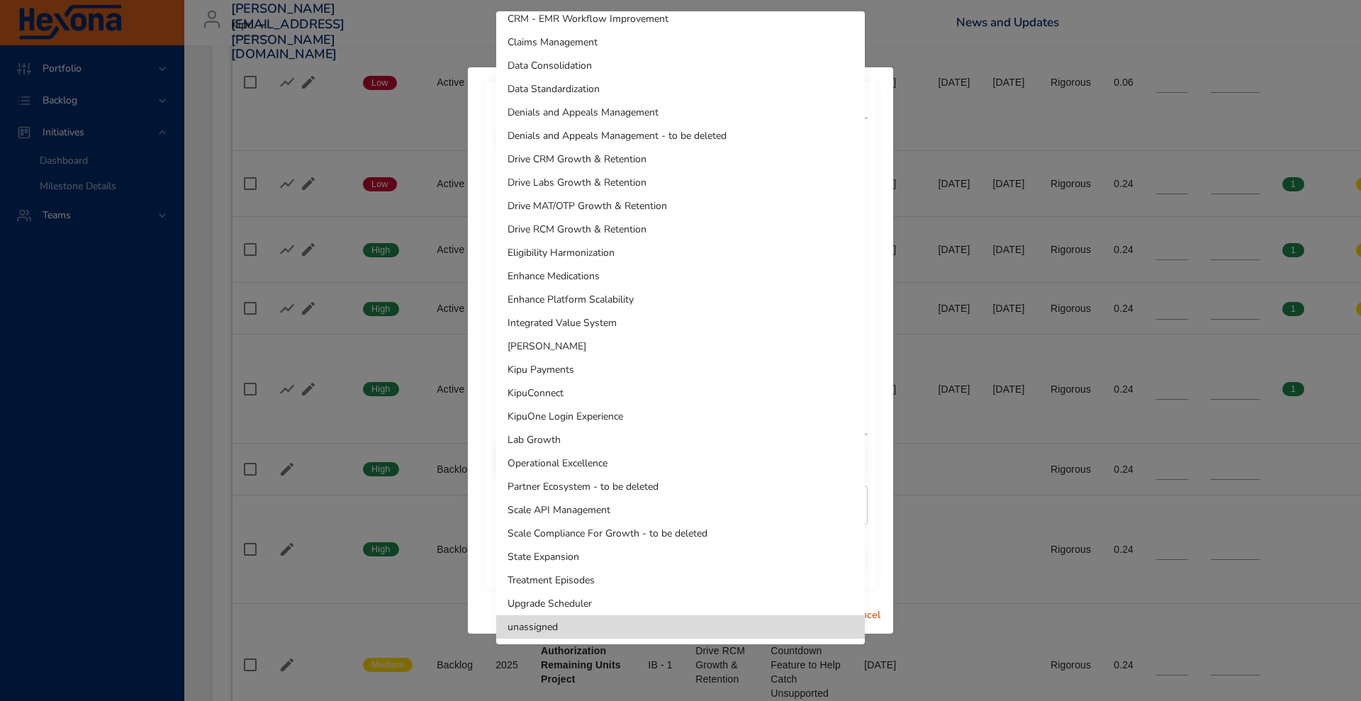
click at [668, 373] on li "Kipu Payments" at bounding box center [680, 369] width 368 height 23
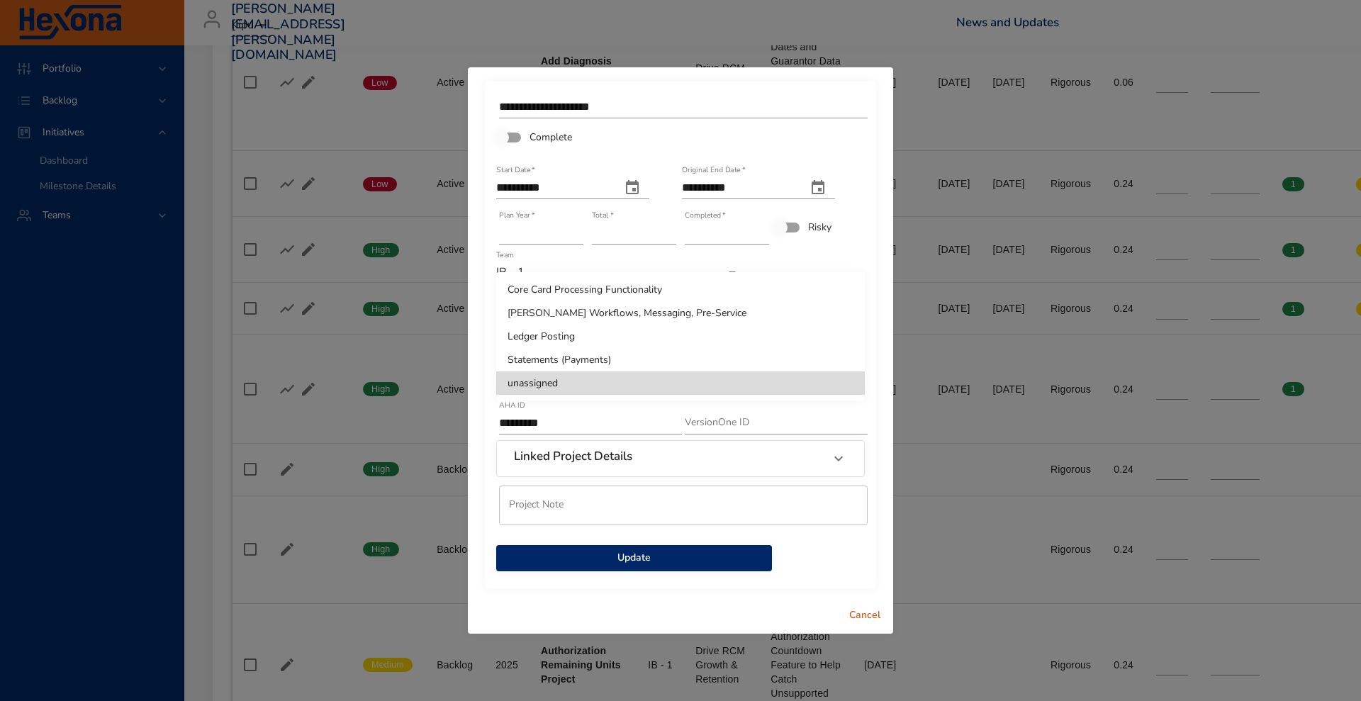
click at [646, 599] on div at bounding box center [680, 350] width 1361 height 701
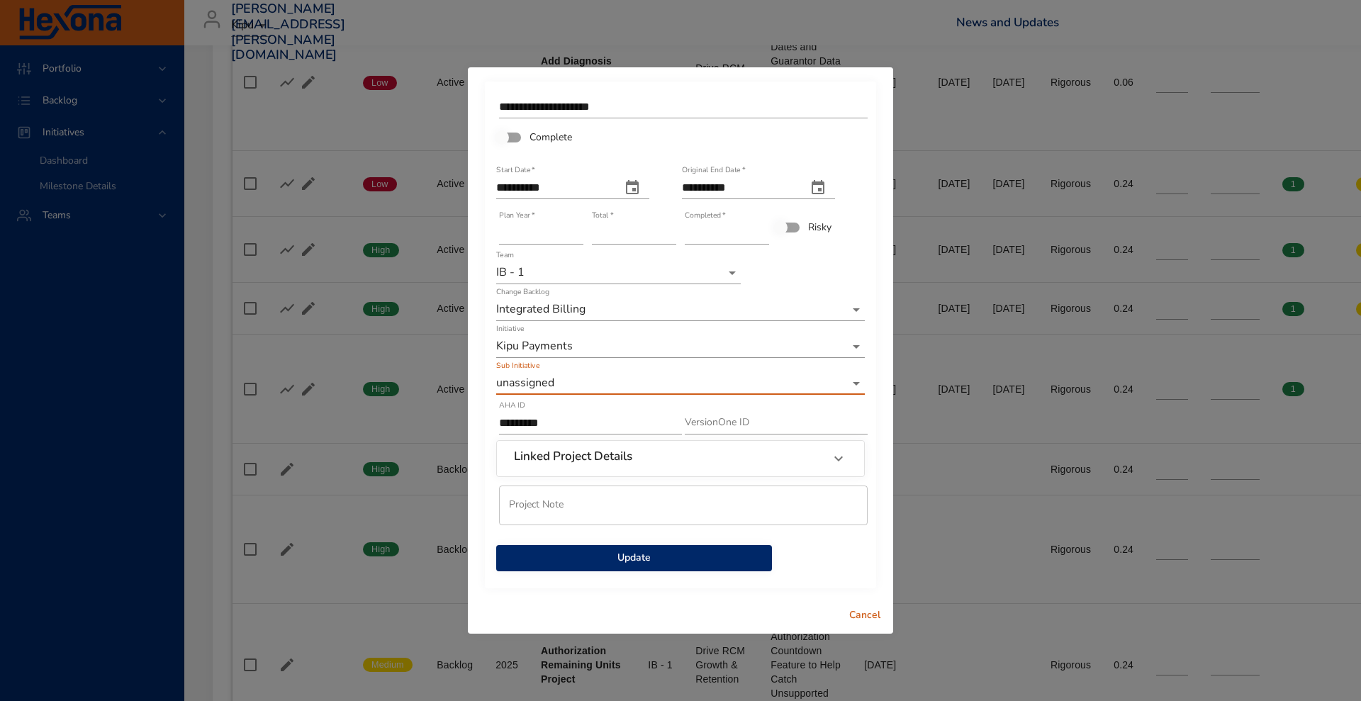
click at [660, 552] on span "Update" at bounding box center [633, 558] width 253 height 18
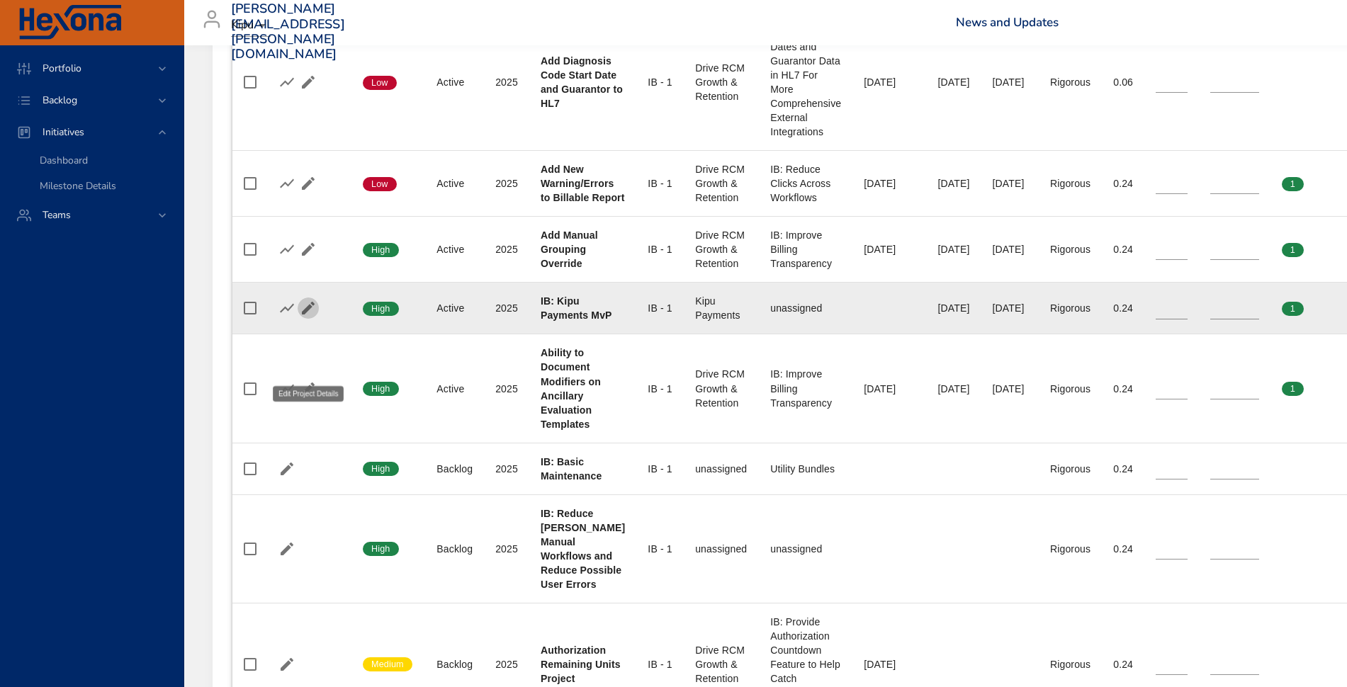
click at [303, 317] on icon "button" at bounding box center [308, 308] width 17 height 17
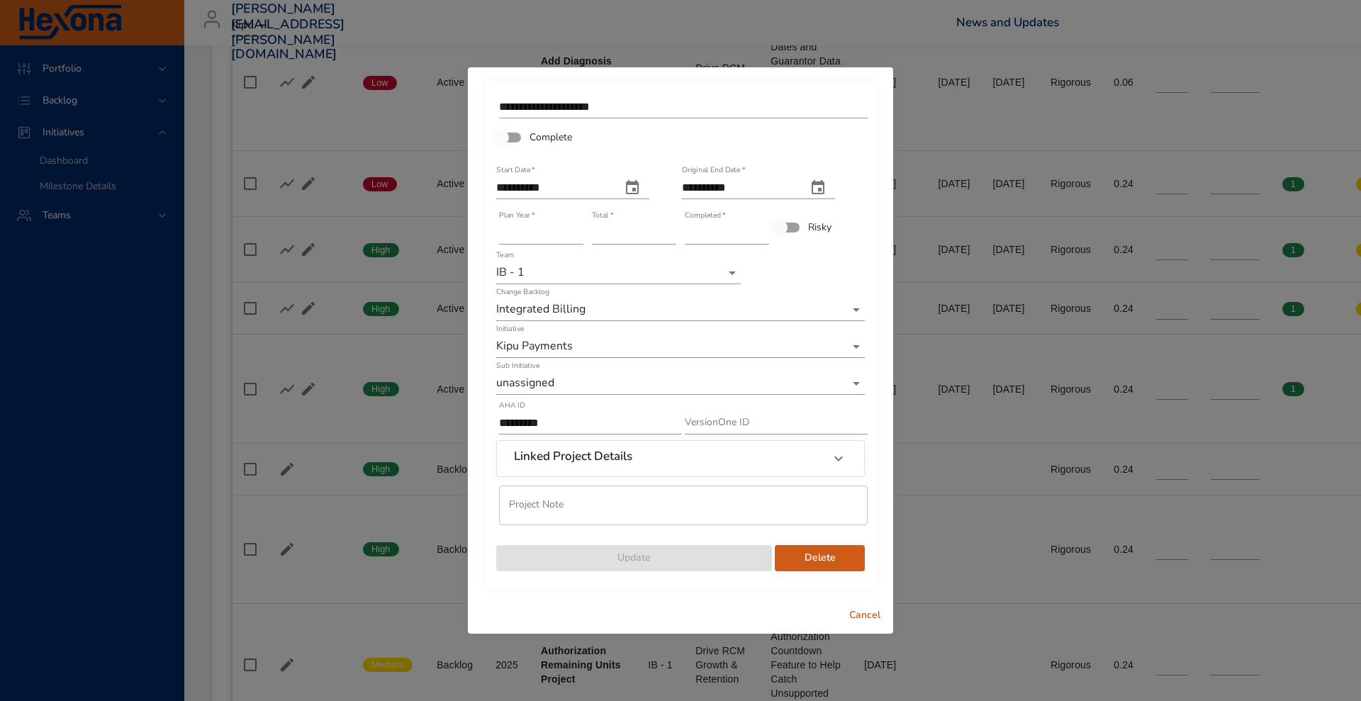
drag, startPoint x: 867, startPoint y: 614, endPoint x: 777, endPoint y: 366, distance: 264.1
click at [777, 366] on div "**********" at bounding box center [680, 350] width 425 height 566
click at [777, 366] on div "Sub Initiative unassigned" at bounding box center [680, 378] width 368 height 34
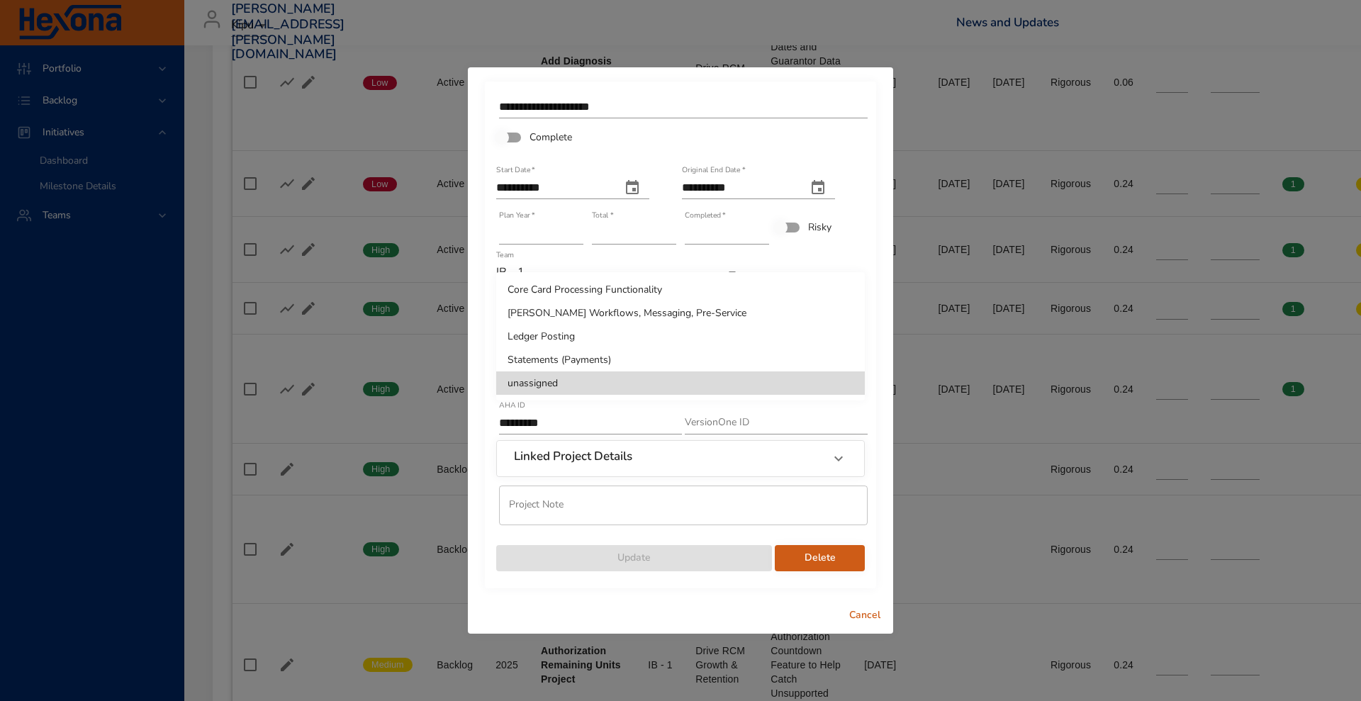
click at [723, 292] on li "Core Card Processing Functionality" at bounding box center [680, 289] width 368 height 23
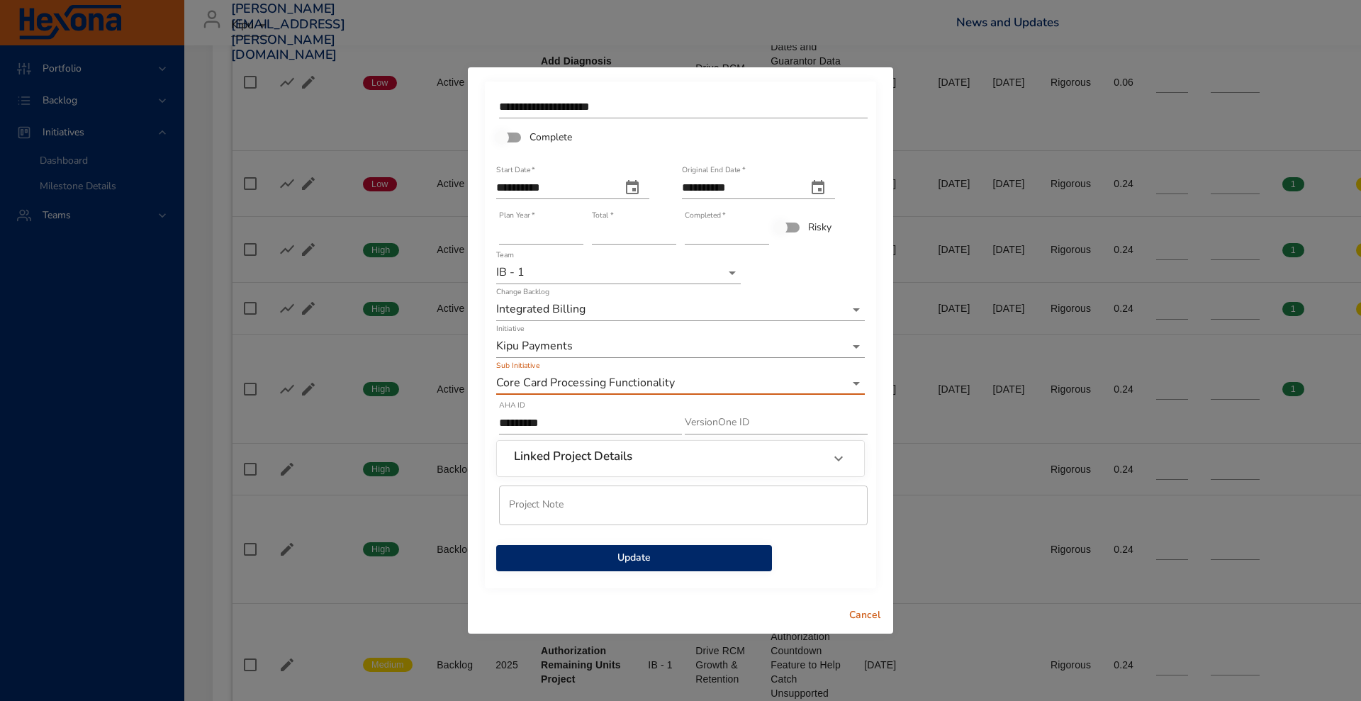
click at [691, 559] on span "Update" at bounding box center [633, 558] width 253 height 18
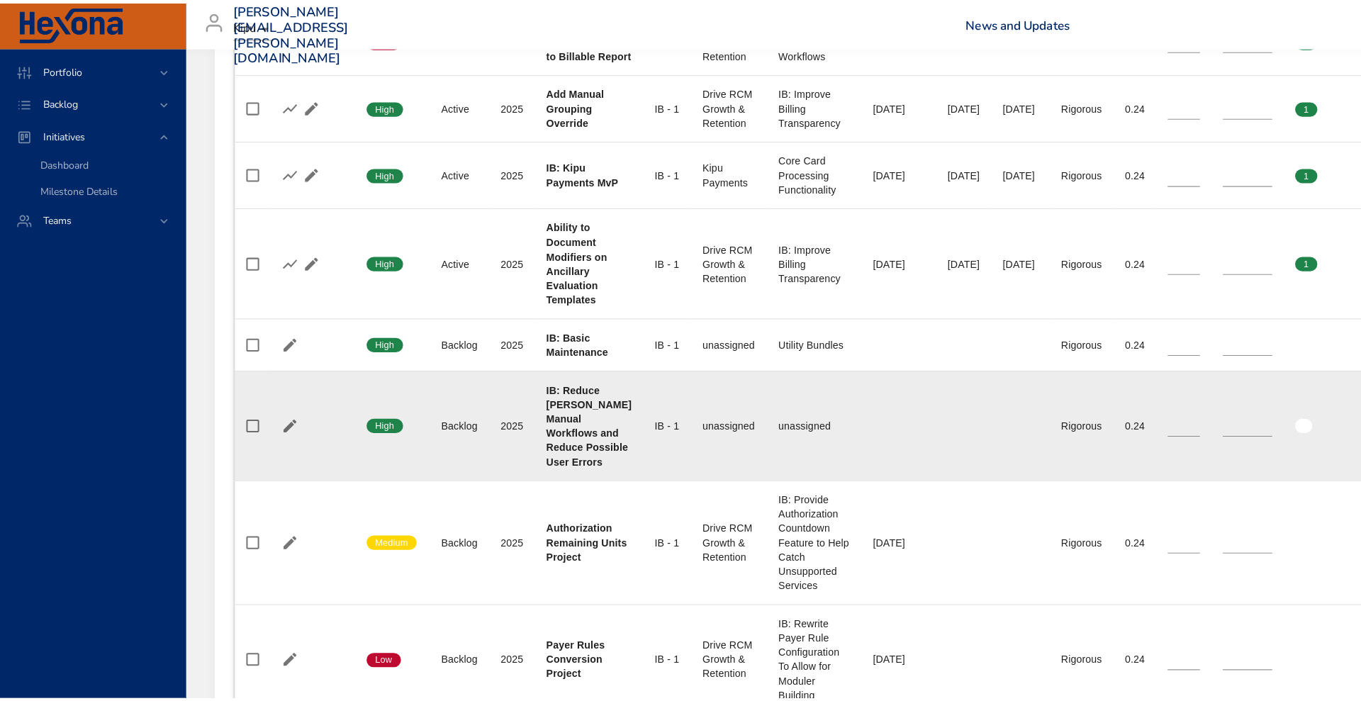
scroll to position [1354, 0]
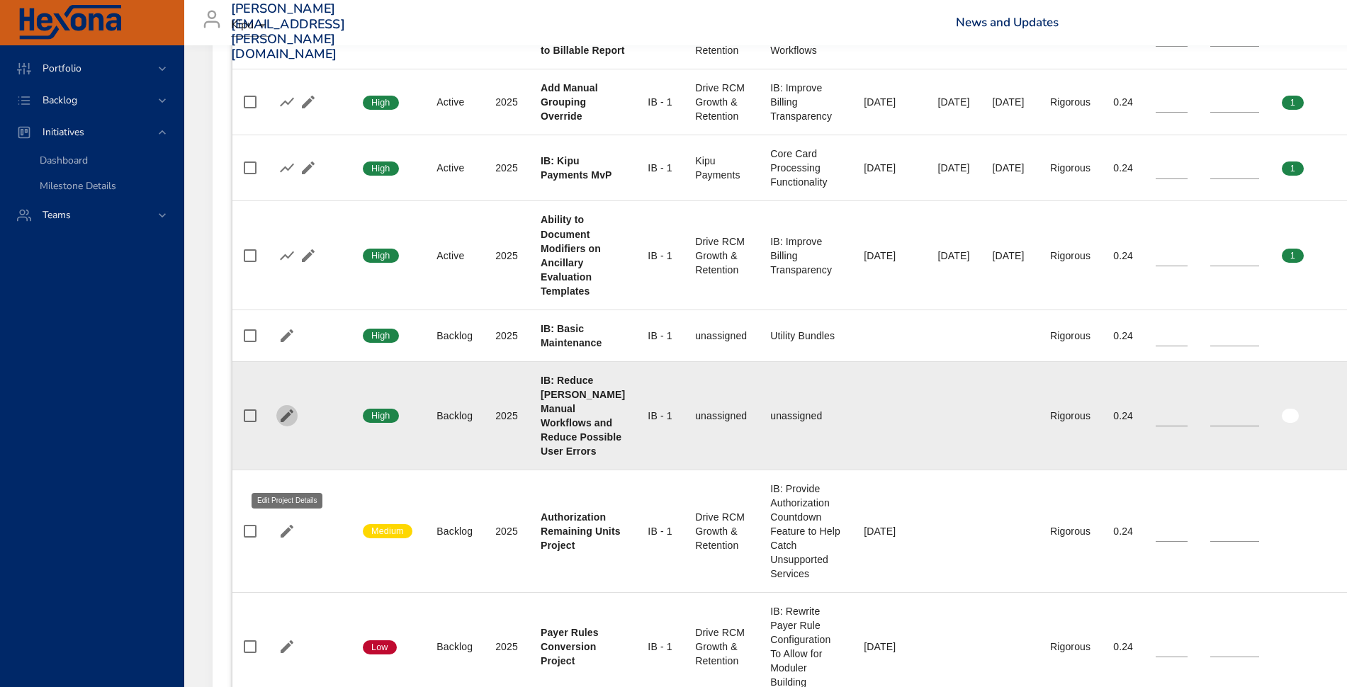
click at [288, 422] on icon "button" at bounding box center [287, 416] width 13 height 13
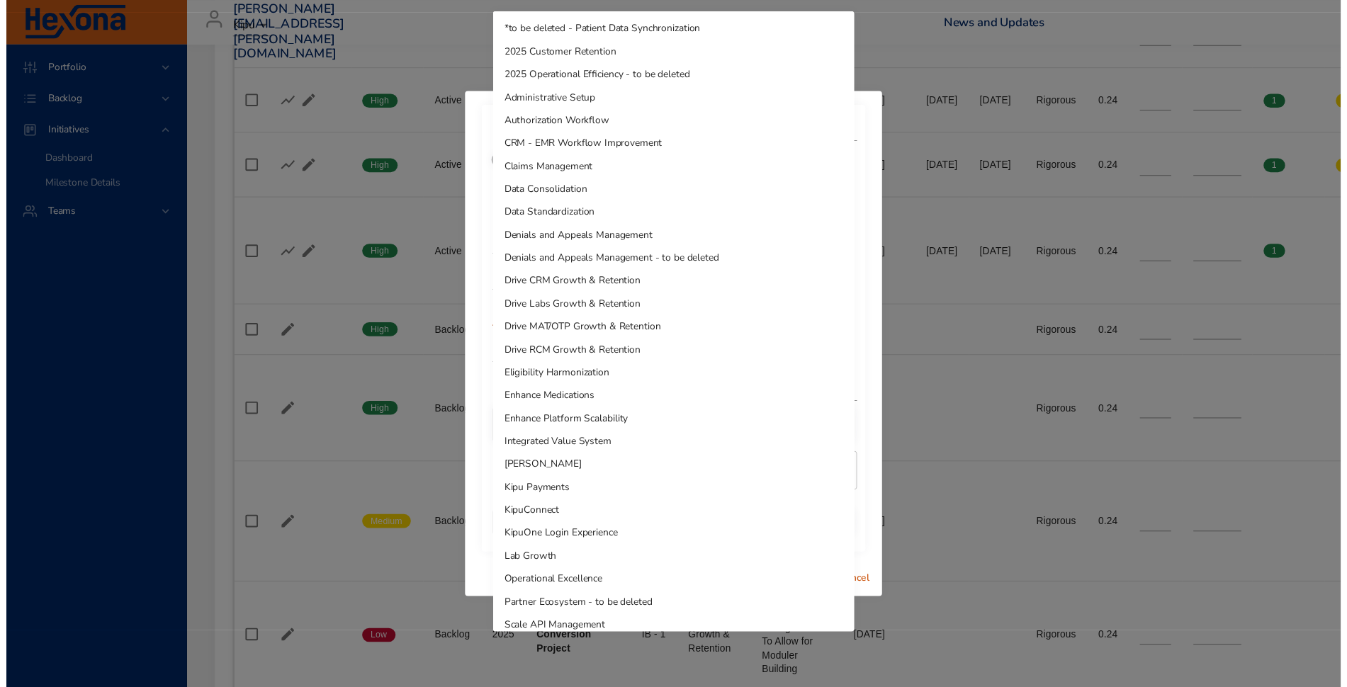
scroll to position [127, 0]
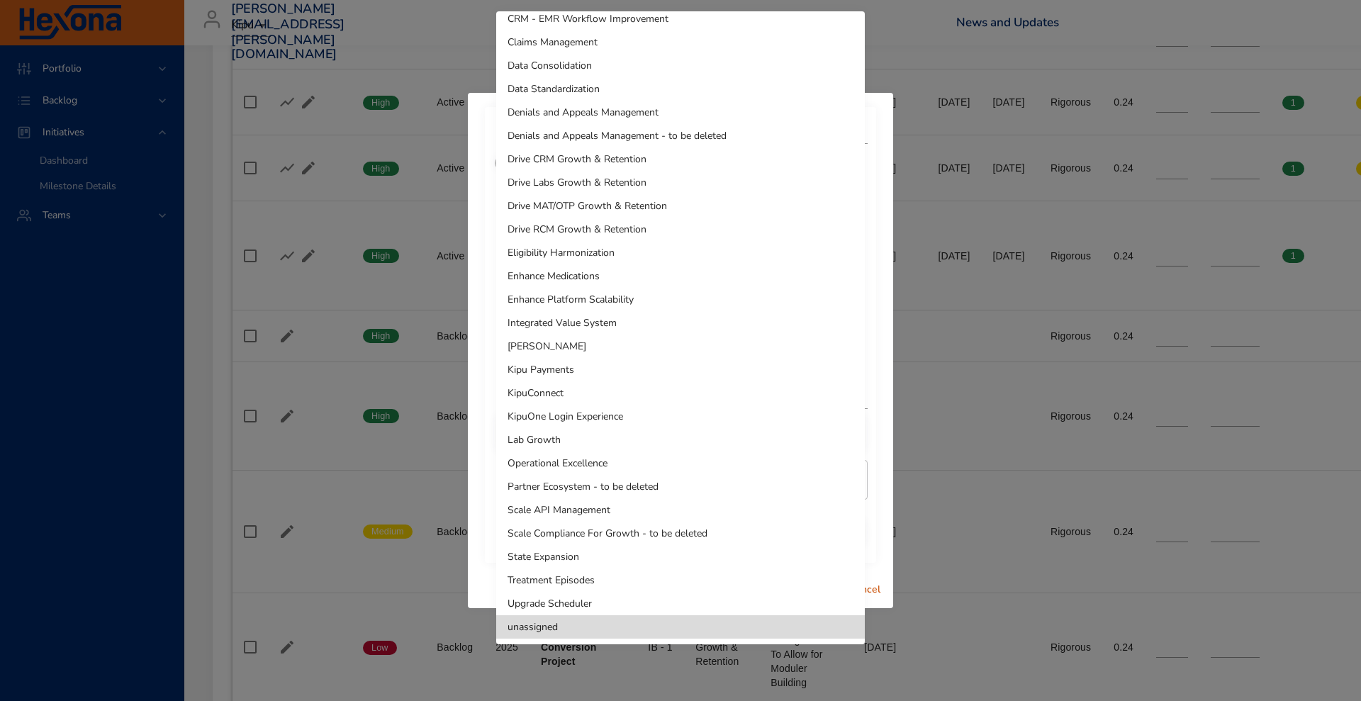
click at [570, 228] on li "Drive RCM Growth & Retention" at bounding box center [680, 229] width 368 height 23
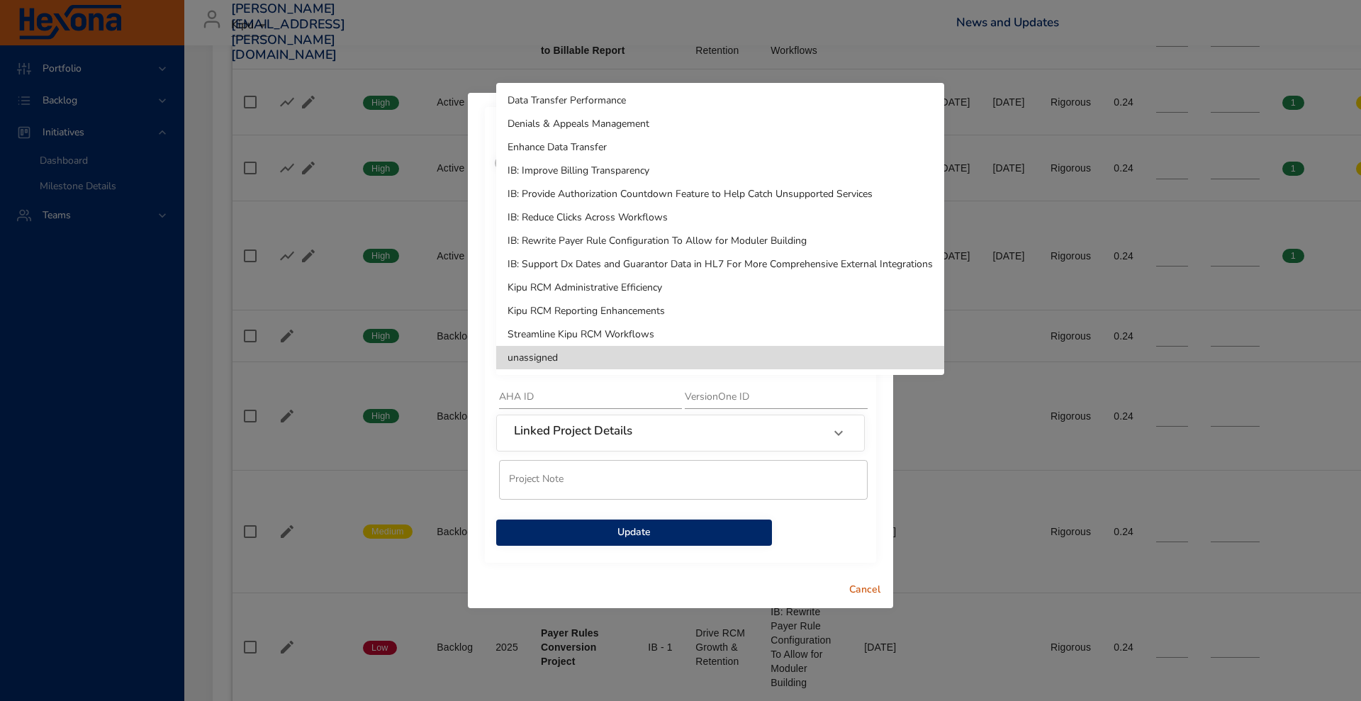
click at [595, 208] on li "IB: Reduce Clicks Across Workflows" at bounding box center [720, 217] width 448 height 23
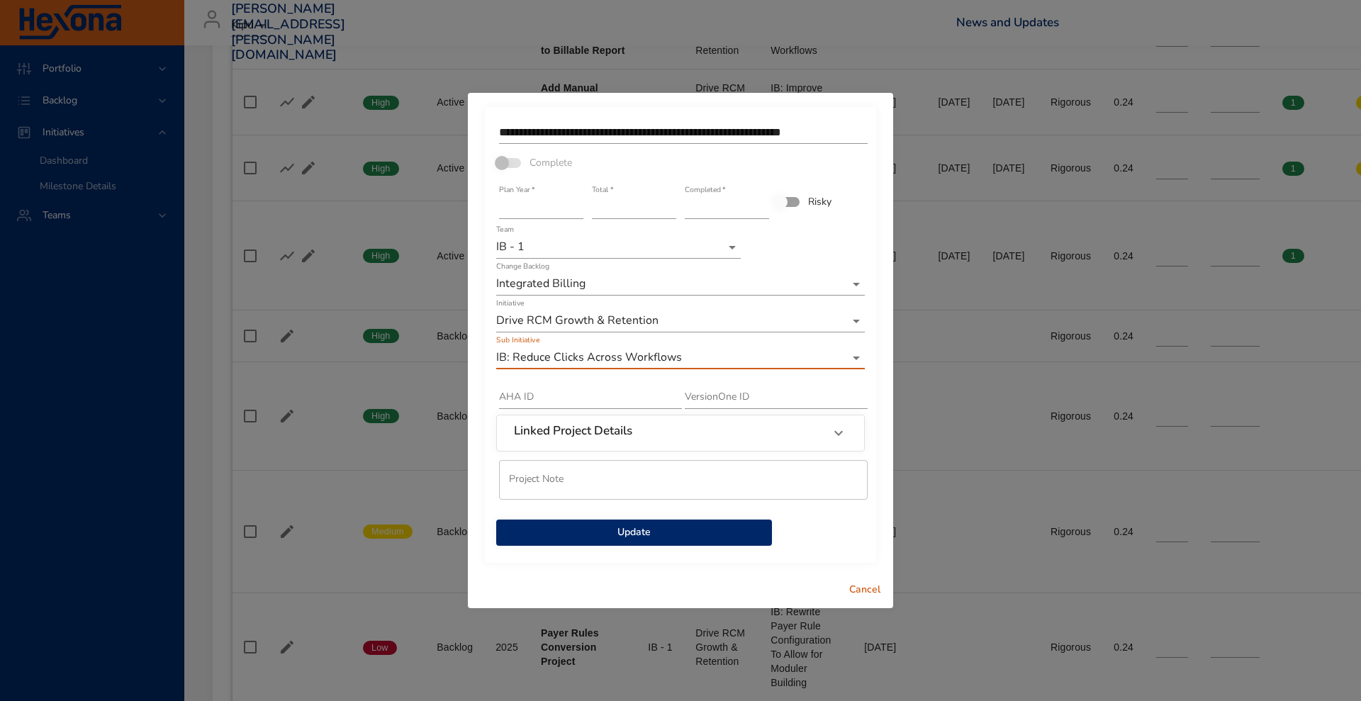
click at [609, 529] on span "Update" at bounding box center [633, 533] width 253 height 18
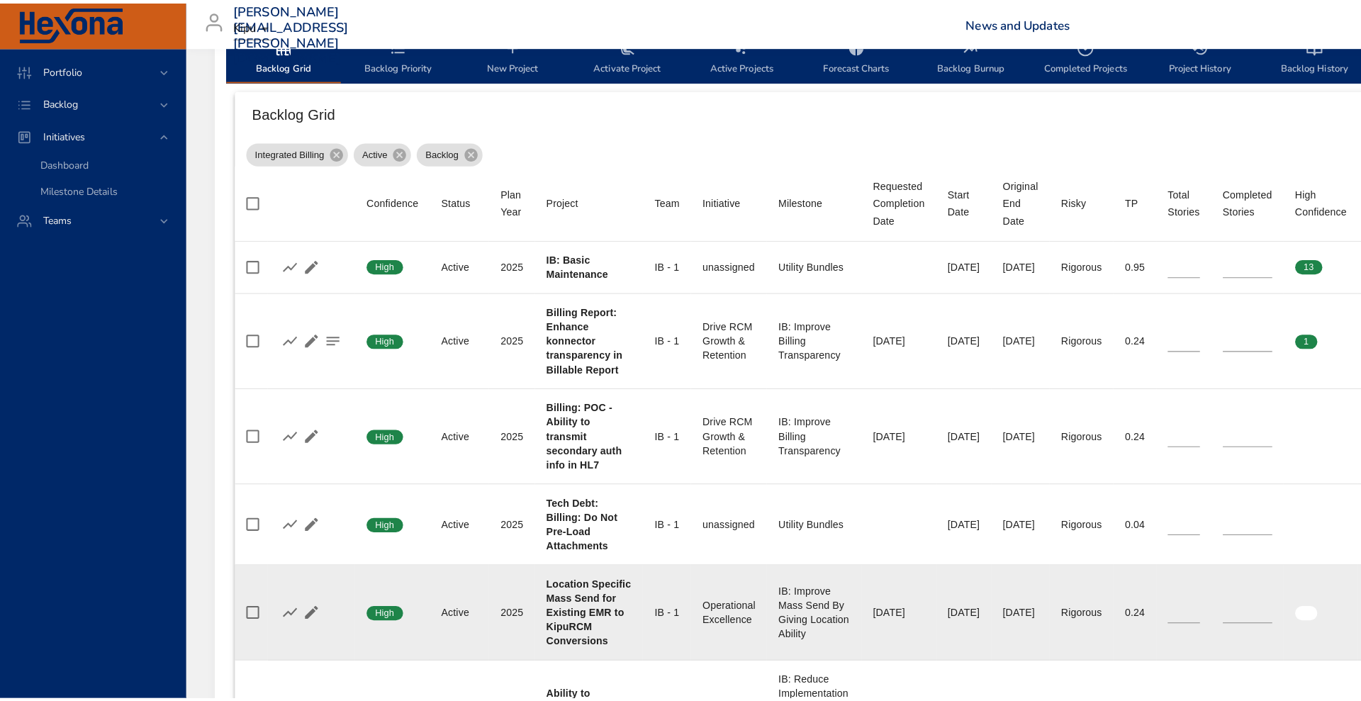
scroll to position [463, 0]
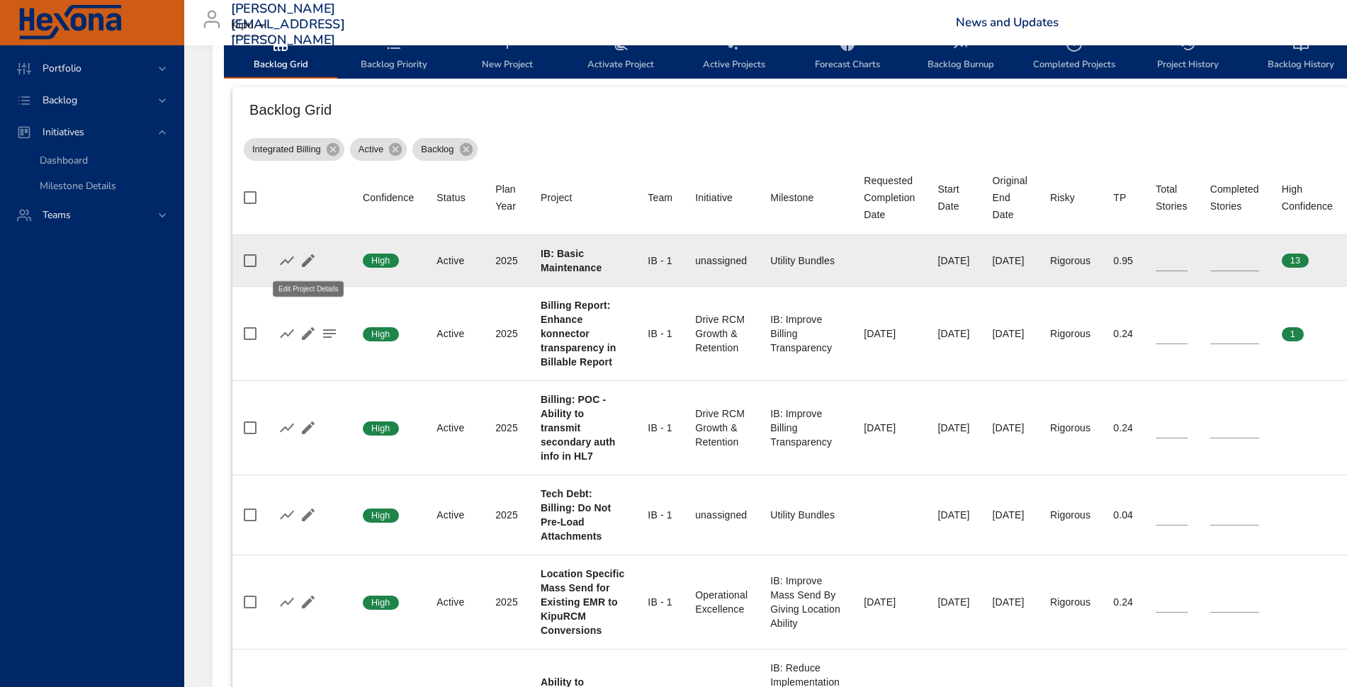
click at [306, 262] on icon "button" at bounding box center [308, 260] width 13 height 13
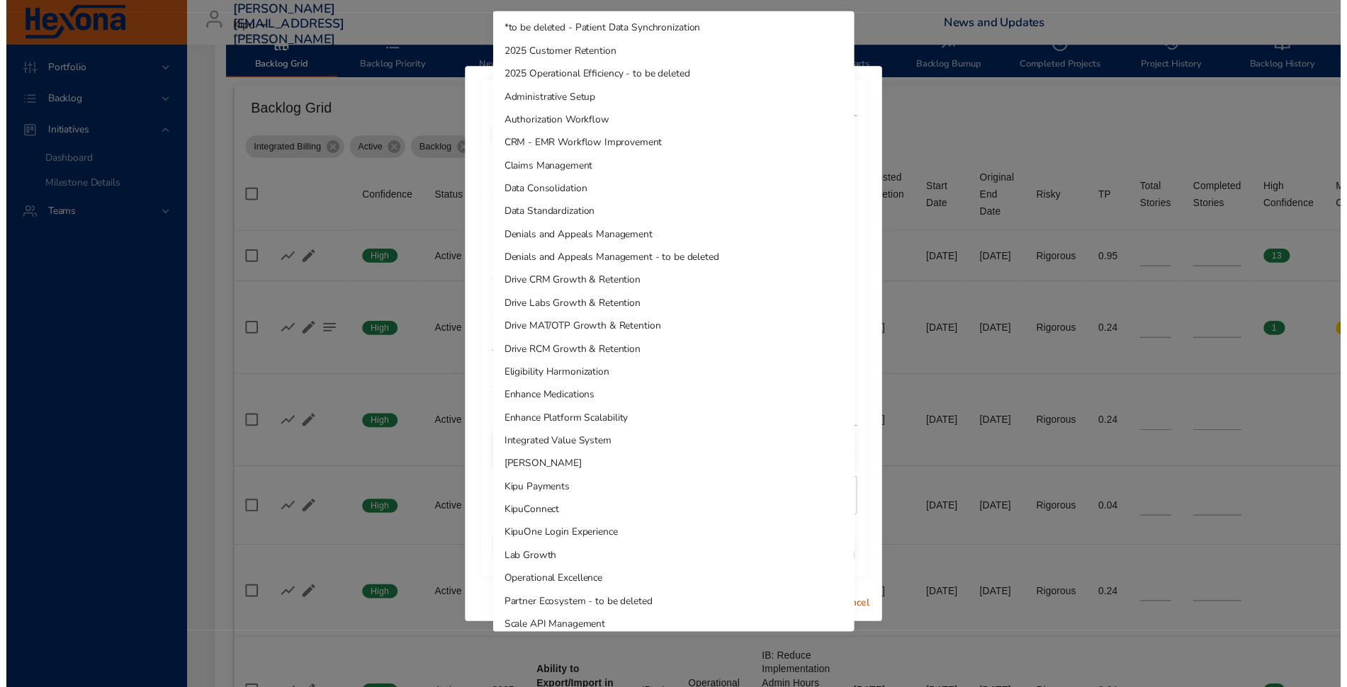
scroll to position [127, 0]
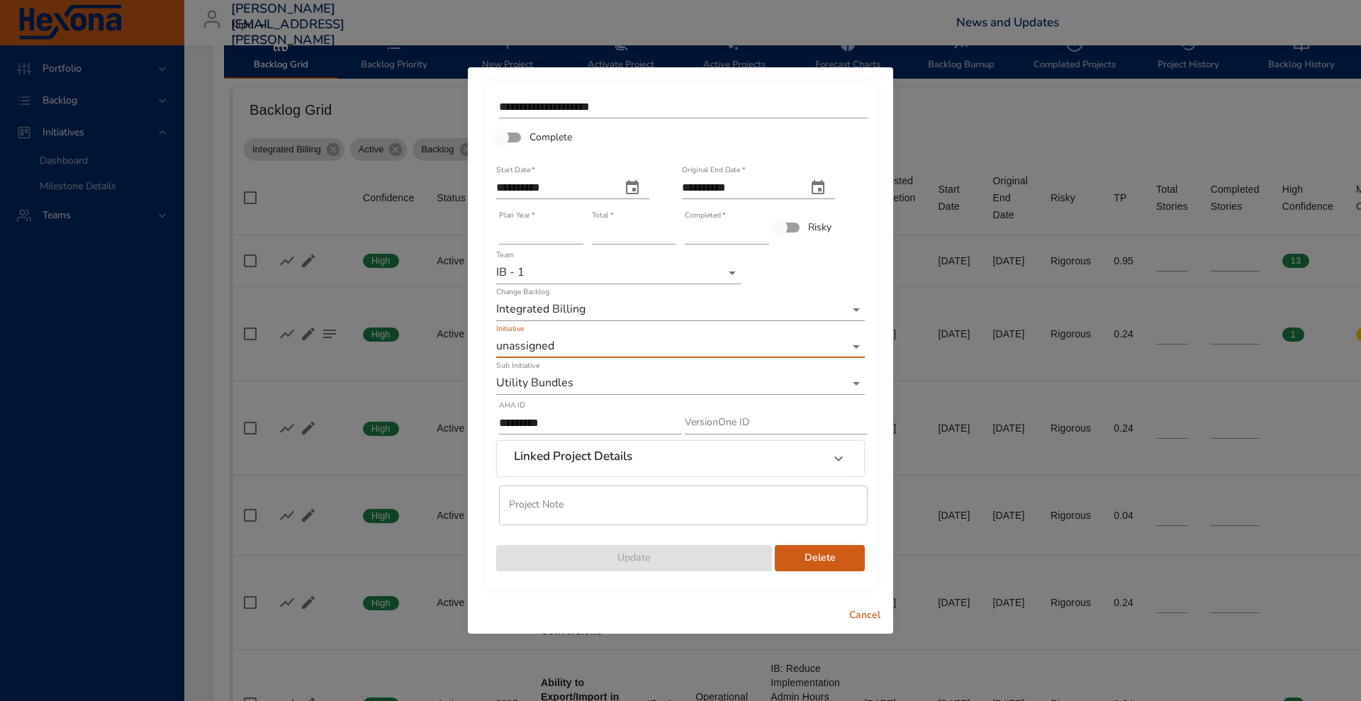
click at [860, 616] on span "Cancel" at bounding box center [865, 616] width 34 height 18
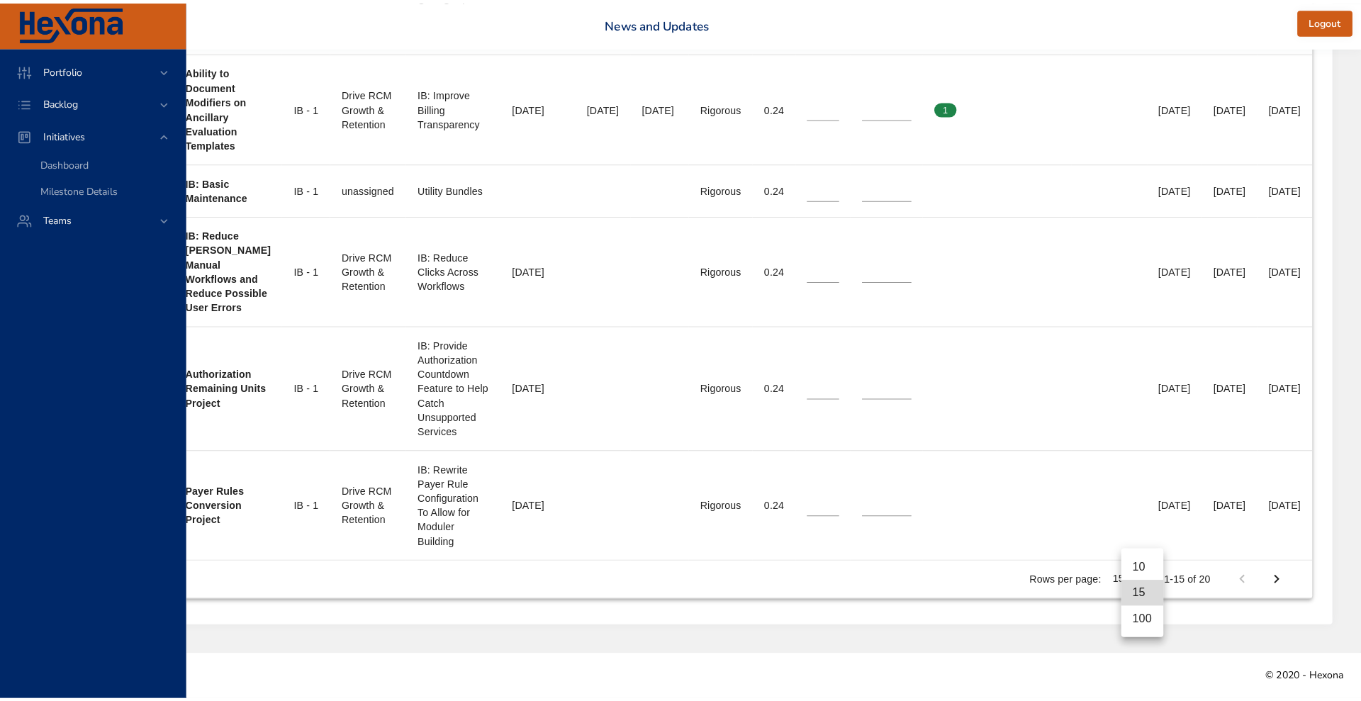
scroll to position [1548, 423]
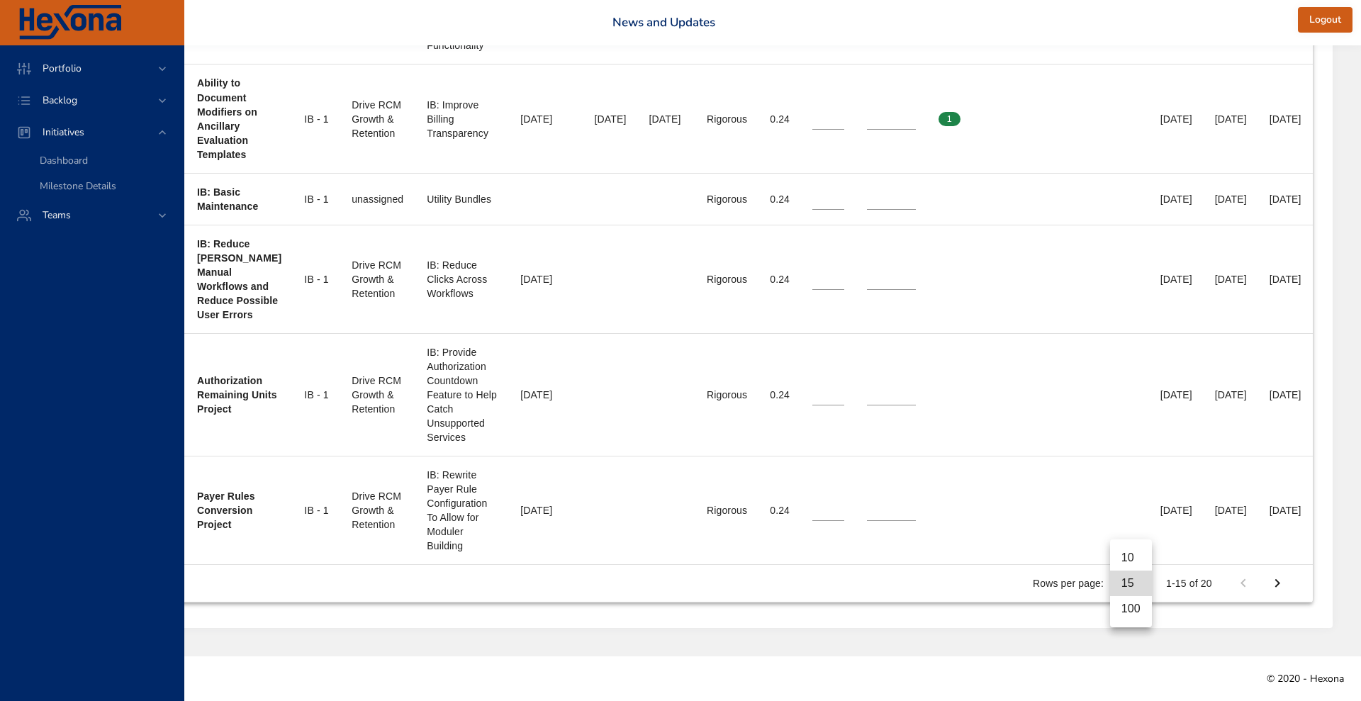
click at [1139, 605] on li "100" at bounding box center [1131, 609] width 42 height 26
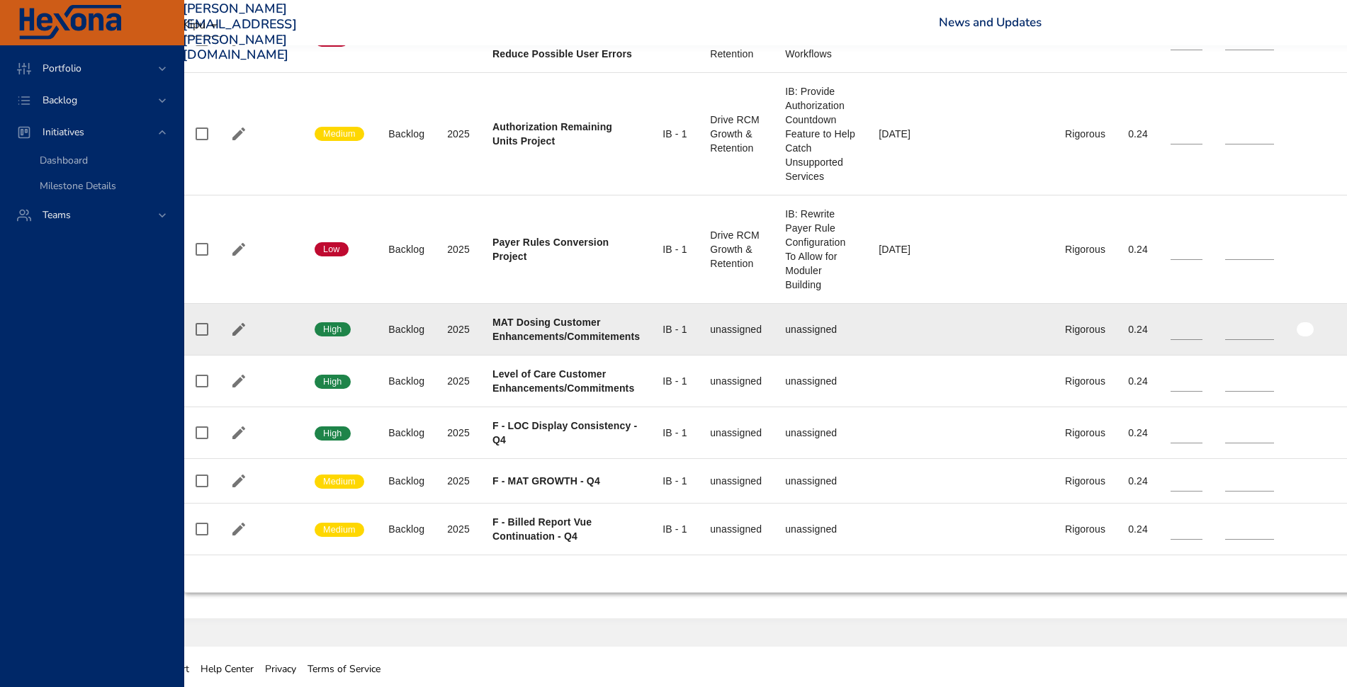
scroll to position [1553, 0]
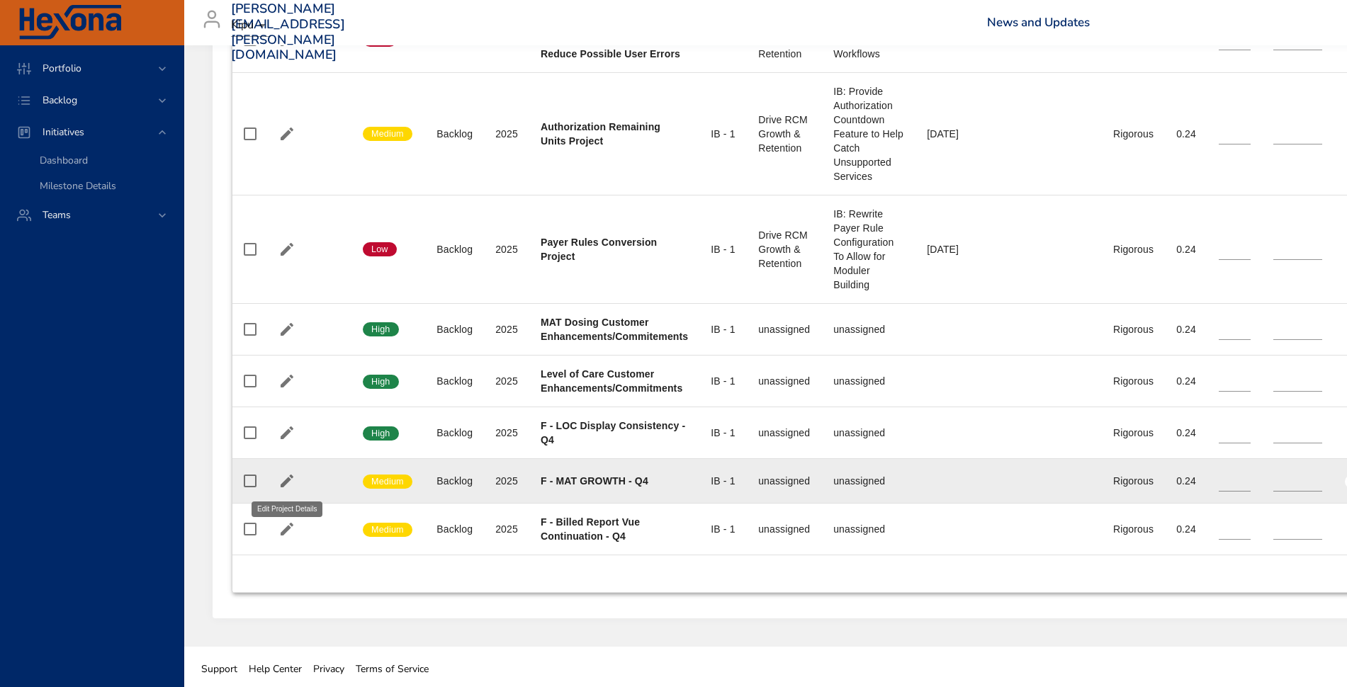
click at [288, 482] on icon "button" at bounding box center [286, 481] width 17 height 17
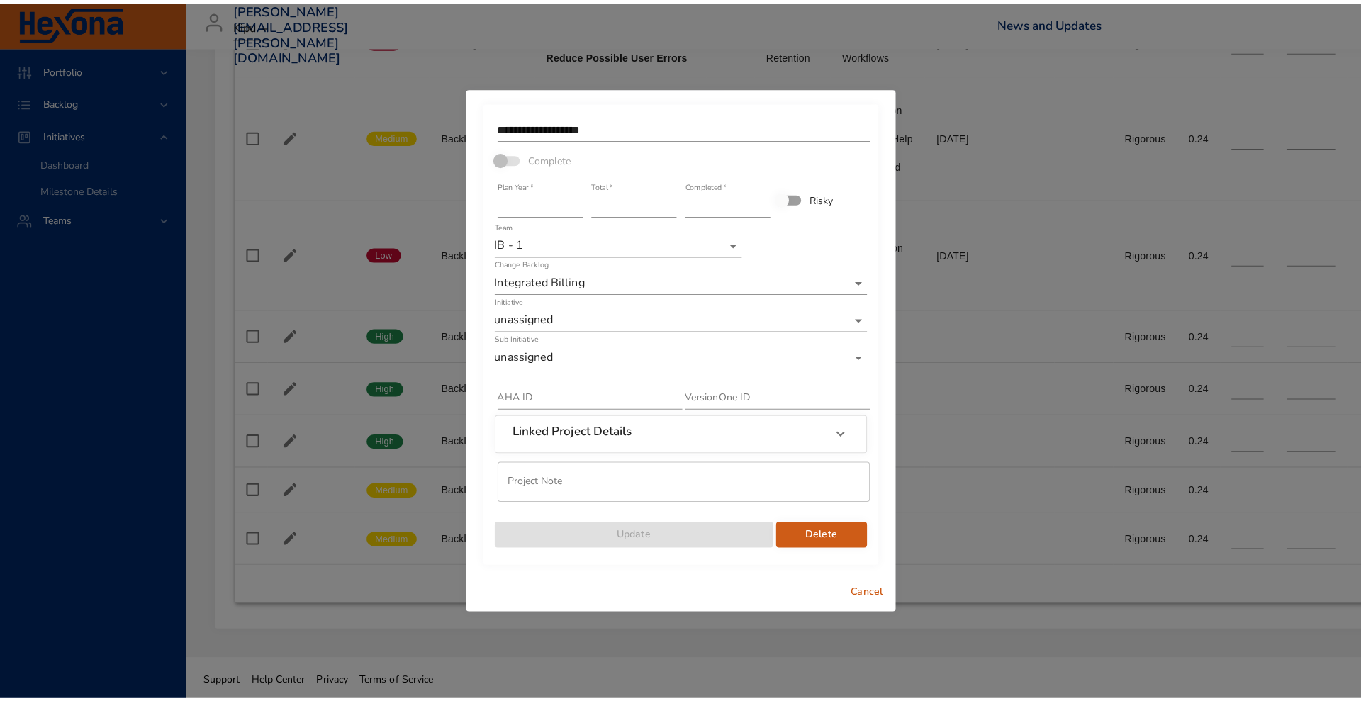
scroll to position [1544, 0]
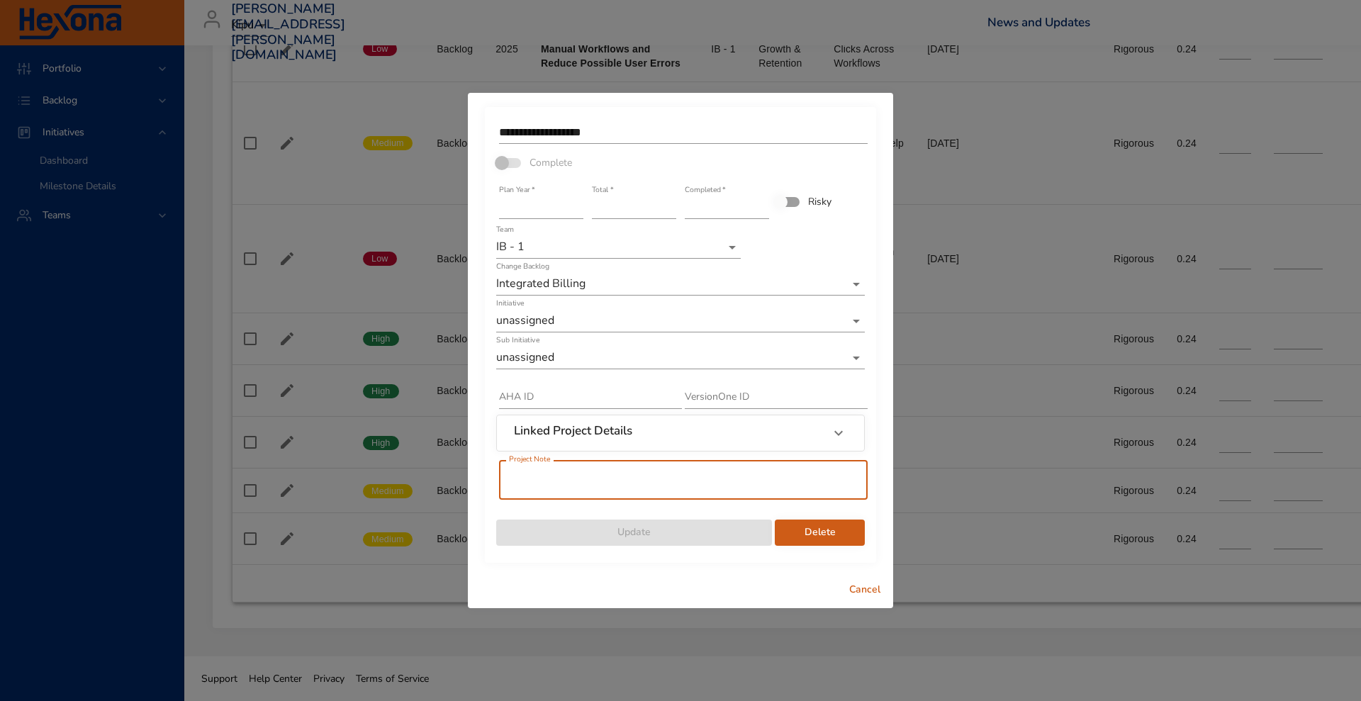
click at [660, 473] on input "text" at bounding box center [683, 480] width 368 height 40
click at [799, 529] on span "Delete" at bounding box center [819, 533] width 67 height 18
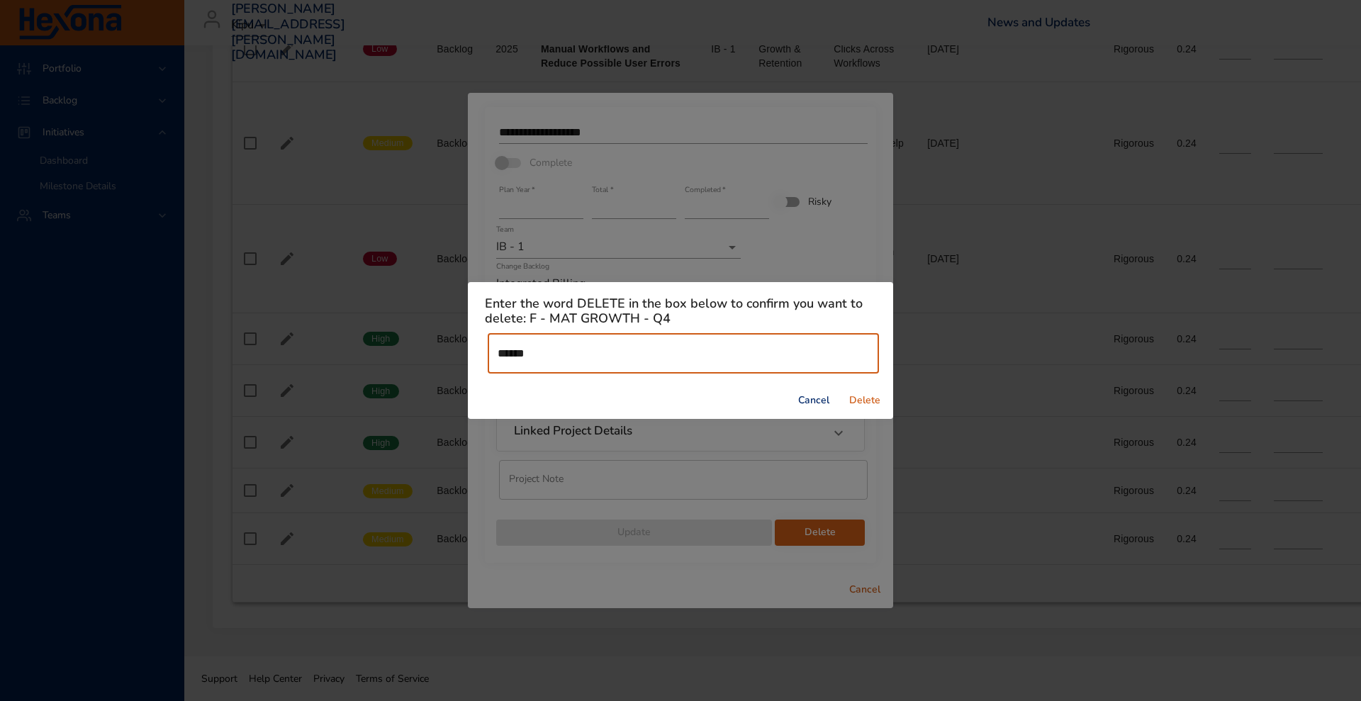
type input "******"
click at [865, 394] on span "Delete" at bounding box center [865, 401] width 34 height 18
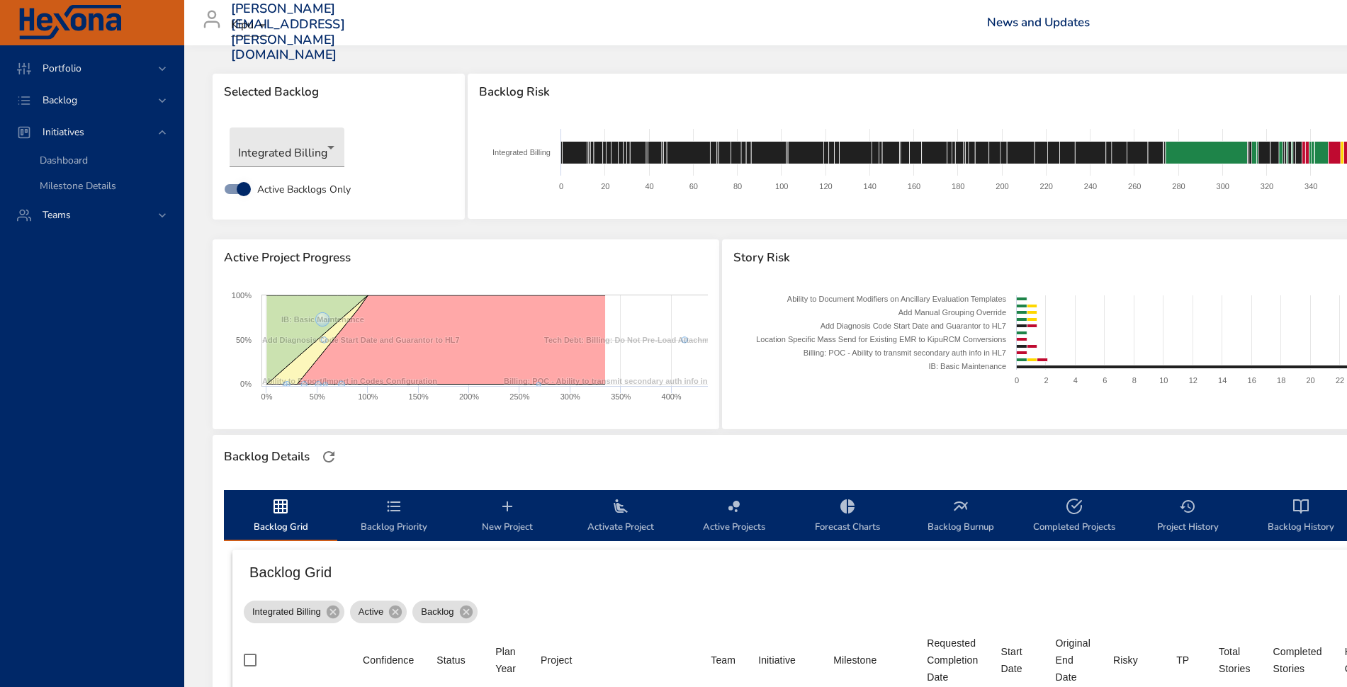
scroll to position [1513, 0]
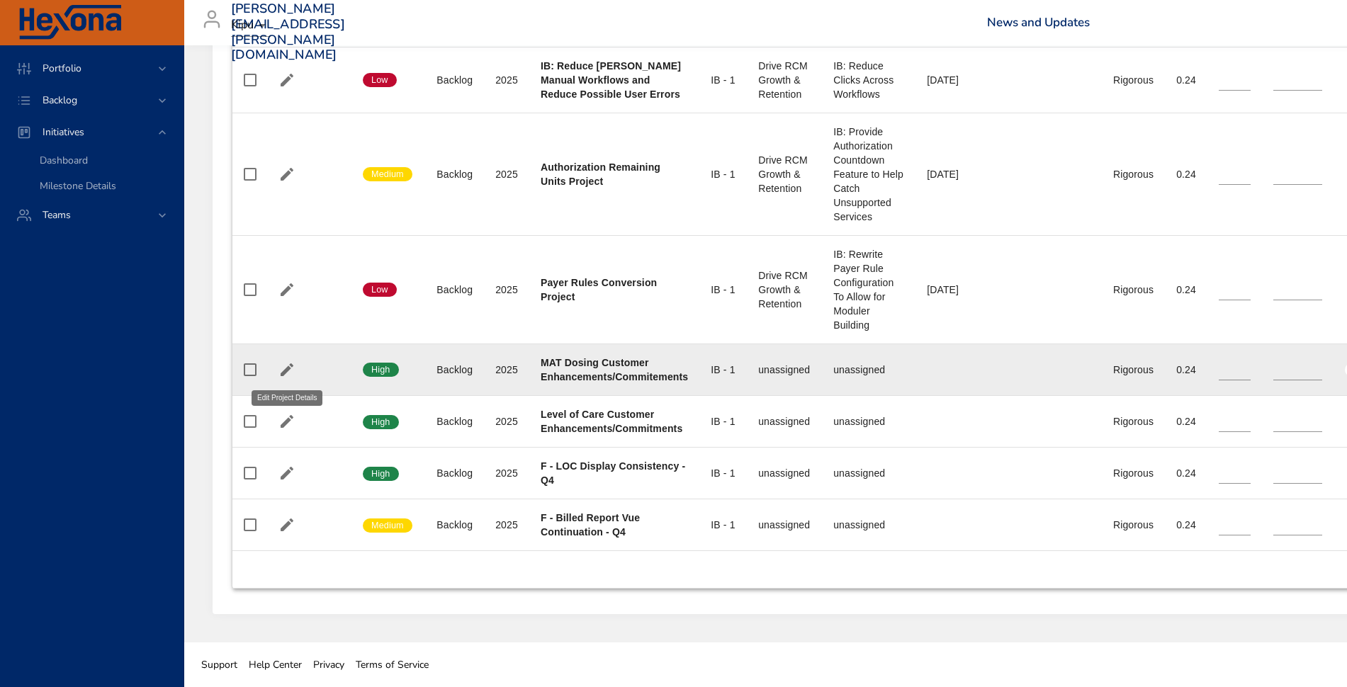
click at [294, 362] on icon "button" at bounding box center [286, 369] width 17 height 17
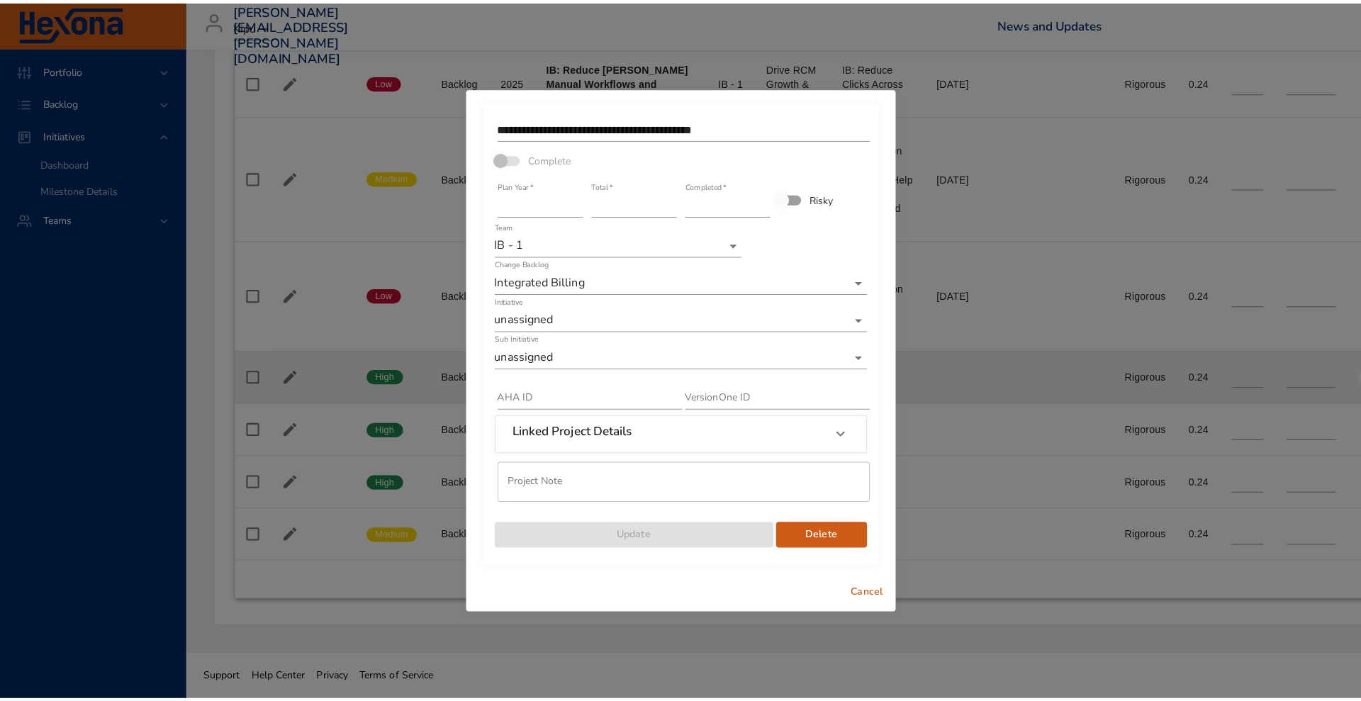
scroll to position [1499, 0]
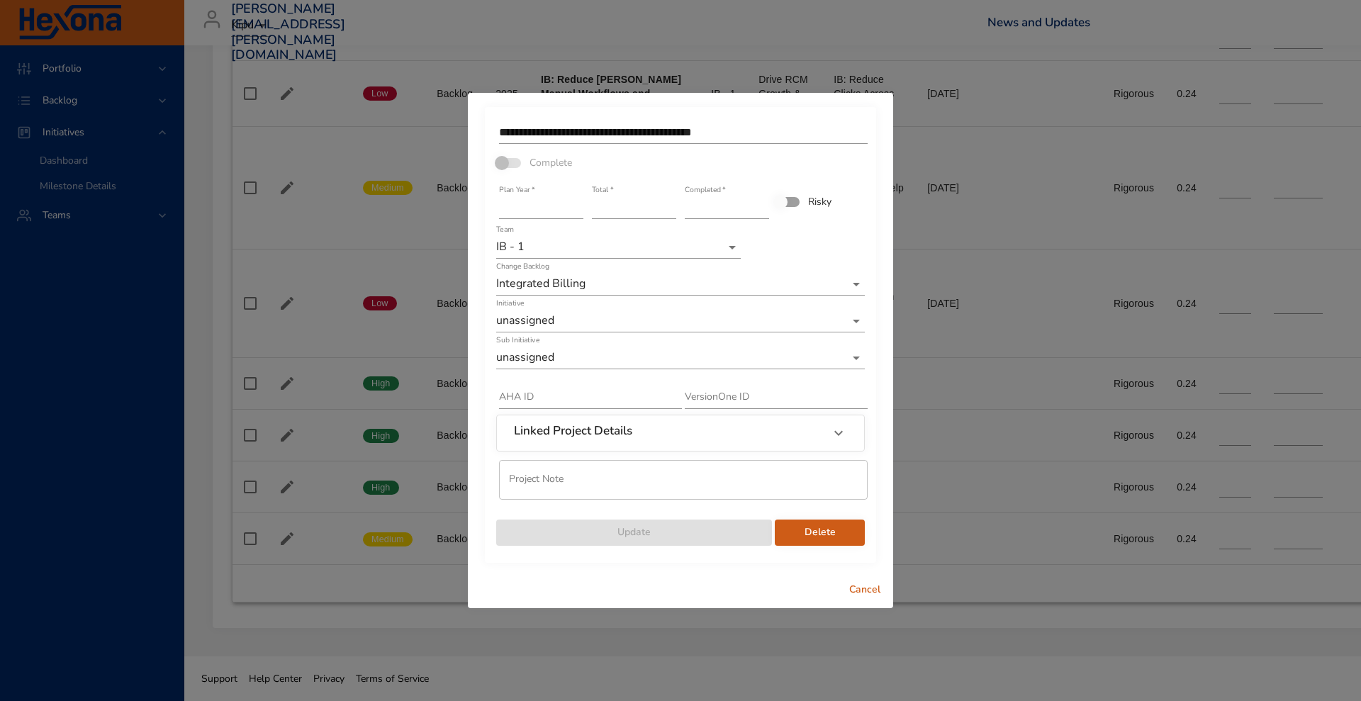
click at [575, 134] on input "**********" at bounding box center [683, 132] width 368 height 23
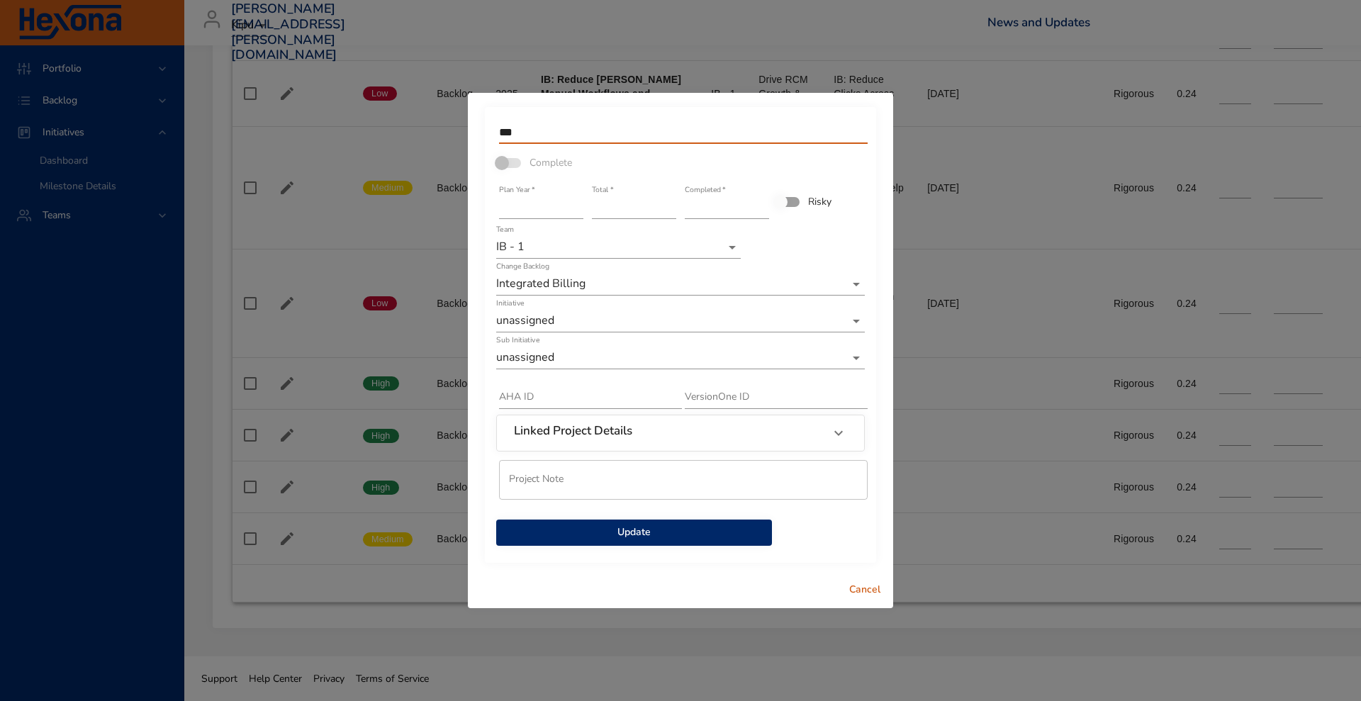
type input "***"
click at [638, 536] on span "Update" at bounding box center [633, 533] width 253 height 18
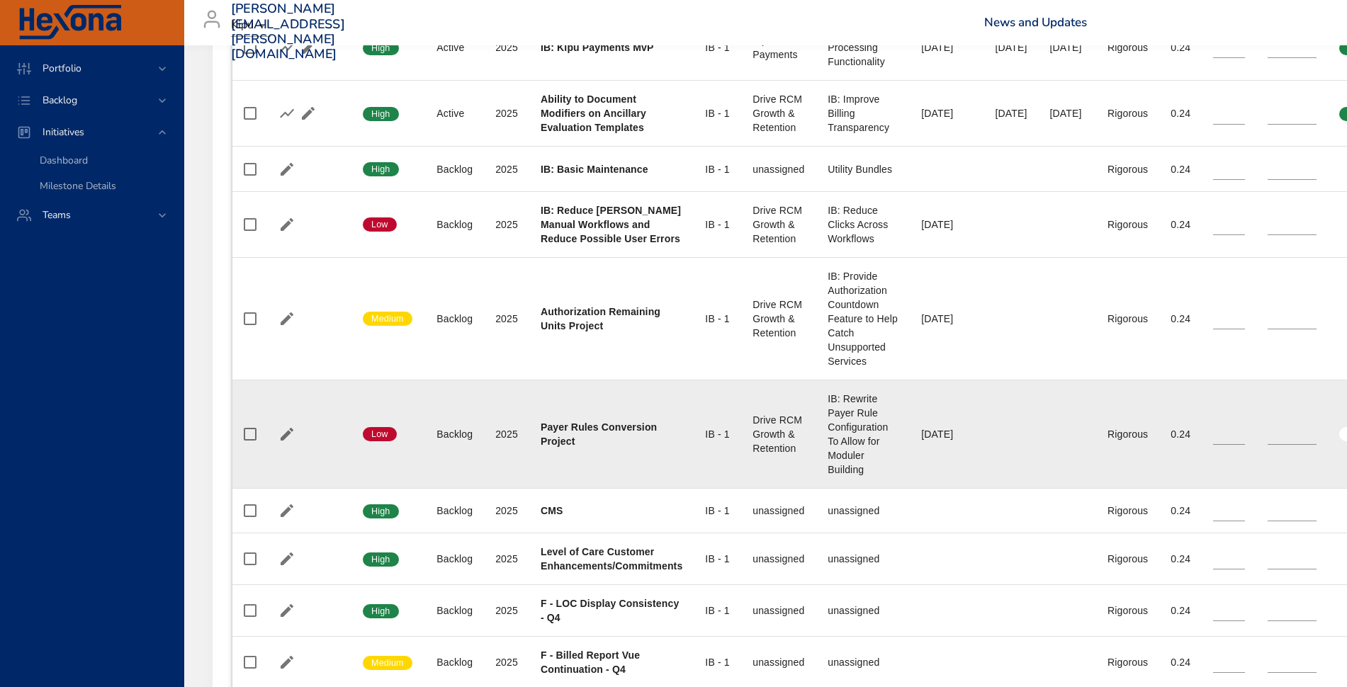
scroll to position [1506, 0]
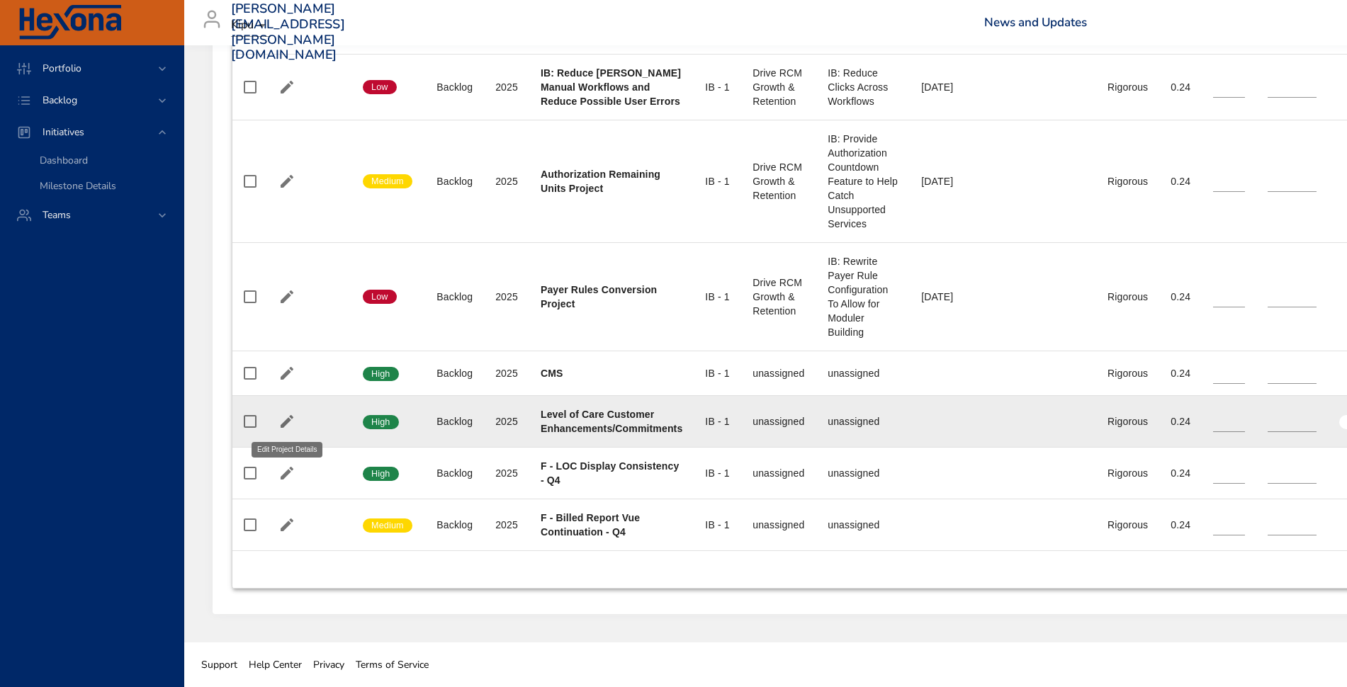
click at [286, 418] on icon "button" at bounding box center [286, 421] width 17 height 17
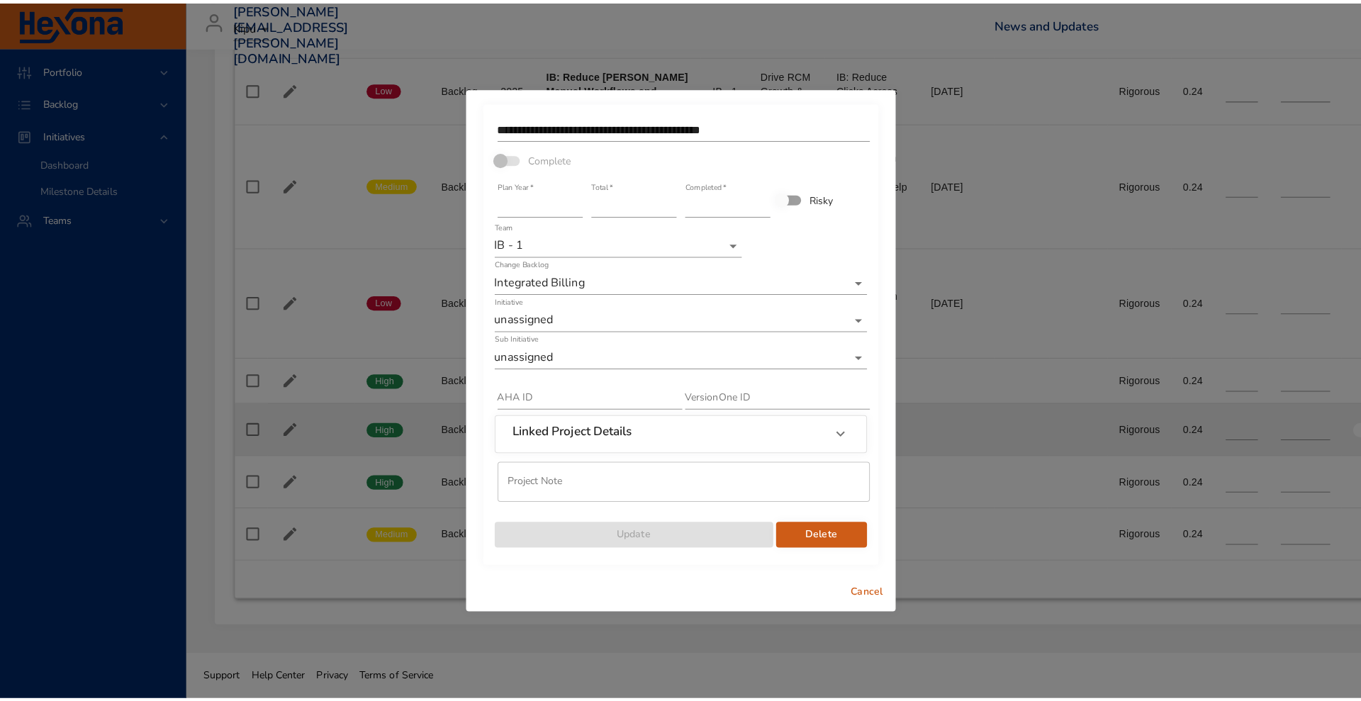
scroll to position [1492, 0]
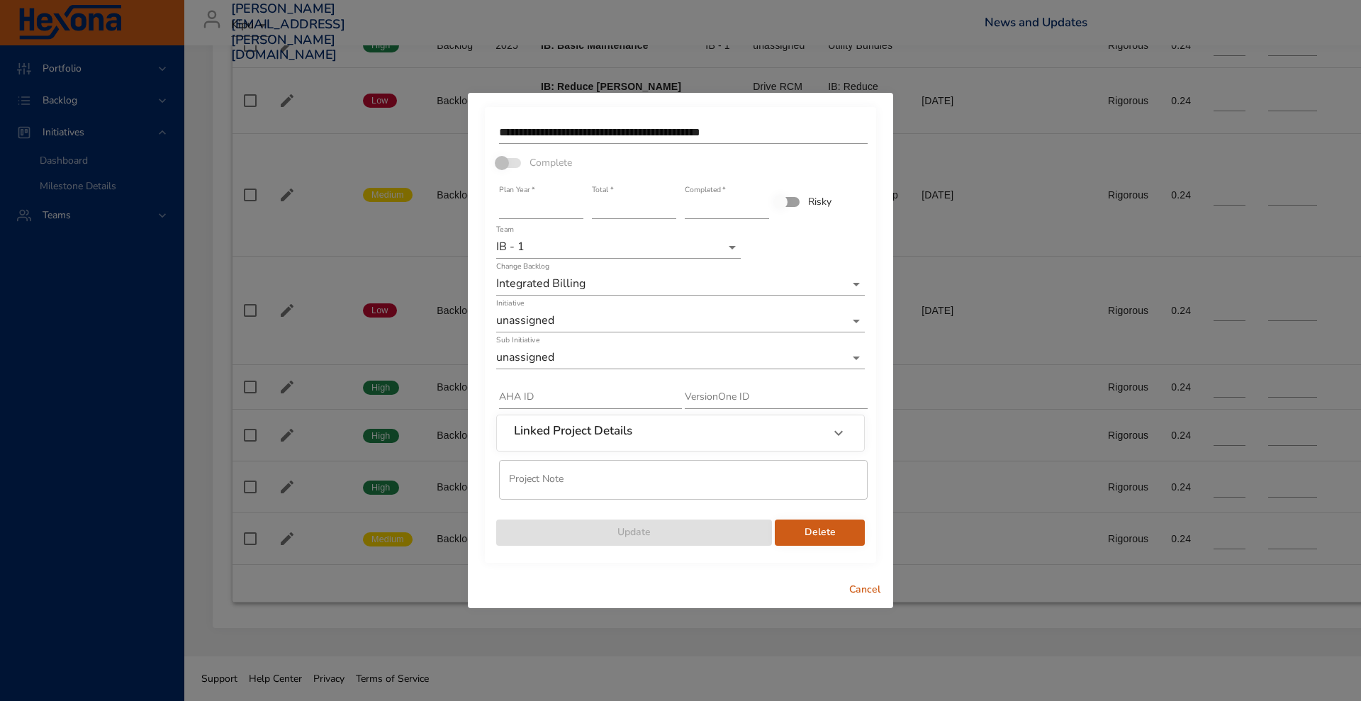
click at [799, 529] on span "Delete" at bounding box center [819, 533] width 67 height 18
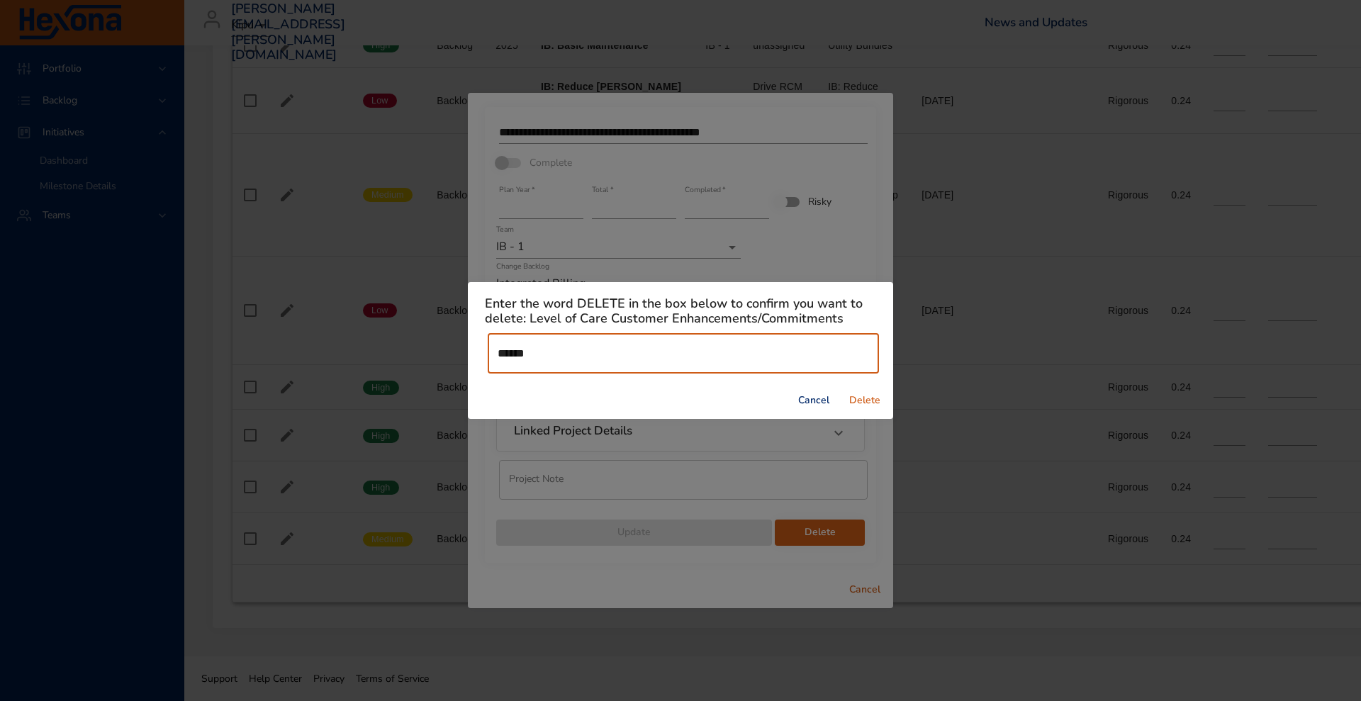
type input "******"
click at [856, 403] on span "Delete" at bounding box center [865, 401] width 34 height 18
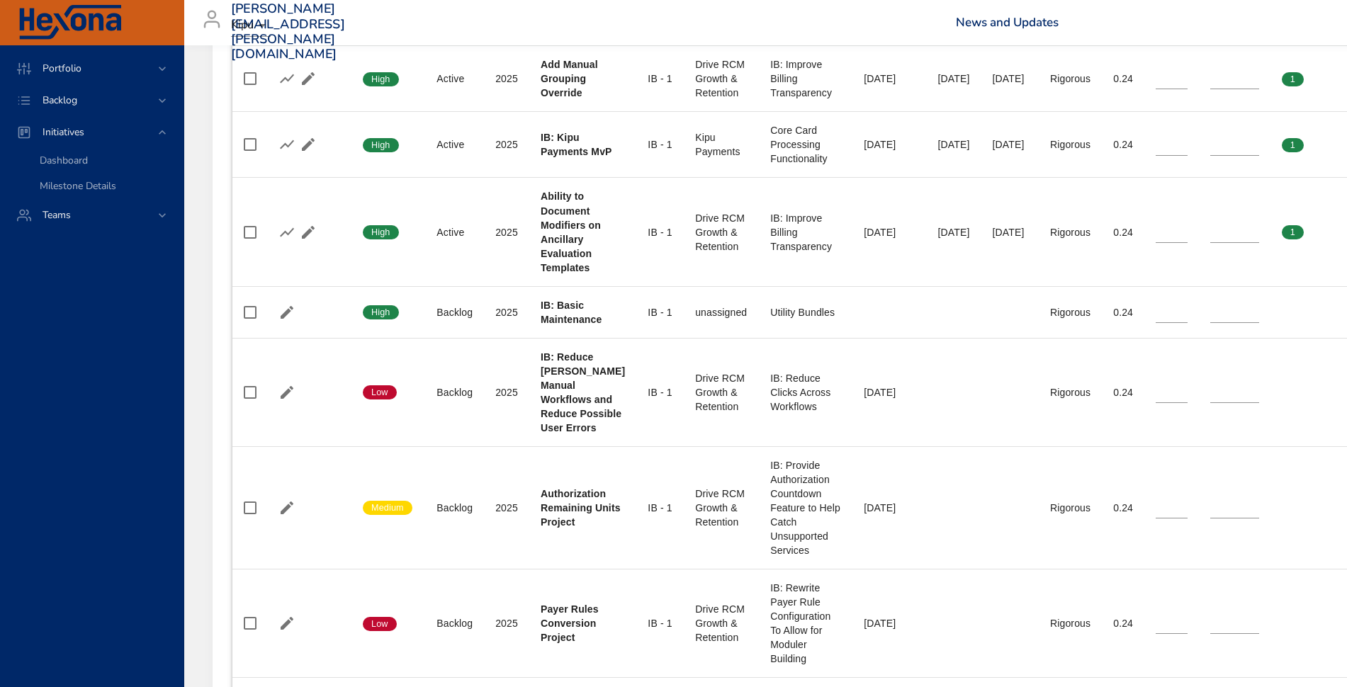
scroll to position [1766, 0]
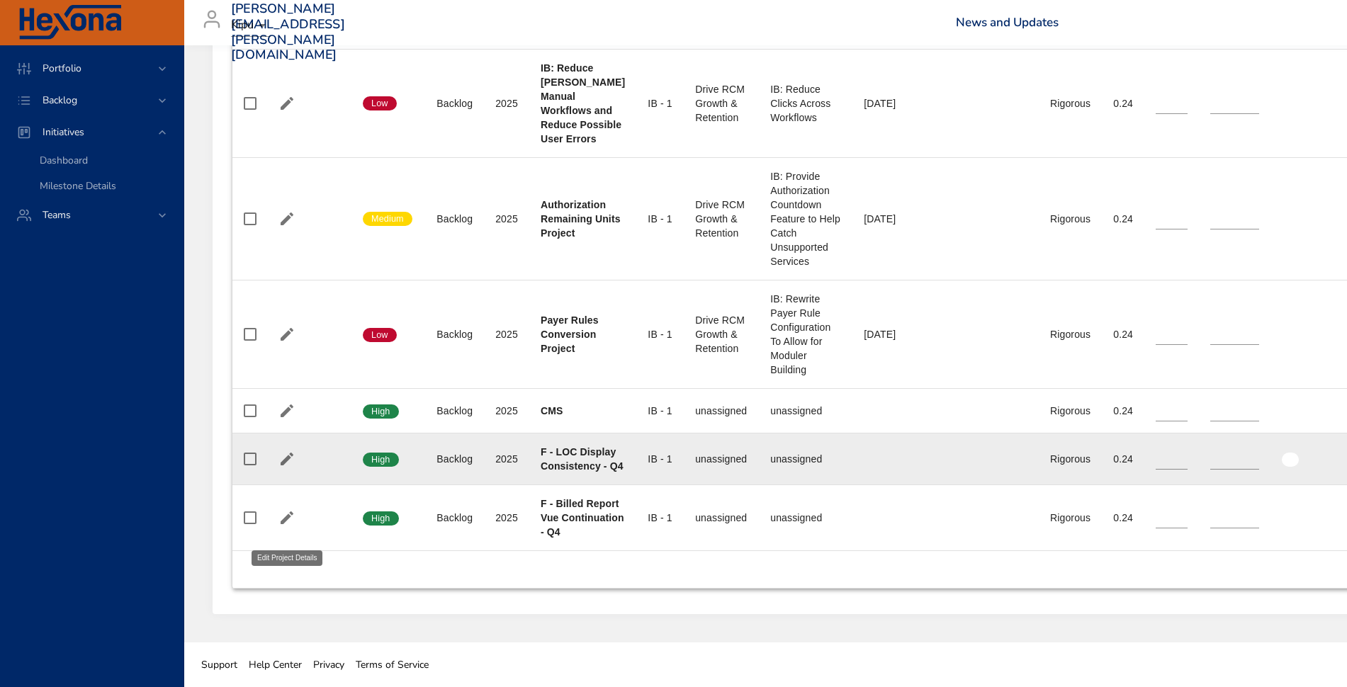
click at [286, 453] on icon "button" at bounding box center [287, 459] width 13 height 13
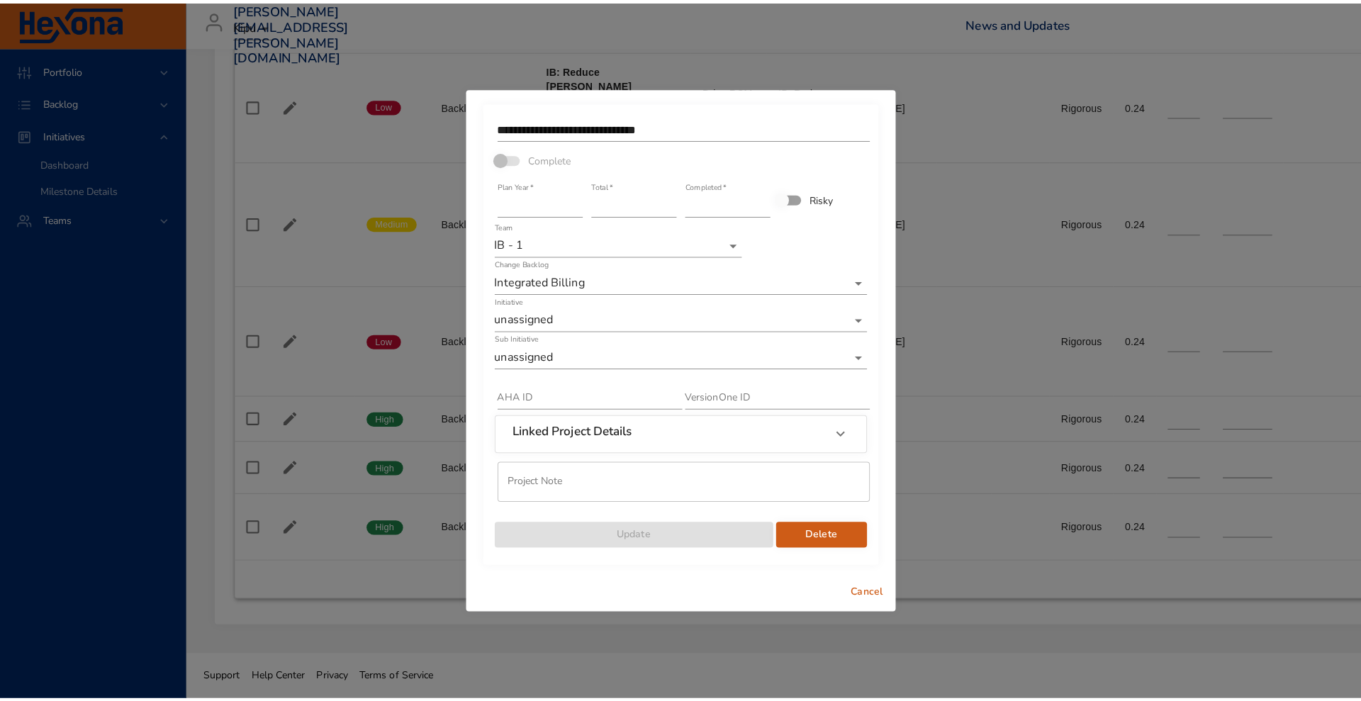
scroll to position [1752, 0]
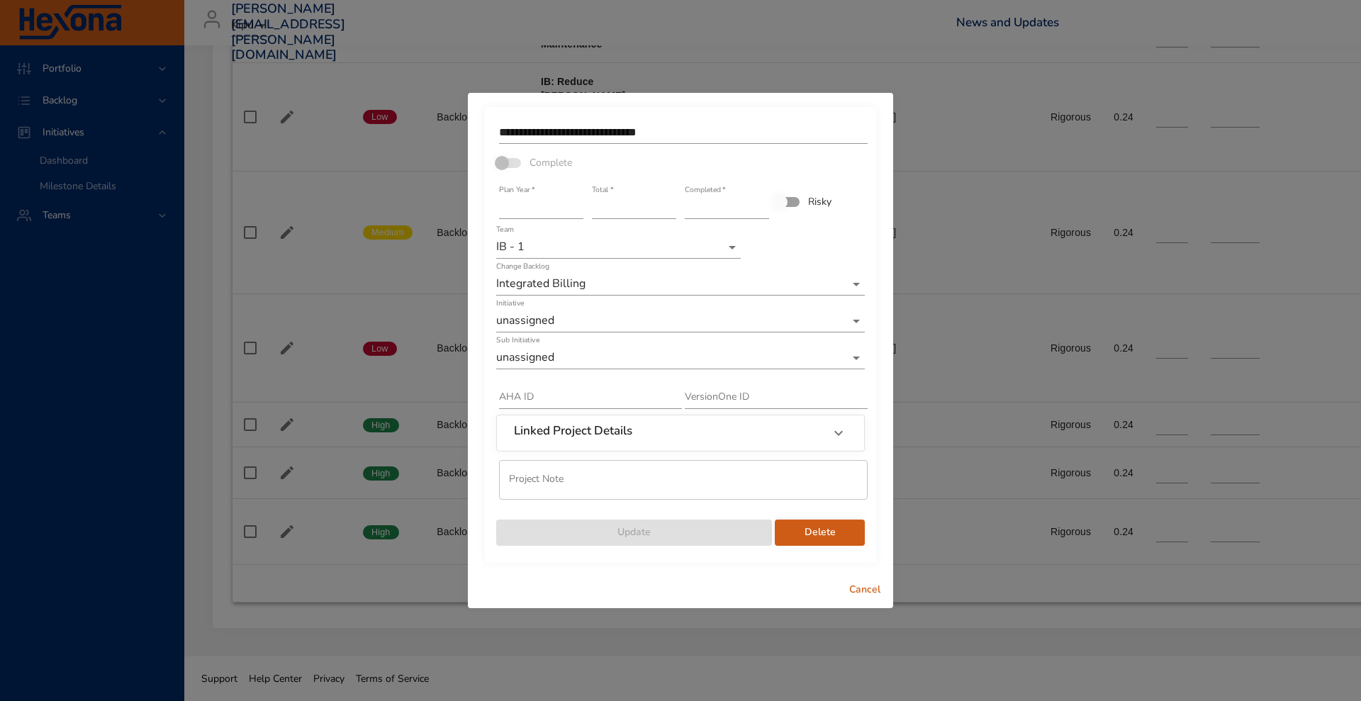
click at [675, 120] on div "**********" at bounding box center [680, 132] width 371 height 31
click at [677, 128] on input "**********" at bounding box center [683, 132] width 368 height 23
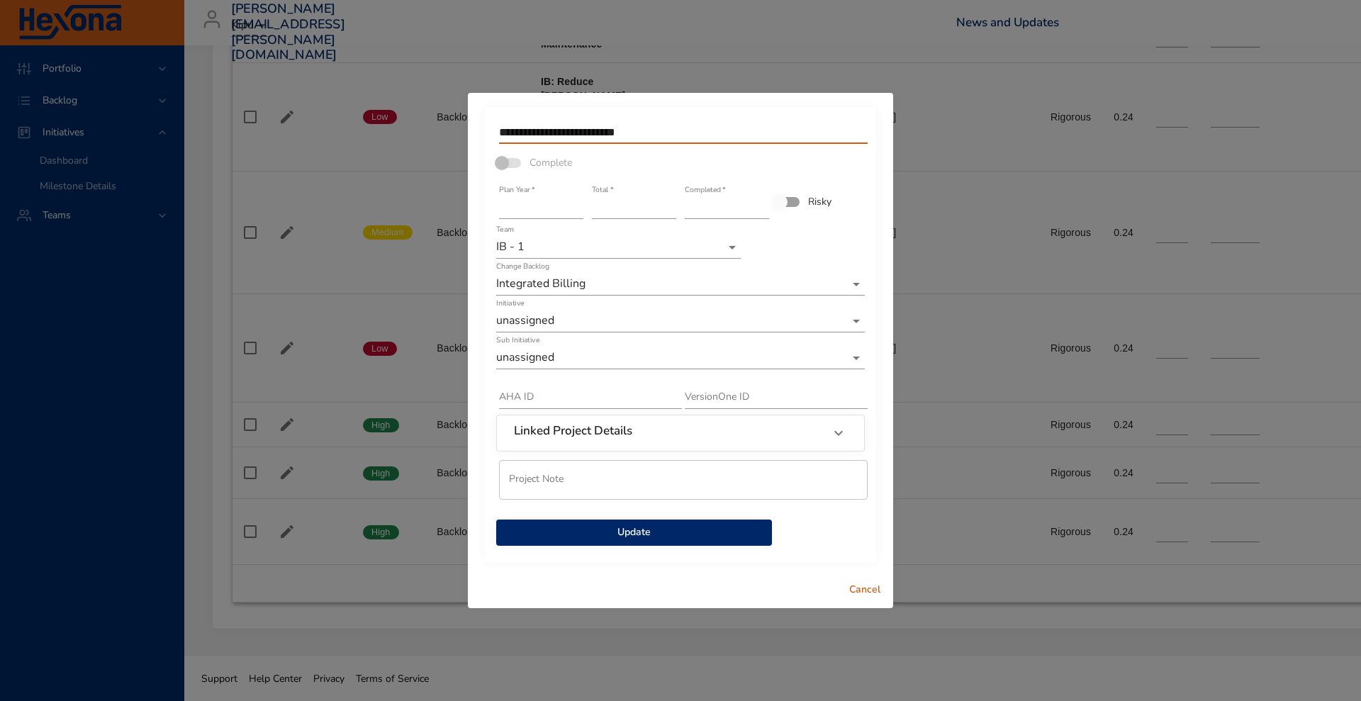
type input "**********"
click at [592, 529] on span "Update" at bounding box center [633, 533] width 253 height 18
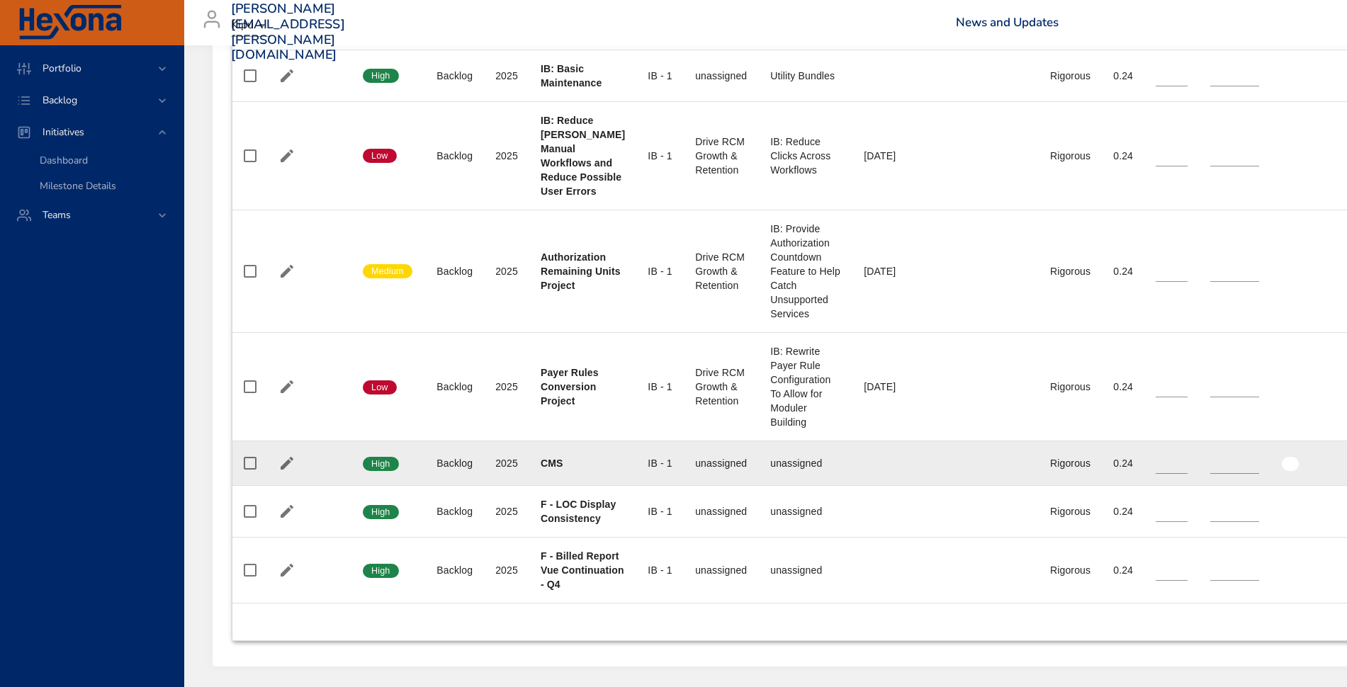
scroll to position [1752, 0]
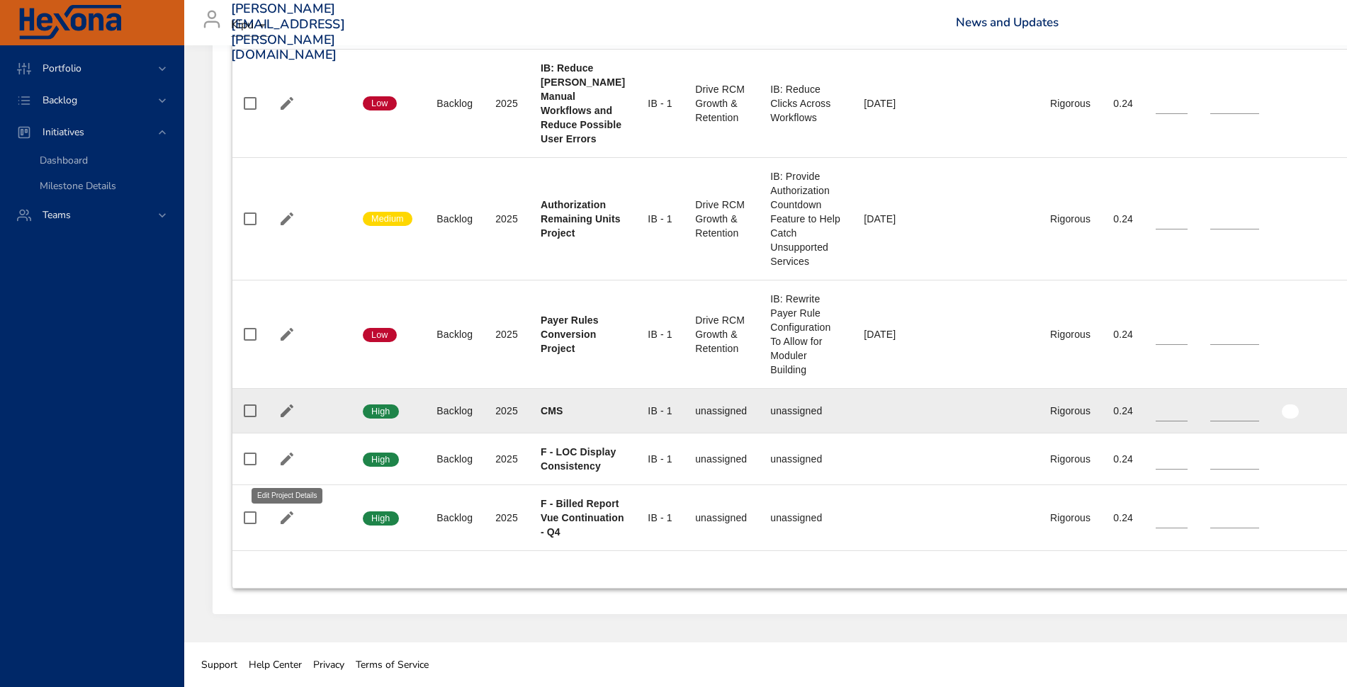
click at [281, 403] on icon "button" at bounding box center [286, 411] width 17 height 17
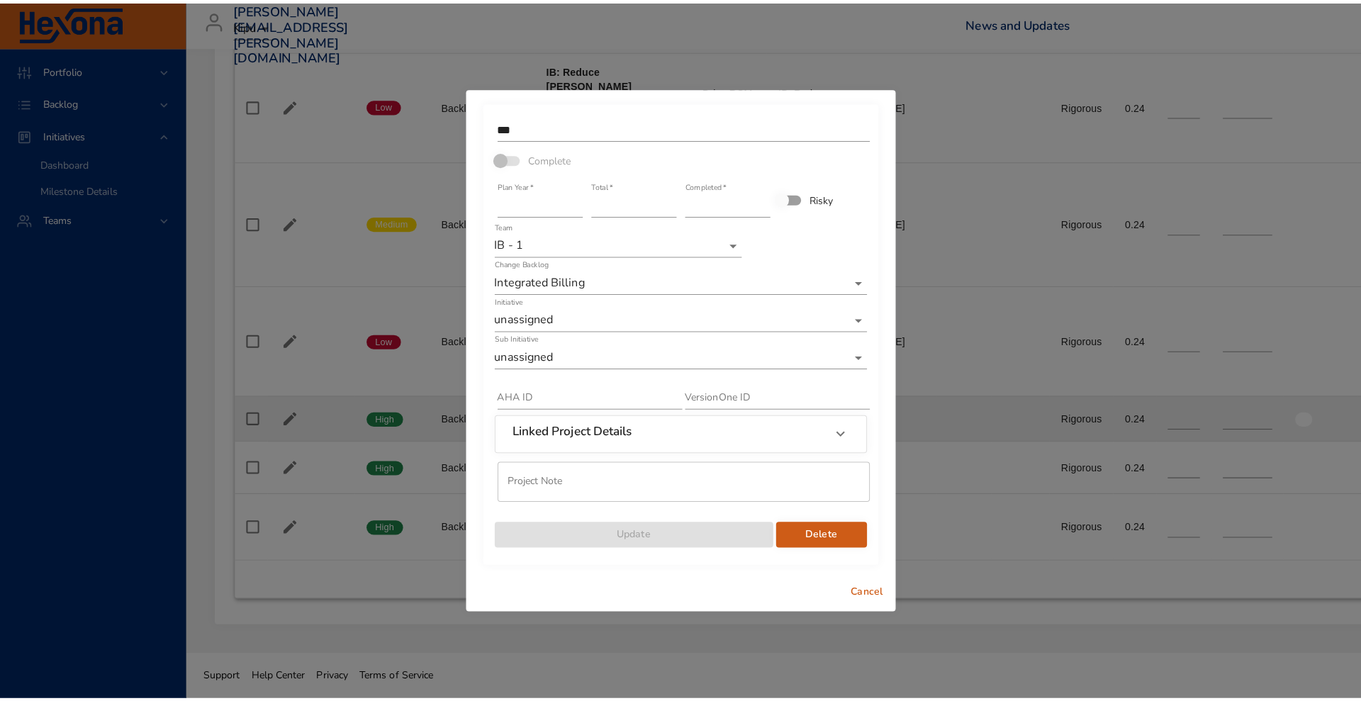
scroll to position [1738, 0]
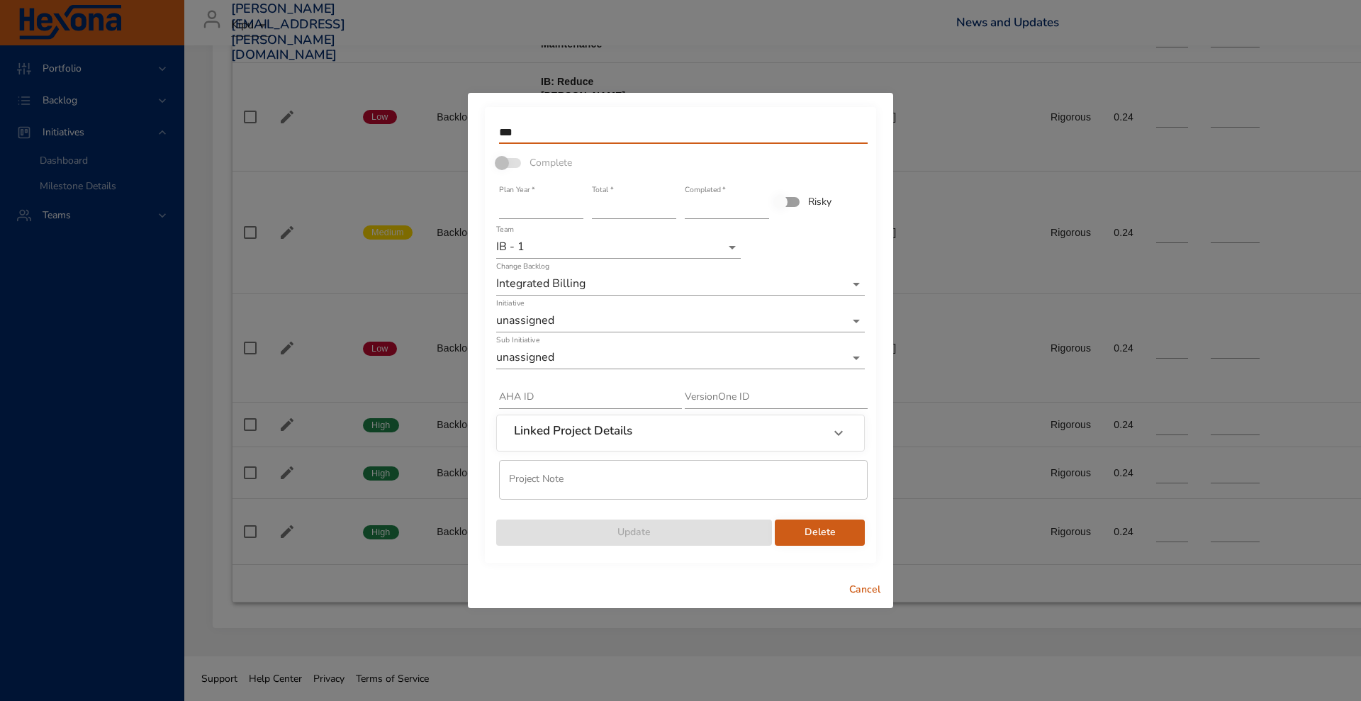
click at [500, 136] on input "***" at bounding box center [683, 132] width 368 height 23
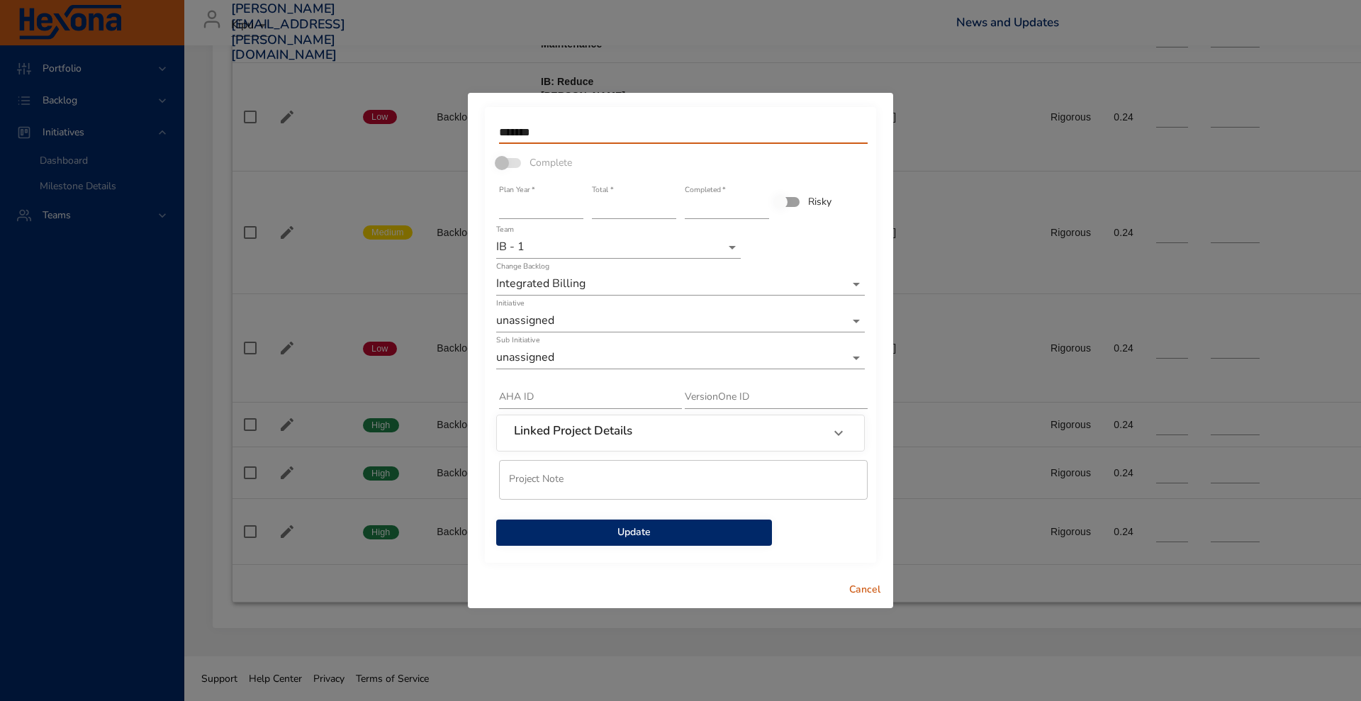
type input "*******"
click at [683, 536] on span "Update" at bounding box center [633, 533] width 253 height 18
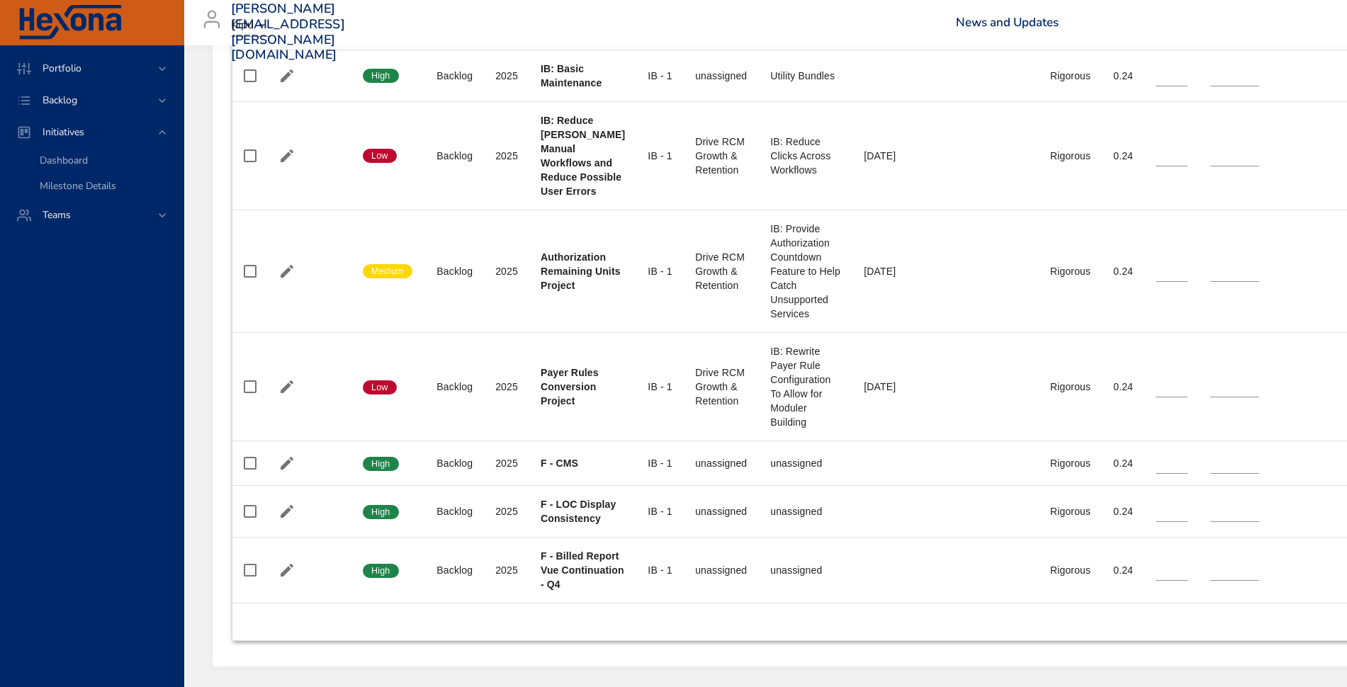
scroll to position [1752, 0]
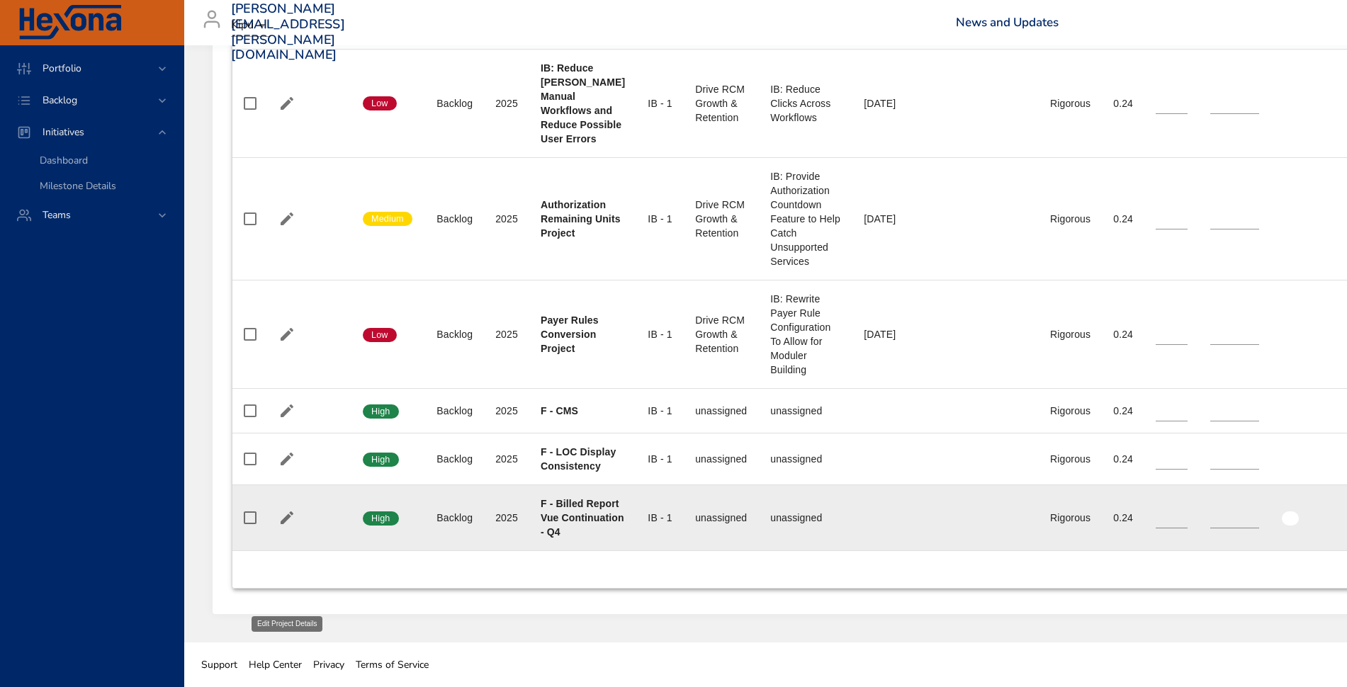
click at [286, 512] on icon "button" at bounding box center [287, 518] width 13 height 13
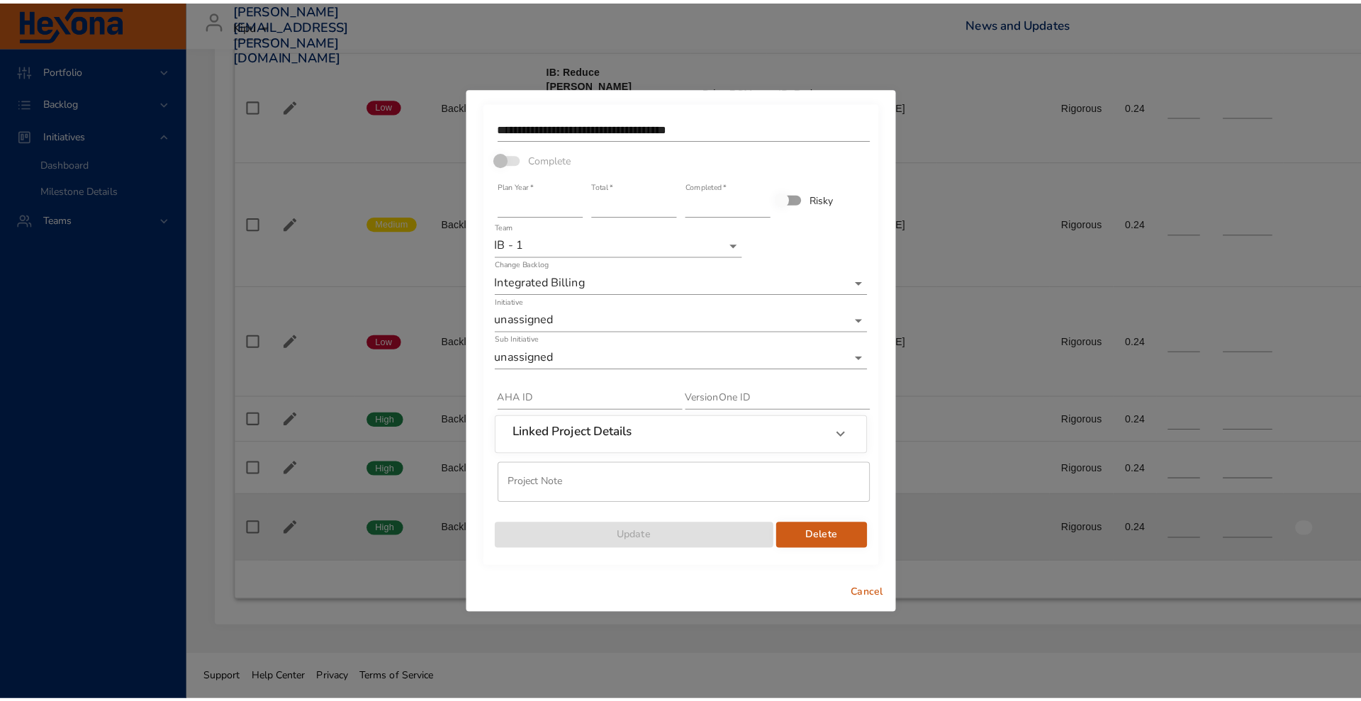
scroll to position [1738, 0]
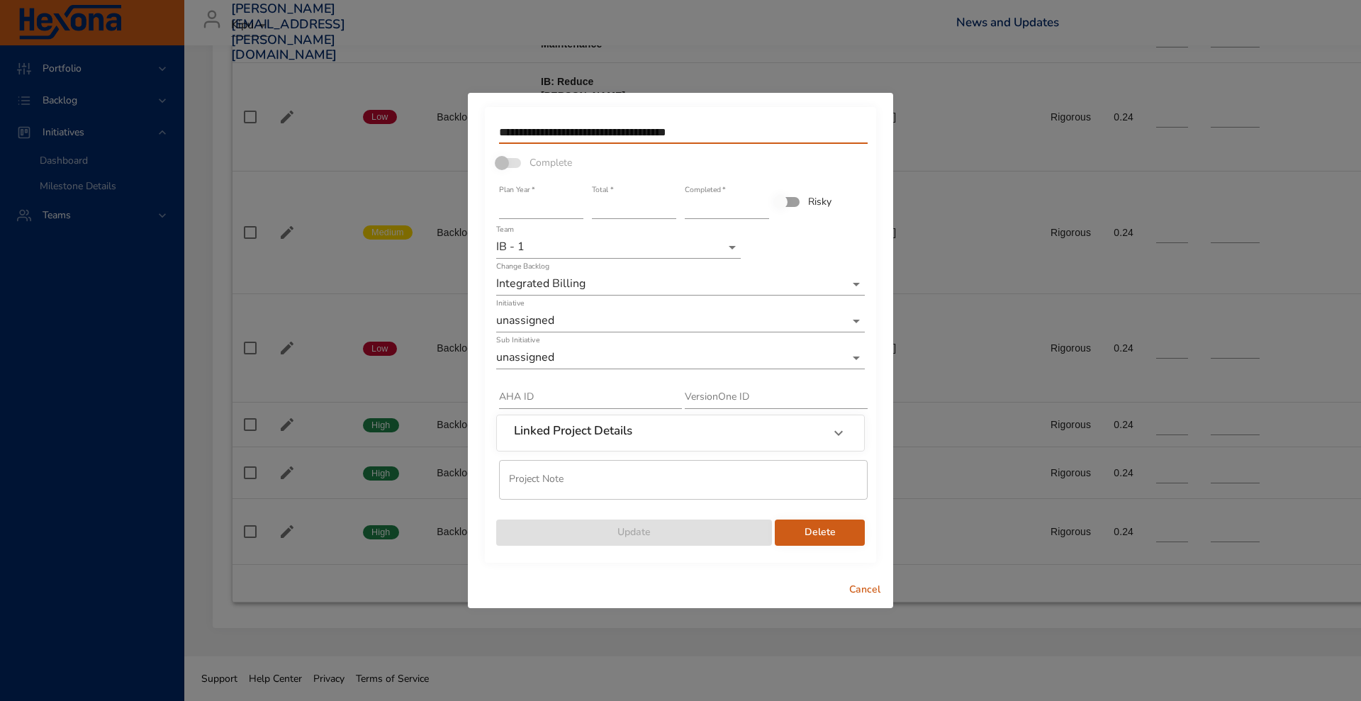
drag, startPoint x: 677, startPoint y: 130, endPoint x: 929, endPoint y: 79, distance: 256.7
click at [929, 79] on div "**********" at bounding box center [680, 350] width 1361 height 701
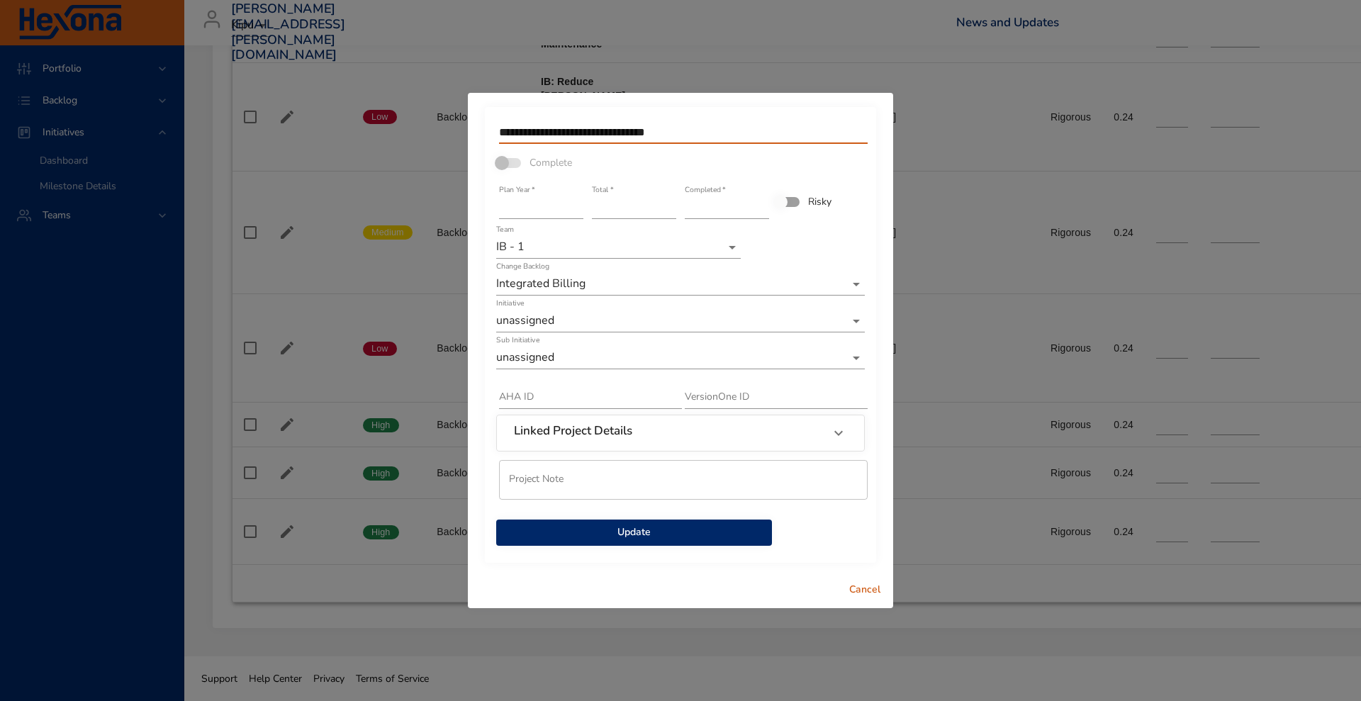
type input "**********"
click at [615, 522] on button "Update" at bounding box center [634, 532] width 276 height 26
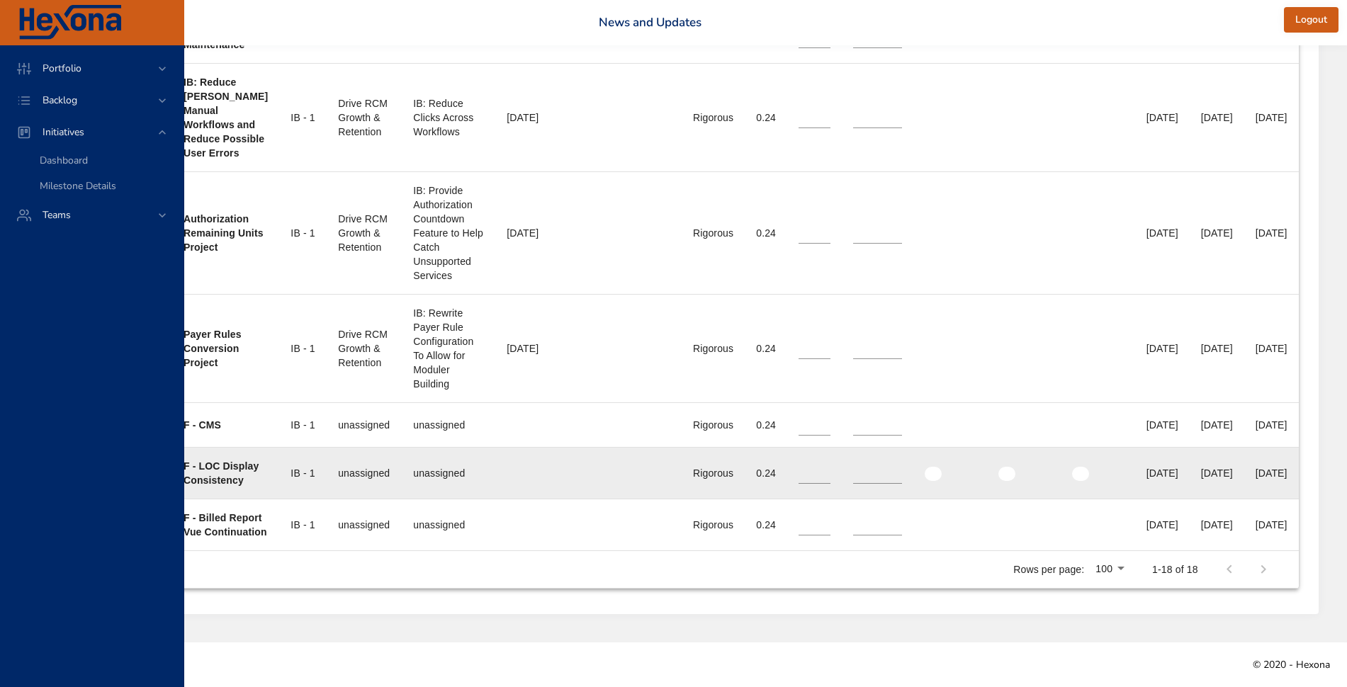
scroll to position [1738, 0]
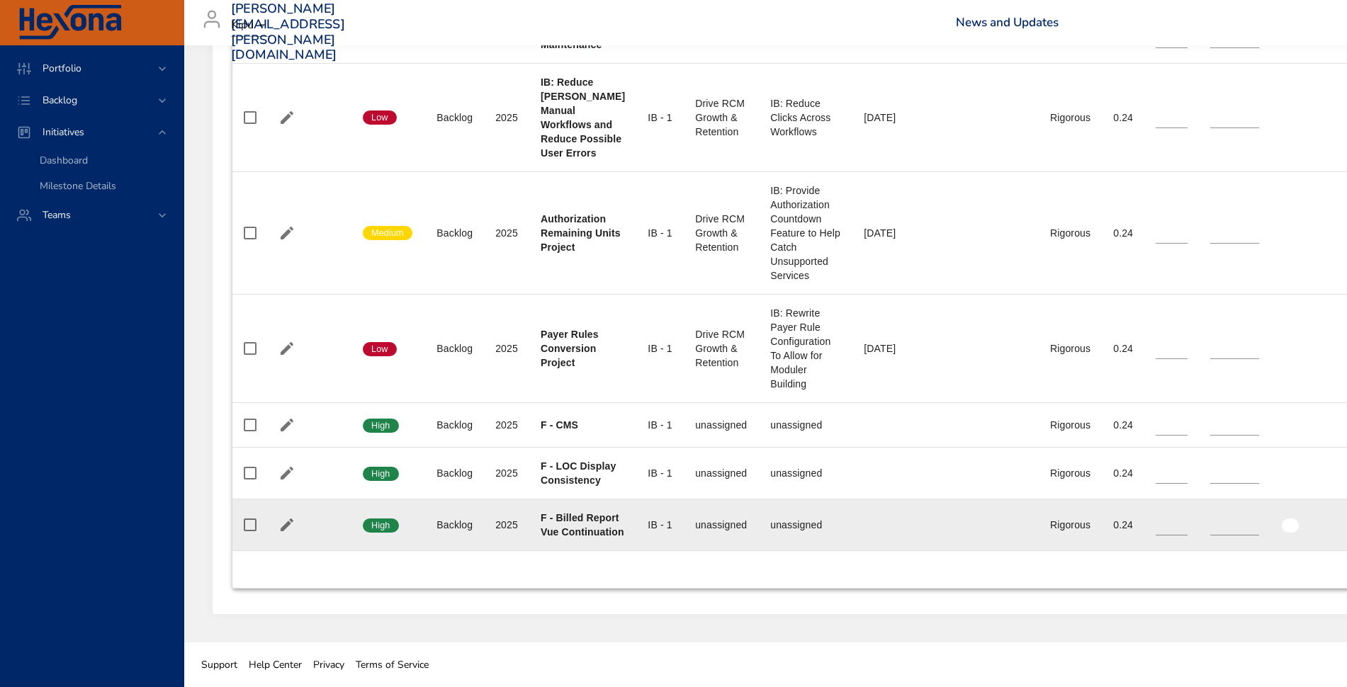
click at [514, 500] on td "Plan Year 2025" at bounding box center [506, 526] width 45 height 52
drag, startPoint x: 540, startPoint y: 497, endPoint x: 609, endPoint y: 529, distance: 76.1
click at [609, 529] on div "F - Billed Report Vue Continuation" at bounding box center [583, 525] width 84 height 28
copy b "F - Billed Report Vue Continuation"
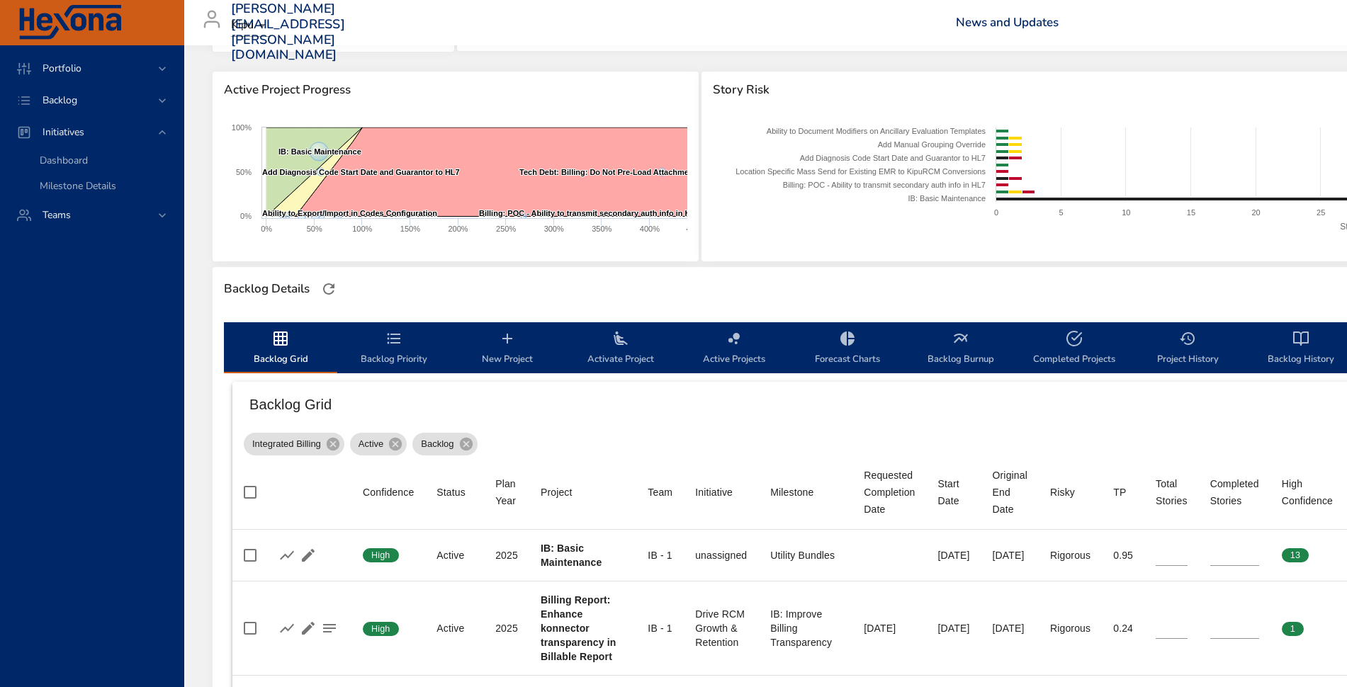
scroll to position [0, 0]
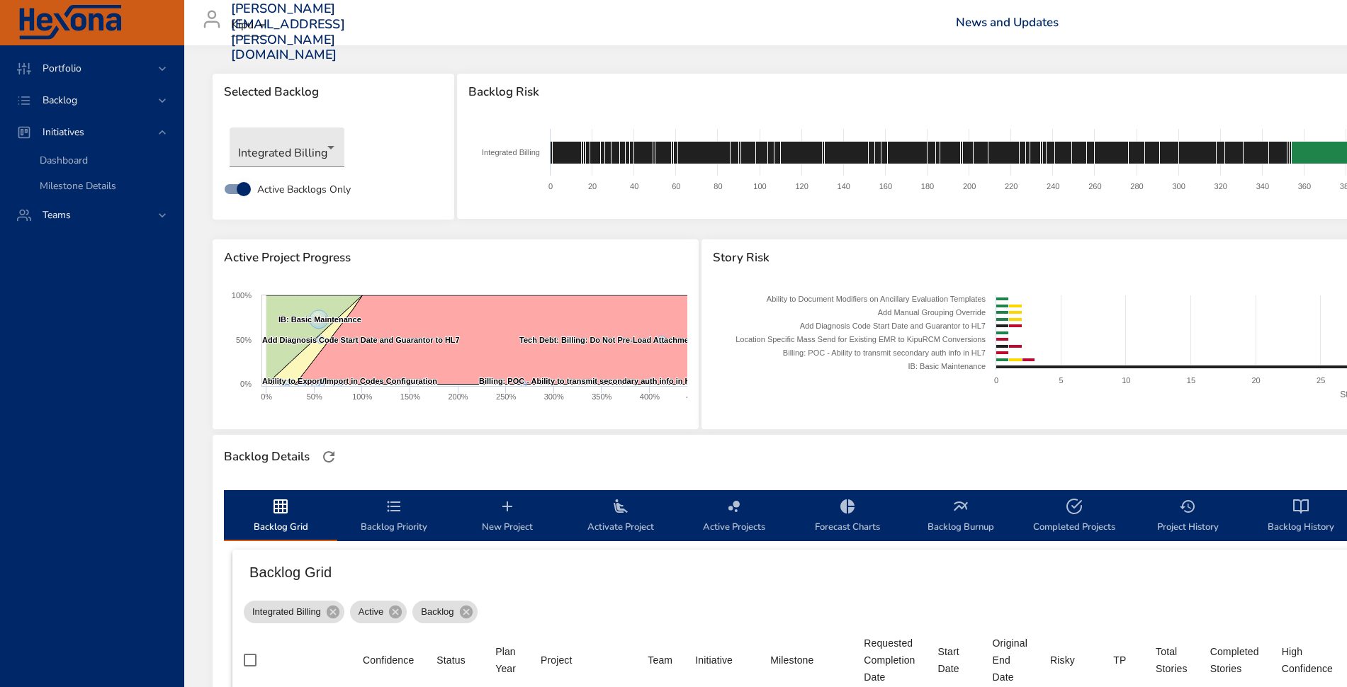
click at [512, 500] on icon "backlog-tab" at bounding box center [507, 506] width 17 height 17
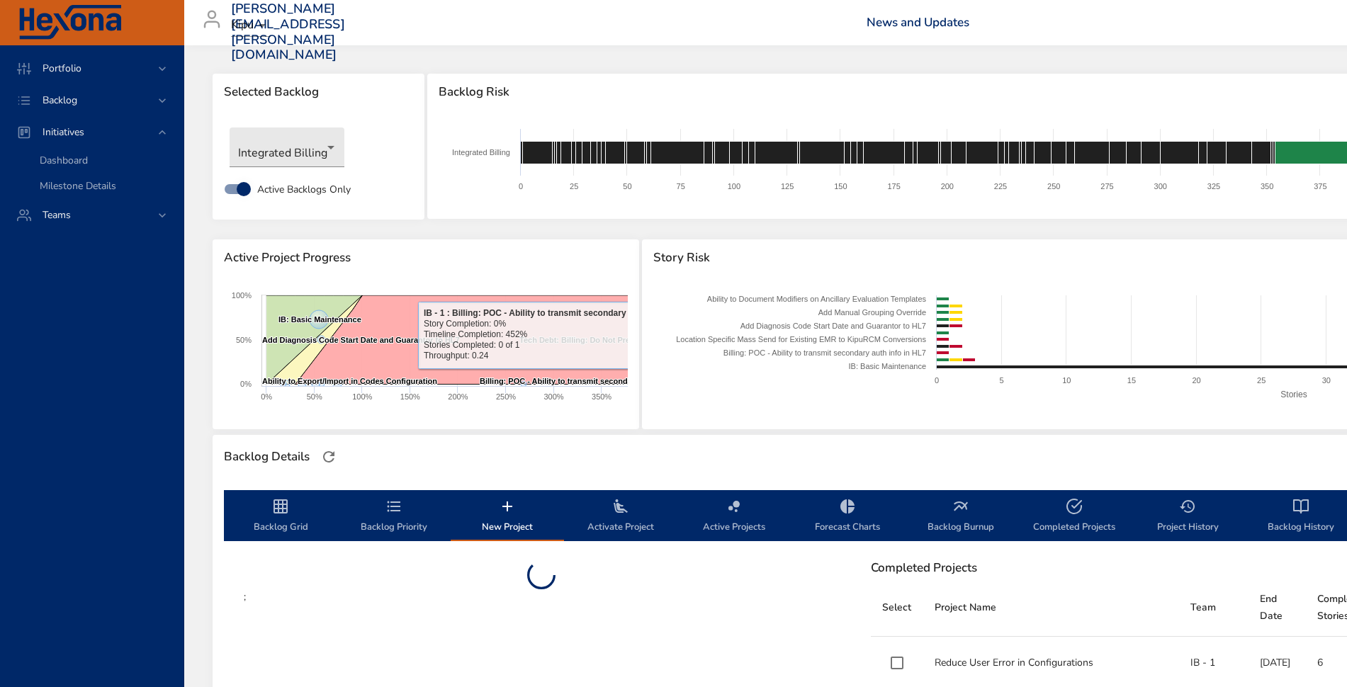
scroll to position [323, 0]
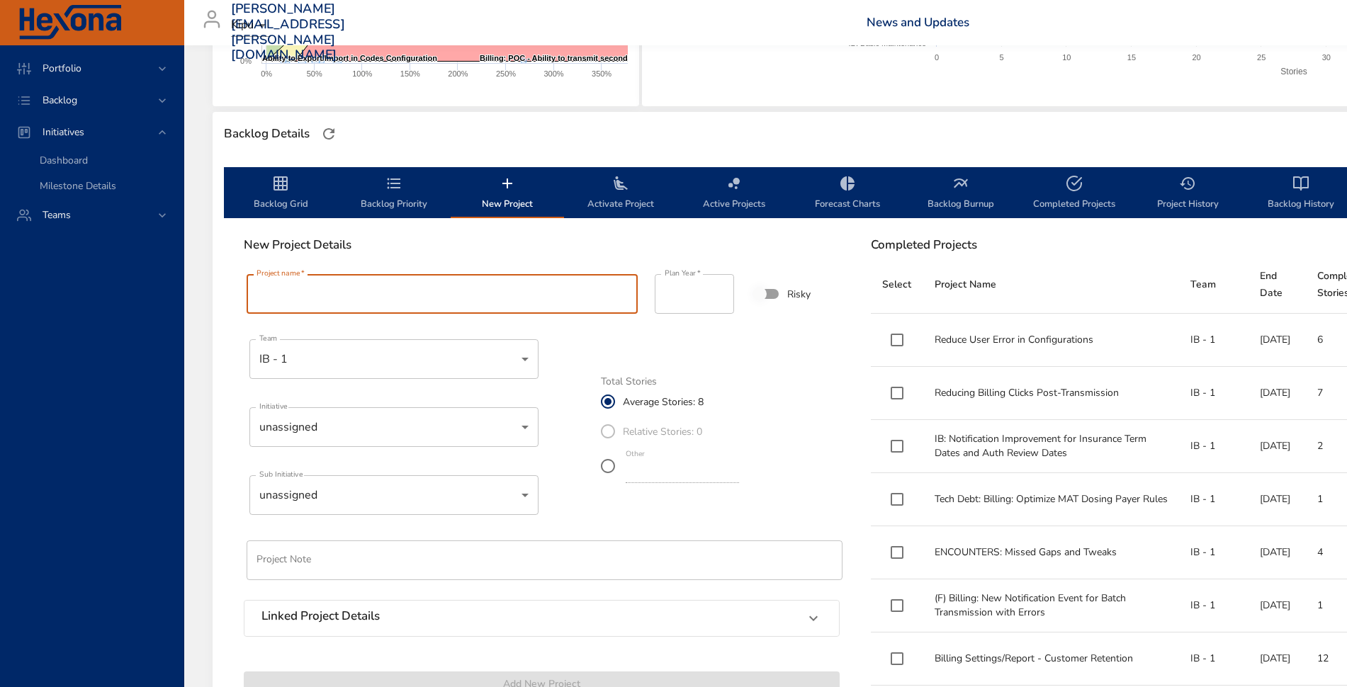
click at [484, 274] on input "Project name   *" at bounding box center [442, 294] width 391 height 40
paste input "**********"
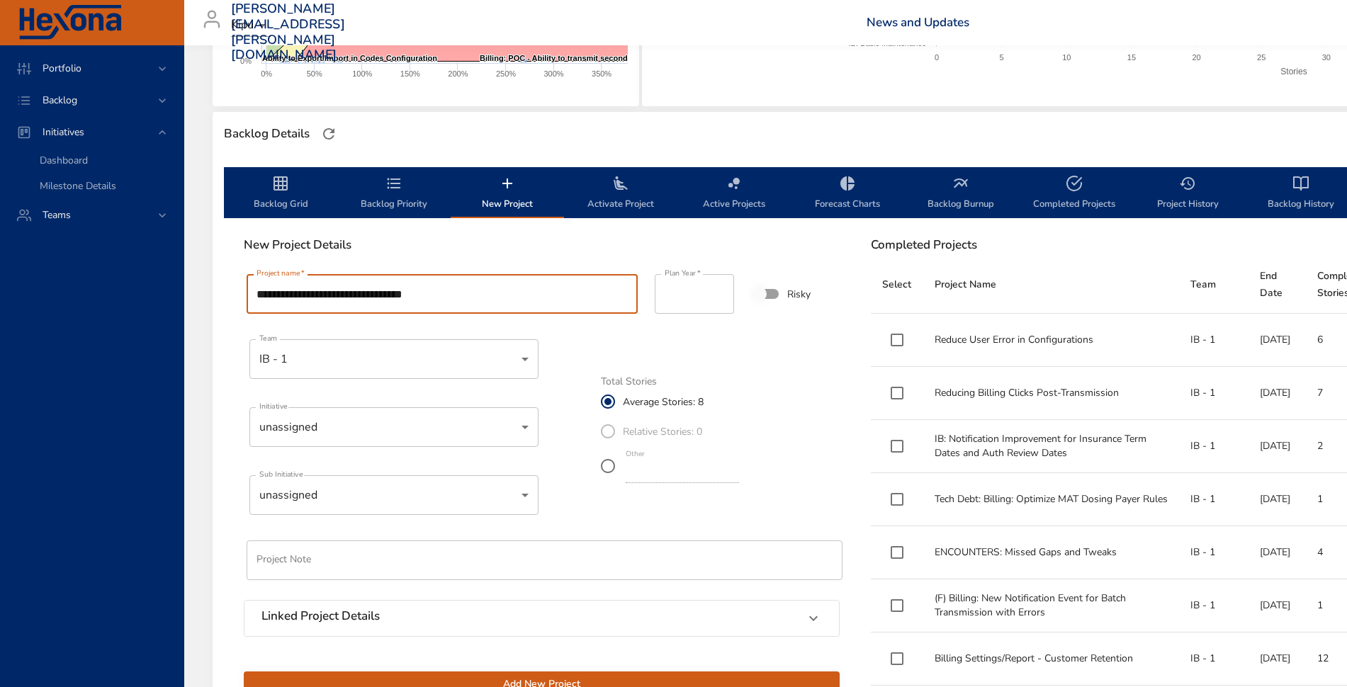
click at [291, 296] on input "**********" at bounding box center [442, 294] width 391 height 40
click at [439, 288] on input "**********" at bounding box center [442, 294] width 391 height 40
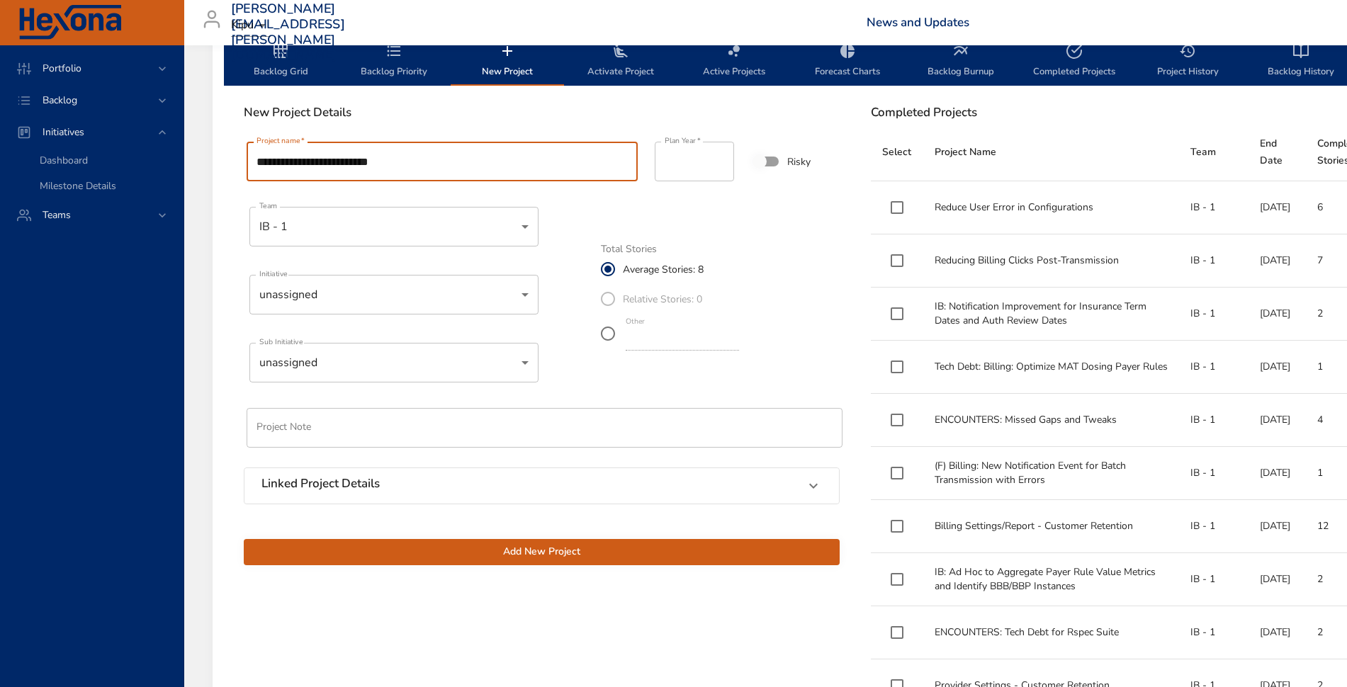
scroll to position [461, 0]
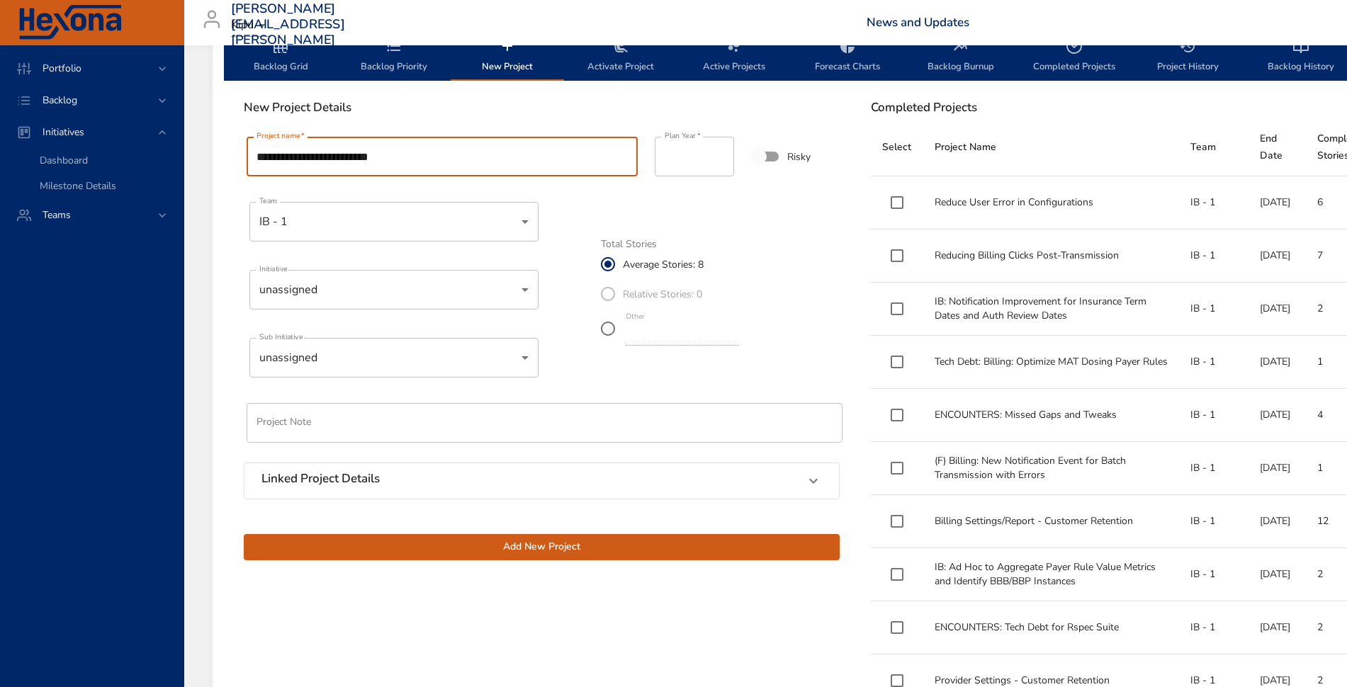
type input "**********"
click at [553, 550] on span "Add New Project" at bounding box center [541, 548] width 573 height 18
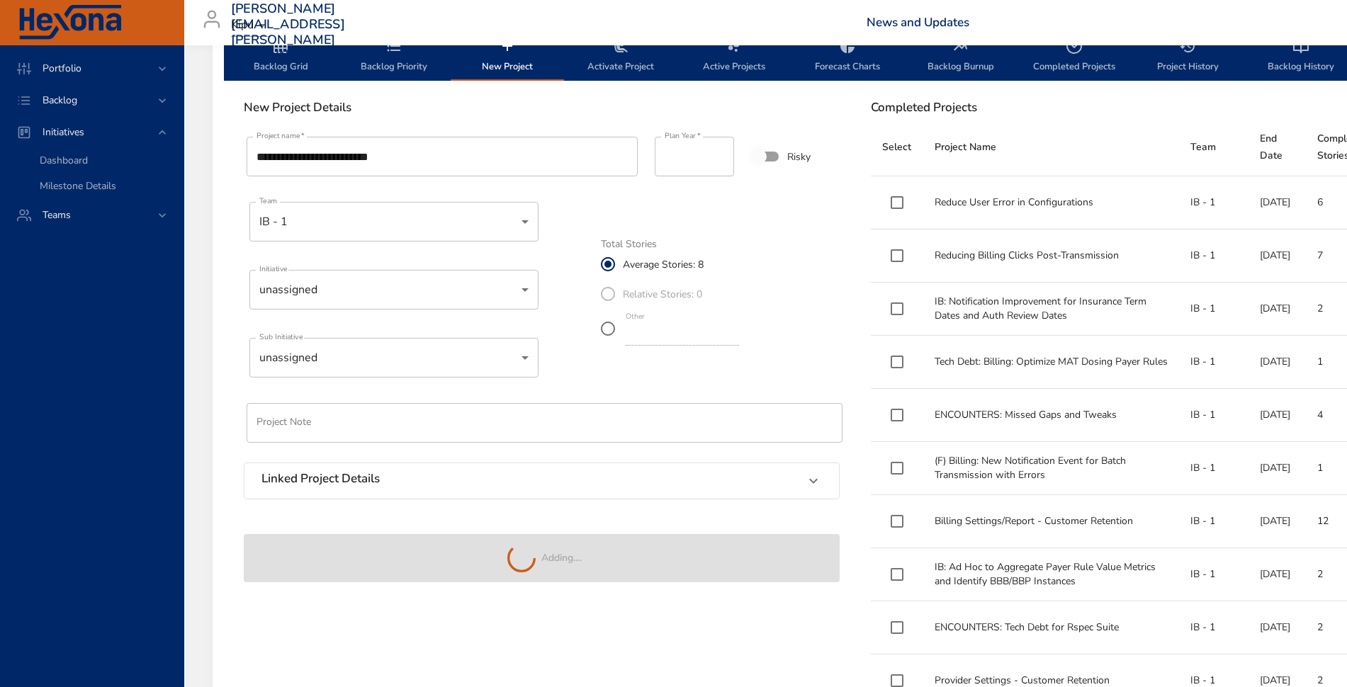
scroll to position [436, 0]
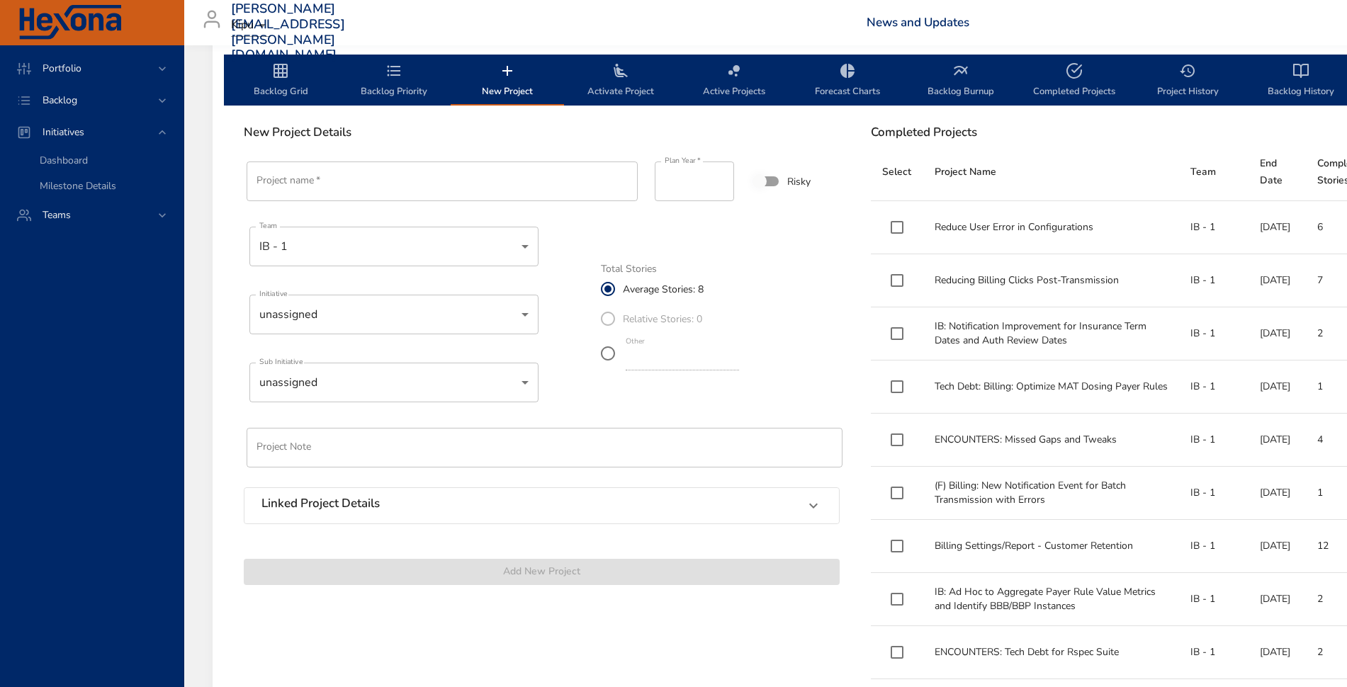
click at [441, 191] on input "Project name   *" at bounding box center [442, 182] width 391 height 40
paste input "**********"
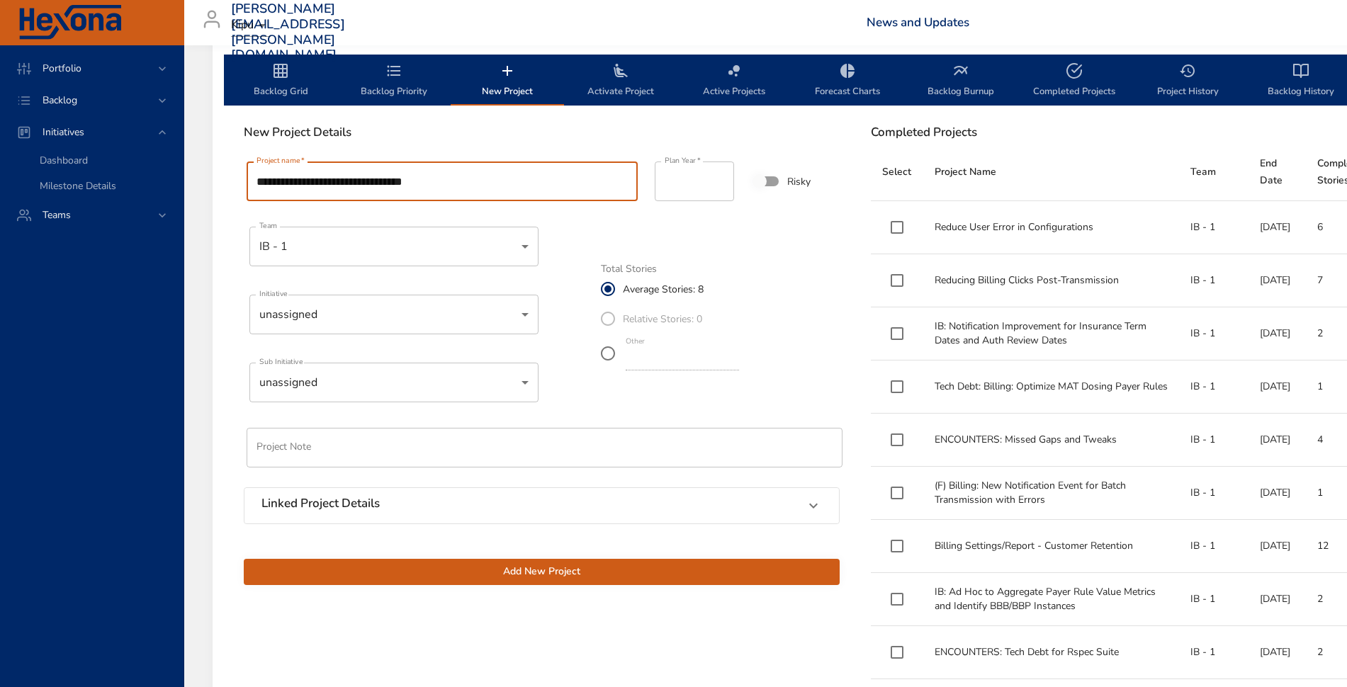
click at [291, 181] on input "**********" at bounding box center [442, 182] width 391 height 40
click at [421, 173] on input "**********" at bounding box center [442, 182] width 391 height 40
type input "**********"
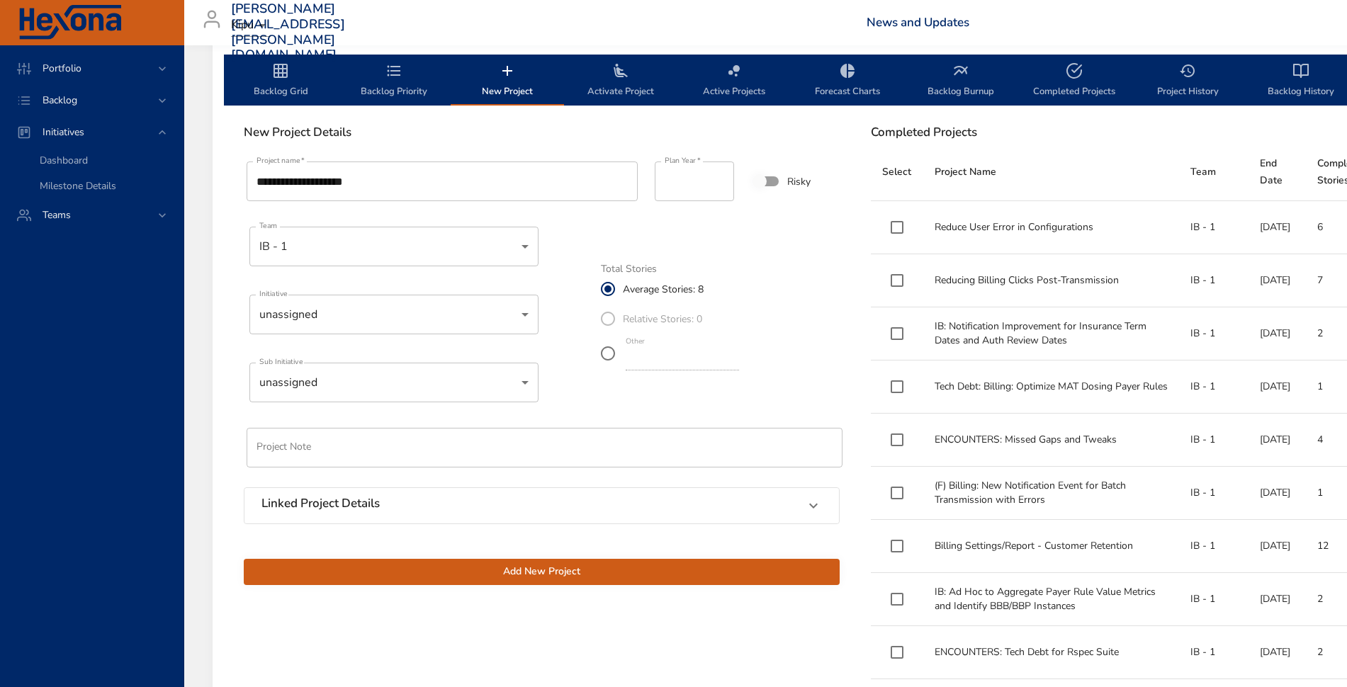
click at [439, 575] on span "Add New Project" at bounding box center [541, 572] width 573 height 18
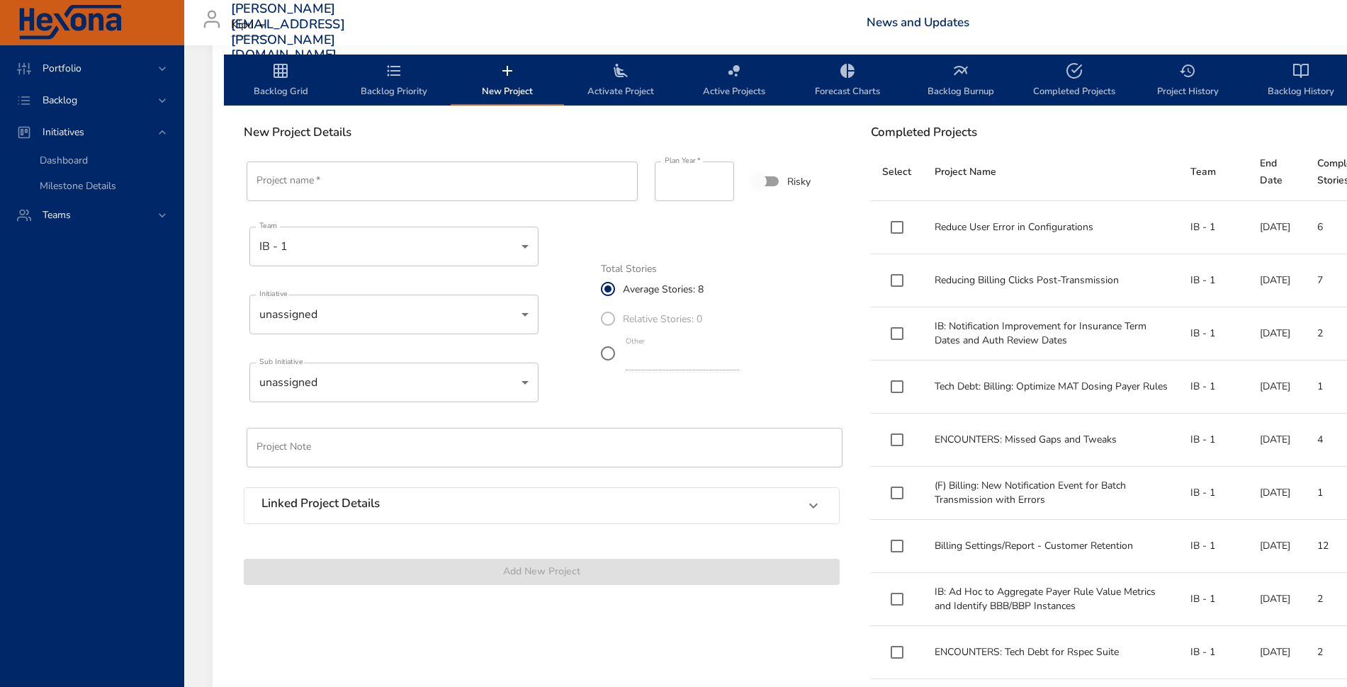
click at [368, 179] on input "Project name   *" at bounding box center [442, 182] width 391 height 40
paste input "**********"
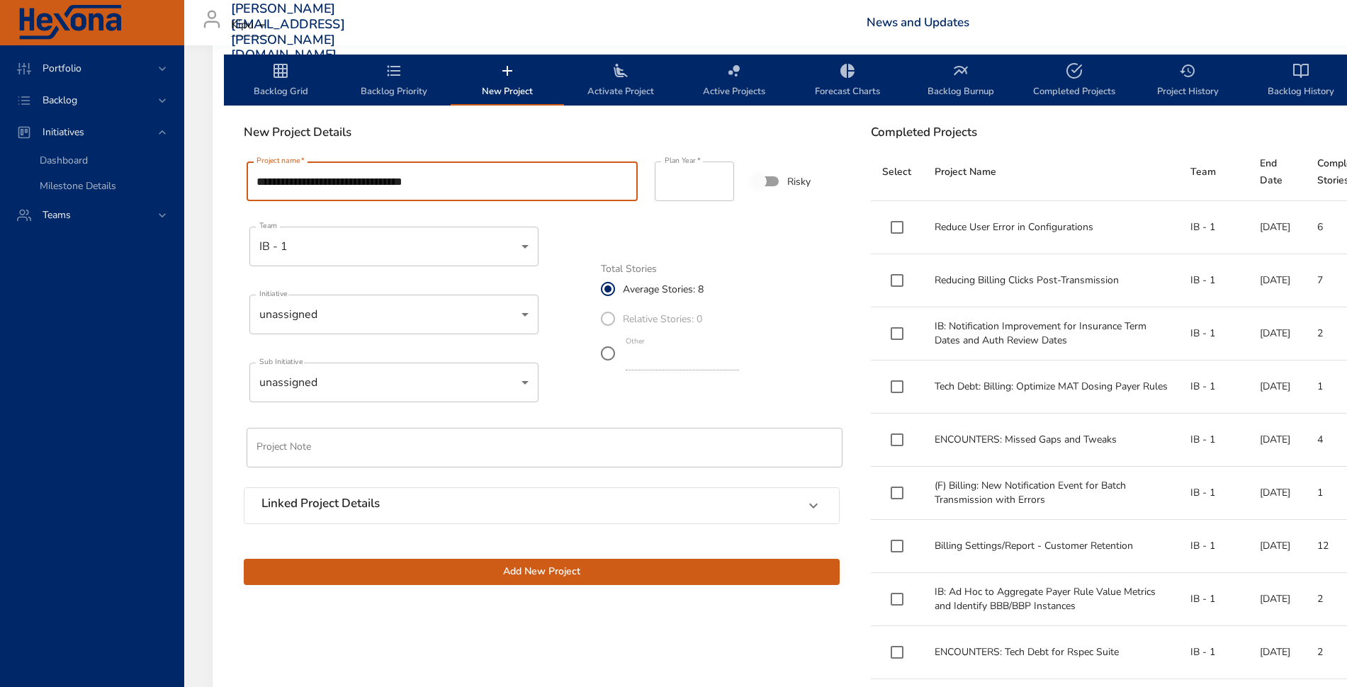
click at [279, 185] on input "**********" at bounding box center [442, 182] width 391 height 40
type input "**********"
click at [444, 567] on span "Add New Project" at bounding box center [541, 572] width 573 height 18
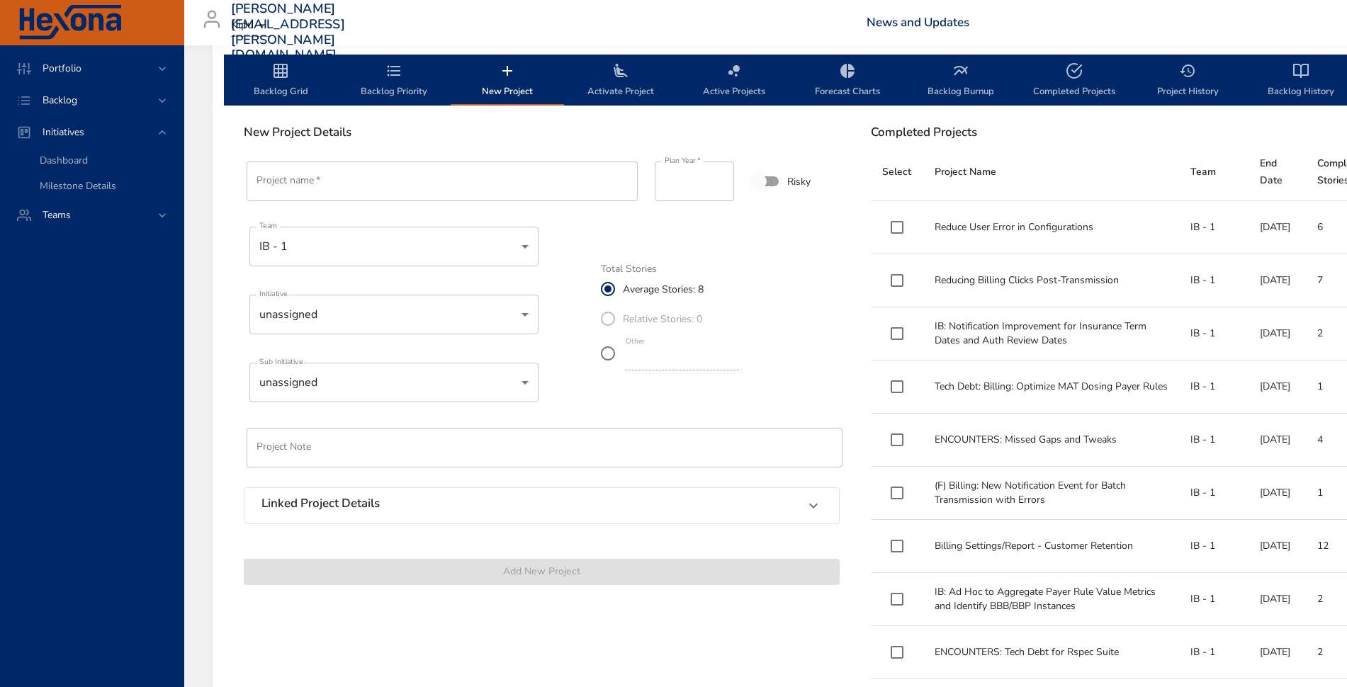
scroll to position [383, 0]
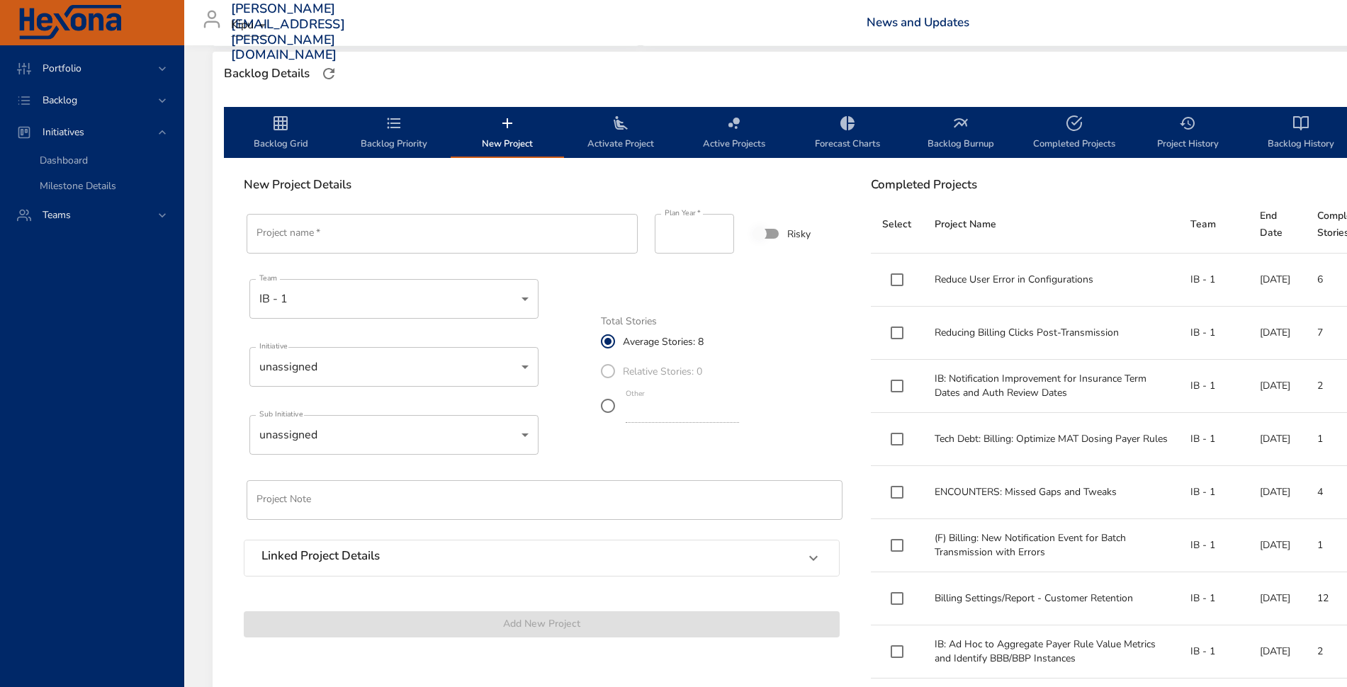
click at [516, 240] on input "Project name   *" at bounding box center [442, 234] width 391 height 40
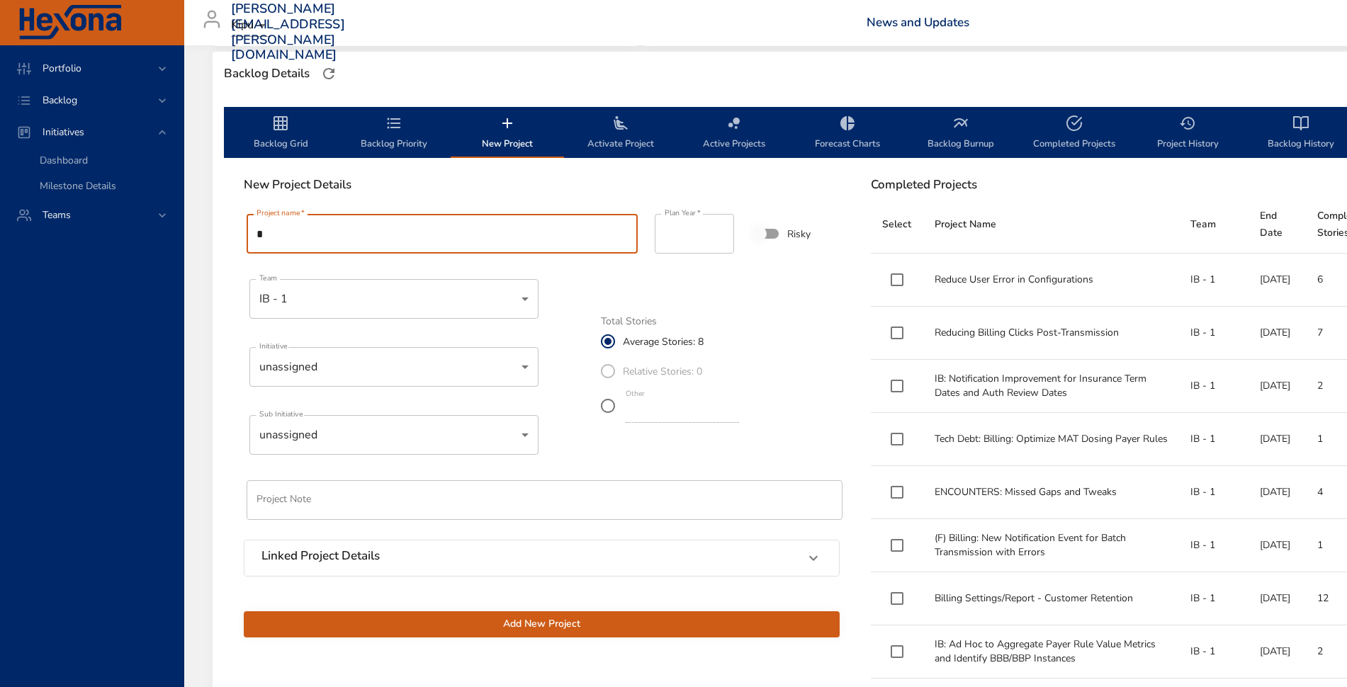
paste input "**********"
type input "**********"
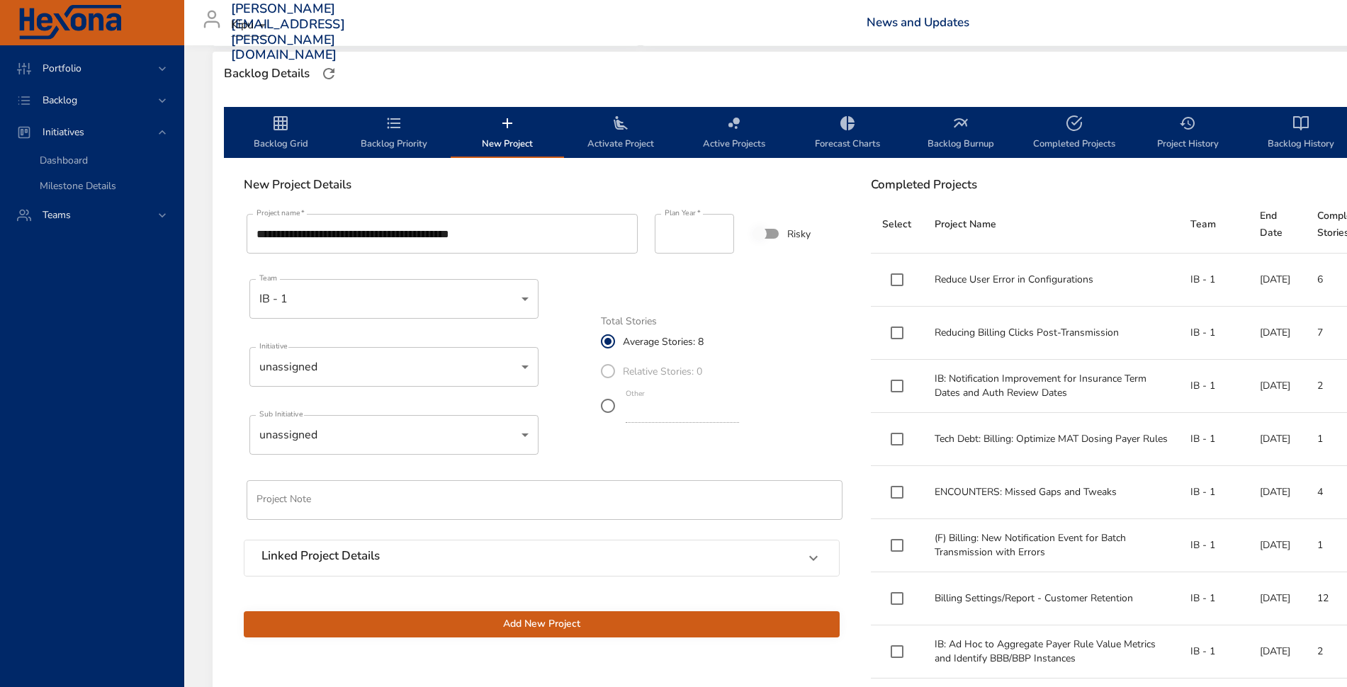
click at [517, 622] on span "Add New Project" at bounding box center [541, 625] width 573 height 18
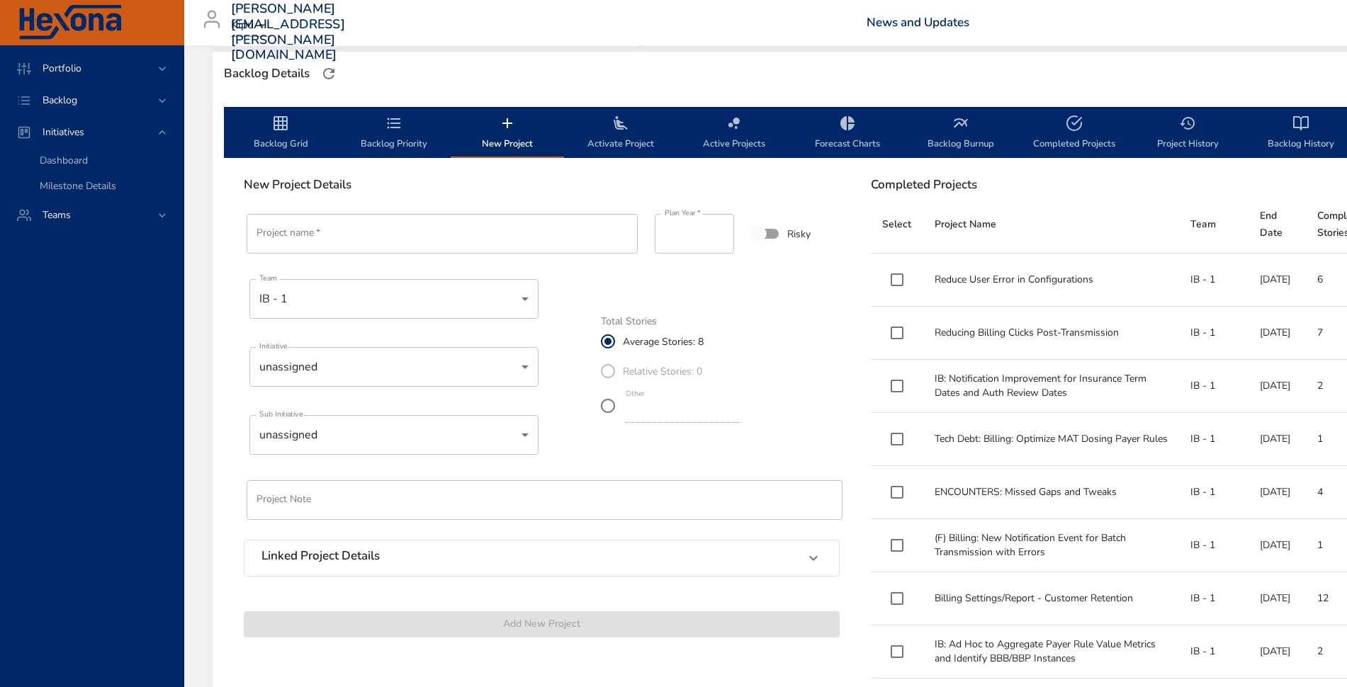
click at [558, 224] on input "Project name   *" at bounding box center [442, 234] width 391 height 40
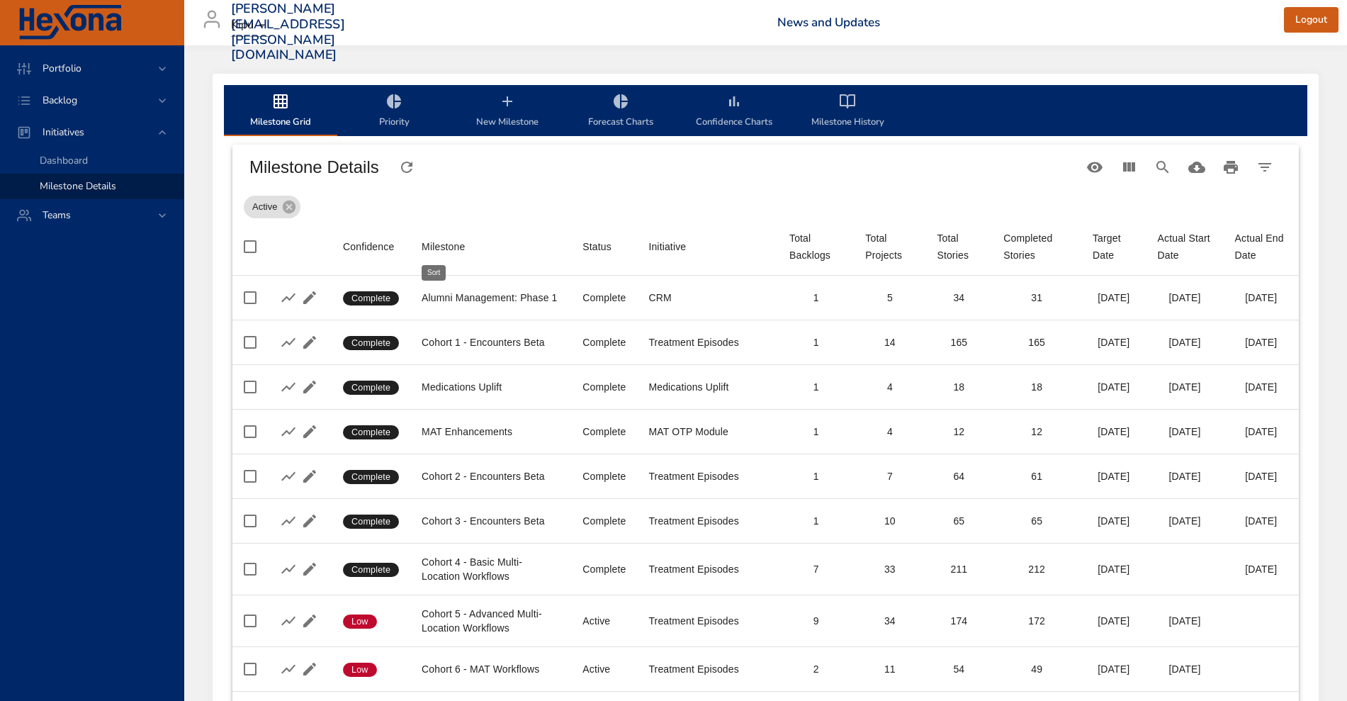
click at [444, 245] on div "Milestone" at bounding box center [443, 246] width 43 height 17
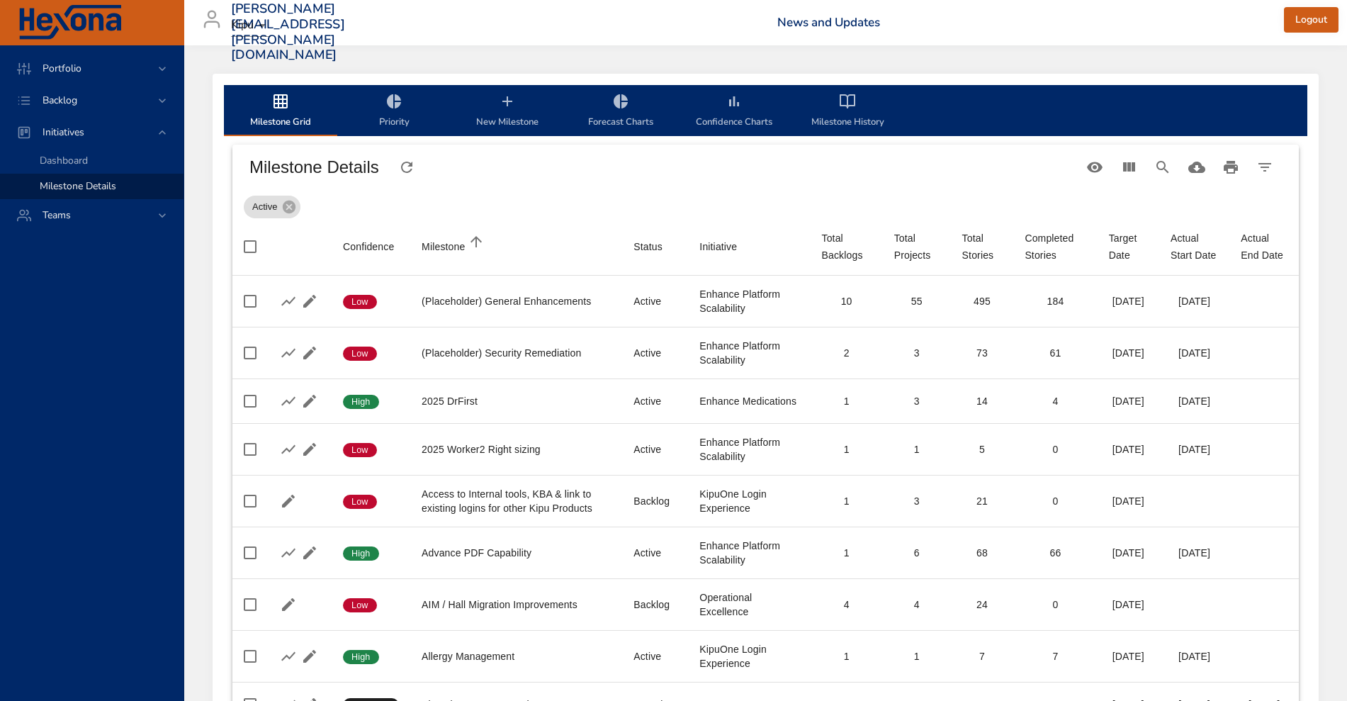
click at [444, 245] on div "Milestone" at bounding box center [443, 246] width 43 height 17
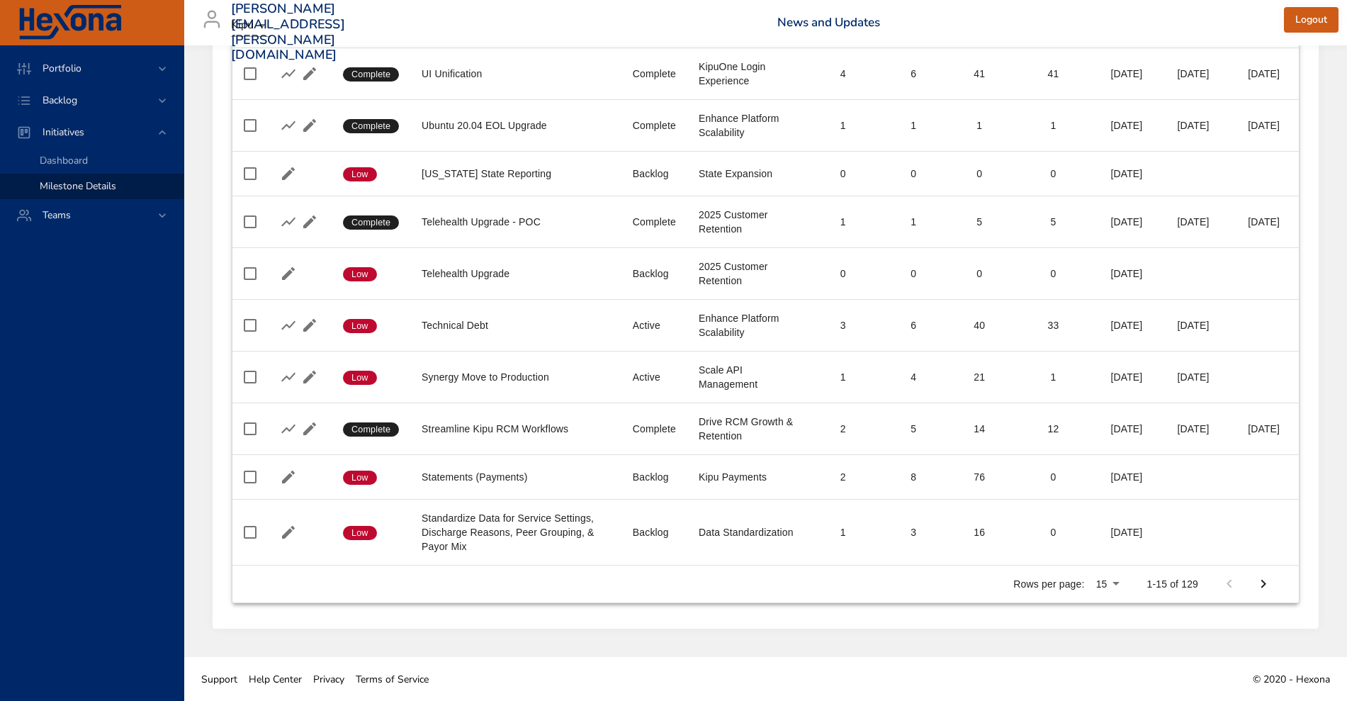
scroll to position [466, 0]
click at [1271, 580] on icon "Next Page" at bounding box center [1263, 583] width 17 height 17
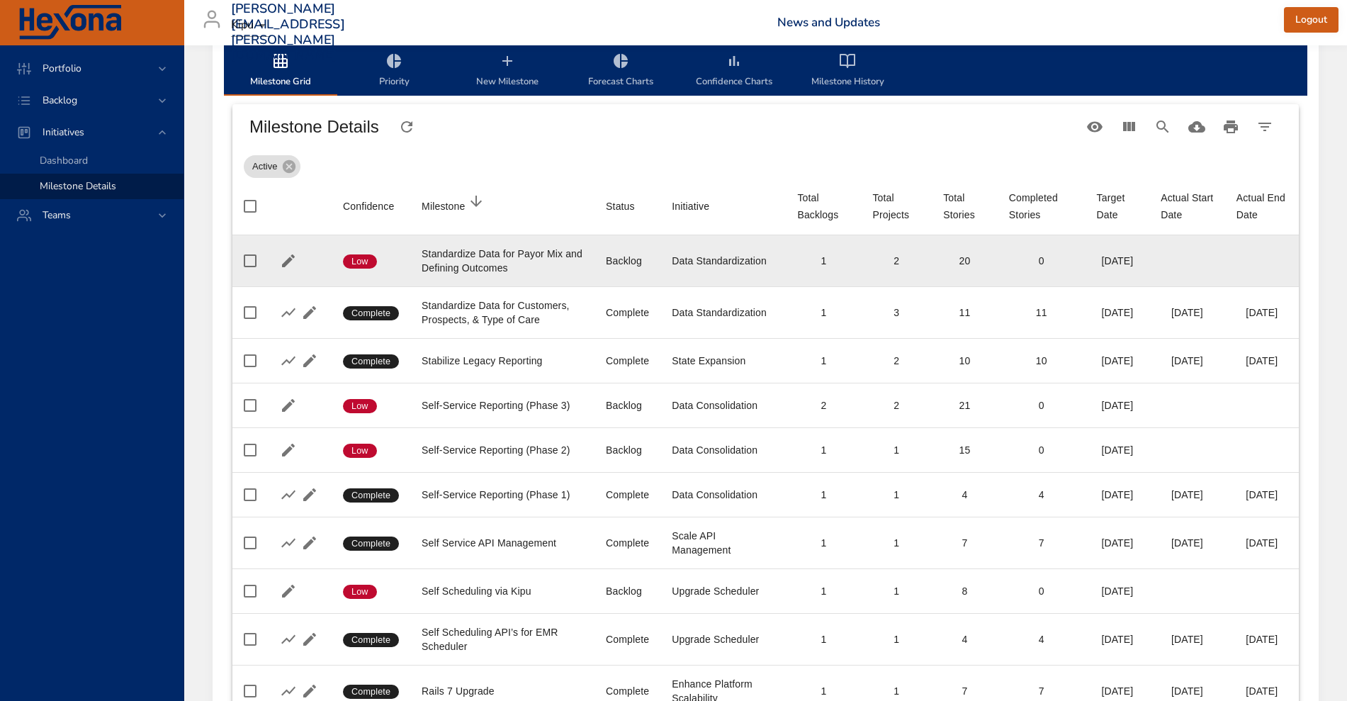
scroll to position [487, 0]
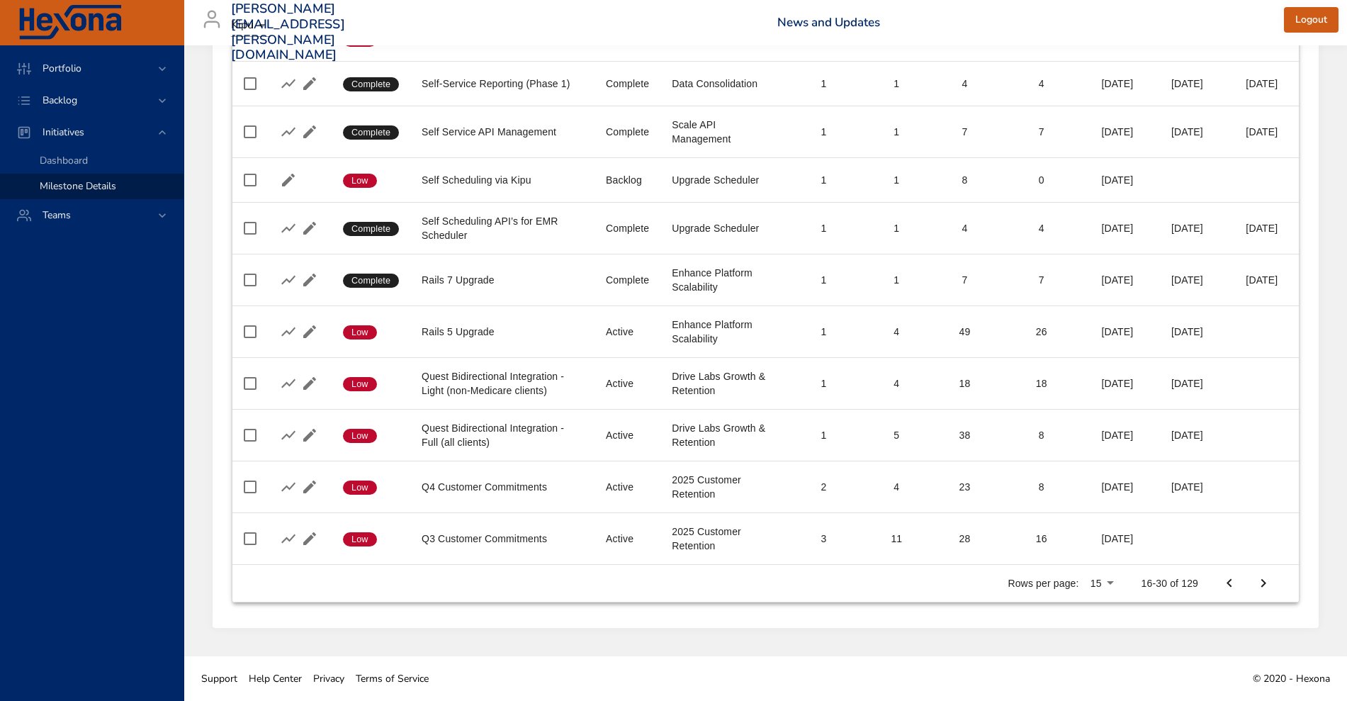
click at [1263, 589] on icon "Next Page" at bounding box center [1263, 583] width 17 height 17
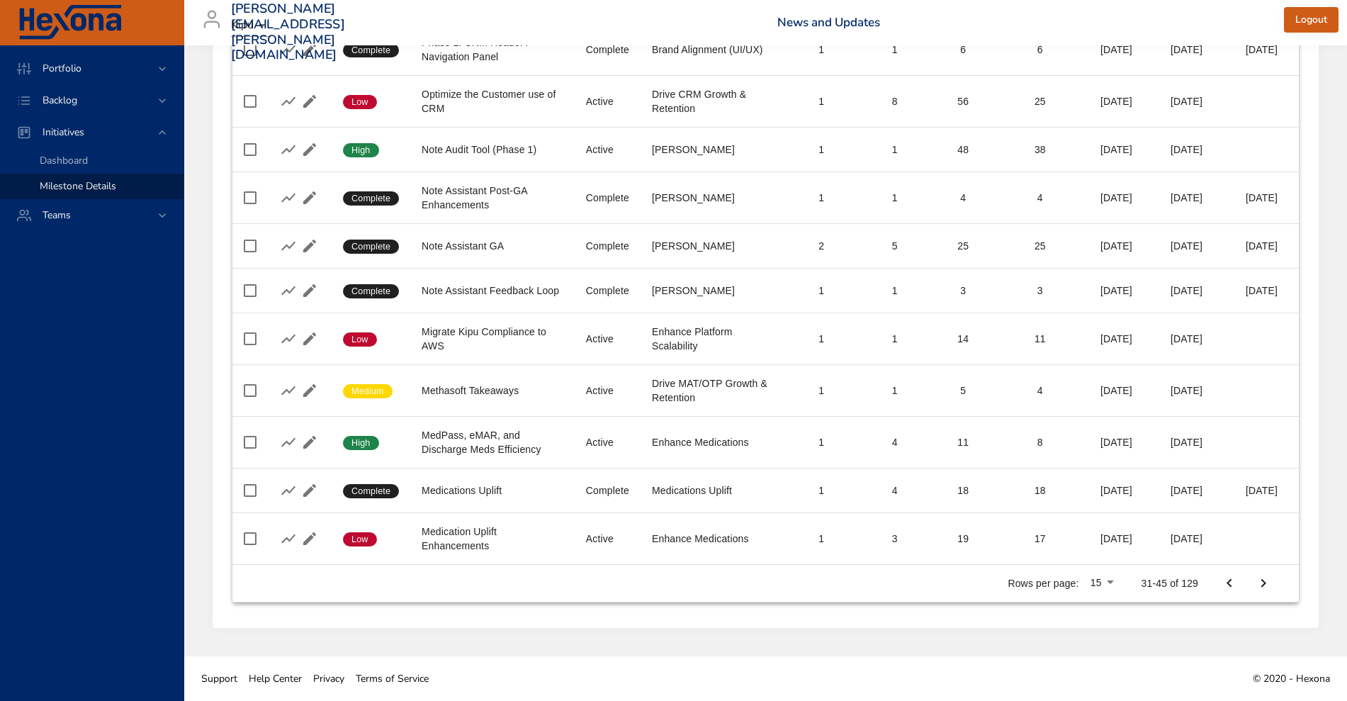
click at [1263, 589] on icon "Next Page" at bounding box center [1263, 583] width 17 height 17
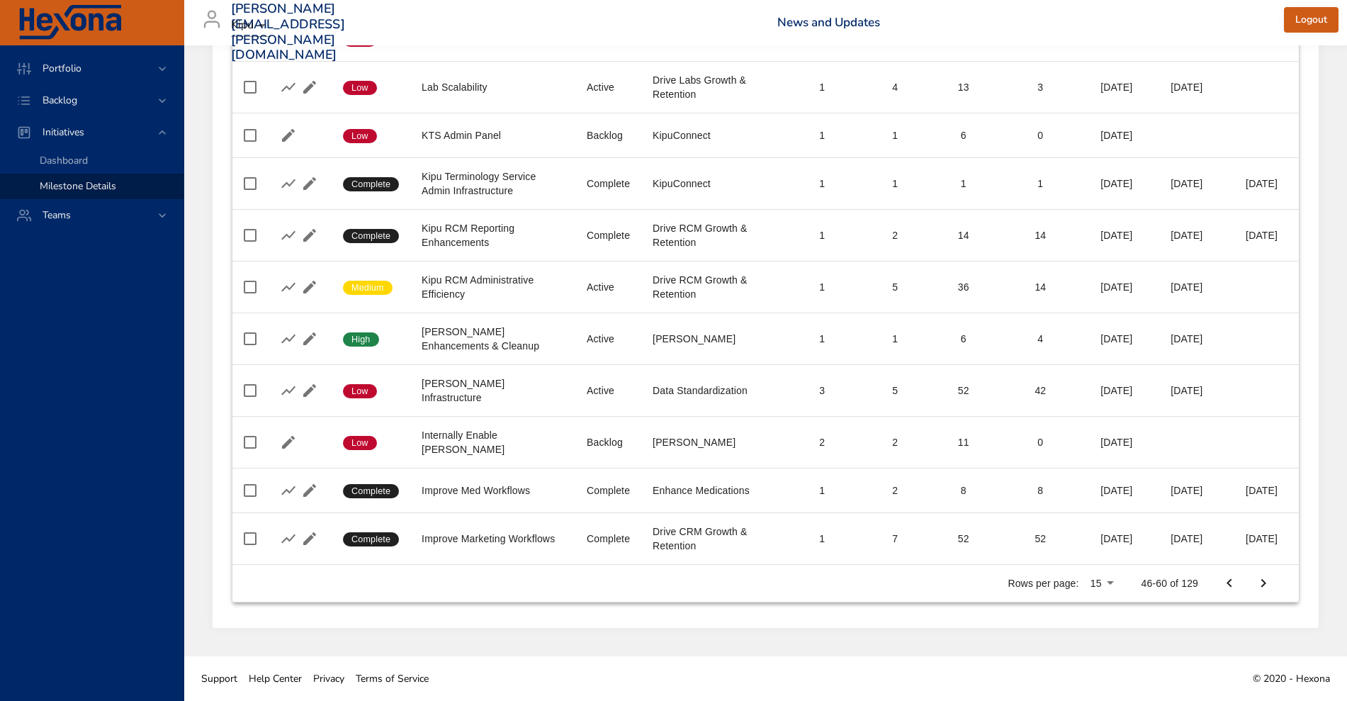
scroll to position [437, 0]
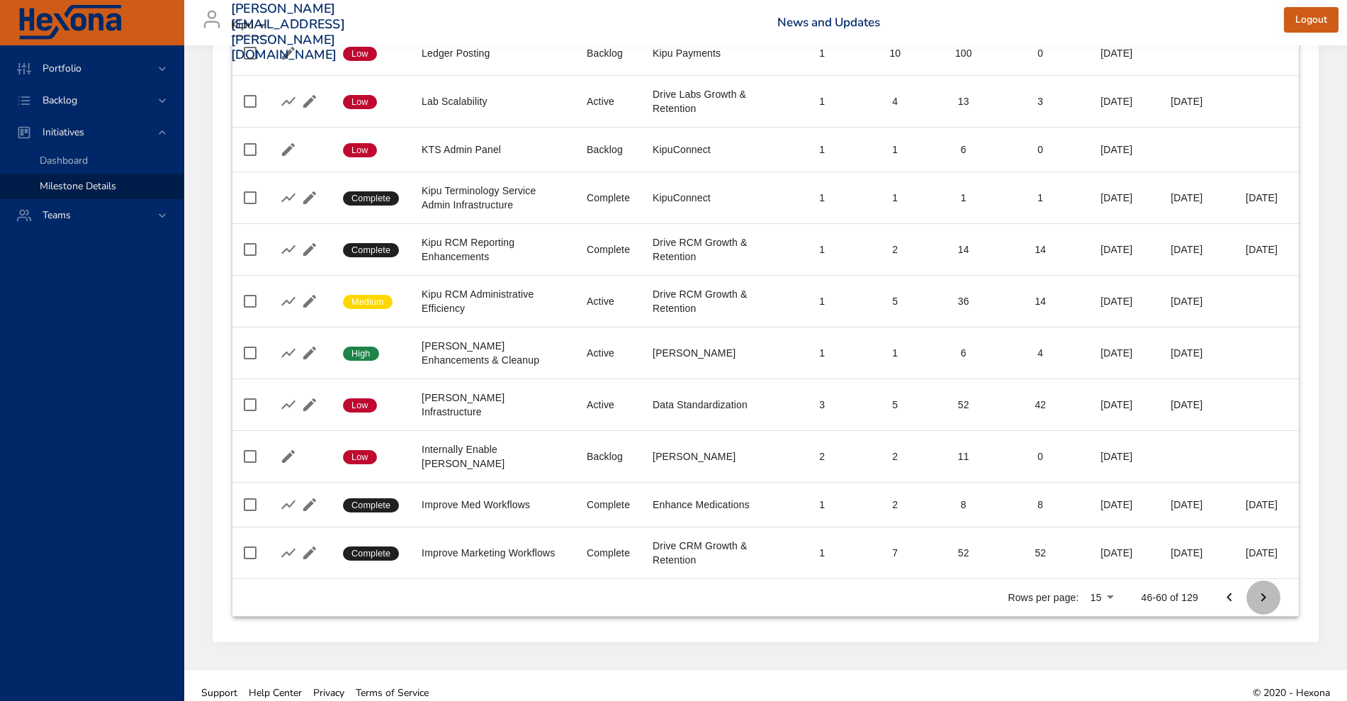
click at [1263, 589] on icon "Next Page" at bounding box center [1263, 597] width 17 height 17
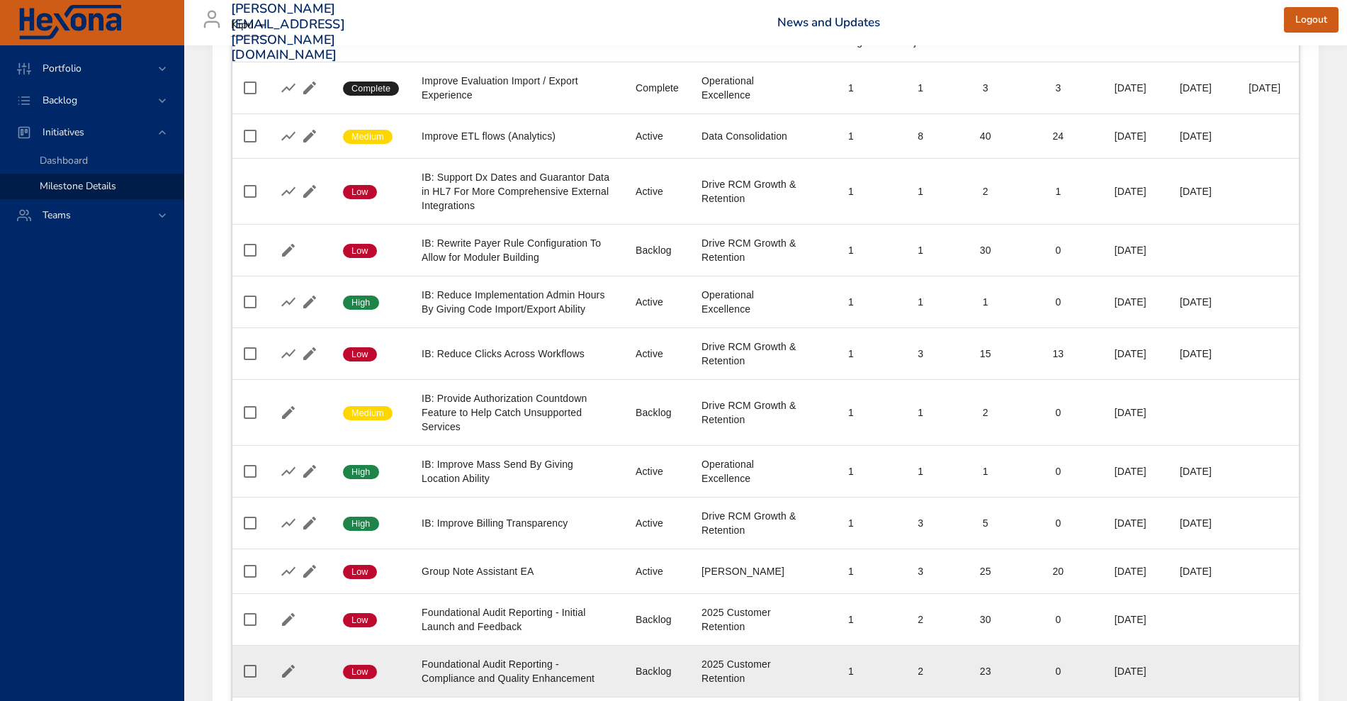
scroll to position [213, 0]
